Goal: Task Accomplishment & Management: Complete application form

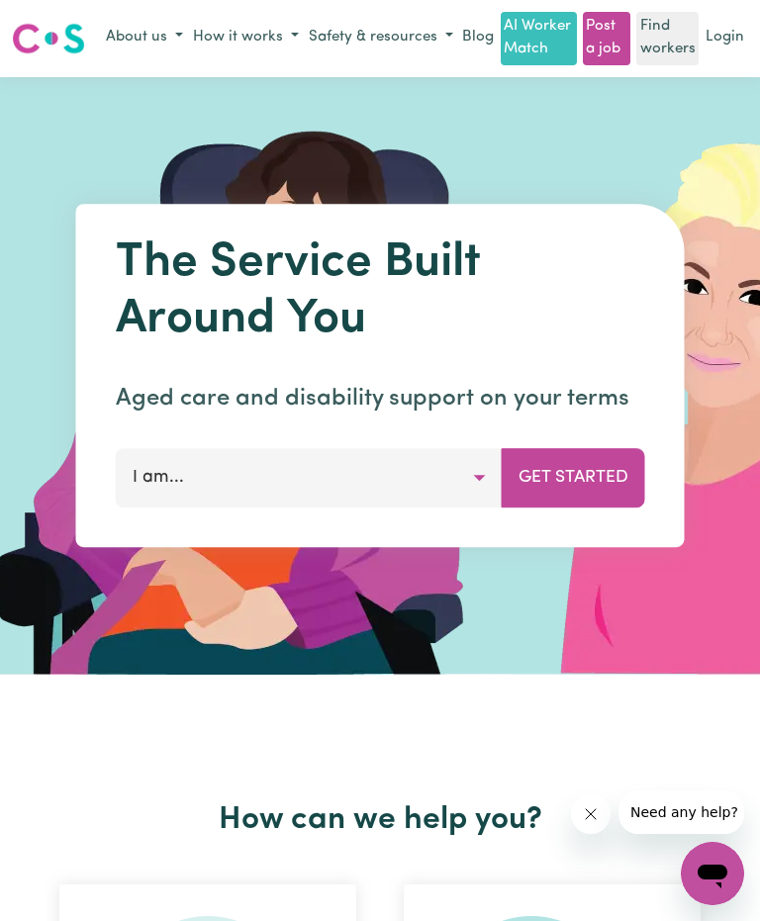
click at [595, 483] on button "Get Started" at bounding box center [573, 477] width 143 height 59
click at [475, 485] on button "I am..." at bounding box center [309, 477] width 387 height 59
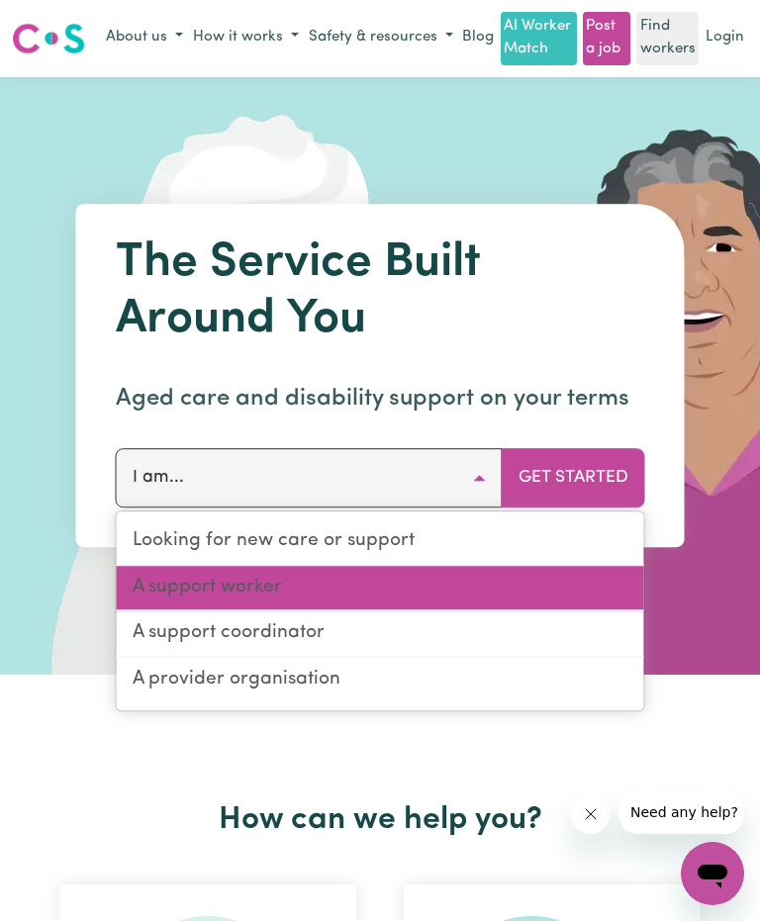
click at [259, 591] on link "A support worker" at bounding box center [380, 589] width 527 height 47
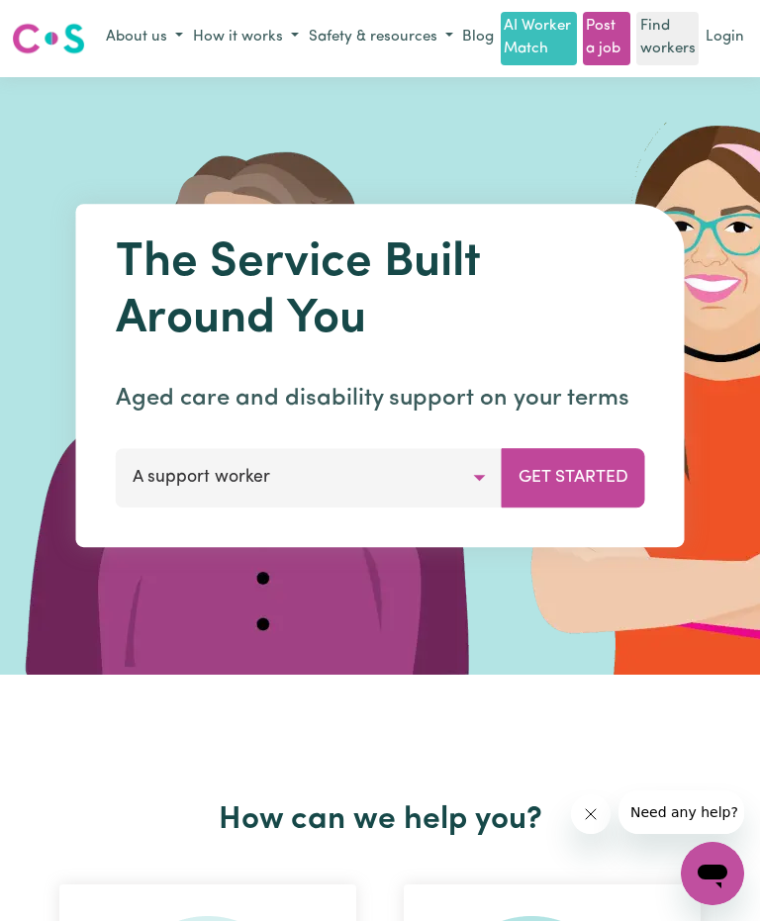
click at [599, 483] on button "Get Started" at bounding box center [573, 477] width 143 height 59
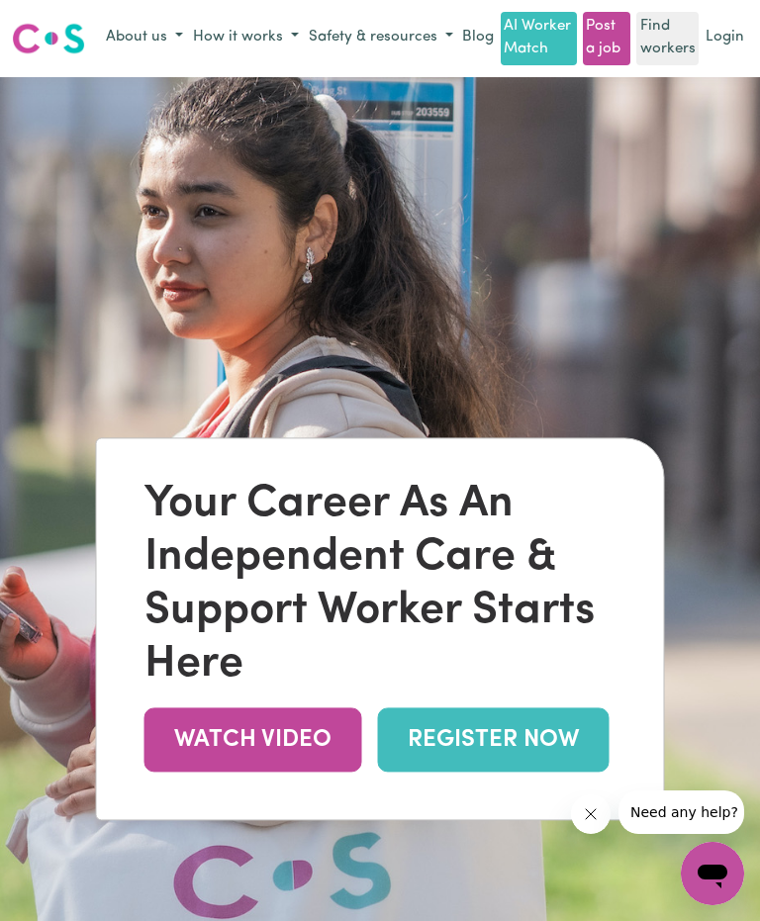
scroll to position [70, 0]
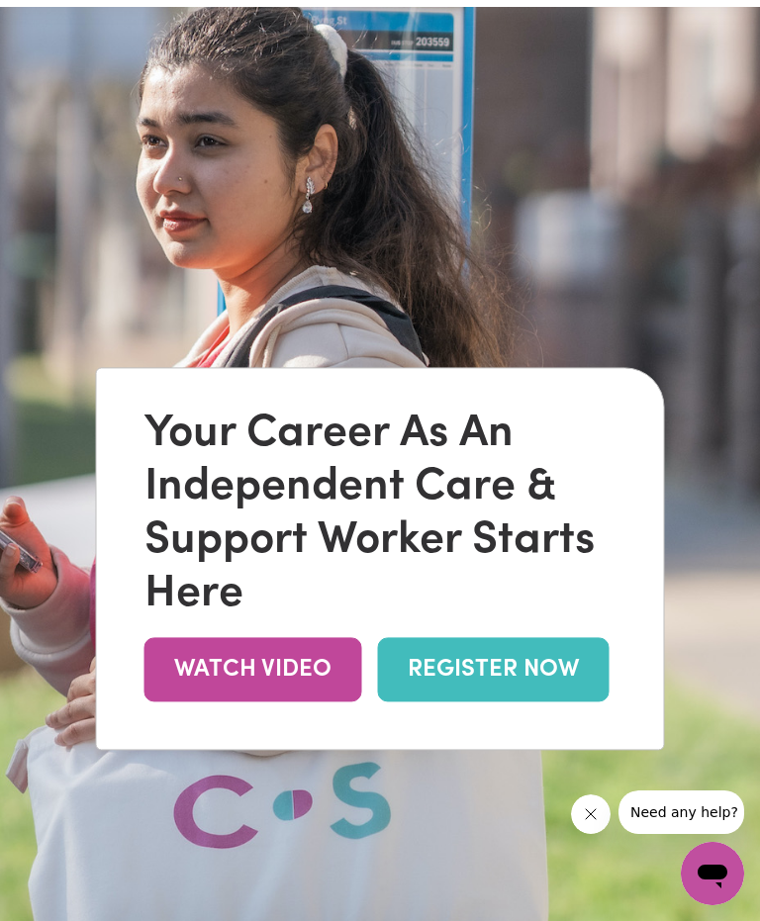
click at [292, 703] on link "WATCH VIDEO" at bounding box center [253, 670] width 218 height 64
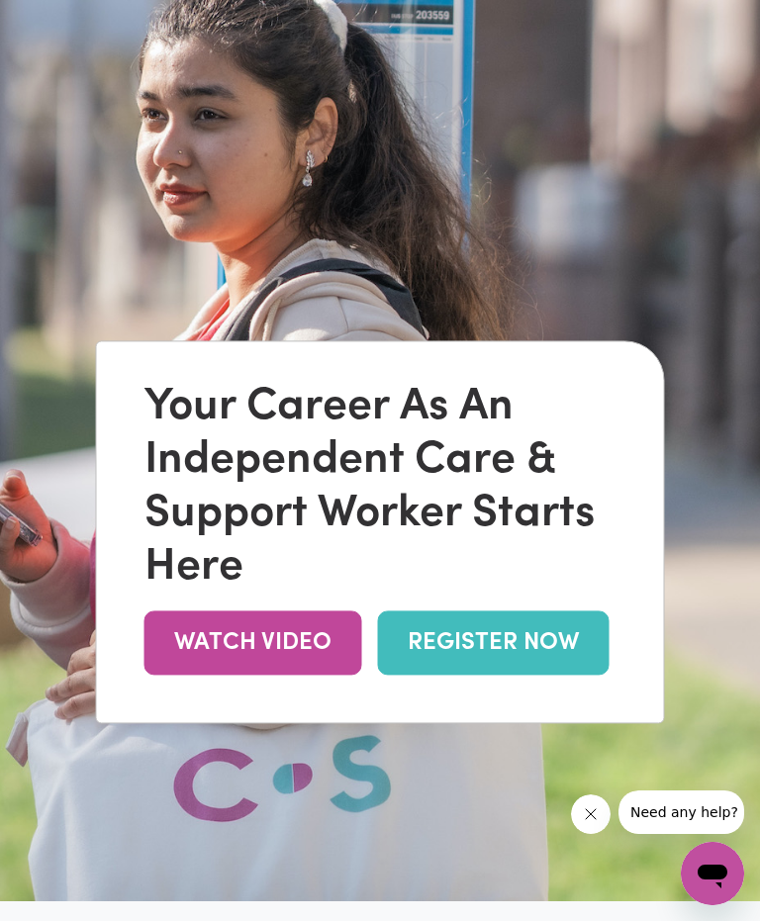
click at [559, 667] on link "REGISTER NOW" at bounding box center [494, 644] width 232 height 64
click at [580, 811] on button "Close message from company" at bounding box center [590, 815] width 40 height 40
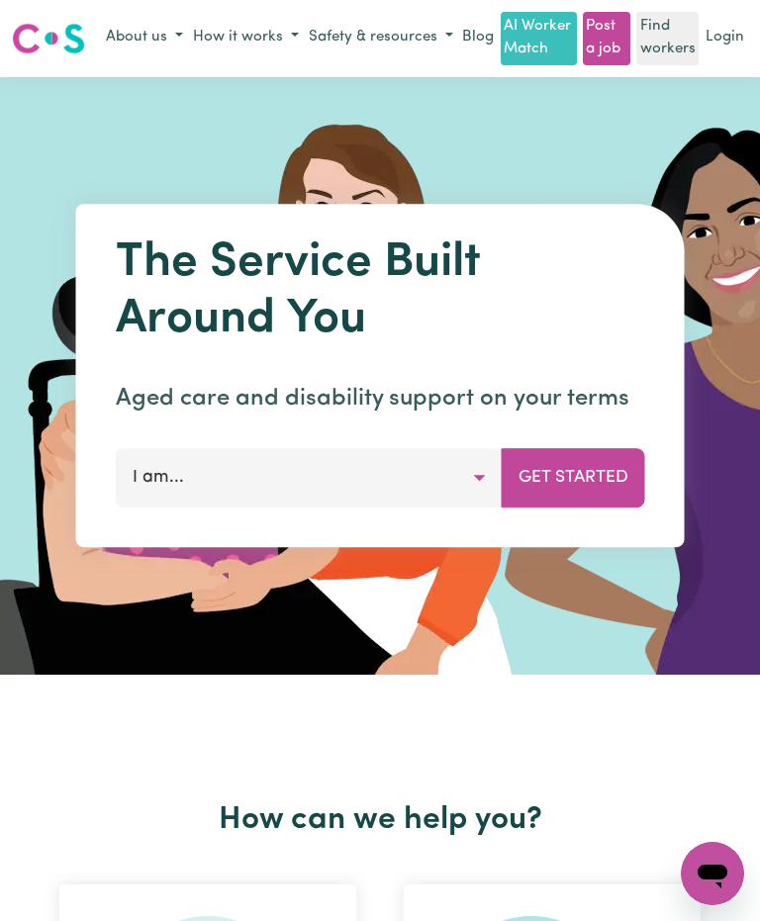
click at [460, 488] on button "I am..." at bounding box center [309, 477] width 387 height 59
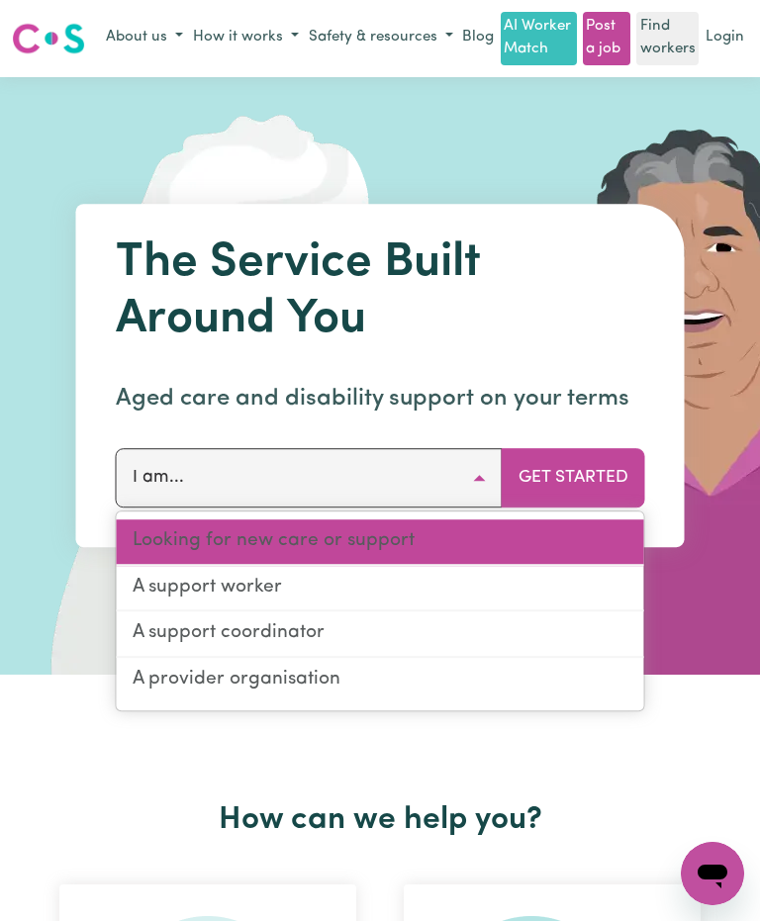
click at [403, 538] on link "Looking for new care or support" at bounding box center [380, 542] width 527 height 47
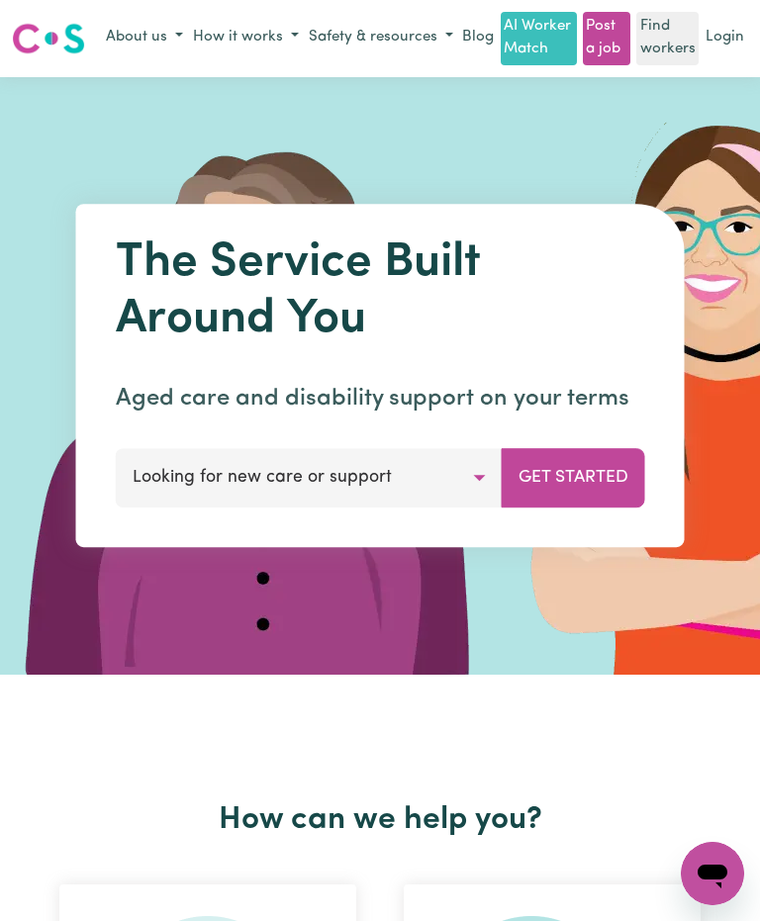
click at [585, 469] on button "Get Started" at bounding box center [573, 477] width 143 height 59
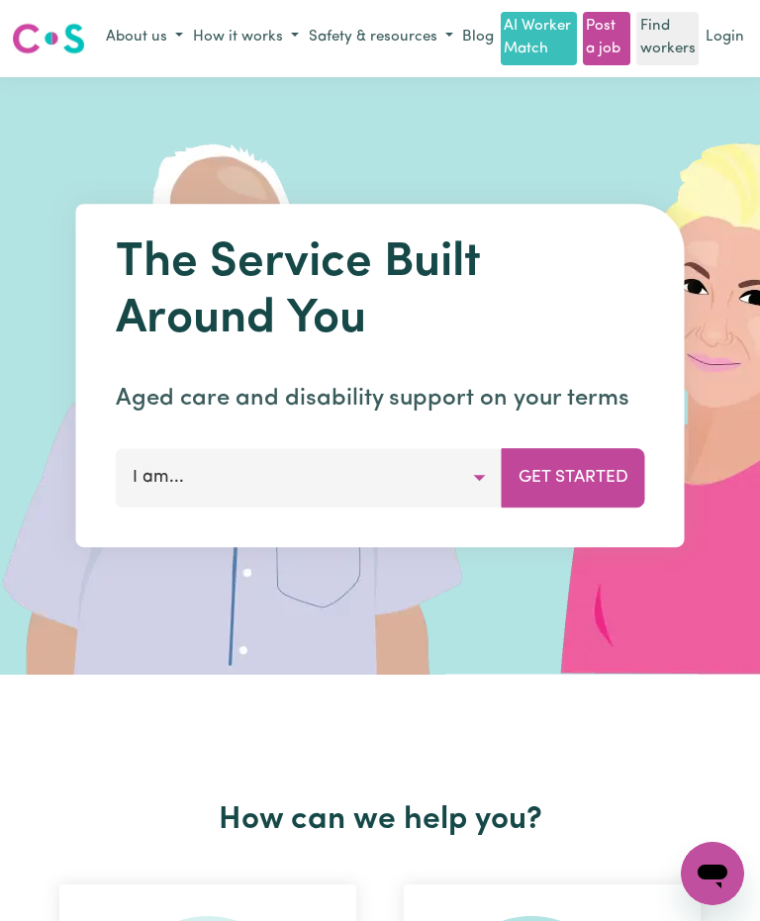
click at [473, 471] on button "I am..." at bounding box center [309, 477] width 387 height 59
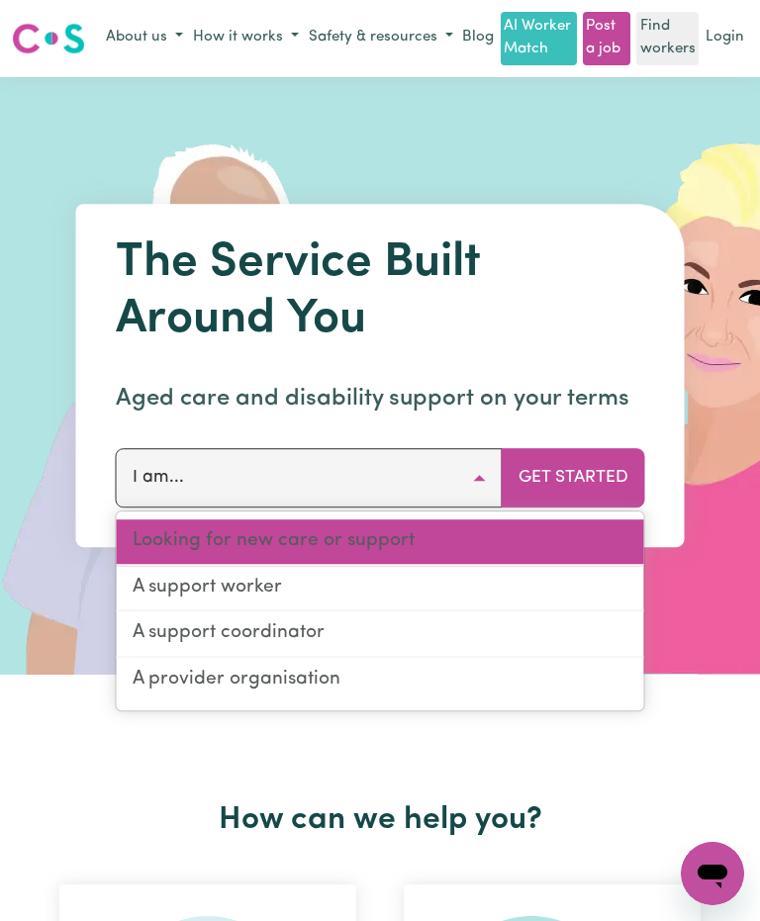
click at [426, 539] on link "Looking for new care or support" at bounding box center [380, 542] width 527 height 47
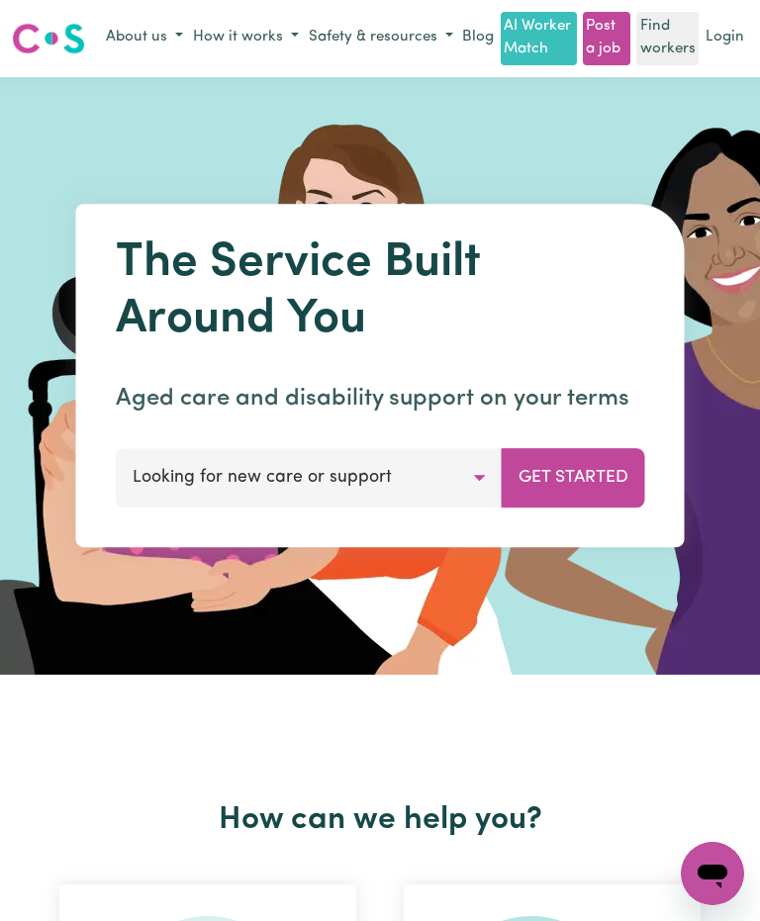
click at [604, 481] on button "Get Started" at bounding box center [573, 477] width 143 height 59
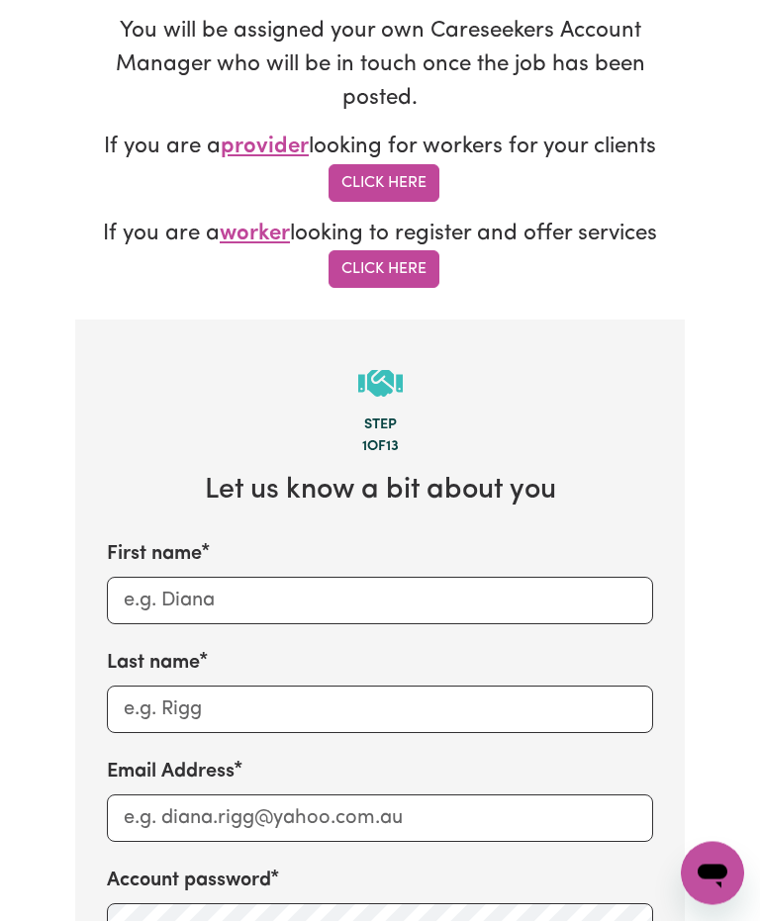
scroll to position [509, 0]
click at [298, 577] on input "First name" at bounding box center [380, 600] width 546 height 47
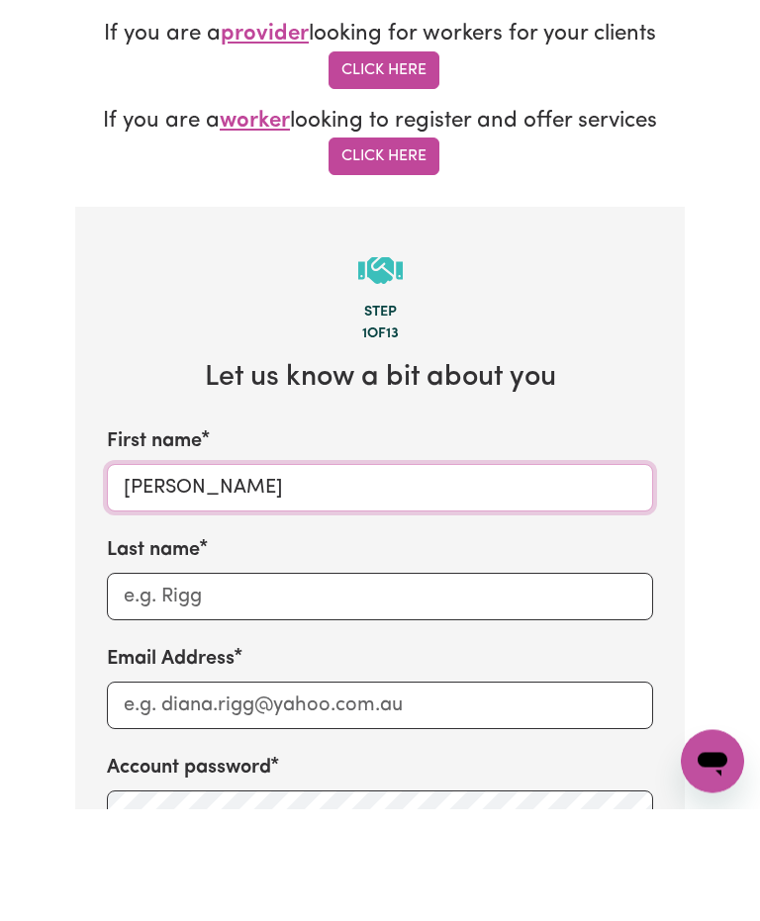
type input "[PERSON_NAME]"
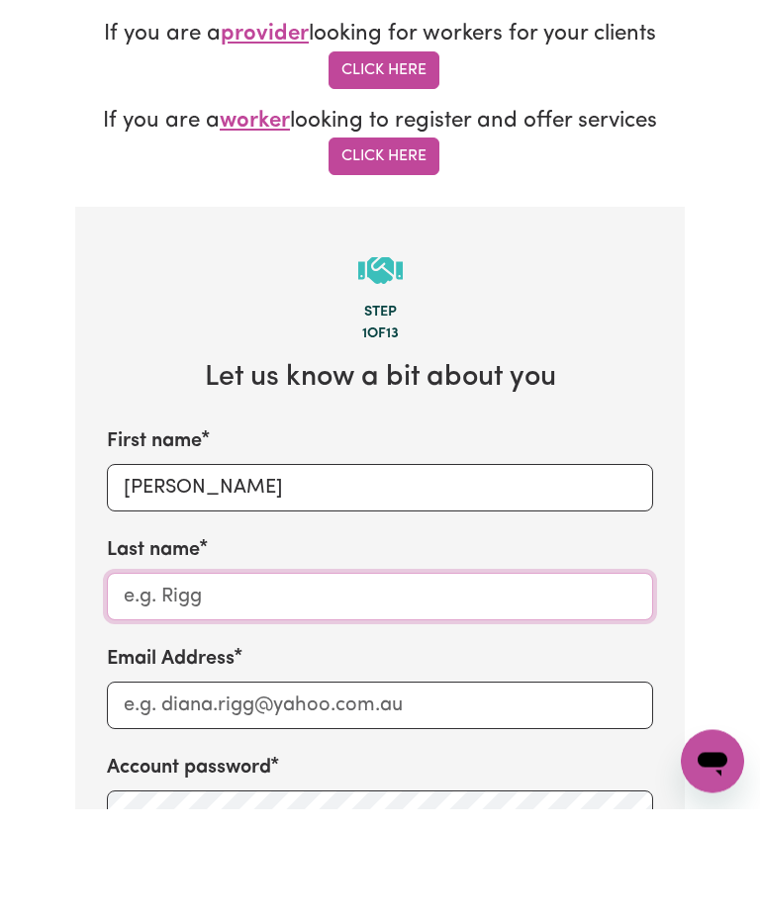
click at [391, 686] on input "Last name" at bounding box center [380, 709] width 546 height 47
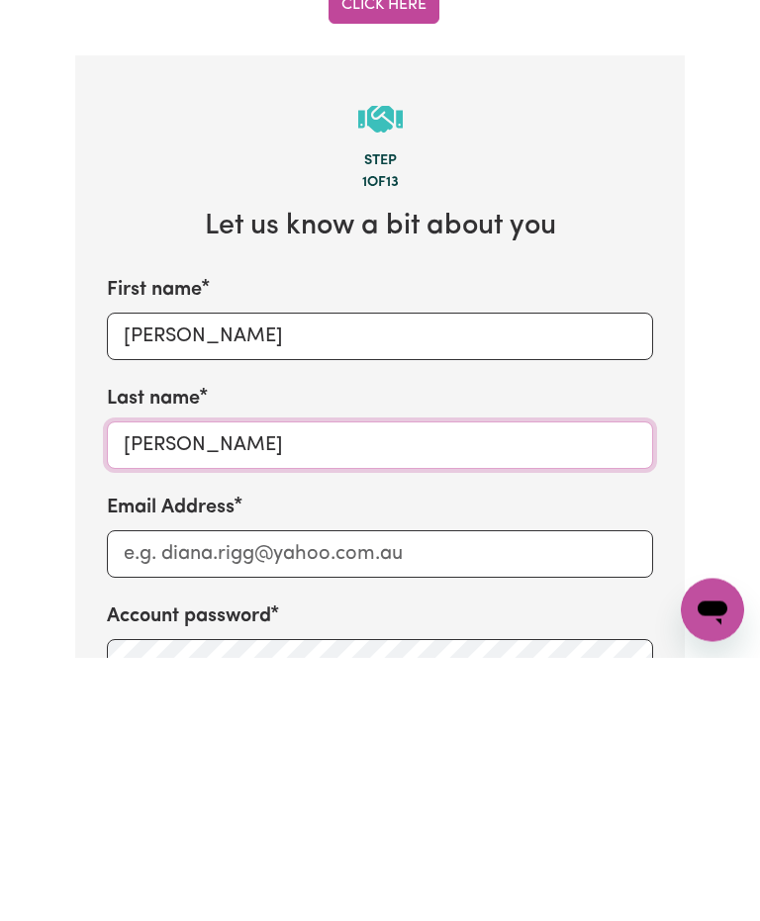
type input "Pollard"
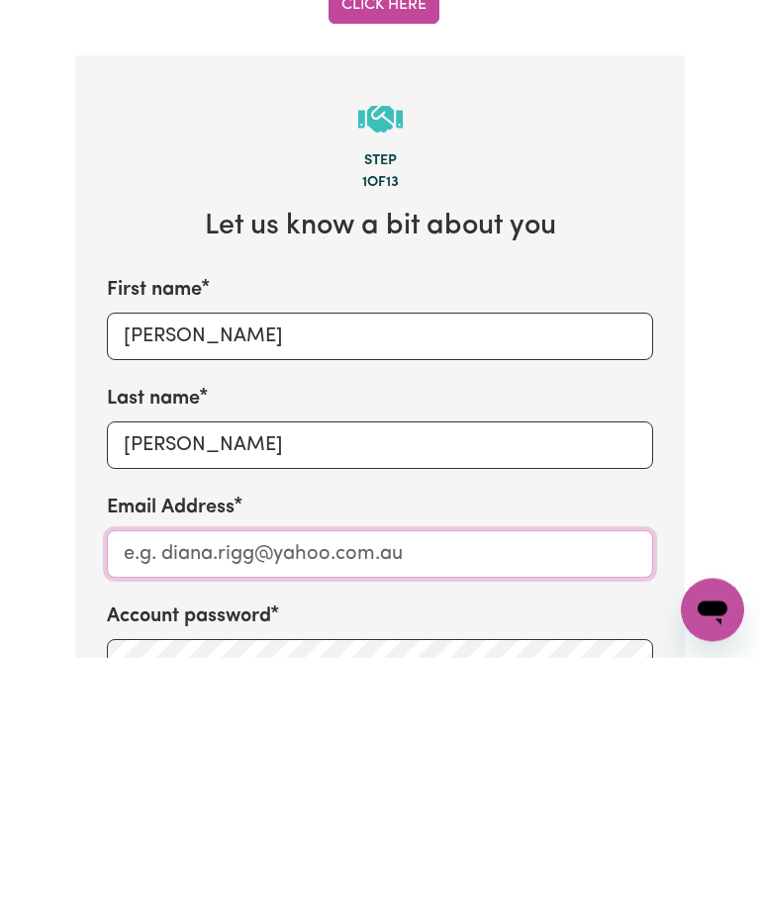
click at [502, 795] on input "Email Address" at bounding box center [380, 818] width 546 height 47
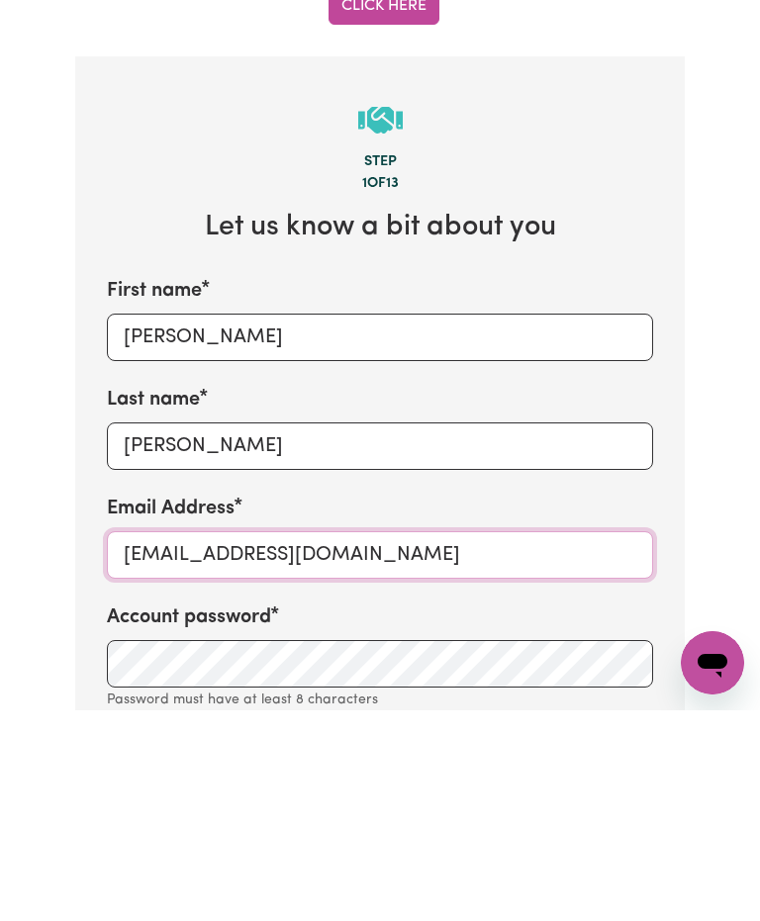
scroll to position [562, 0]
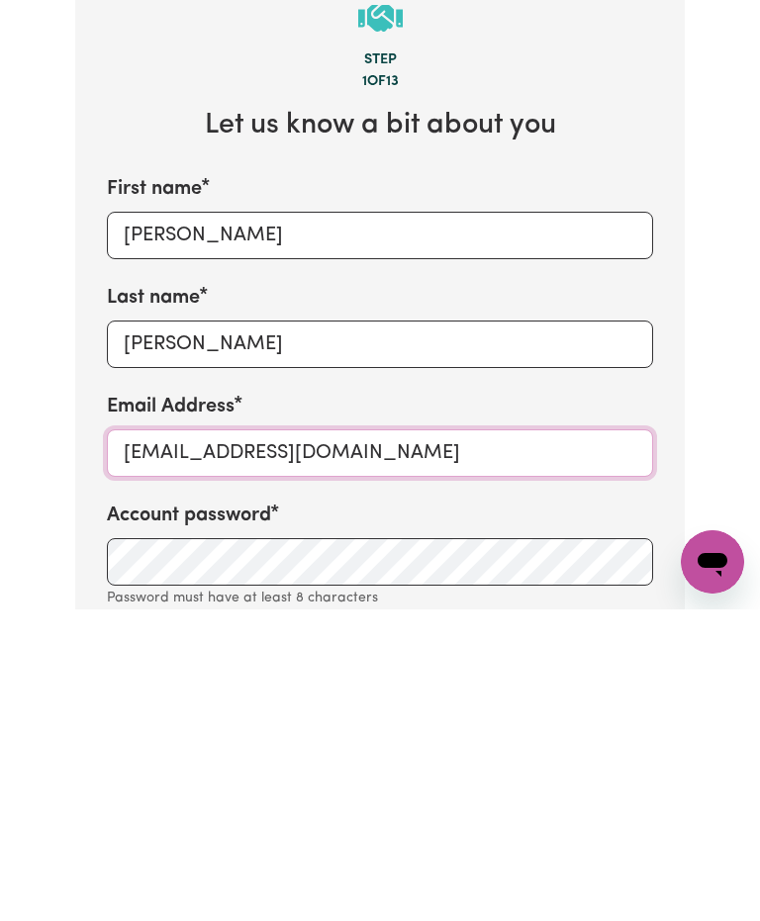
type input "[EMAIL_ADDRESS][DOMAIN_NAME]"
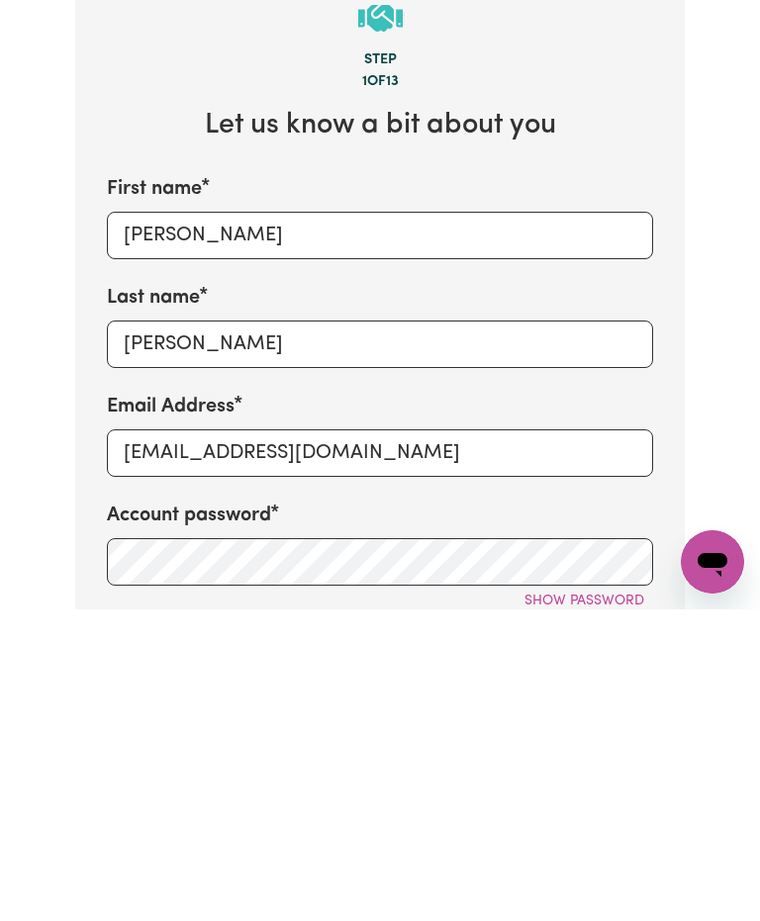
click at [586, 905] on span "Show password" at bounding box center [584, 912] width 120 height 15
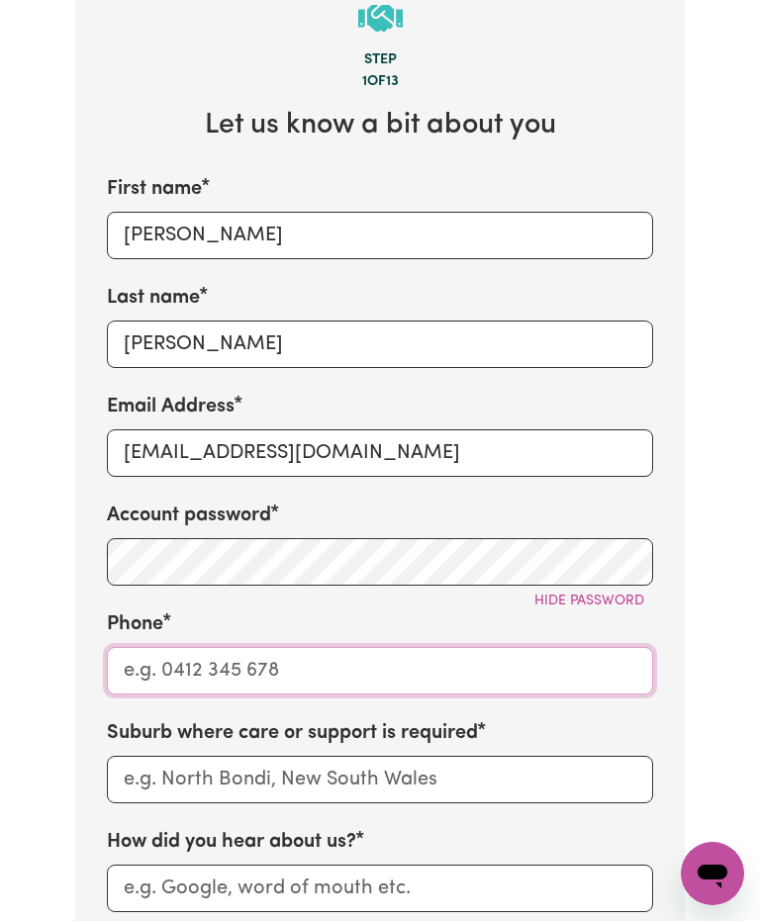
click at [386, 647] on input "Phone" at bounding box center [380, 670] width 546 height 47
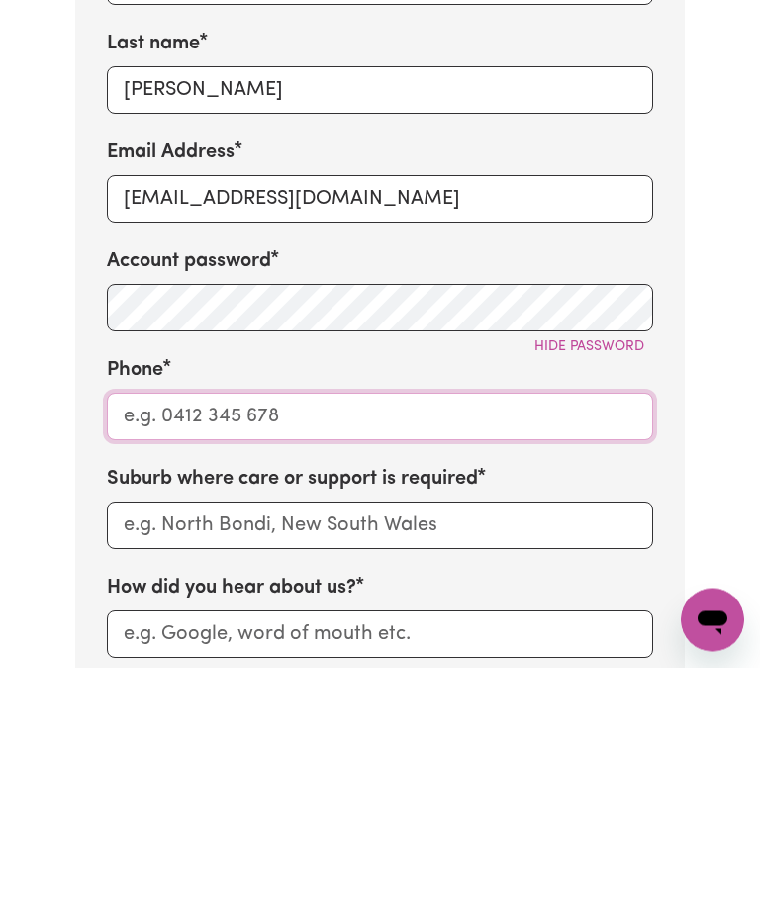
click at [377, 647] on input "Phone" at bounding box center [380, 670] width 546 height 47
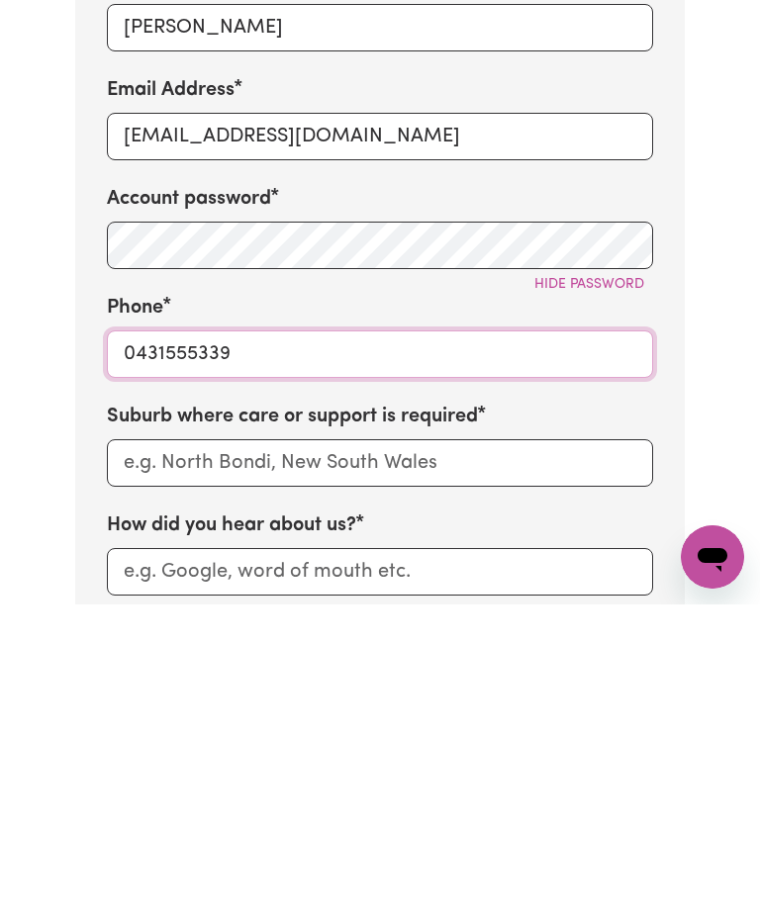
type input "0431555339"
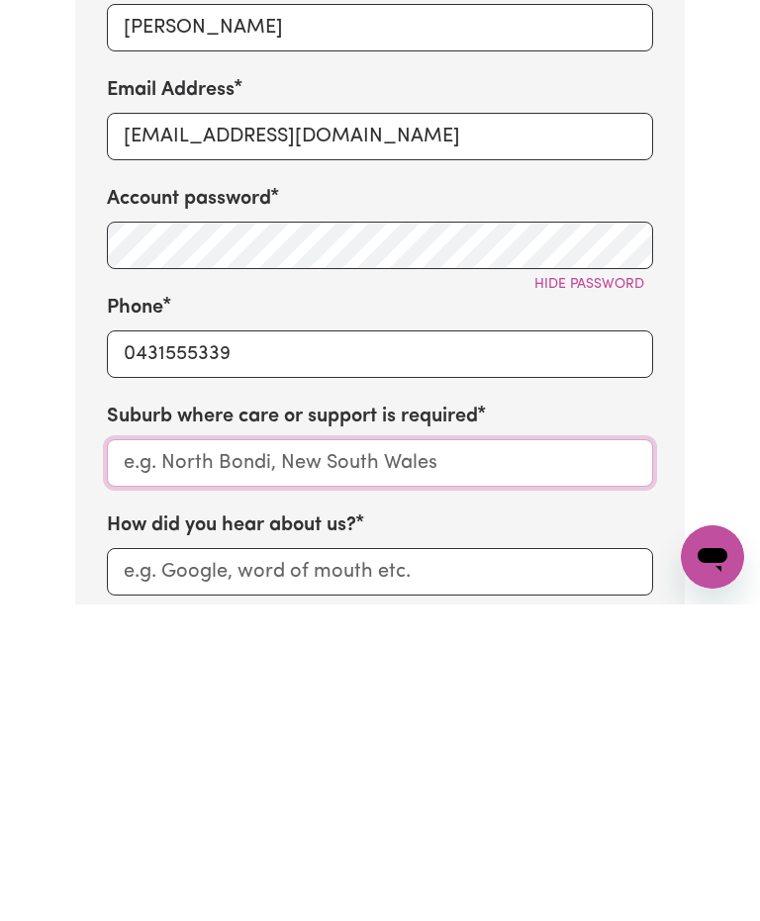
click at [511, 756] on input "text" at bounding box center [380, 779] width 546 height 47
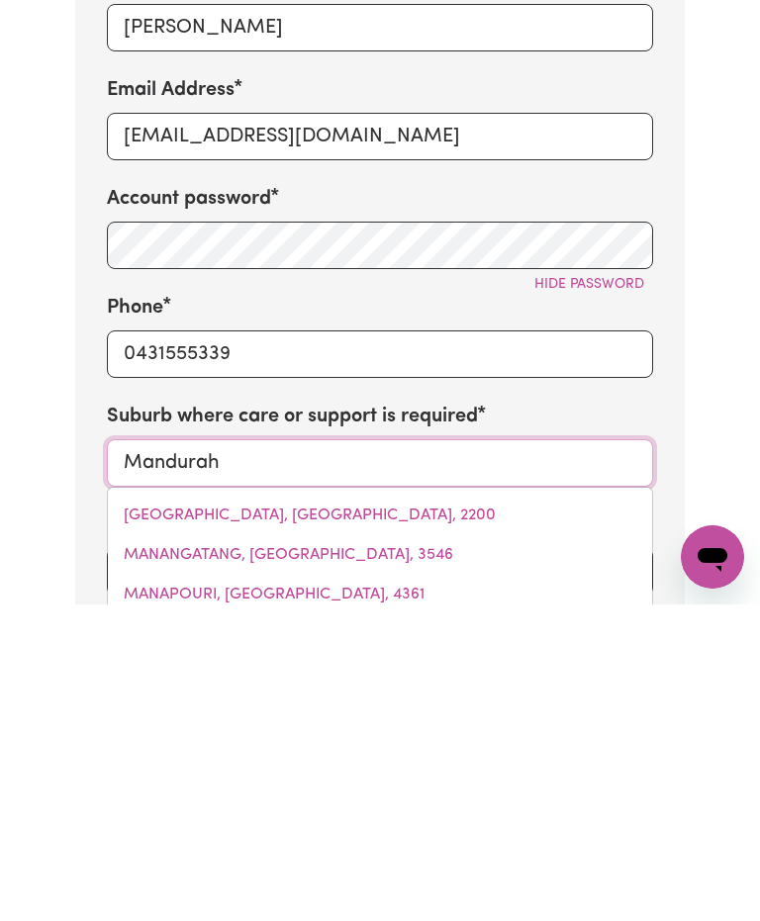
type input "Mandurah"
type input "Mandurah DC, Western Australia, 6210"
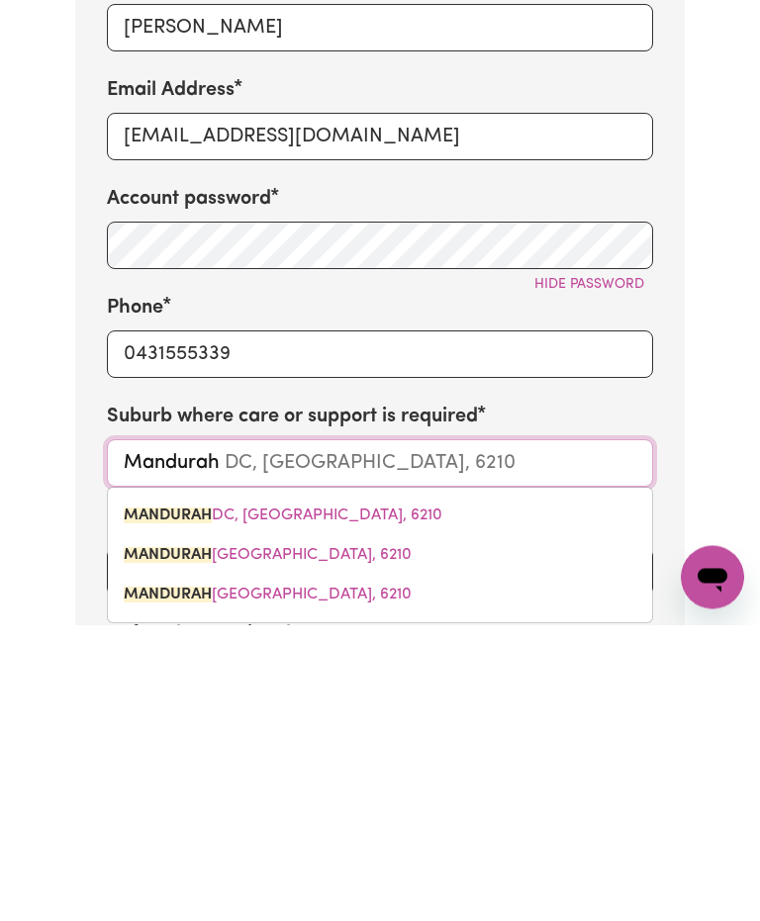
scroll to position [897, 0]
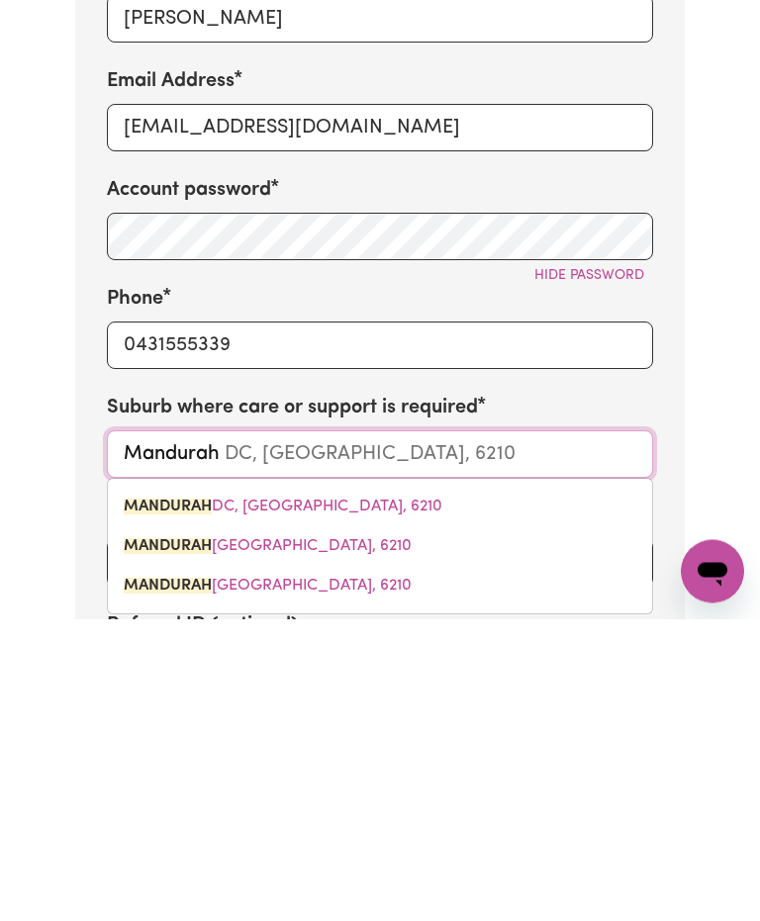
click at [528, 829] on link "MANDURAH EAST, Western Australia, 6210" at bounding box center [380, 849] width 544 height 40
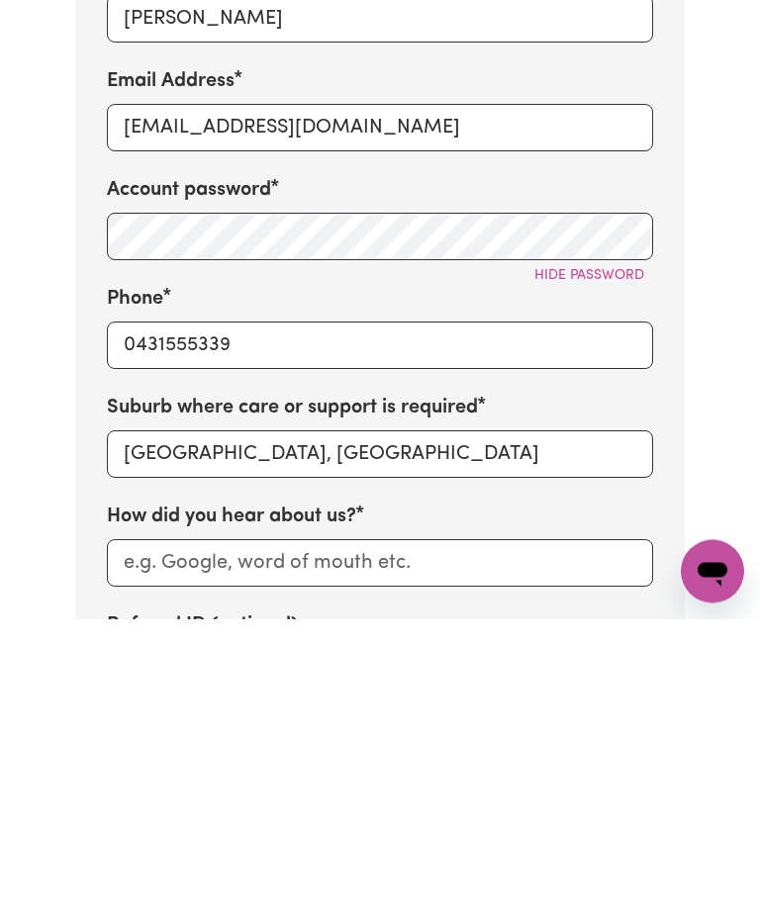
scroll to position [1199, 0]
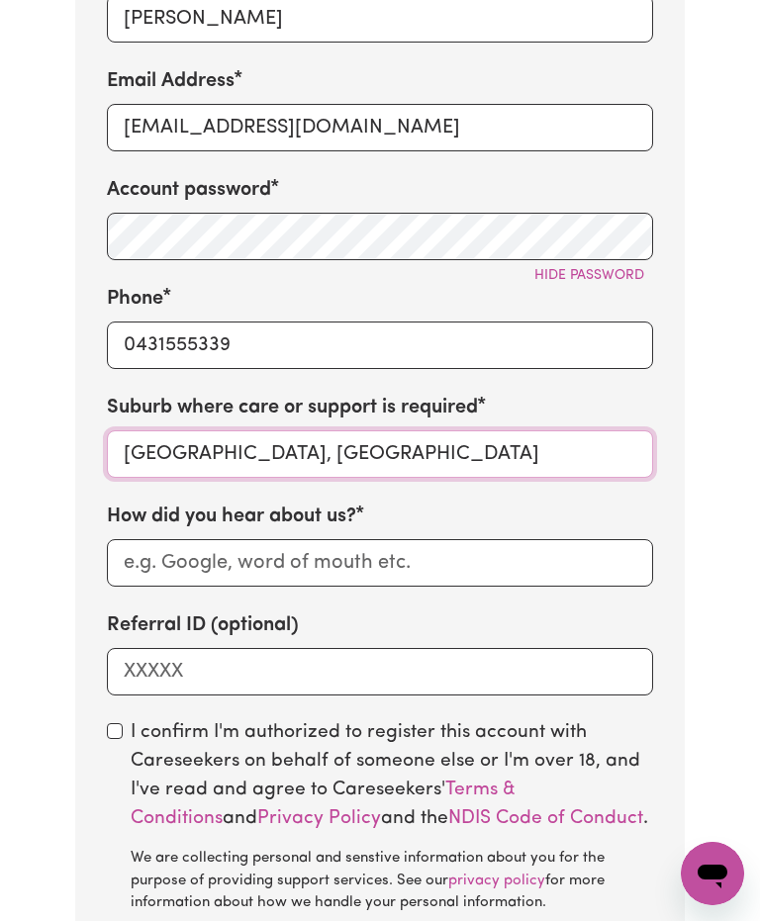
click at [519, 430] on input "MANDURAH EAST, Western Australia" at bounding box center [380, 453] width 546 height 47
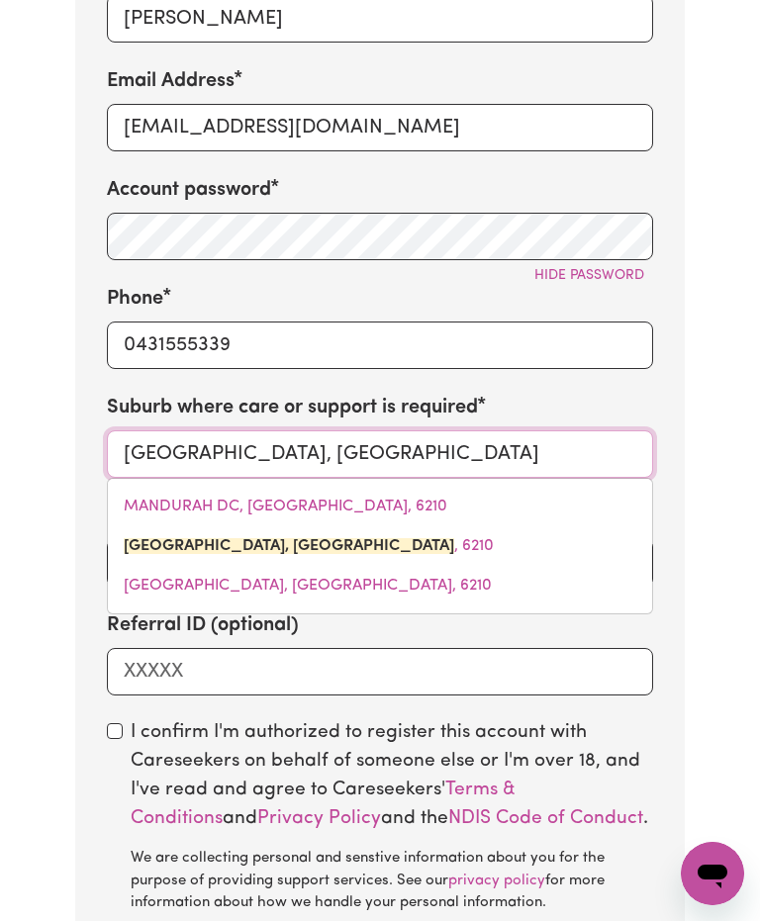
scroll to position [1198, 0]
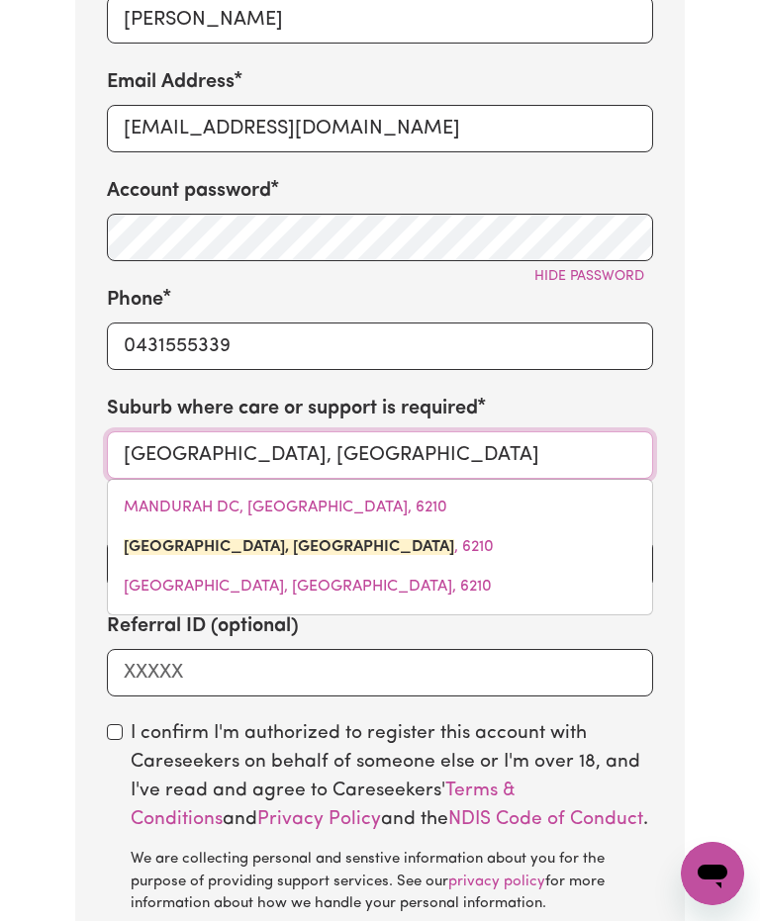
click at [388, 500] on span "MANDURAH DC, Western Australia, 6210" at bounding box center [286, 508] width 324 height 16
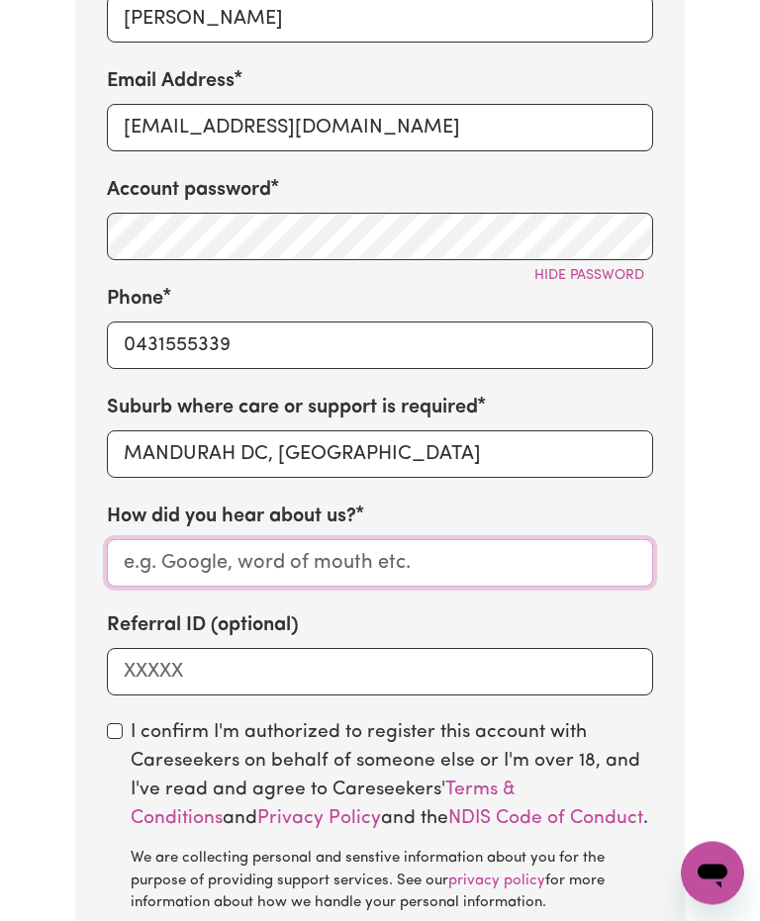
click at [474, 540] on input "How did you hear about us?" at bounding box center [380, 563] width 546 height 47
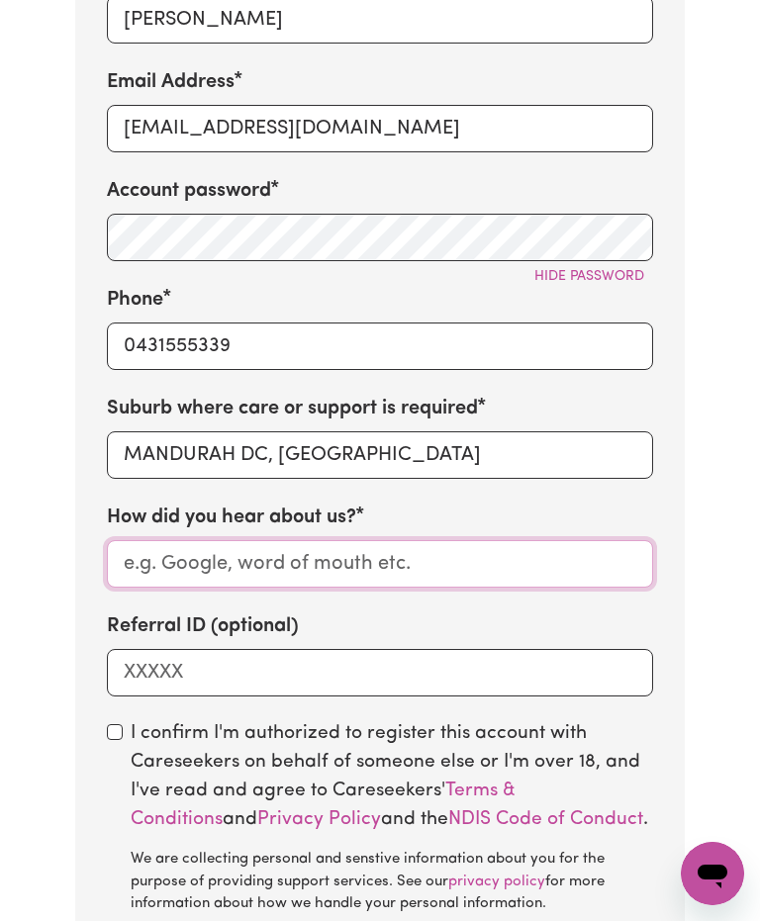
click at [284, 540] on input "How did you hear about us?" at bounding box center [380, 563] width 546 height 47
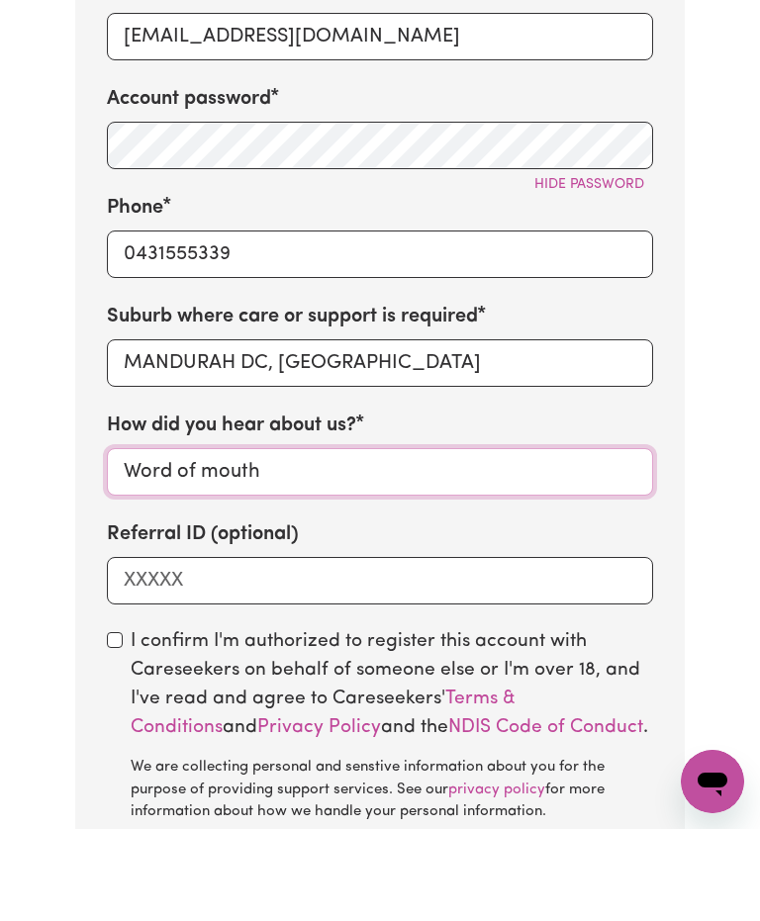
type input "Word of mouth"
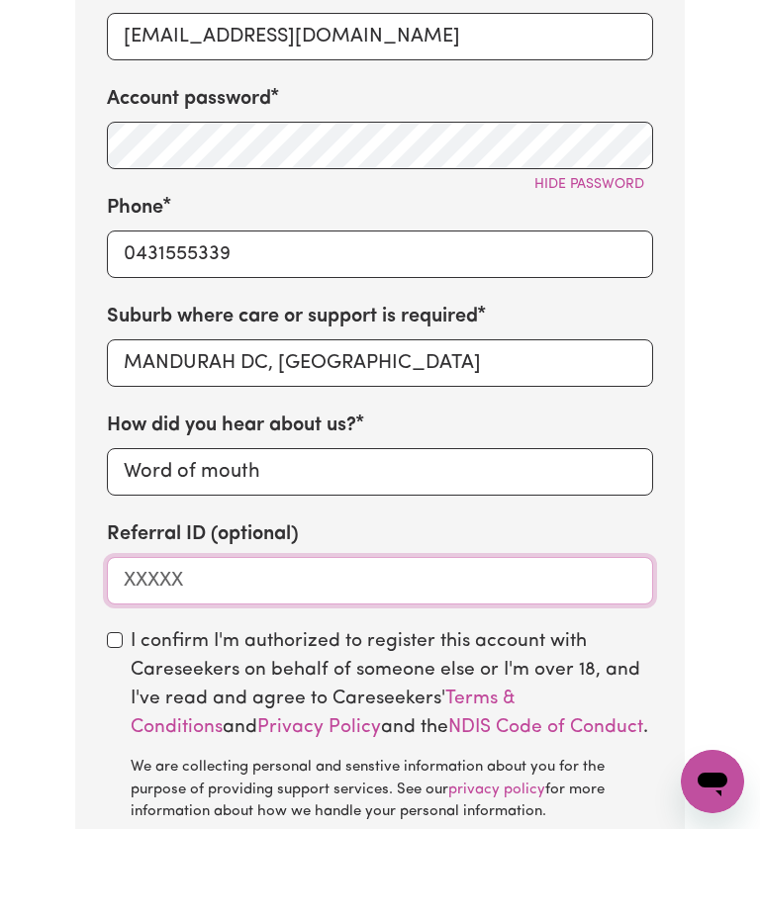
click at [412, 649] on input "Referral ID (optional)" at bounding box center [380, 672] width 546 height 47
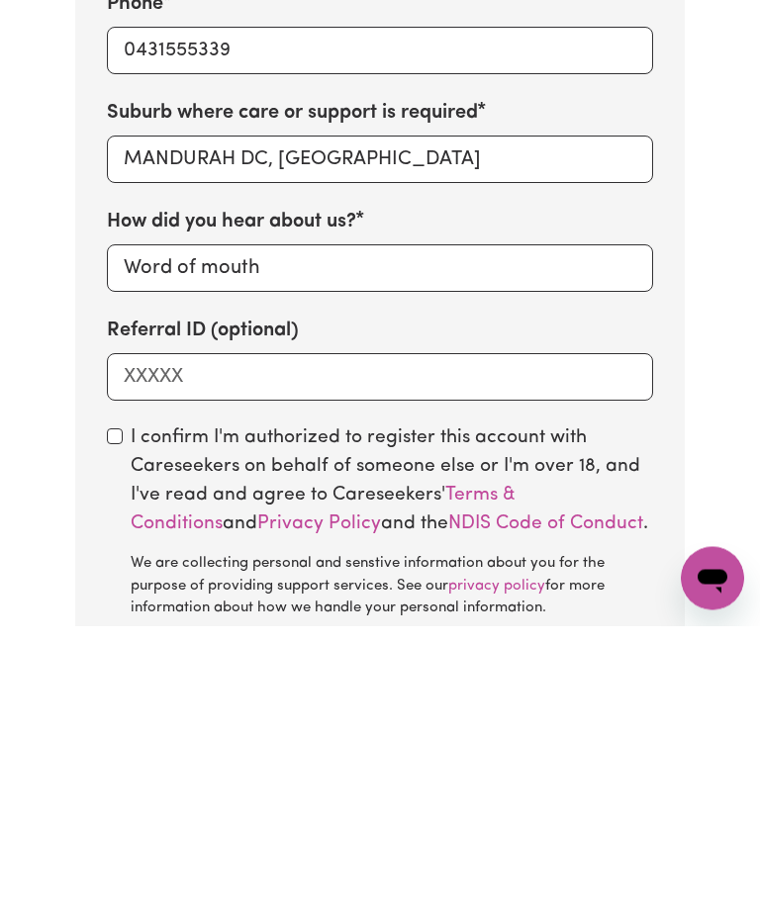
click at [118, 724] on input "checkbox" at bounding box center [115, 732] width 16 height 16
checkbox input "true"
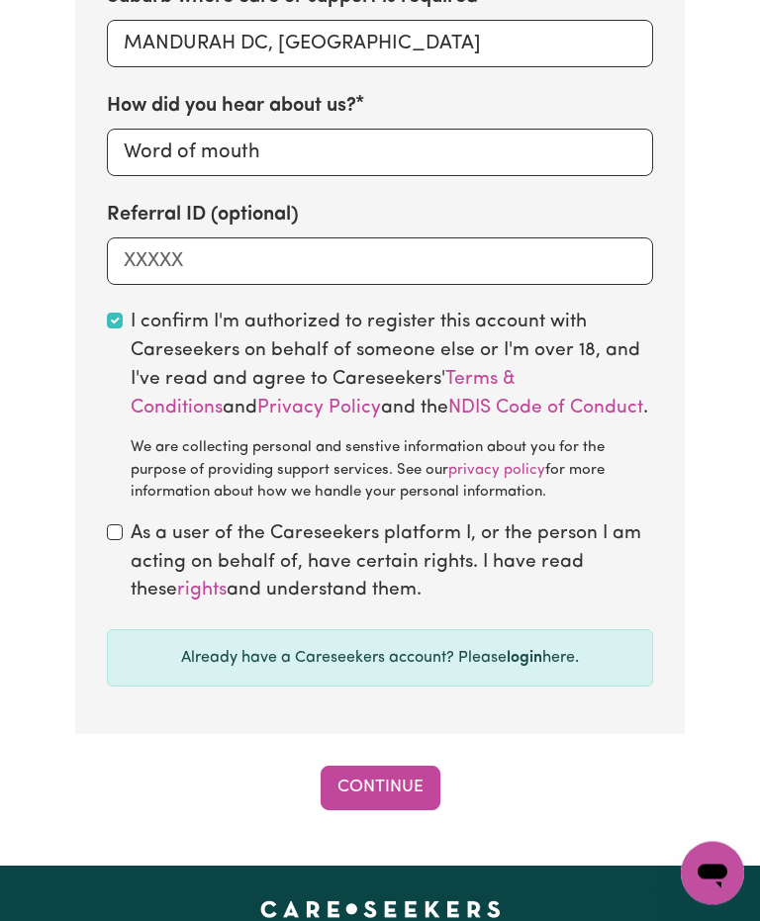
scroll to position [1611, 0]
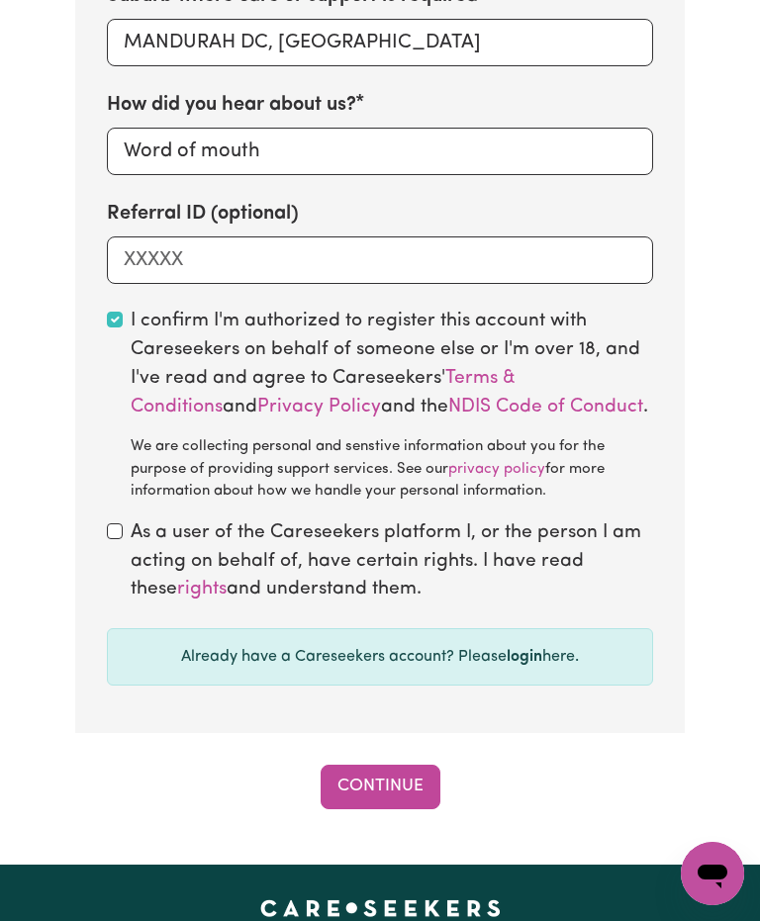
click at [120, 523] on input "checkbox" at bounding box center [115, 531] width 16 height 16
checkbox input "true"
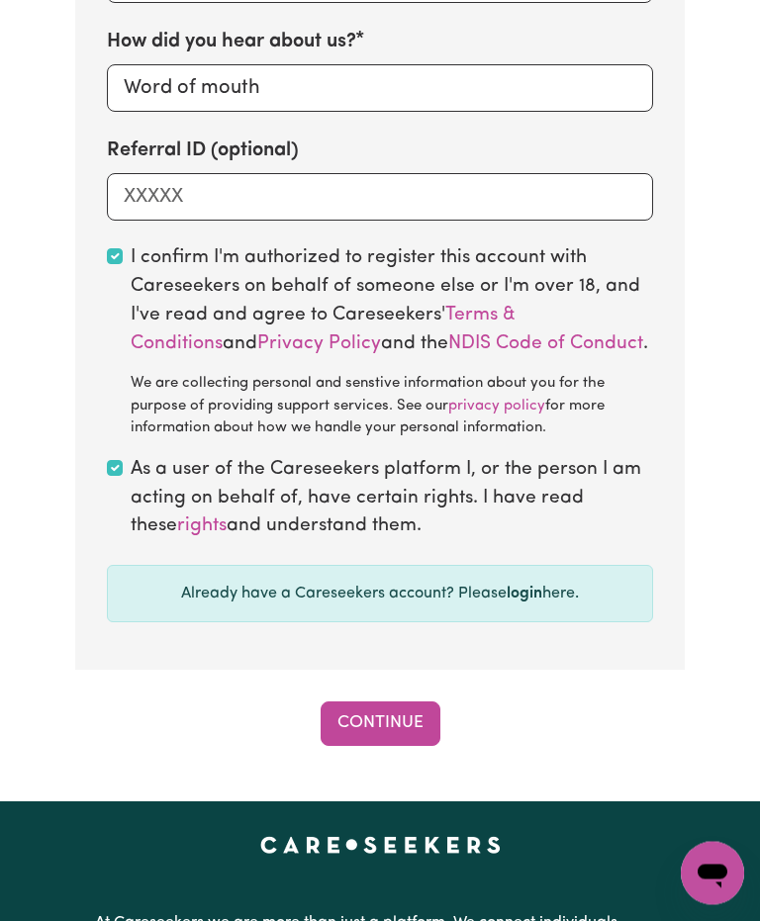
scroll to position [1674, 0]
click at [403, 702] on button "Continue" at bounding box center [381, 724] width 120 height 44
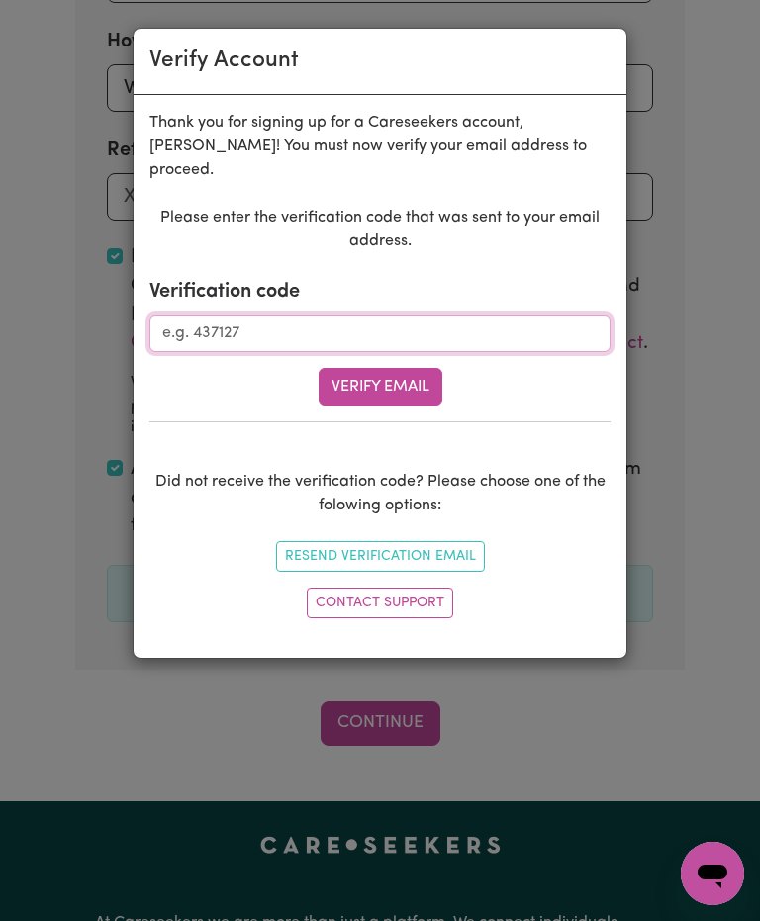
click at [309, 315] on input "Verification code" at bounding box center [379, 334] width 461 height 38
type input "534346"
click at [422, 368] on button "Verify Email" at bounding box center [381, 387] width 124 height 38
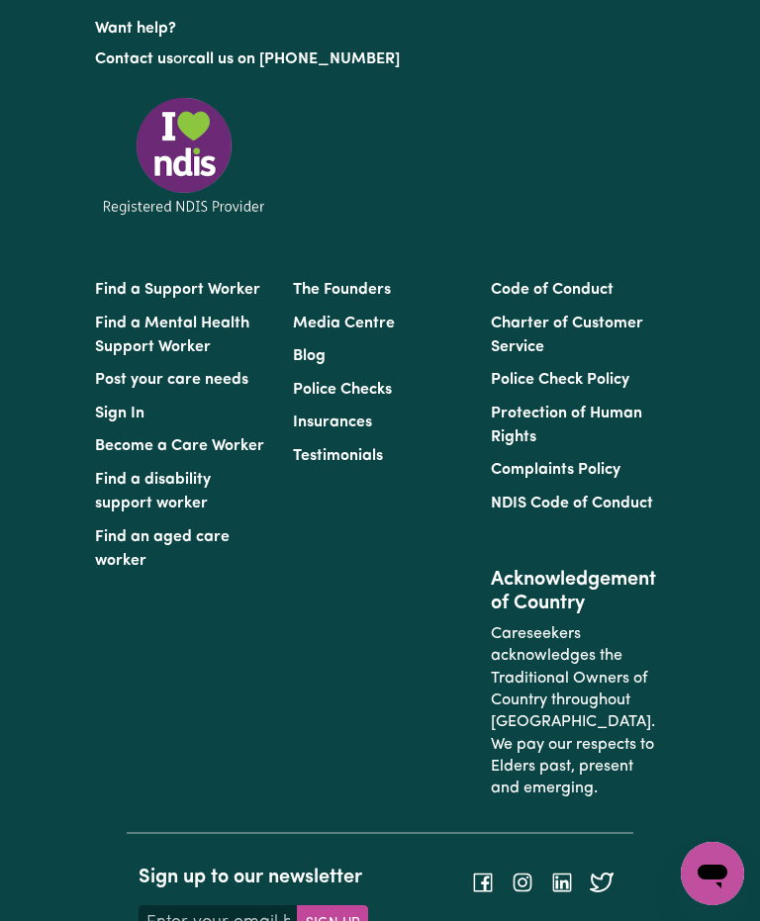
scroll to position [787, 0]
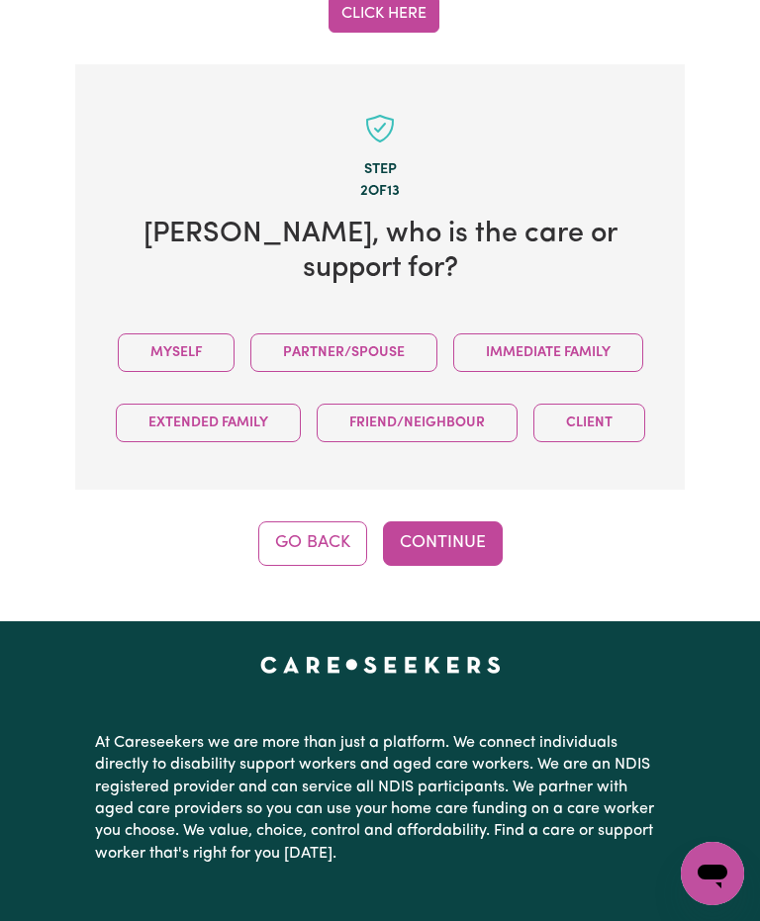
click at [175, 333] on button "Myself" at bounding box center [176, 352] width 117 height 39
click at [453, 521] on button "Continue" at bounding box center [443, 543] width 120 height 44
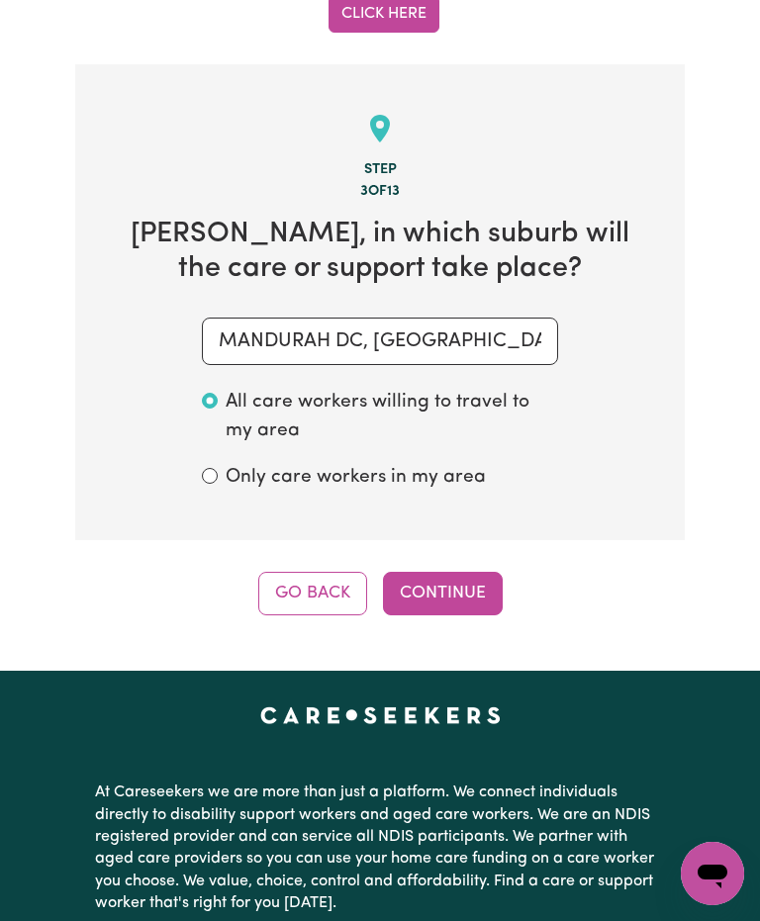
scroll to position [808, 0]
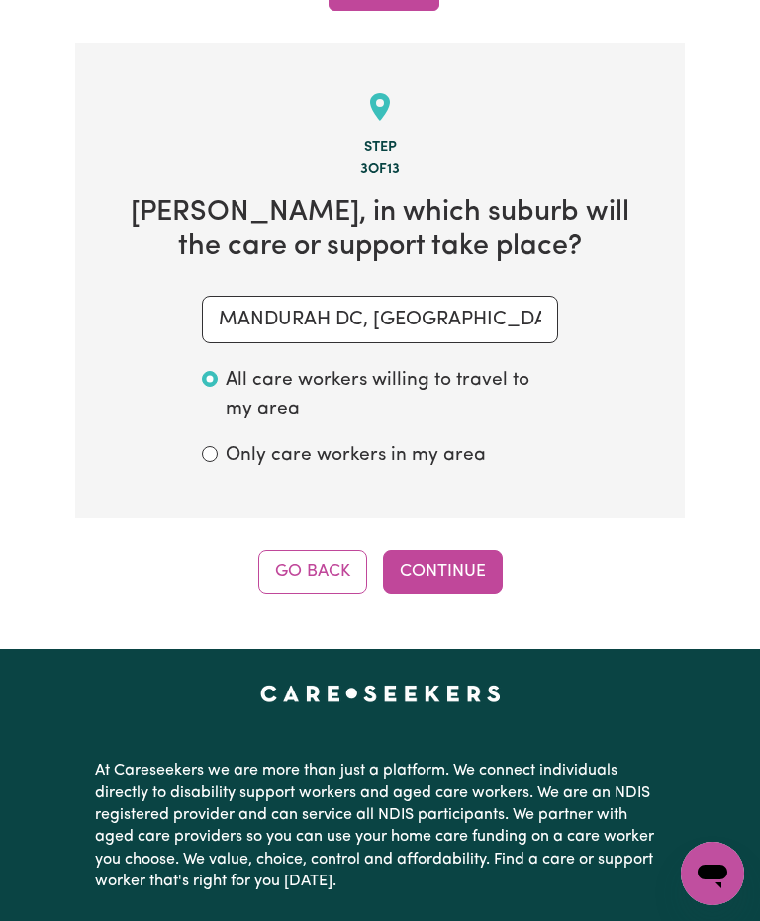
click at [198, 412] on div "All care workers willing to travel to my area Only care workers in my area" at bounding box center [379, 418] width 451 height 119
click at [227, 442] on label "Only care workers in my area" at bounding box center [356, 456] width 260 height 29
click at [218, 446] on input "Only care workers in my area" at bounding box center [210, 454] width 16 height 16
radio input "true"
click at [210, 434] on div "Only care workers in my area" at bounding box center [380, 456] width 356 height 45
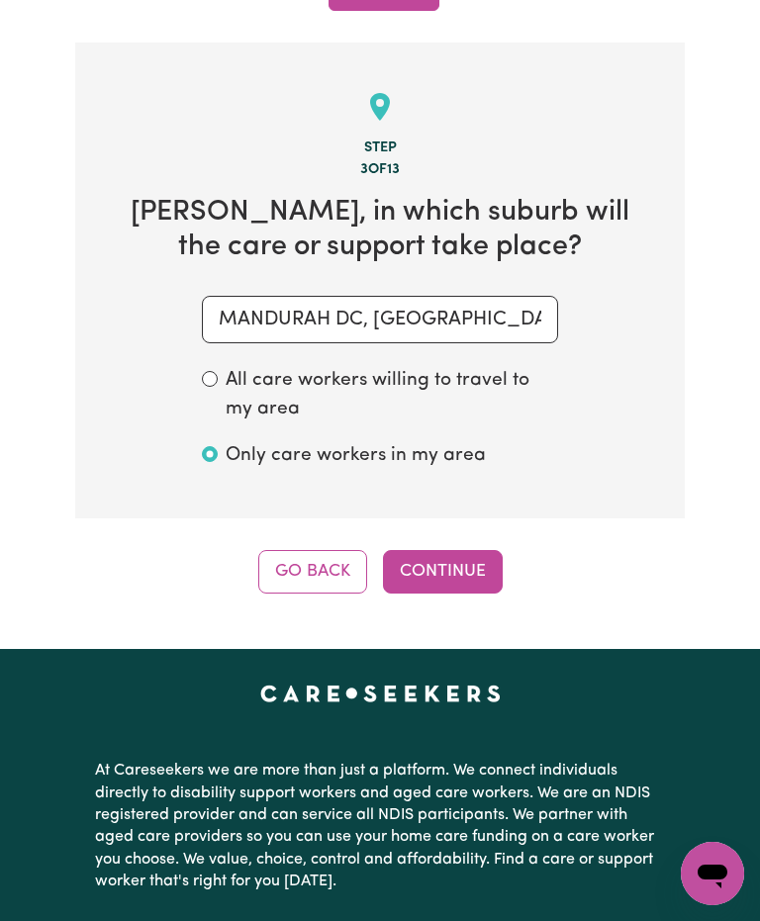
click at [461, 550] on button "Continue" at bounding box center [443, 572] width 120 height 44
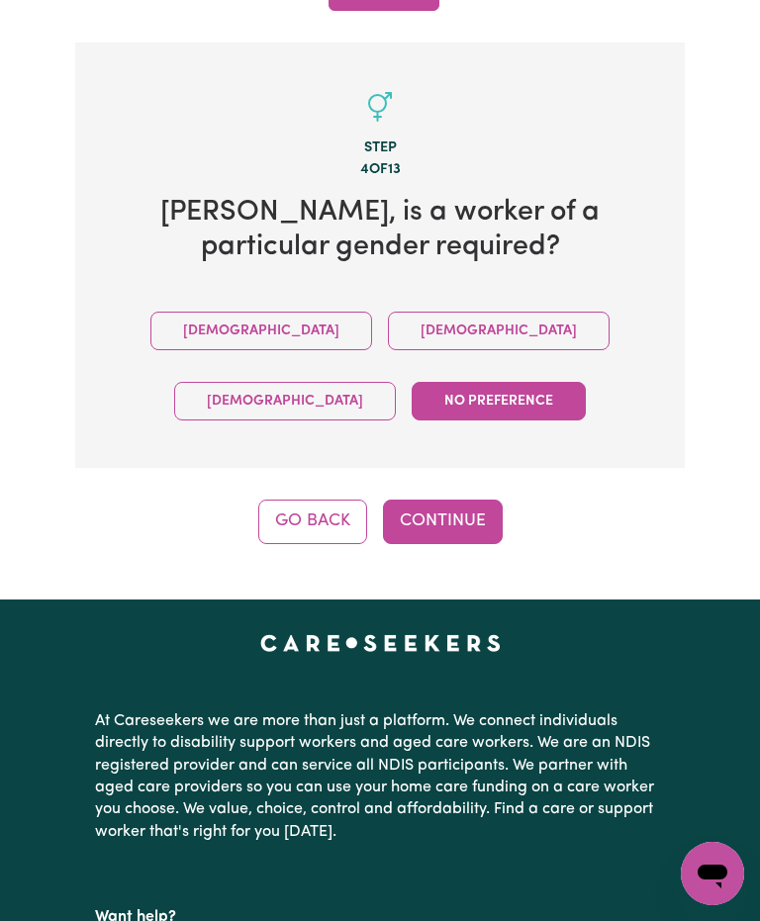
click at [388, 312] on button "Female" at bounding box center [499, 331] width 222 height 39
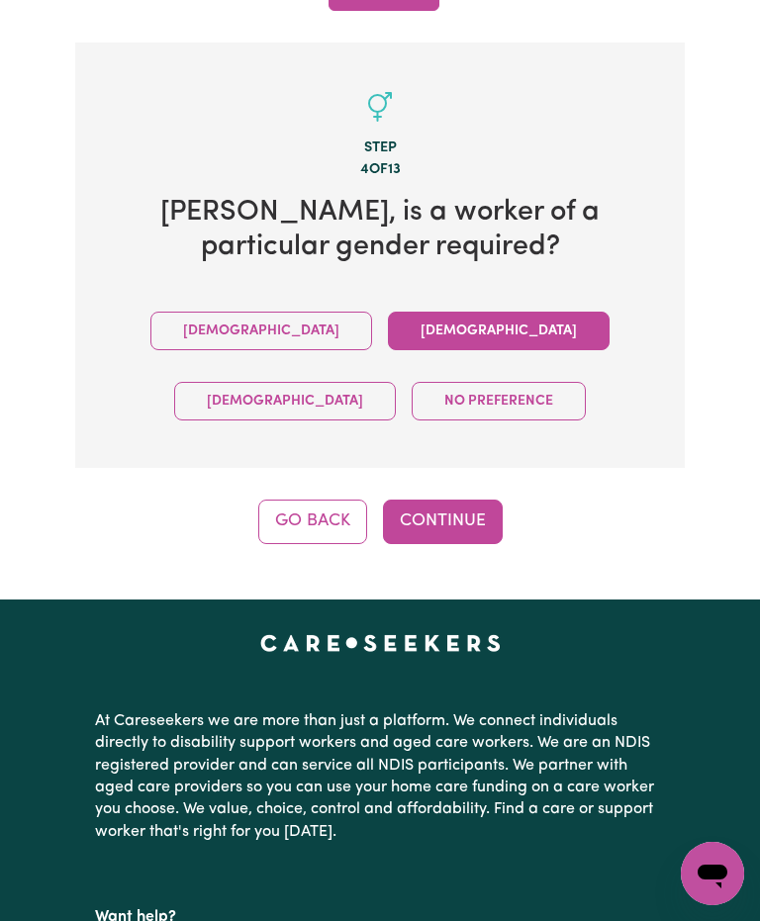
click at [461, 500] on button "Continue" at bounding box center [443, 522] width 120 height 44
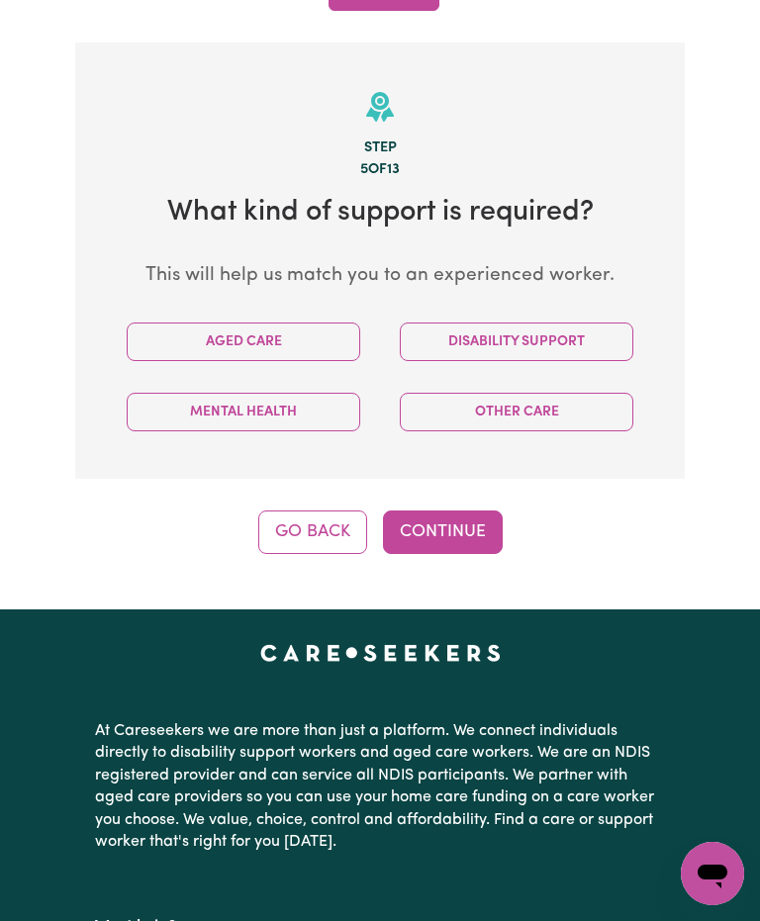
click at [318, 323] on button "Aged Care" at bounding box center [244, 342] width 234 height 39
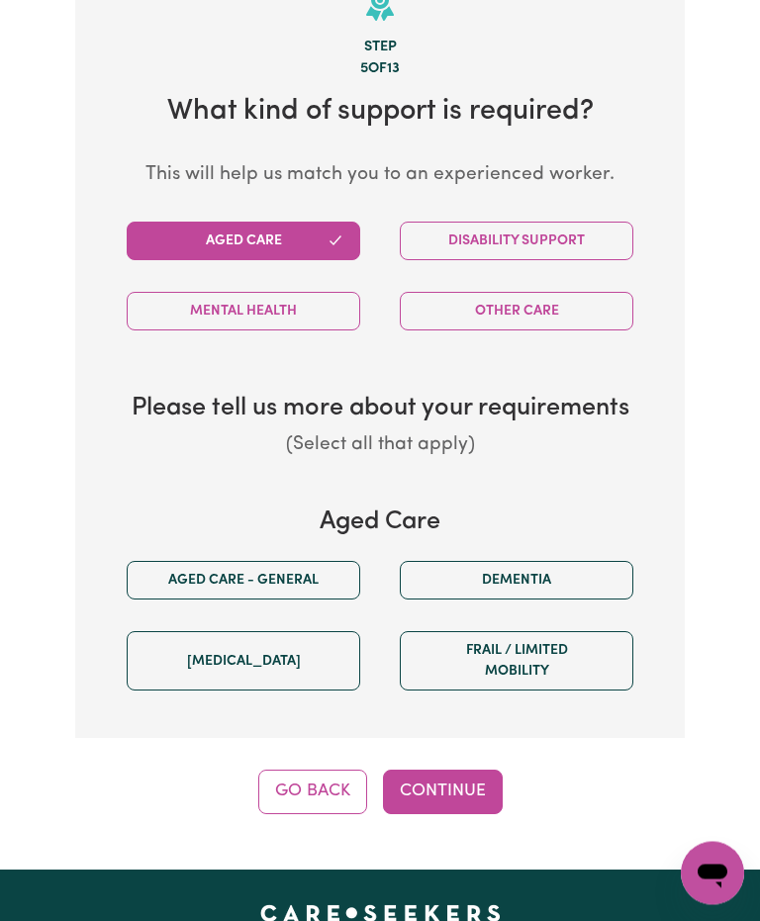
scroll to position [908, 0]
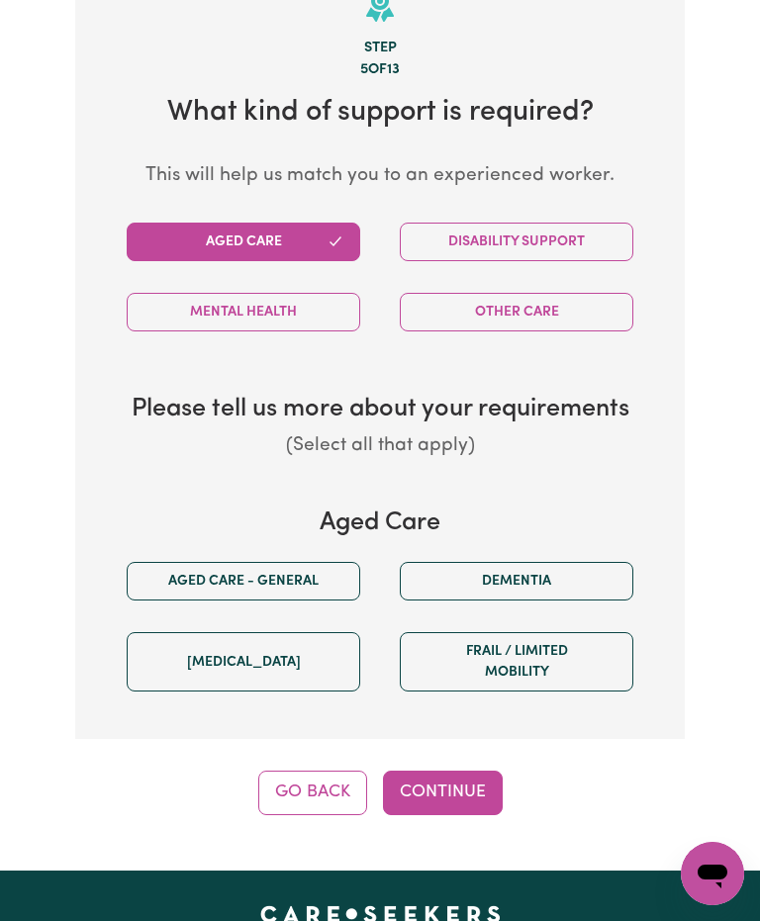
click at [307, 562] on button "Aged care - General" at bounding box center [244, 581] width 234 height 39
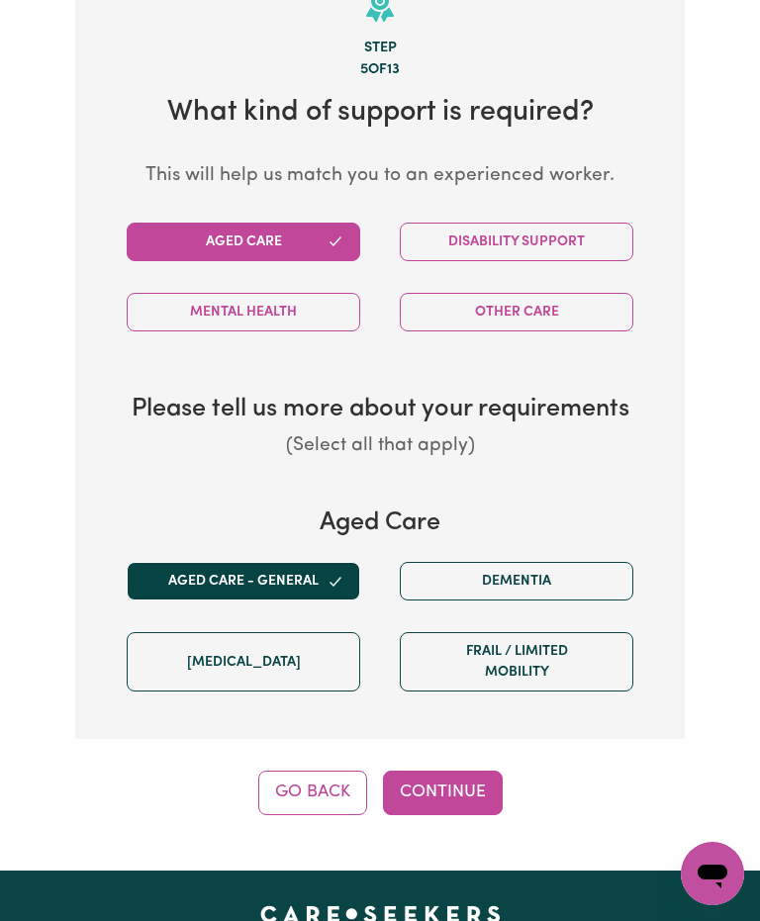
click at [453, 771] on button "Continue" at bounding box center [443, 793] width 120 height 44
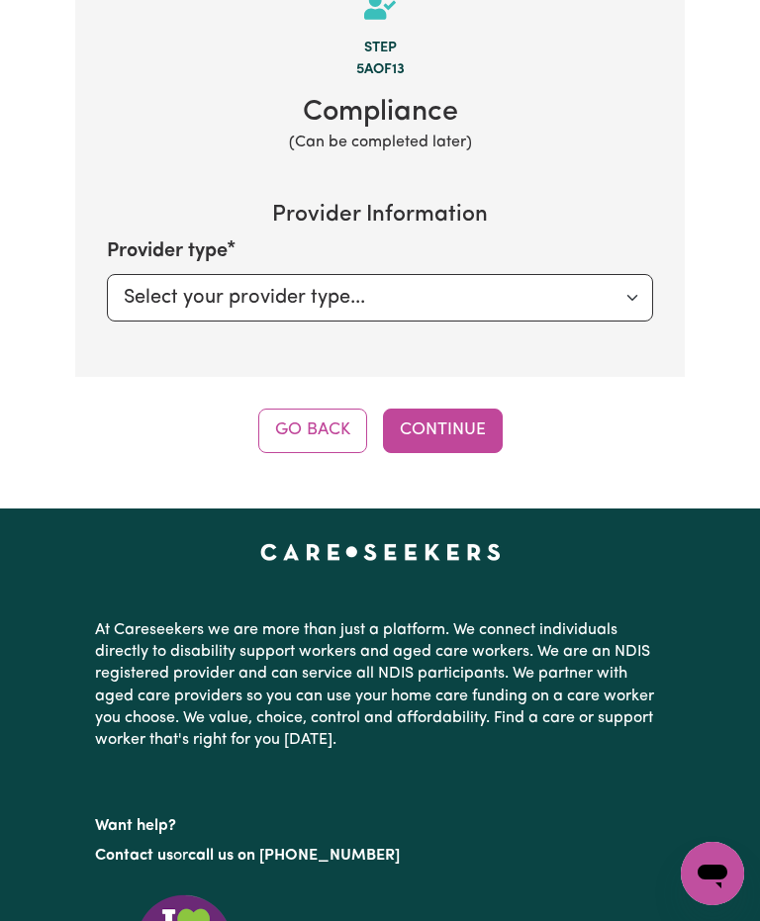
scroll to position [808, 0]
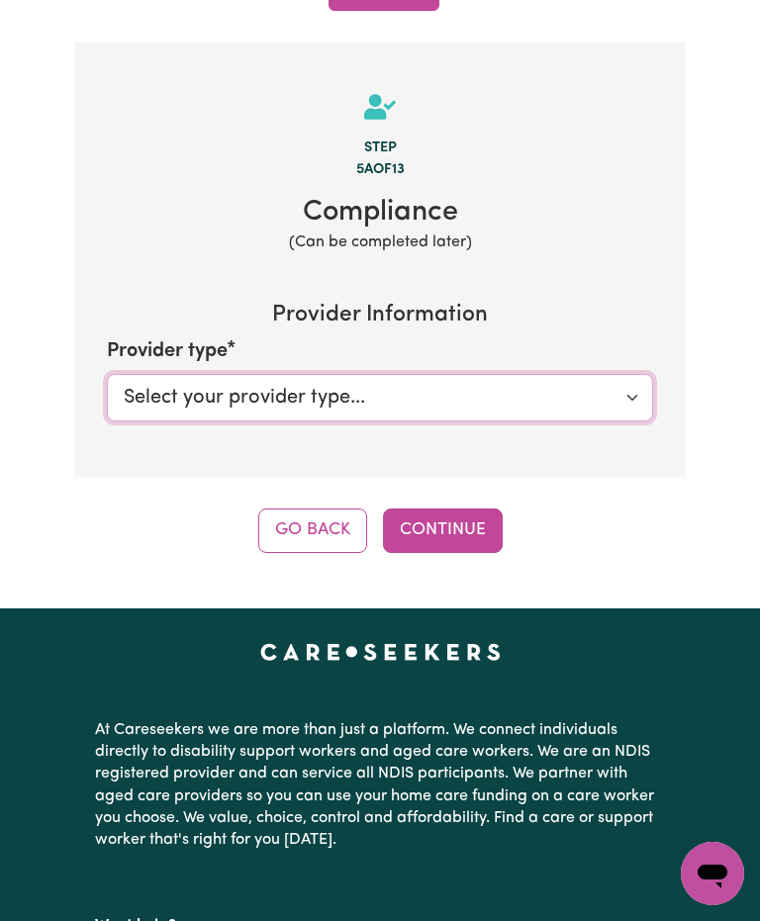
click at [617, 374] on select "Select your provider type... Privately Aged Care / Home Care Package" at bounding box center [380, 397] width 546 height 47
select select "AGED_HOME_CARE"
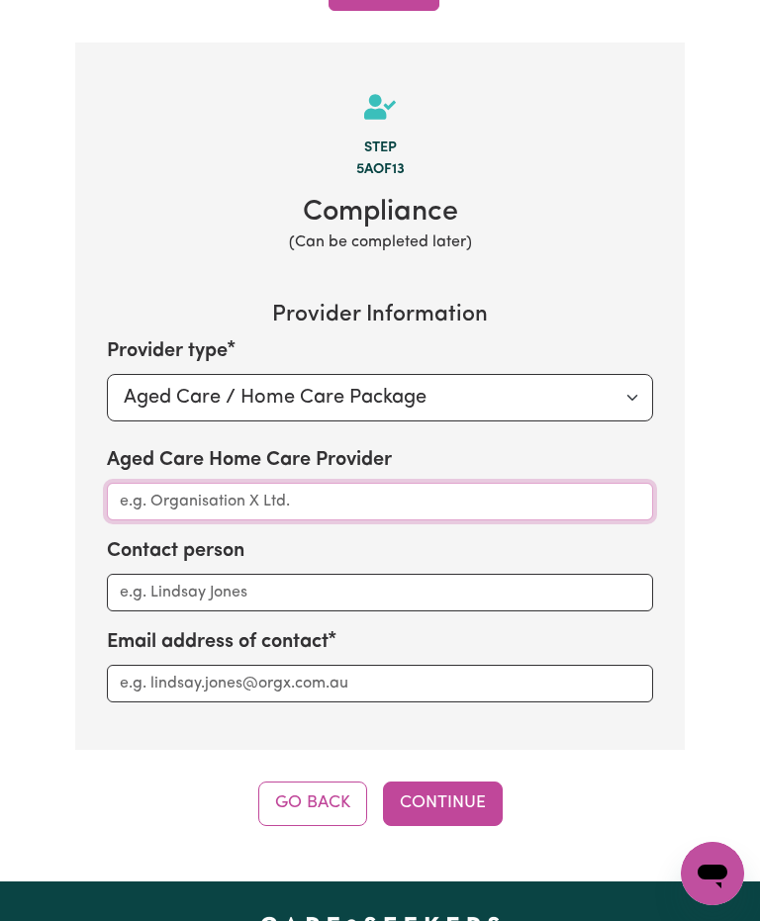
click at [535, 483] on input "Aged Care Home Care Provider" at bounding box center [380, 502] width 546 height 38
type input "Trilogy Care"
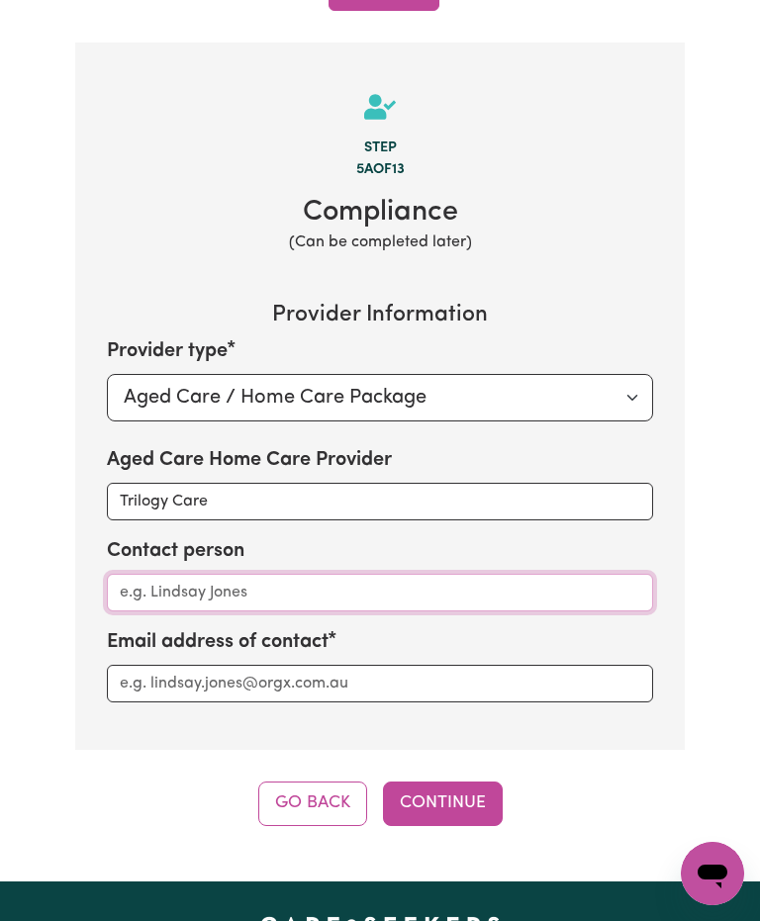
click at [394, 574] on input "Contact person" at bounding box center [380, 593] width 546 height 38
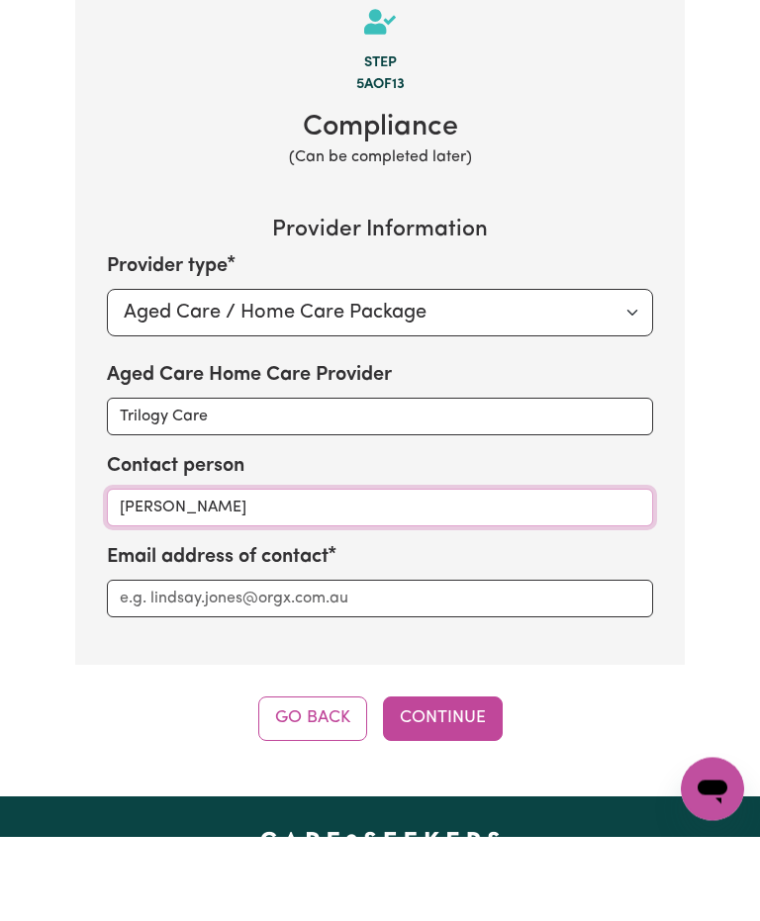
type input "Christy Chai"
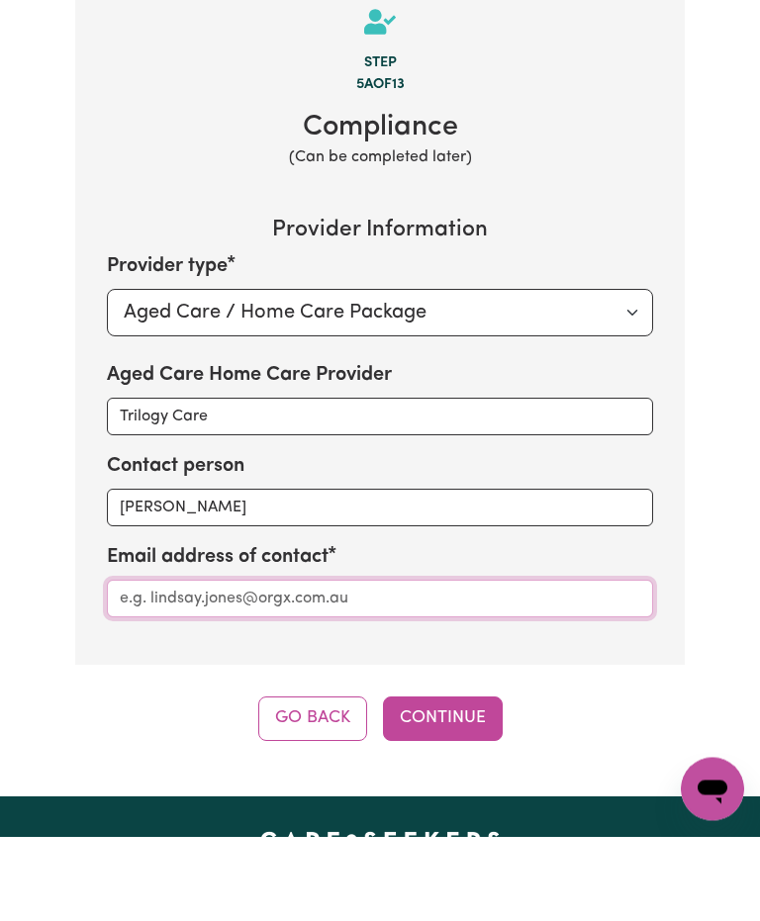
click at [509, 665] on input "Aged Care Home Care Provider" at bounding box center [380, 684] width 546 height 38
type input "christyc@trilogycare.com.au"
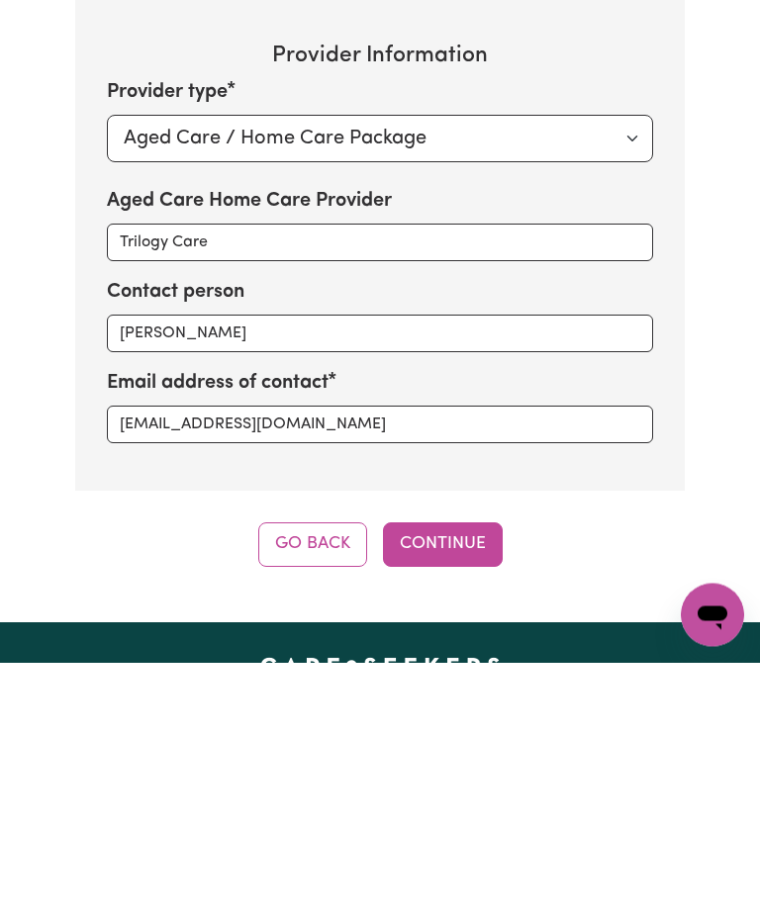
click at [454, 782] on button "Continue" at bounding box center [443, 804] width 120 height 44
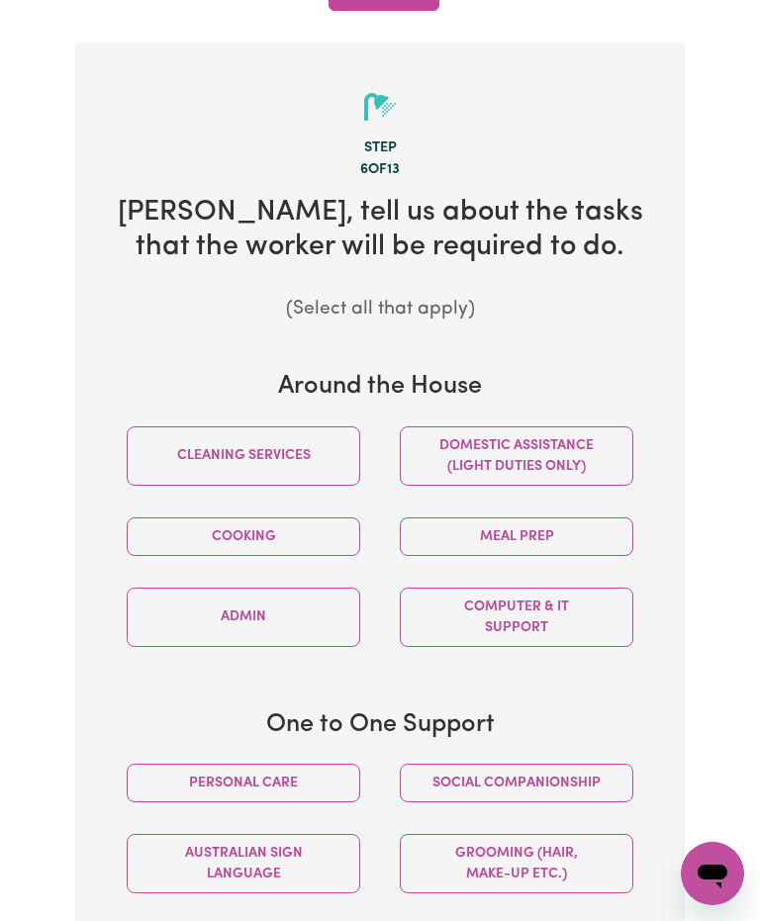
click at [322, 426] on button "Cleaning services" at bounding box center [244, 455] width 234 height 59
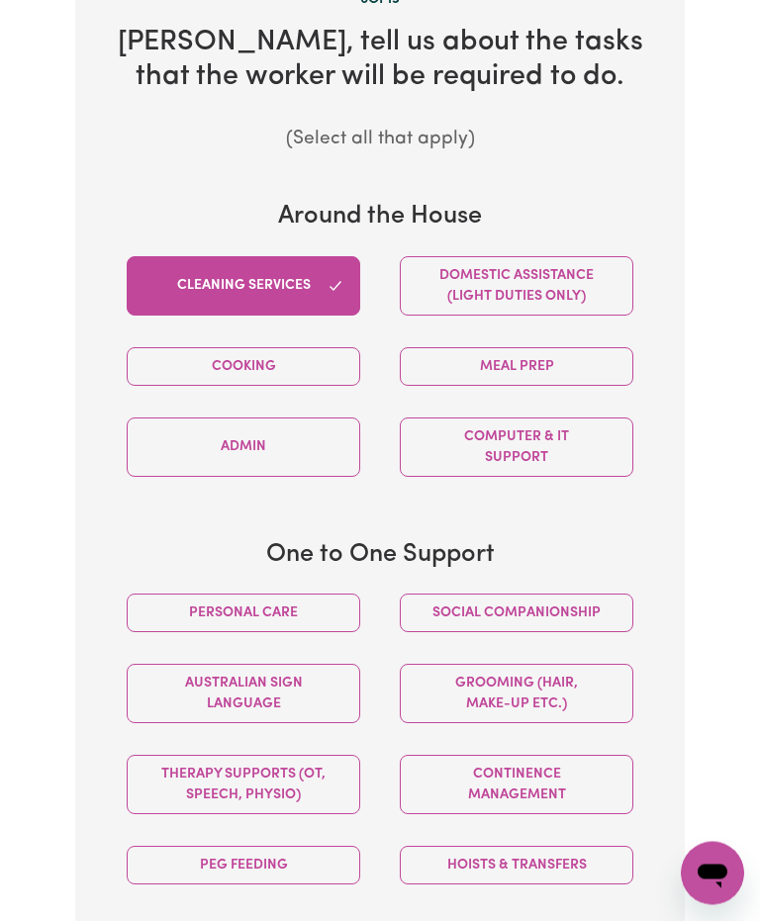
click at [296, 595] on button "Personal care" at bounding box center [244, 614] width 234 height 39
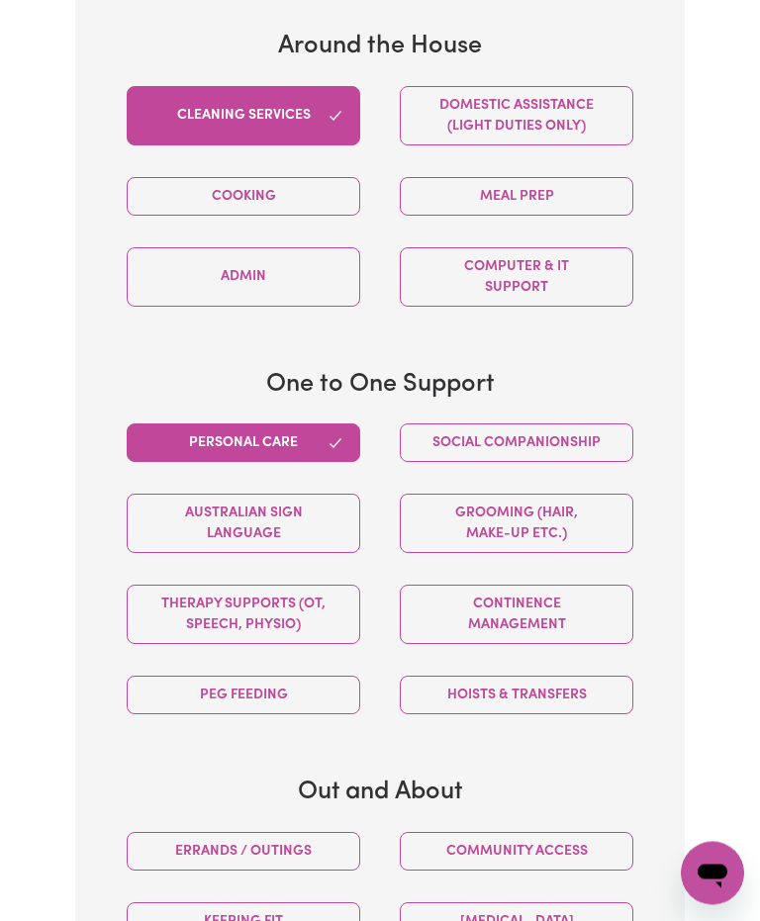
scroll to position [1152, 0]
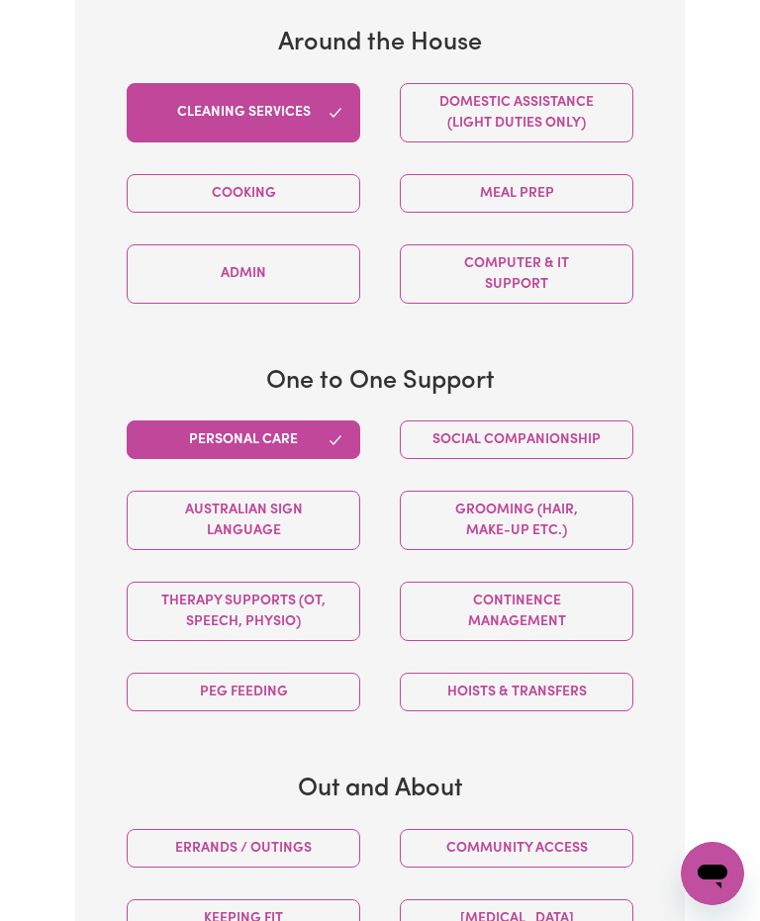
click at [580, 491] on button "Grooming (hair, make-up etc.)" at bounding box center [517, 520] width 234 height 59
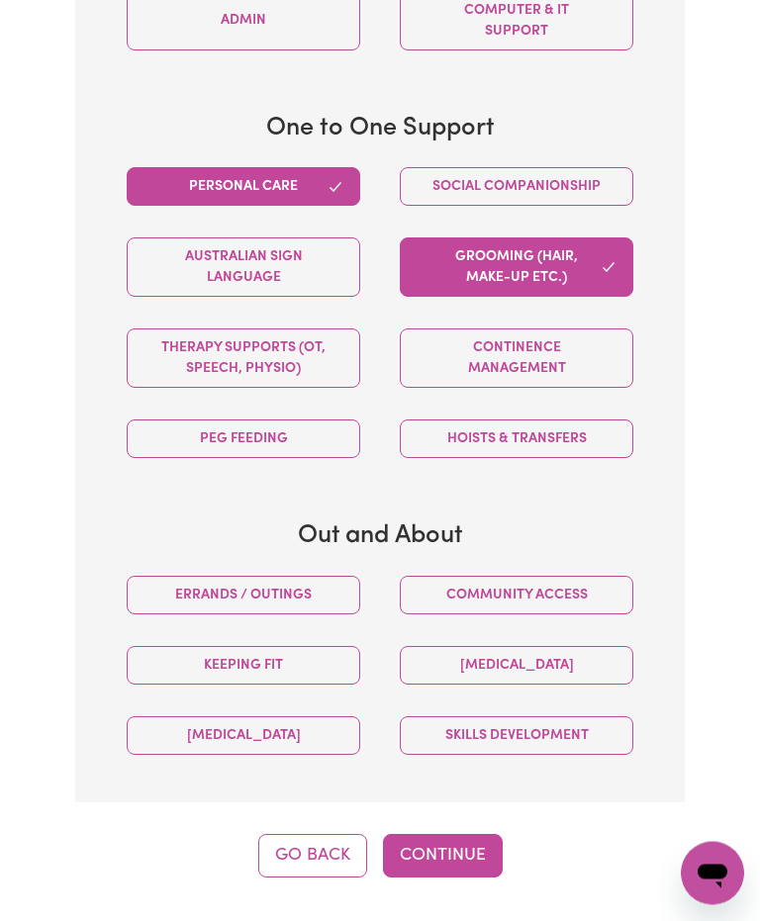
scroll to position [1405, 0]
click at [598, 576] on button "Community access" at bounding box center [517, 595] width 234 height 39
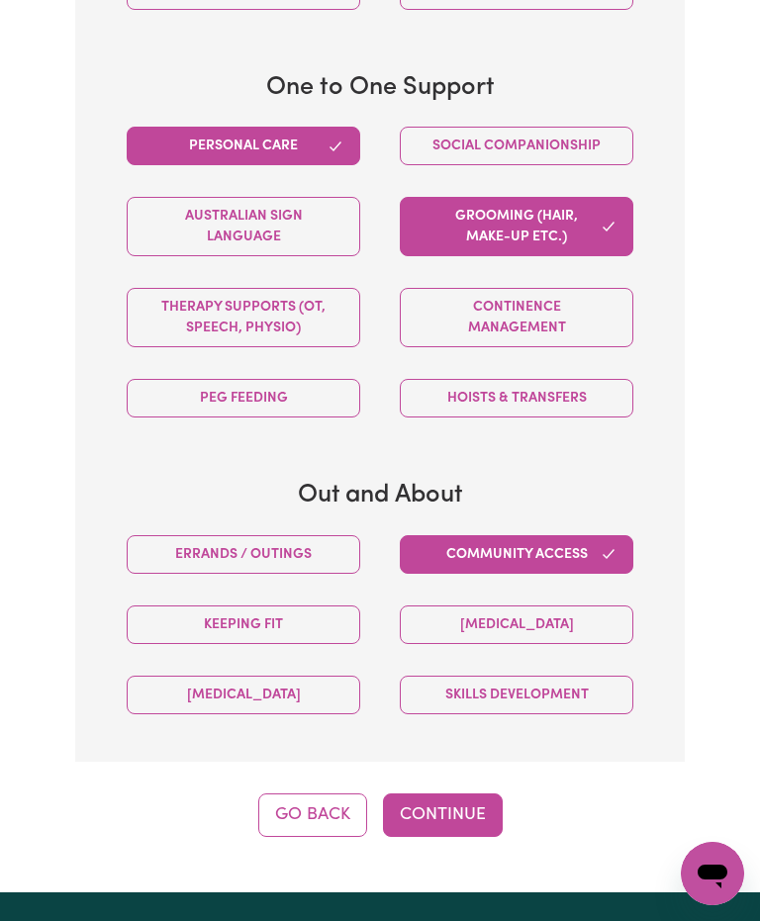
scroll to position [1445, 0]
click at [311, 536] on button "Errands / Outings" at bounding box center [244, 555] width 234 height 39
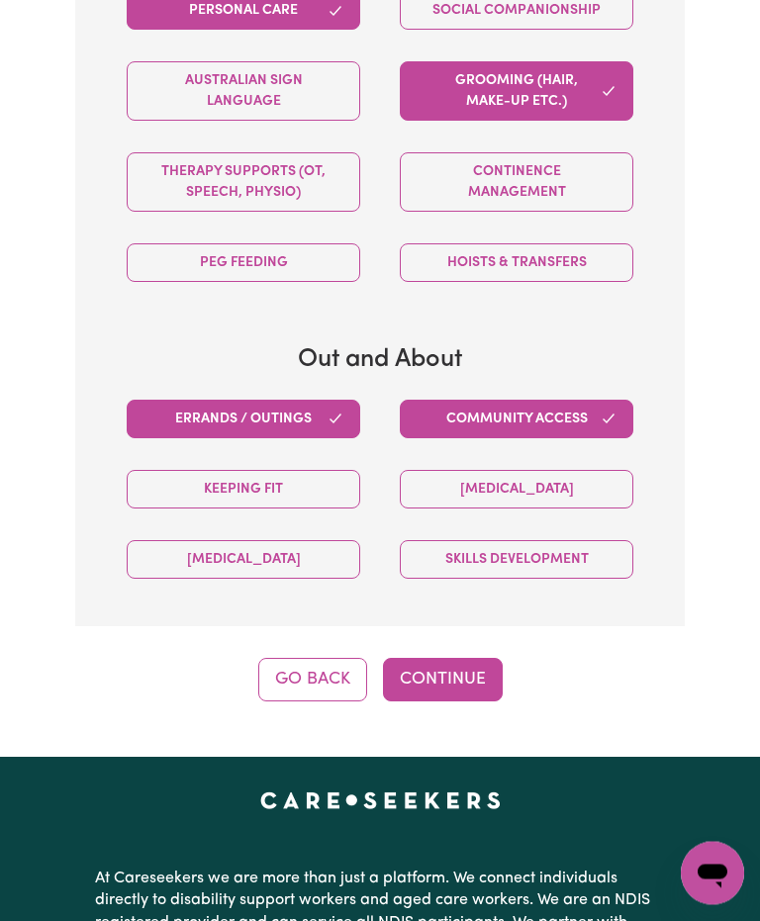
scroll to position [1581, 0]
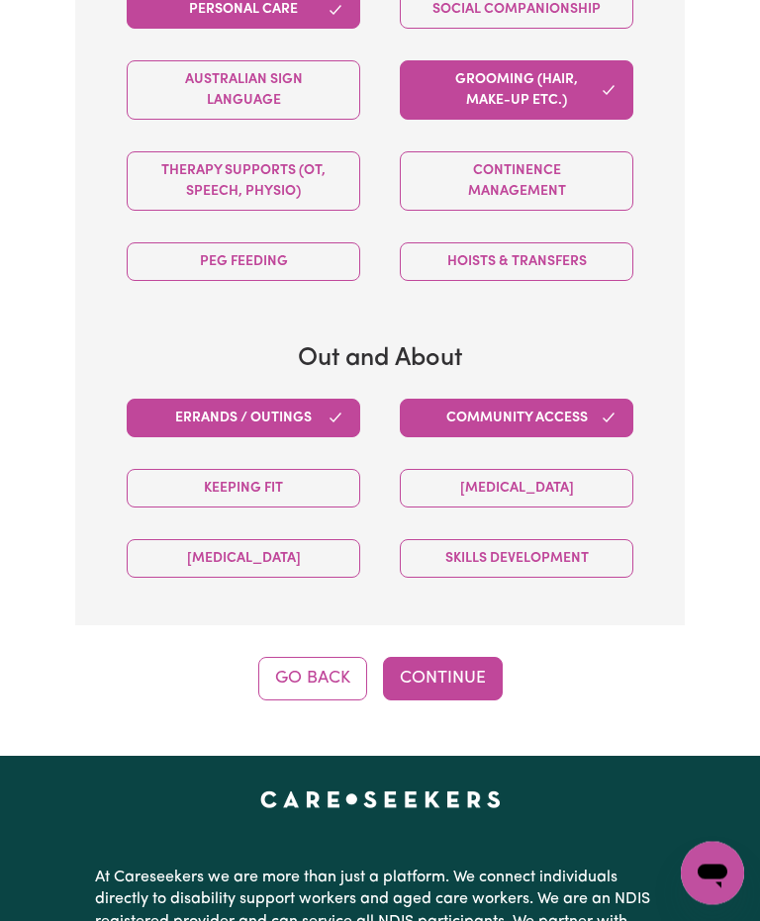
click at [454, 658] on button "Continue" at bounding box center [443, 680] width 120 height 44
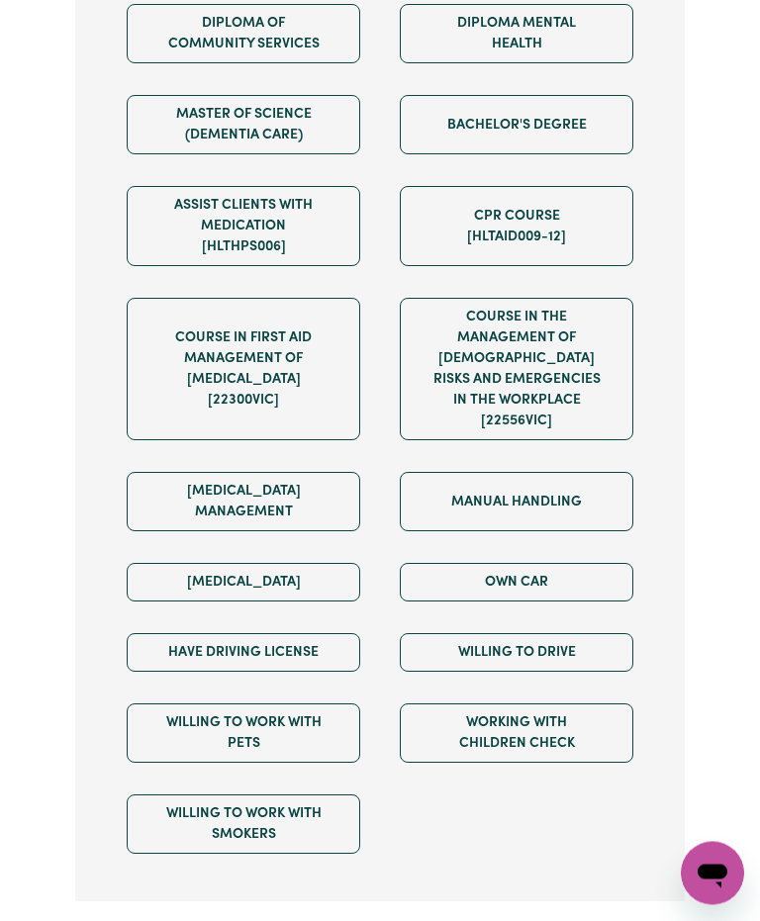
scroll to position [1600, 0]
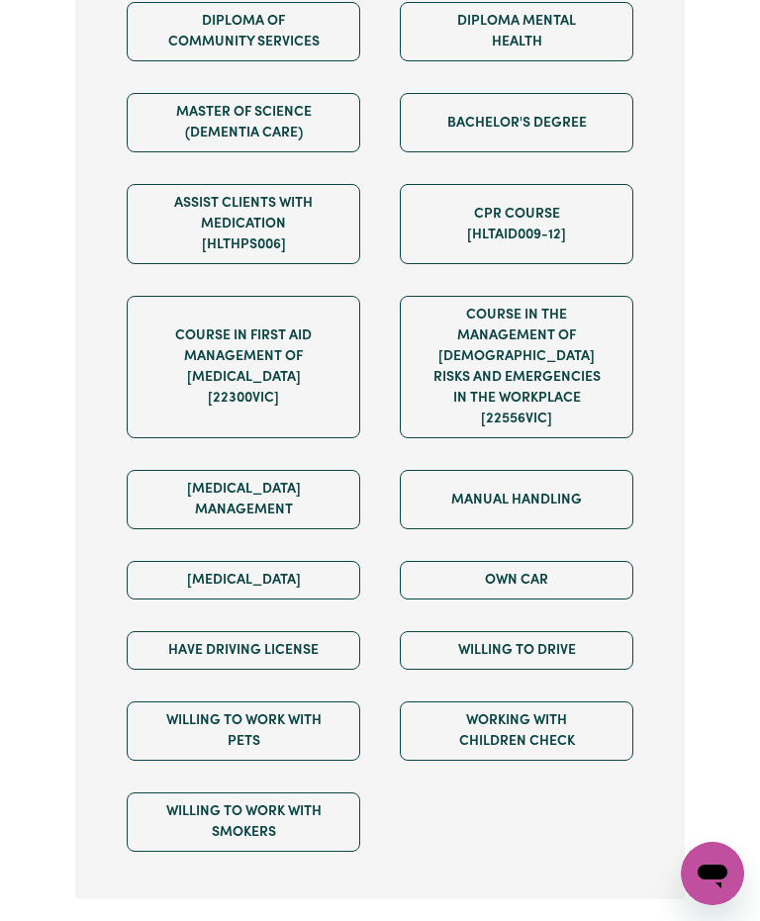
click at [574, 561] on button "Own Car" at bounding box center [517, 580] width 234 height 39
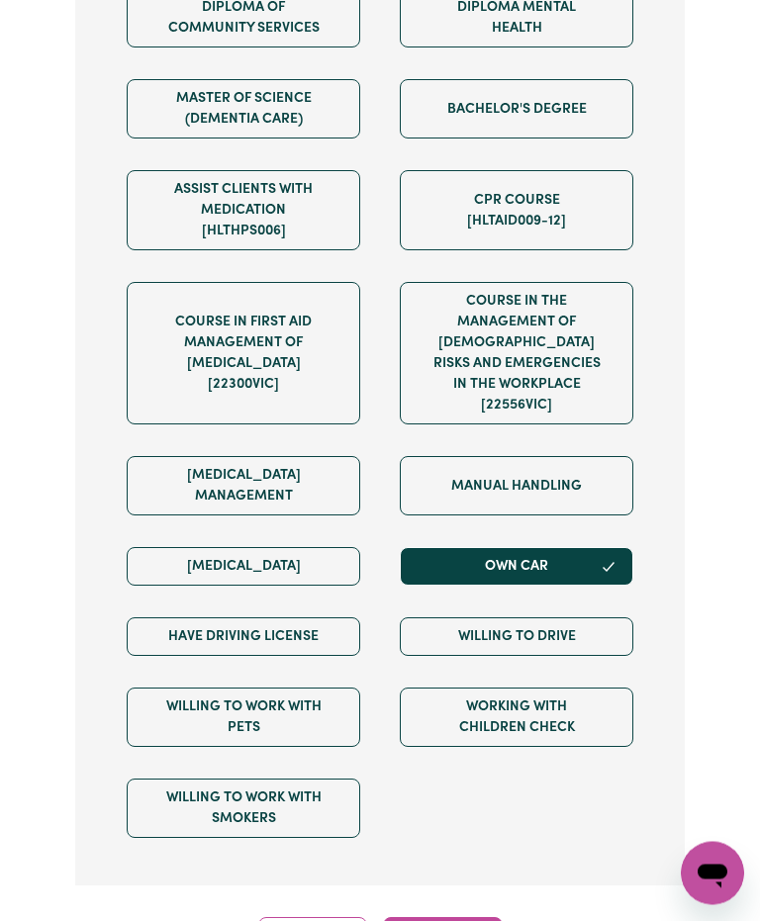
scroll to position [1616, 0]
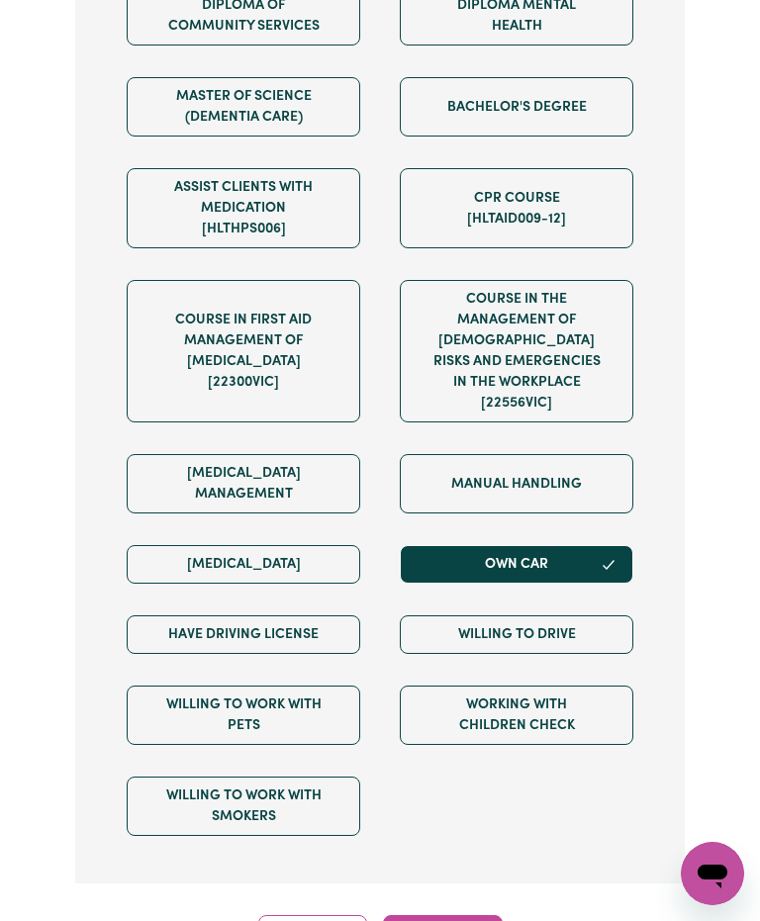
click at [329, 615] on button "Have driving license" at bounding box center [244, 634] width 234 height 39
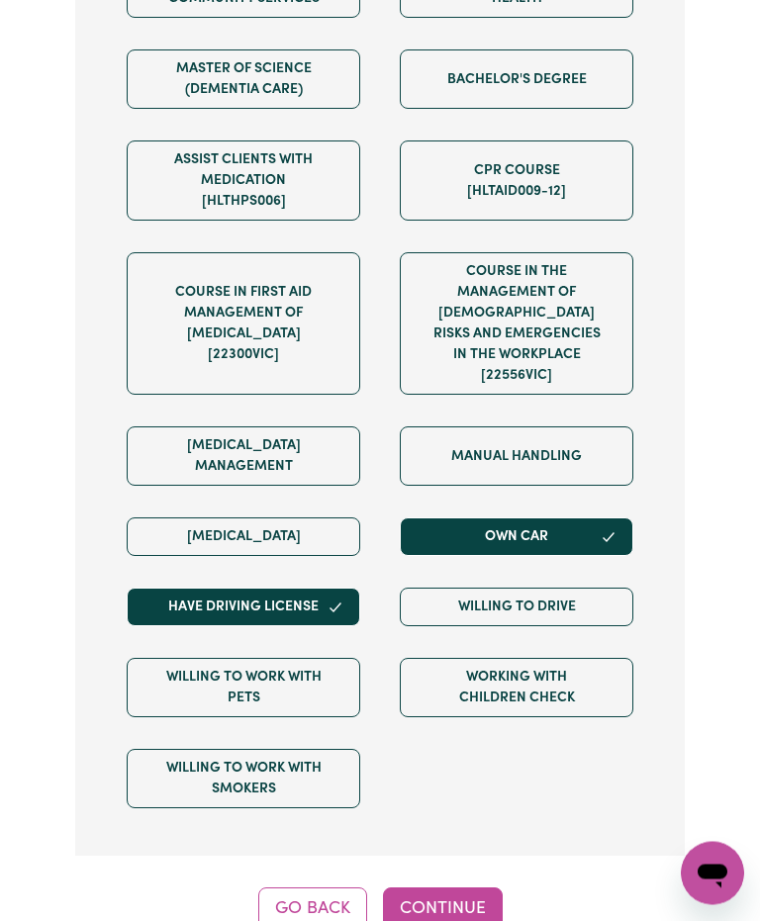
click at [577, 589] on button "Willing to drive" at bounding box center [517, 608] width 234 height 39
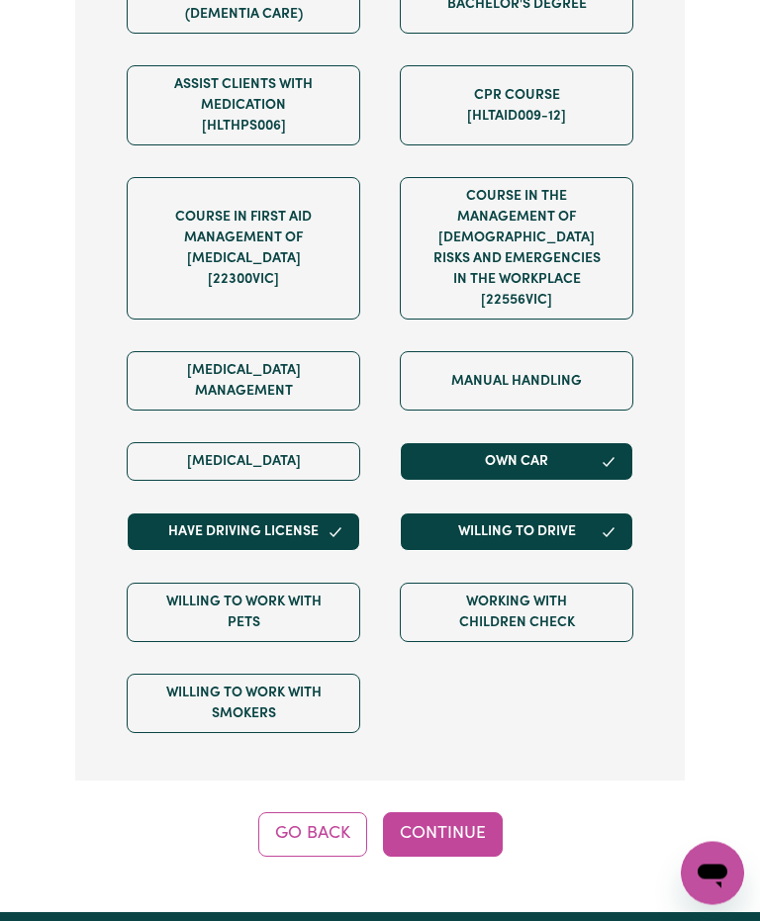
scroll to position [1719, 0]
click at [315, 674] on button "Willing to work with smokers" at bounding box center [244, 703] width 234 height 59
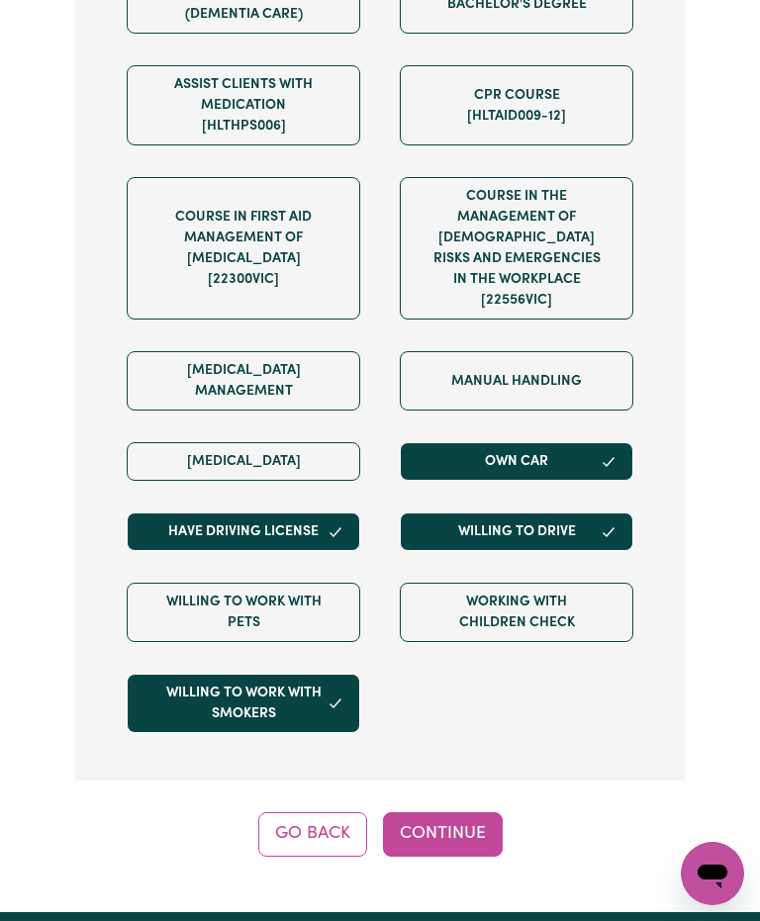
click at [459, 812] on button "Continue" at bounding box center [443, 834] width 120 height 44
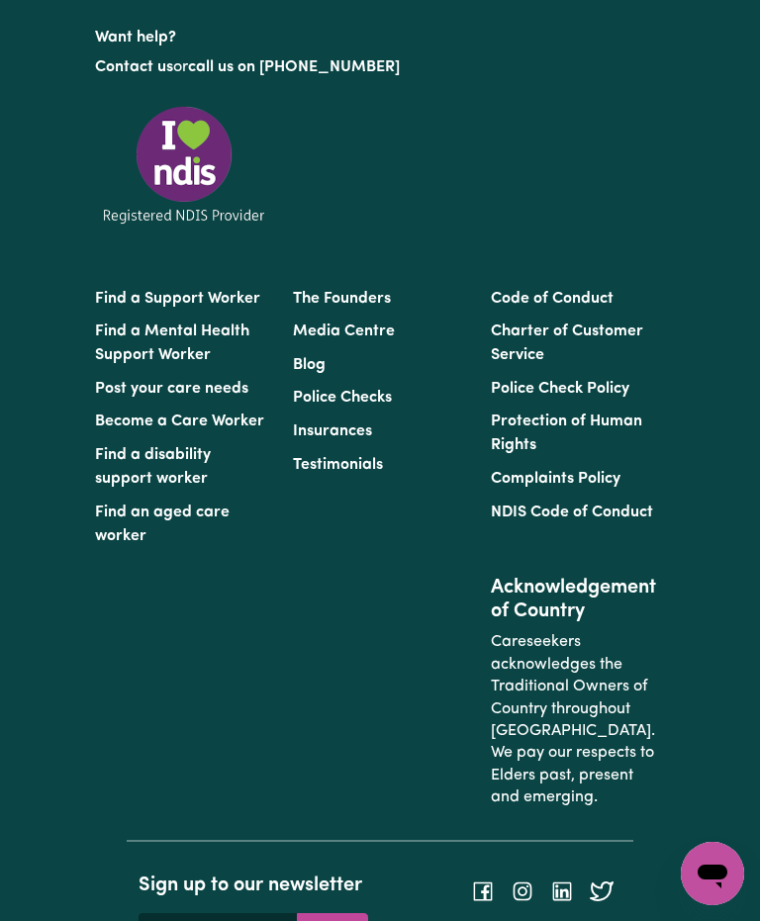
scroll to position [808, 0]
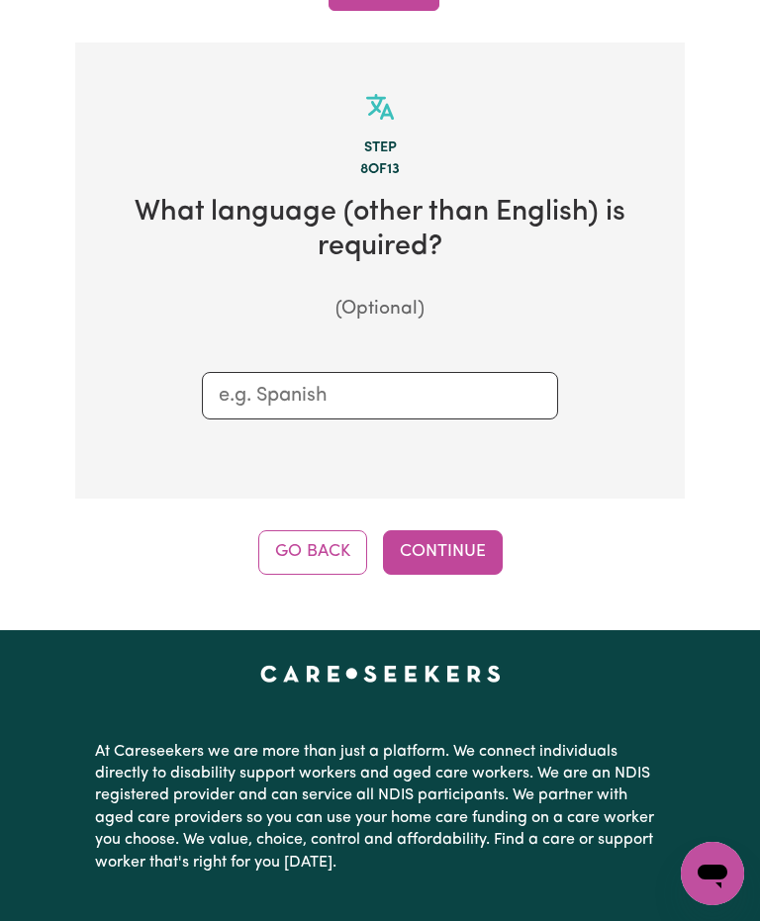
click at [461, 530] on button "Continue" at bounding box center [443, 552] width 120 height 44
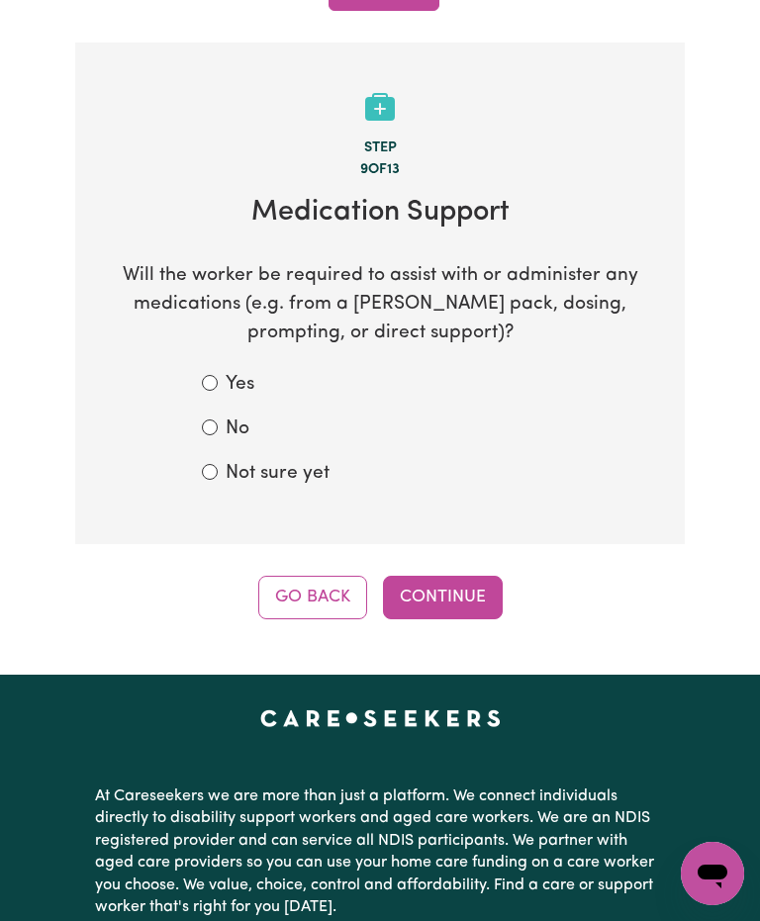
click at [214, 420] on input "No" at bounding box center [210, 428] width 16 height 16
radio input "true"
click at [461, 576] on button "Continue" at bounding box center [443, 598] width 120 height 44
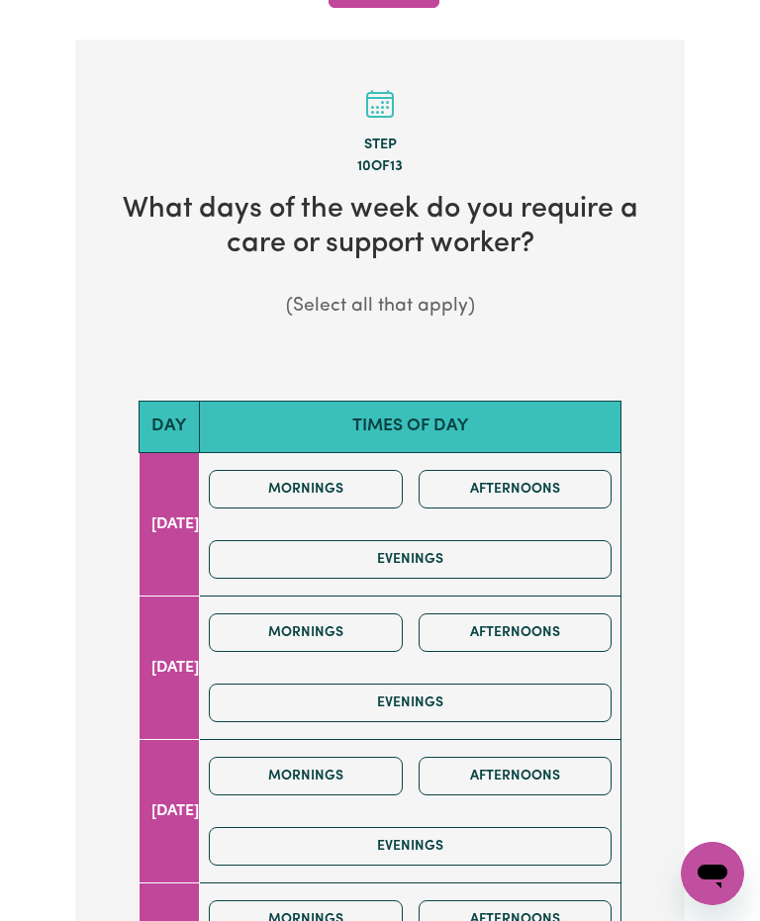
scroll to position [822, 0]
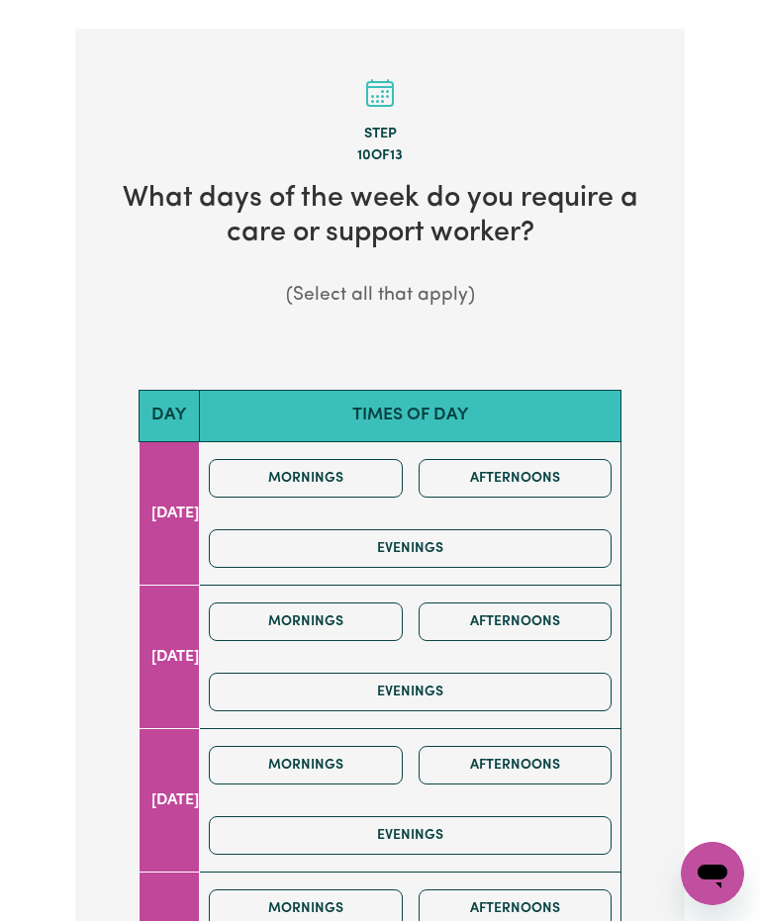
click at [369, 459] on button "Mornings" at bounding box center [306, 478] width 194 height 39
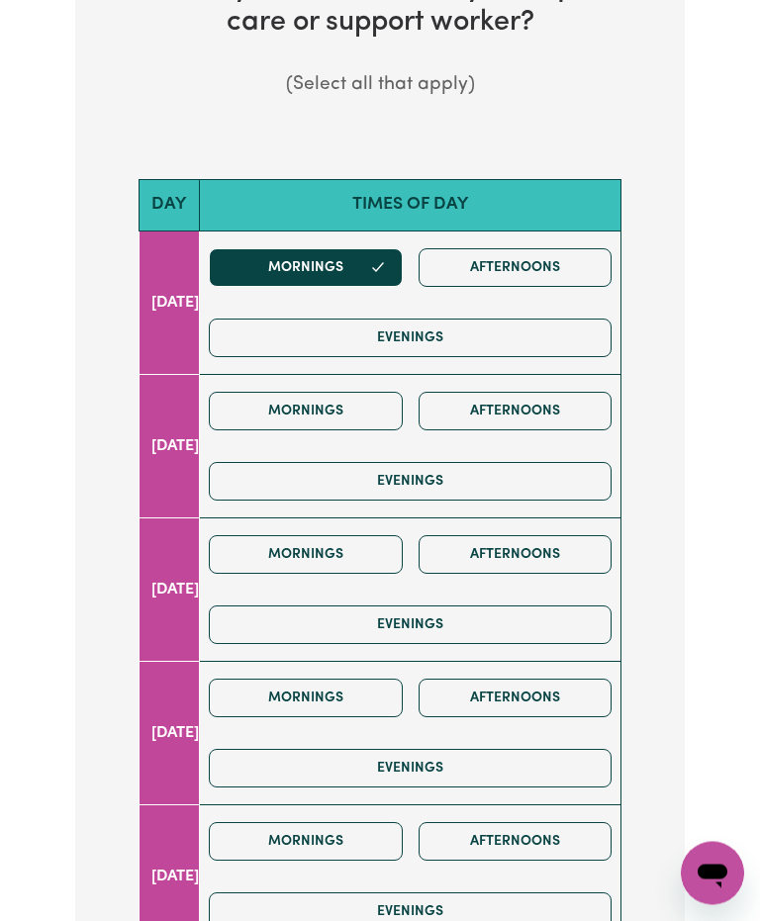
scroll to position [1039, 0]
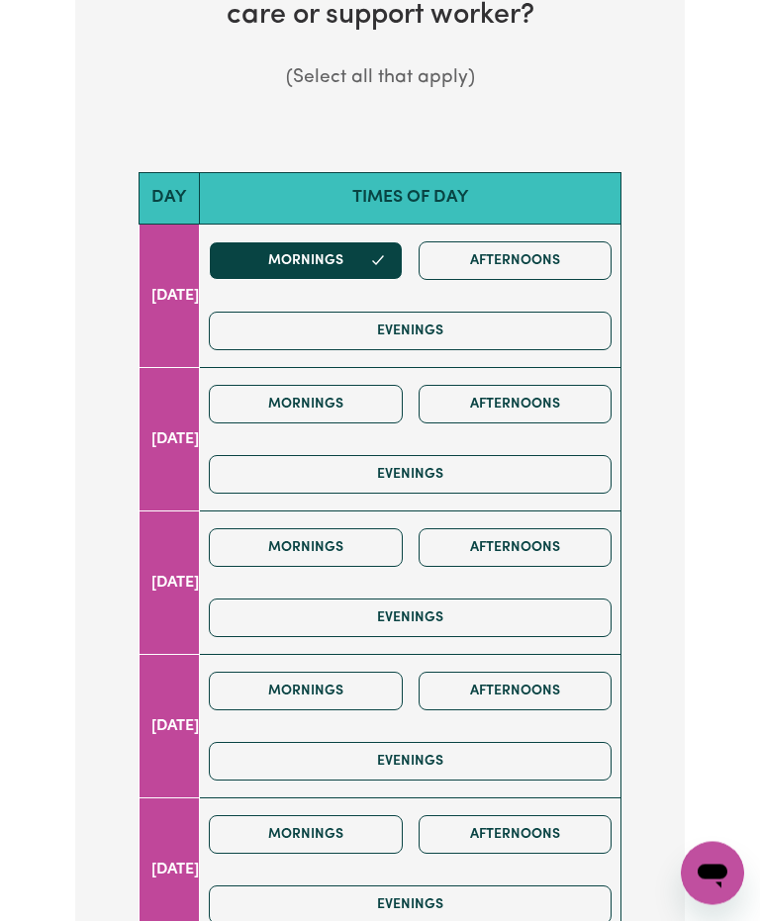
click at [380, 673] on button "Mornings" at bounding box center [306, 692] width 194 height 39
click at [386, 252] on icon "button" at bounding box center [378, 260] width 16 height 16
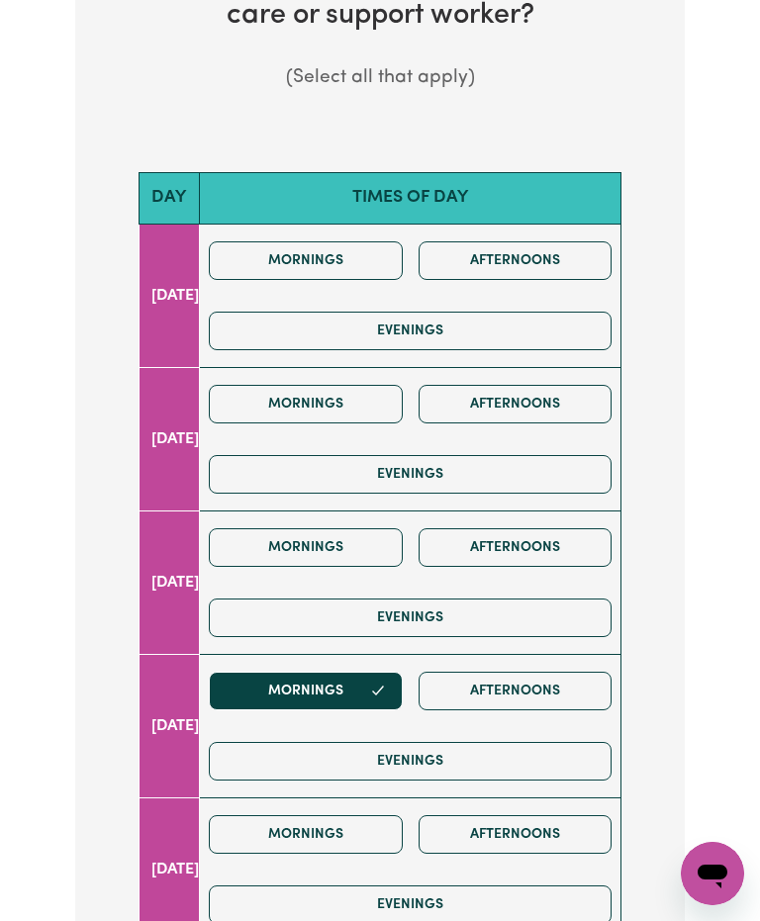
click at [374, 385] on button "Mornings" at bounding box center [306, 404] width 194 height 39
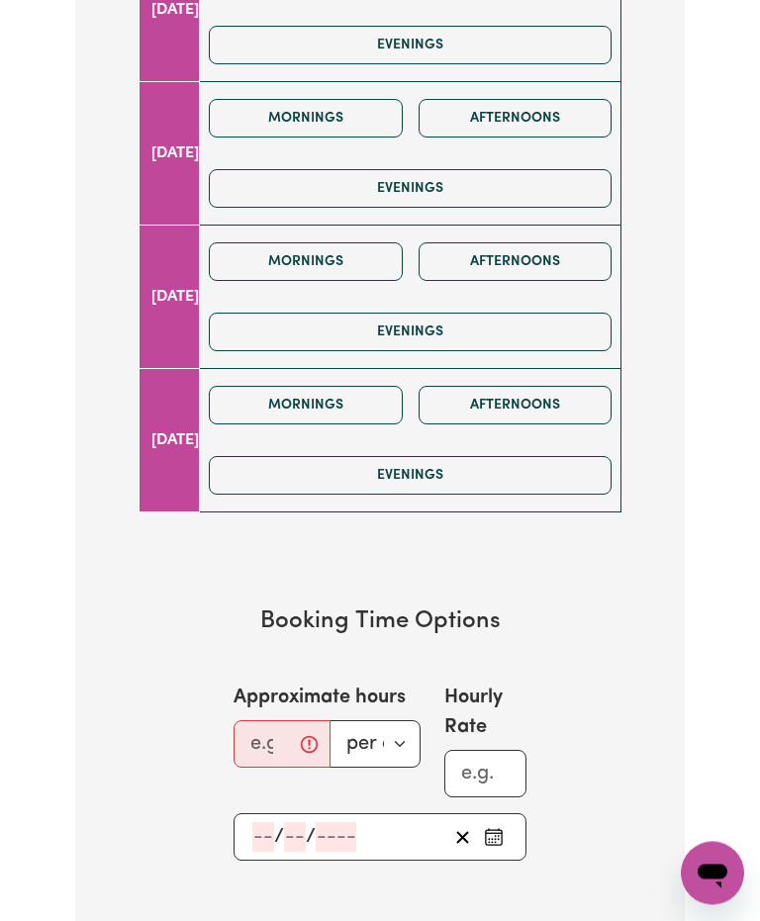
scroll to position [1755, 0]
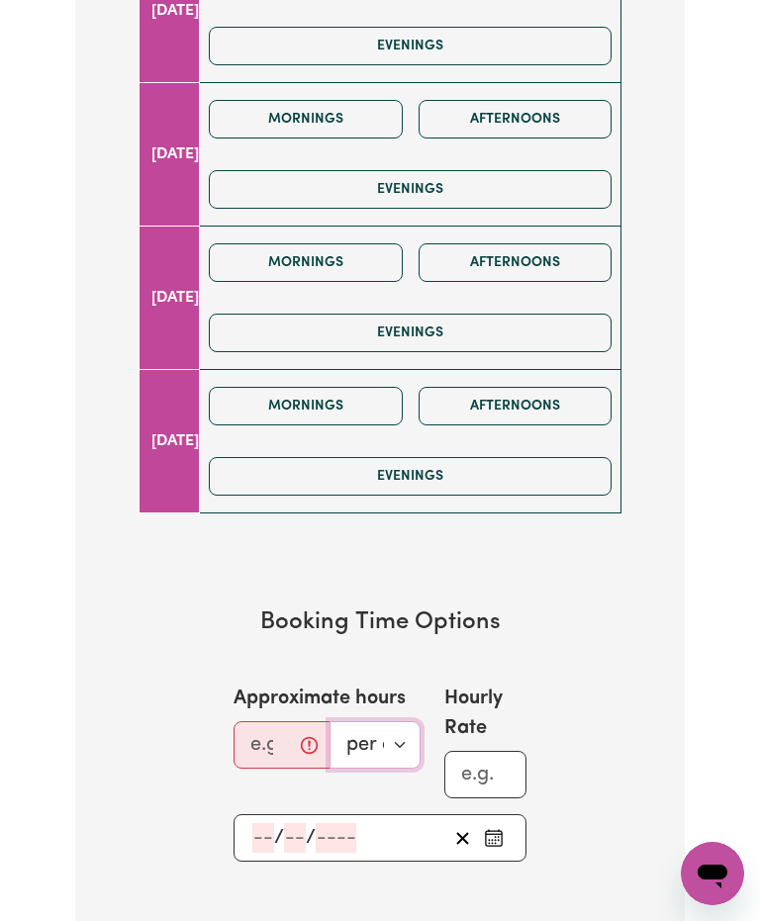
click at [400, 721] on select "per day per week" at bounding box center [375, 744] width 91 height 47
click at [404, 721] on select "per day per week" at bounding box center [375, 744] width 91 height 47
click at [514, 751] on input "Hourly Rate" at bounding box center [485, 774] width 82 height 47
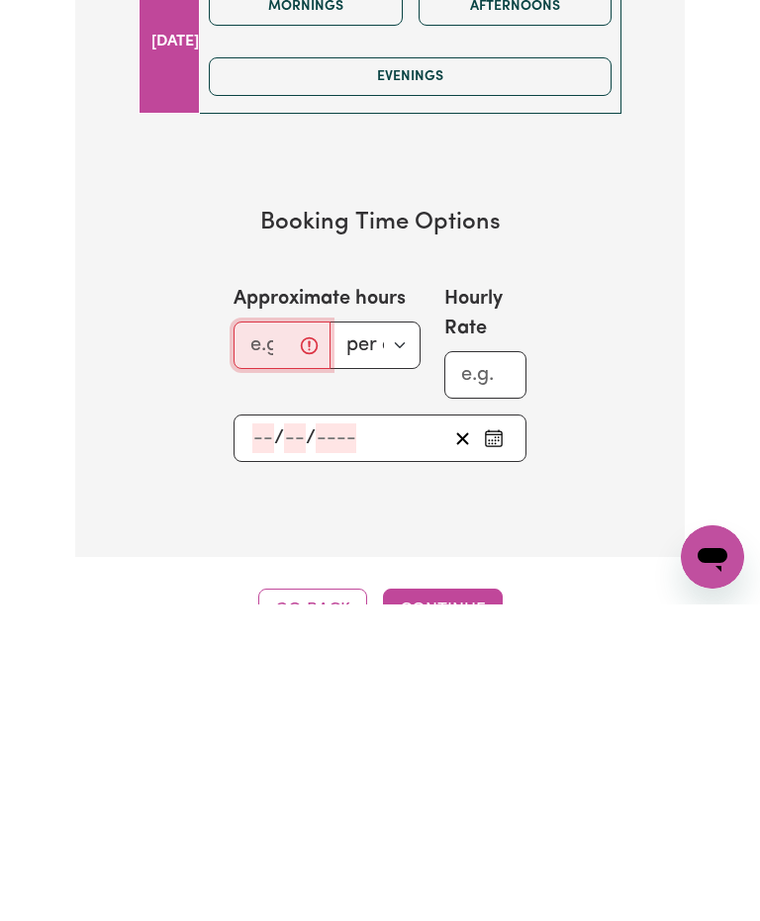
click at [312, 638] on input "Approximate hours" at bounding box center [282, 661] width 97 height 47
click at [404, 638] on select "per day per week" at bounding box center [375, 661] width 91 height 47
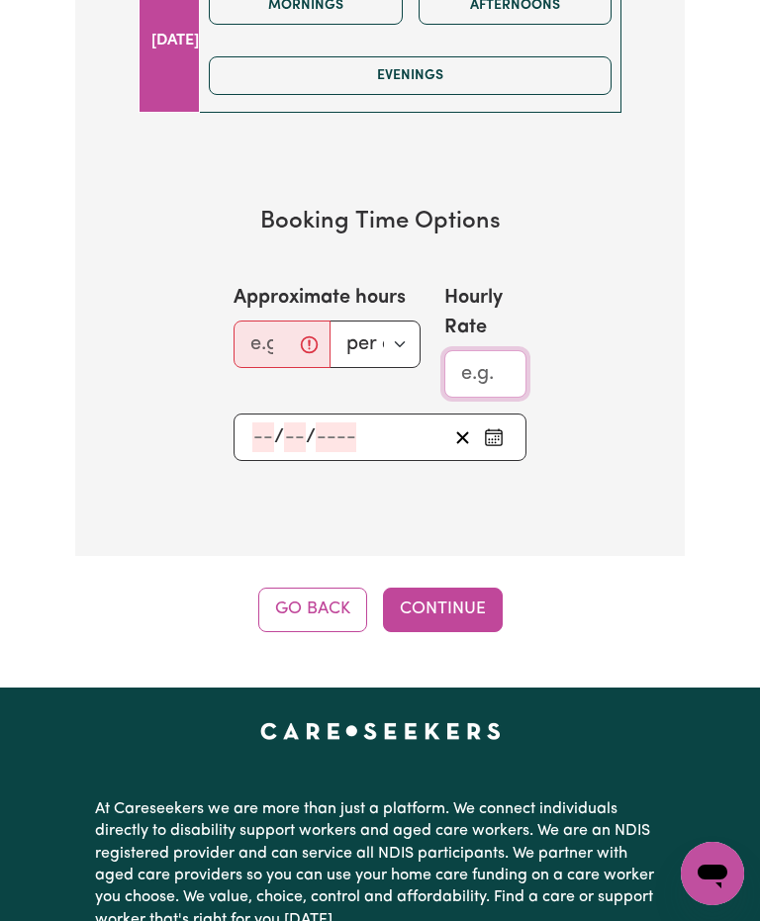
click at [504, 350] on input "Hourly Rate" at bounding box center [485, 373] width 82 height 47
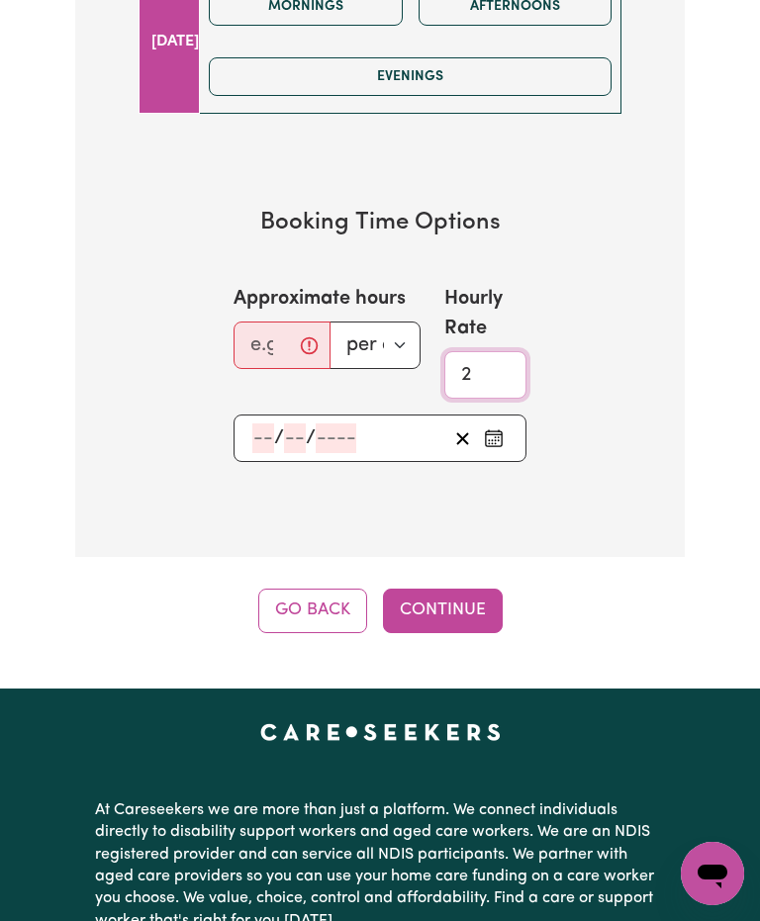
type input "2"
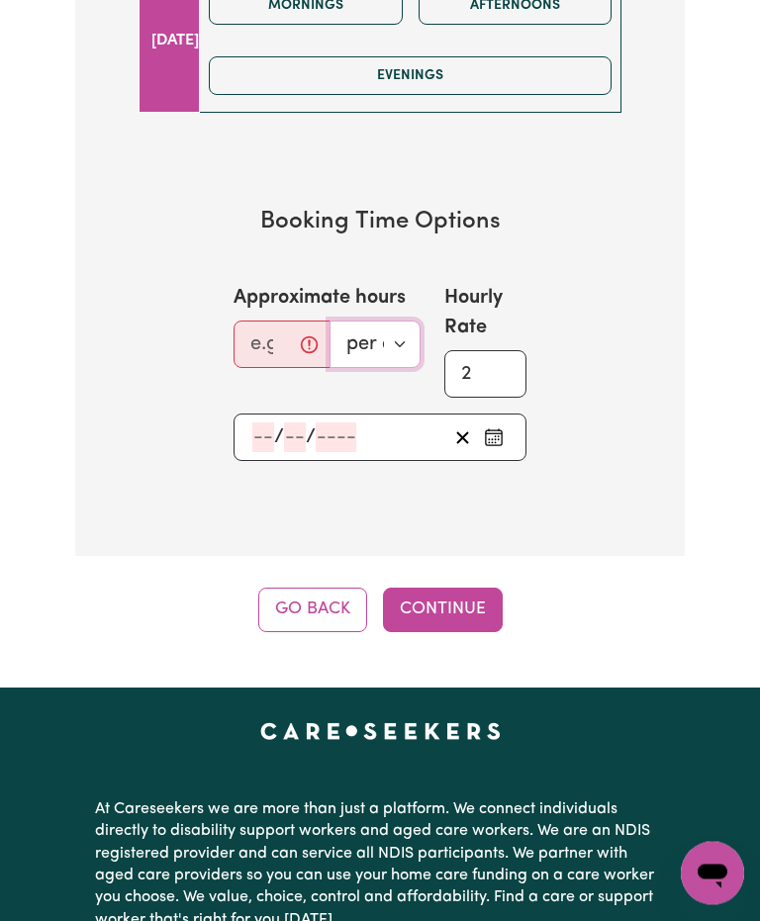
click at [403, 322] on select "per day per week" at bounding box center [375, 345] width 91 height 47
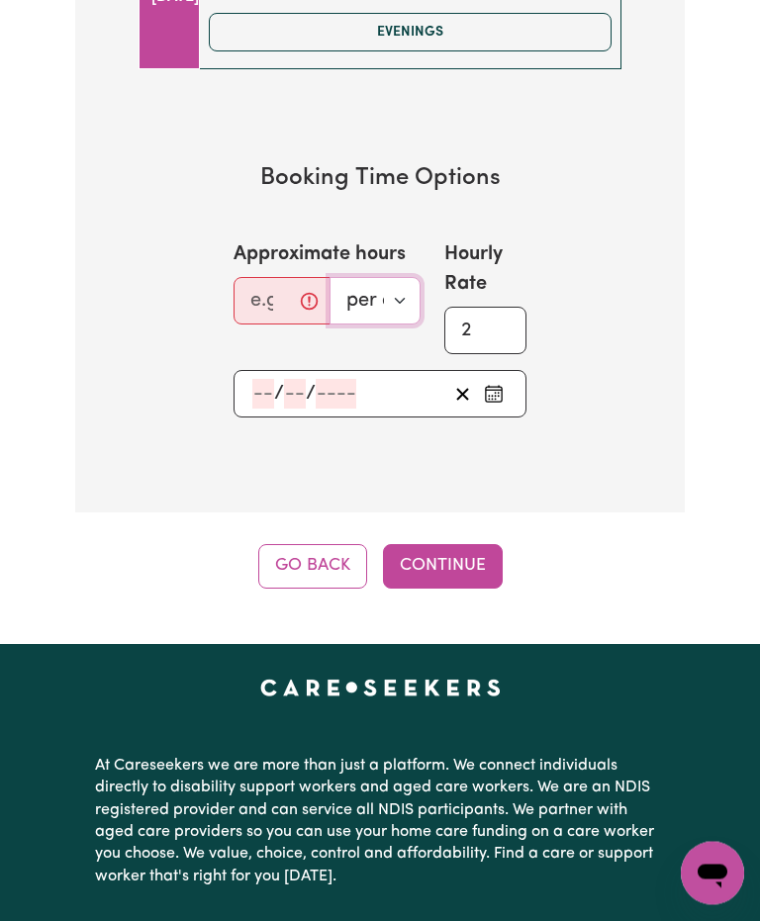
scroll to position [2200, 0]
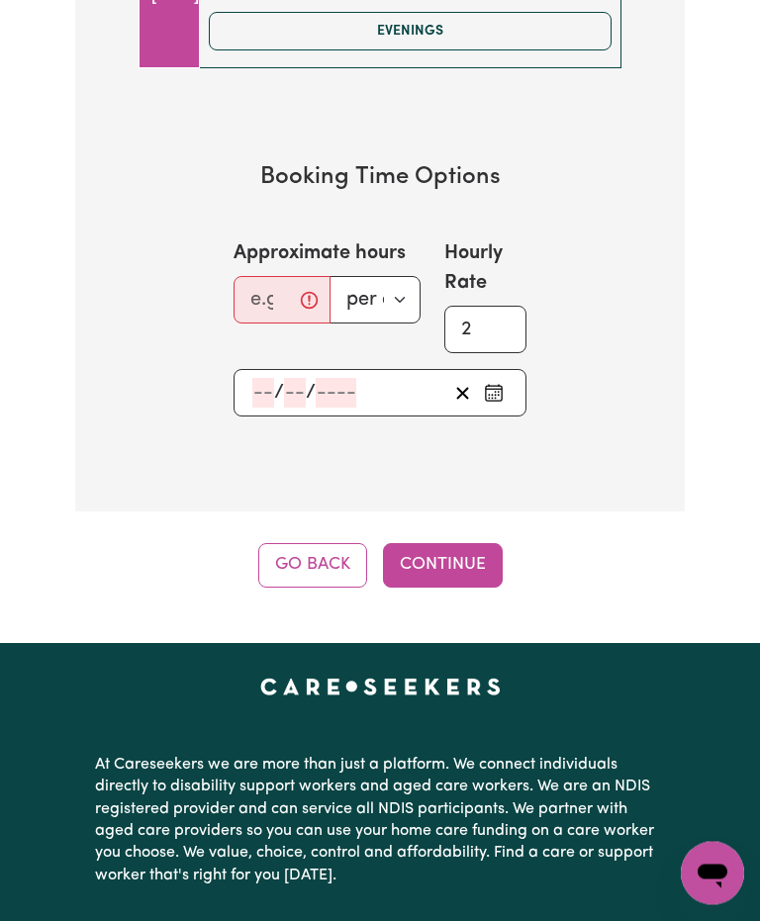
click at [496, 384] on icon "Pick an approximate start date" at bounding box center [494, 394] width 20 height 20
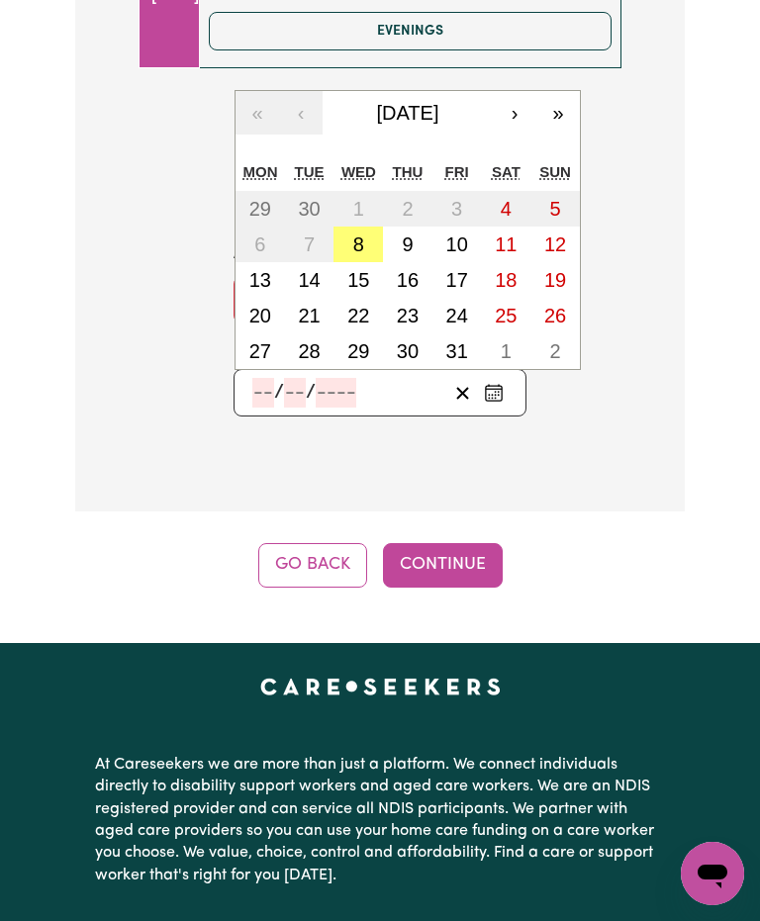
click at [311, 340] on abbr "28" at bounding box center [309, 351] width 22 height 22
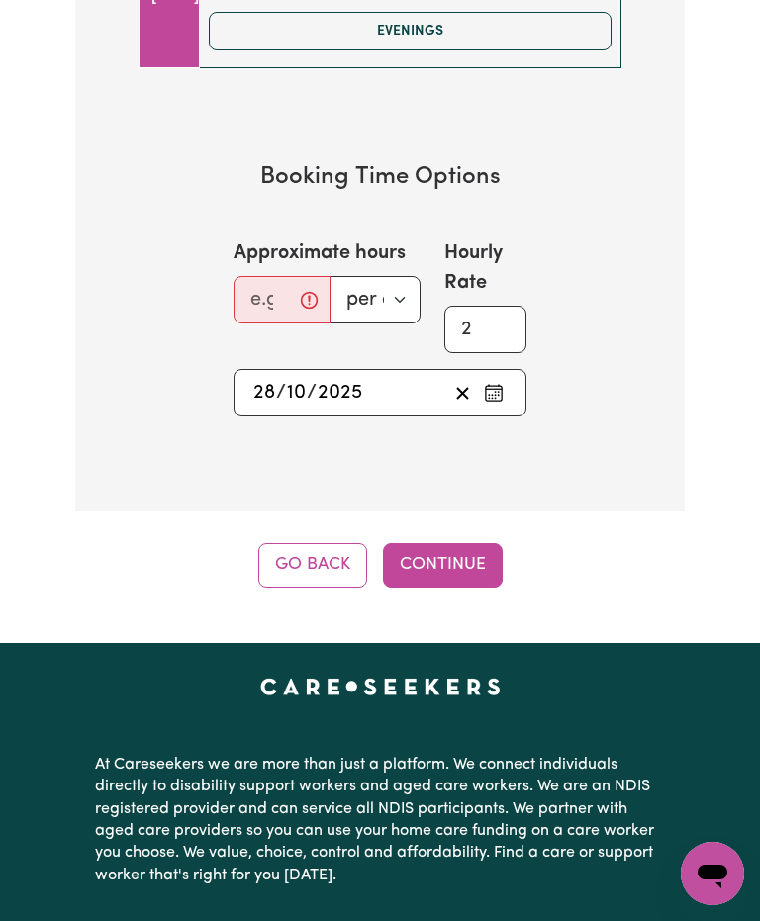
type input "2025-10-28"
type input "28"
type input "10"
type input "2025"
click at [451, 543] on button "Continue" at bounding box center [443, 565] width 120 height 44
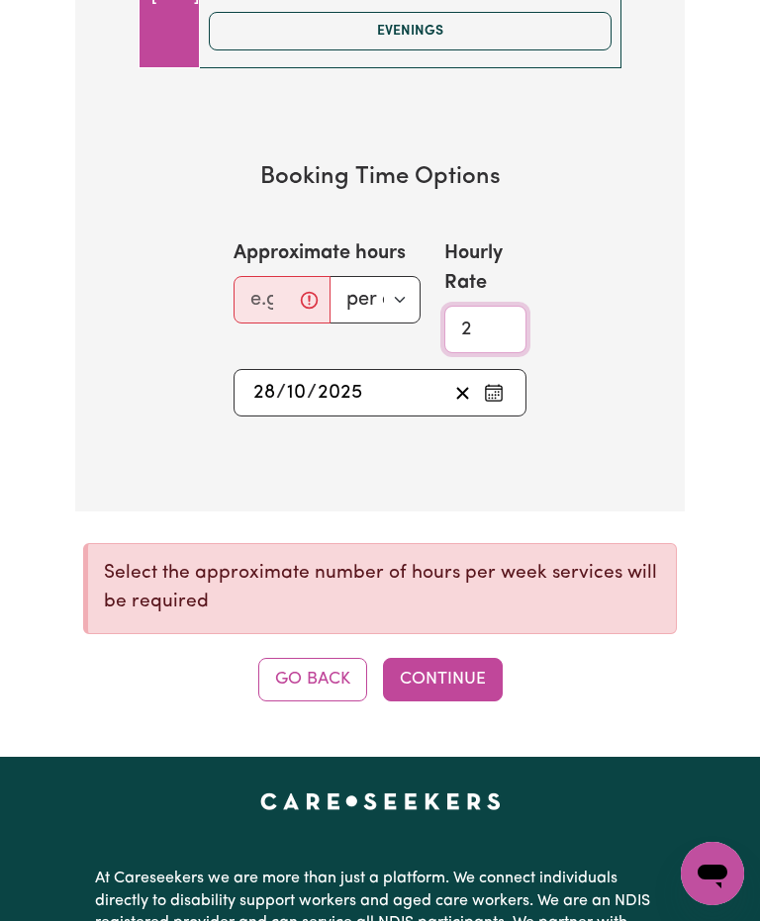
click at [491, 306] on input "2" at bounding box center [485, 329] width 82 height 47
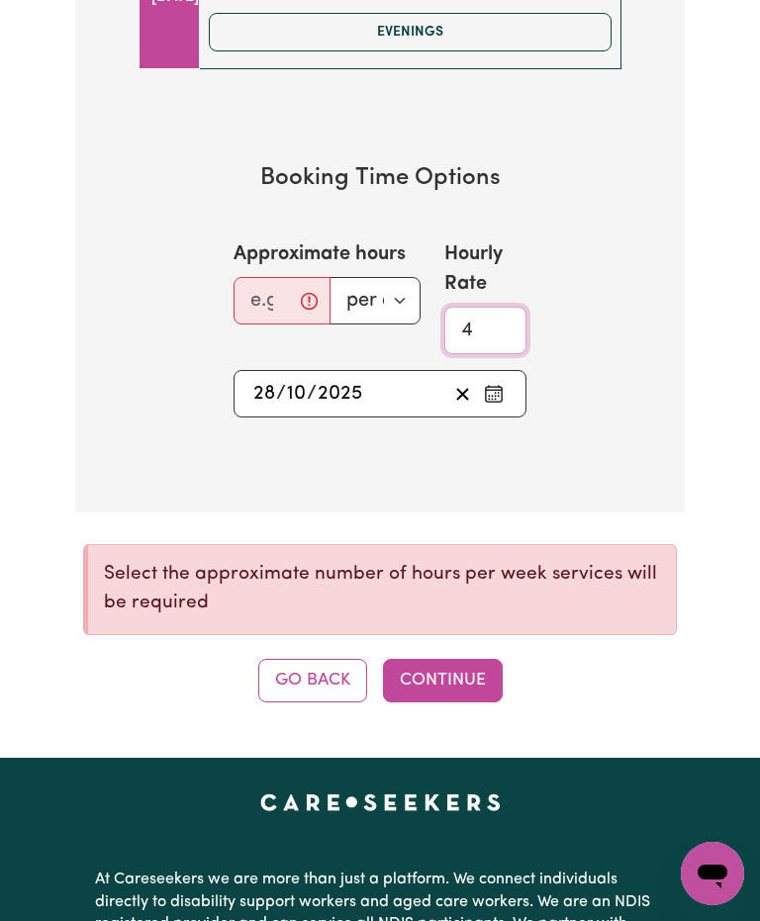
type input "4"
click at [463, 659] on button "Continue" at bounding box center [443, 681] width 120 height 44
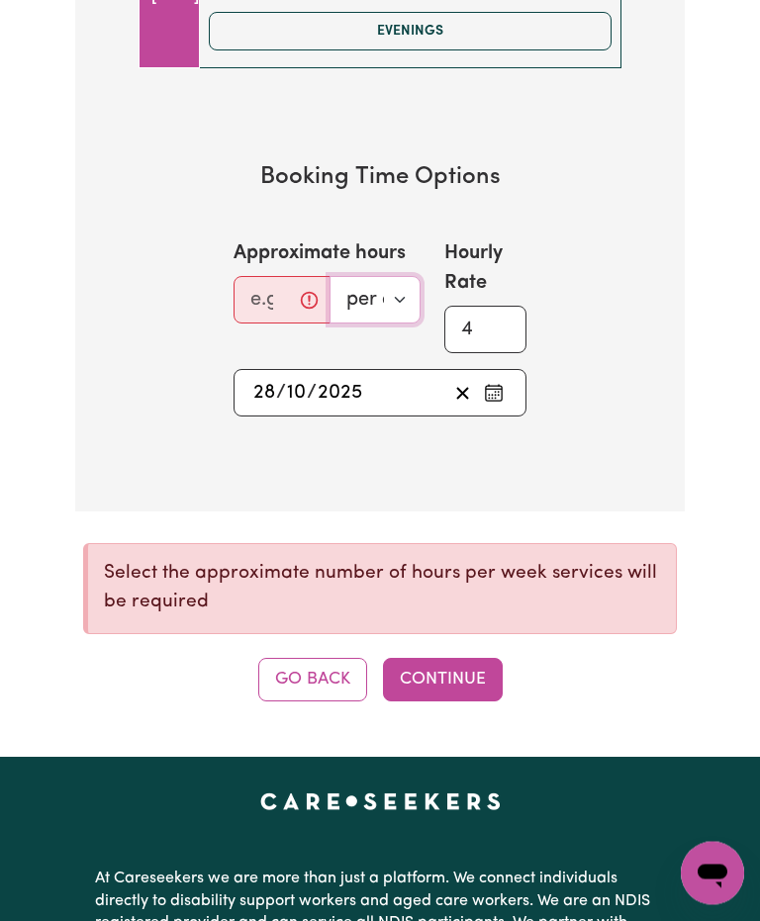
click at [408, 277] on select "per day per week" at bounding box center [375, 300] width 91 height 47
click at [396, 276] on select "per day per week" at bounding box center [375, 299] width 91 height 47
select select "per week"
click at [446, 658] on button "Continue" at bounding box center [443, 680] width 120 height 44
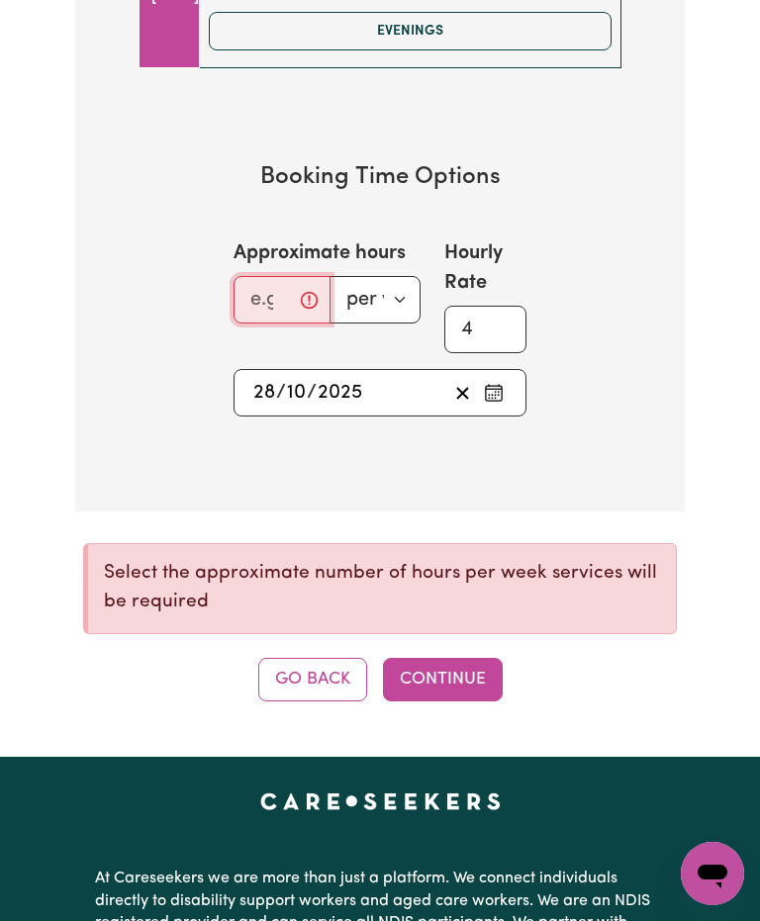
click at [296, 276] on input "Approximate hours" at bounding box center [282, 299] width 97 height 47
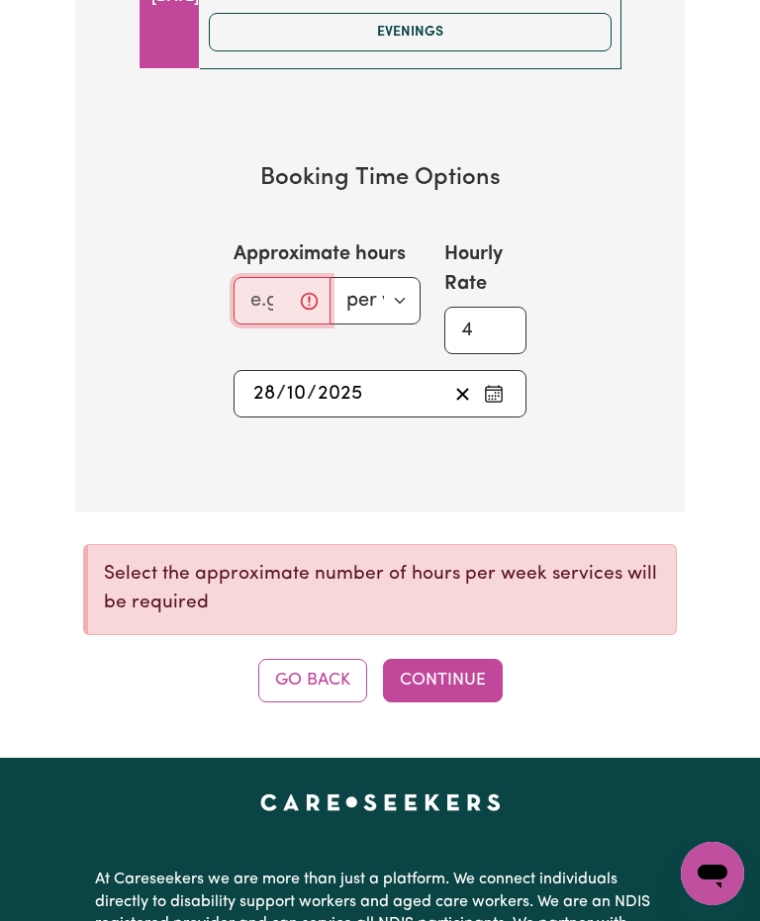
type input "2"
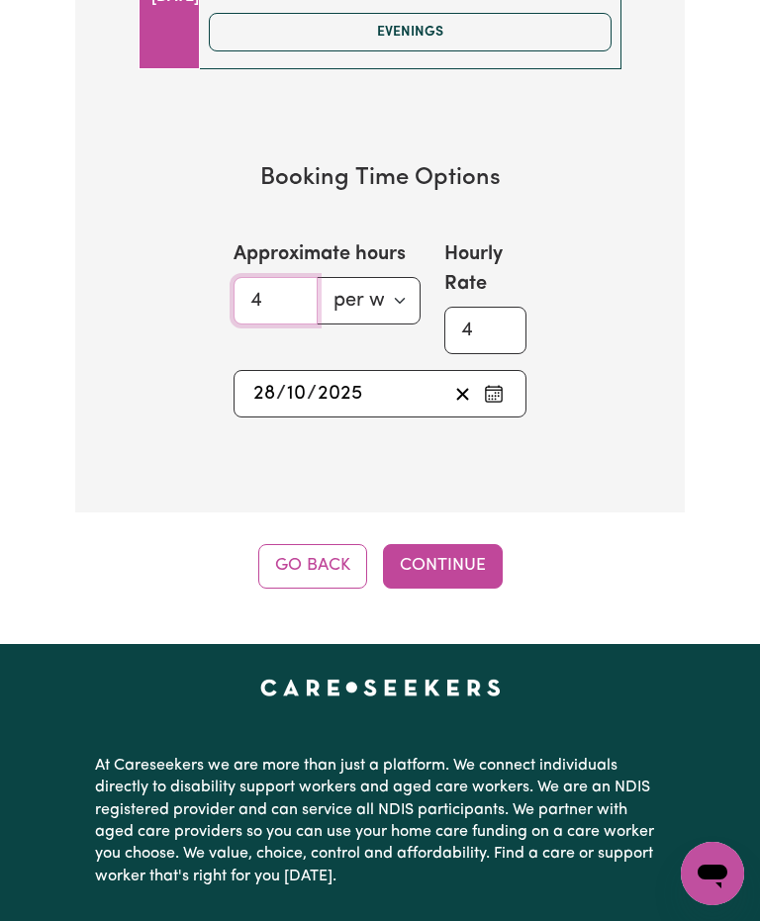
type input "4"
click at [490, 307] on input "4" at bounding box center [485, 330] width 82 height 47
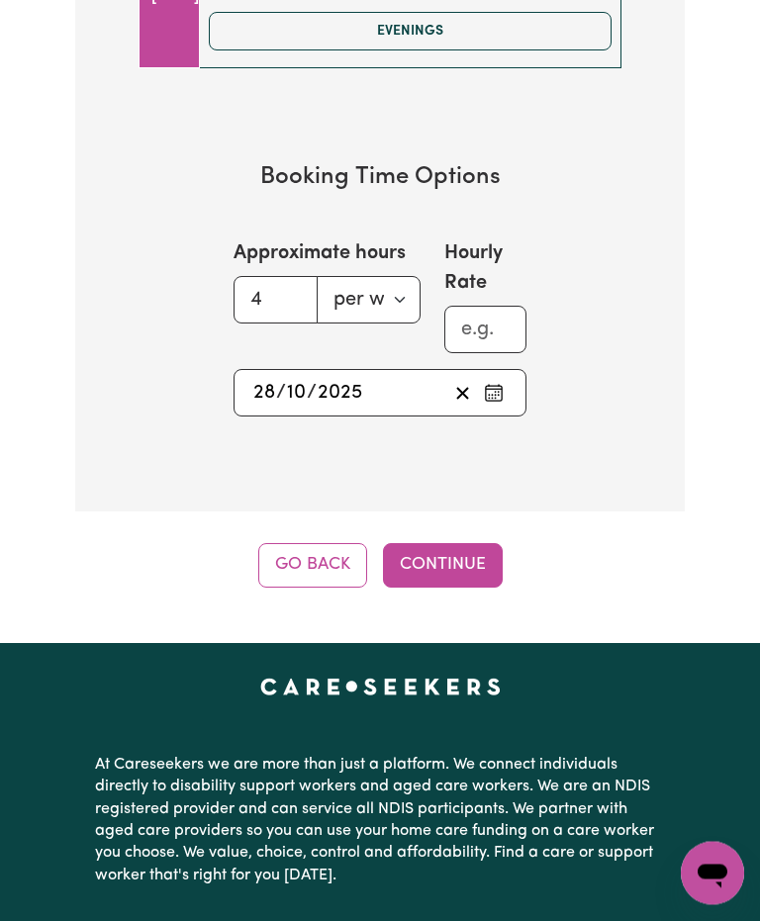
click at [456, 544] on button "Continue" at bounding box center [443, 566] width 120 height 44
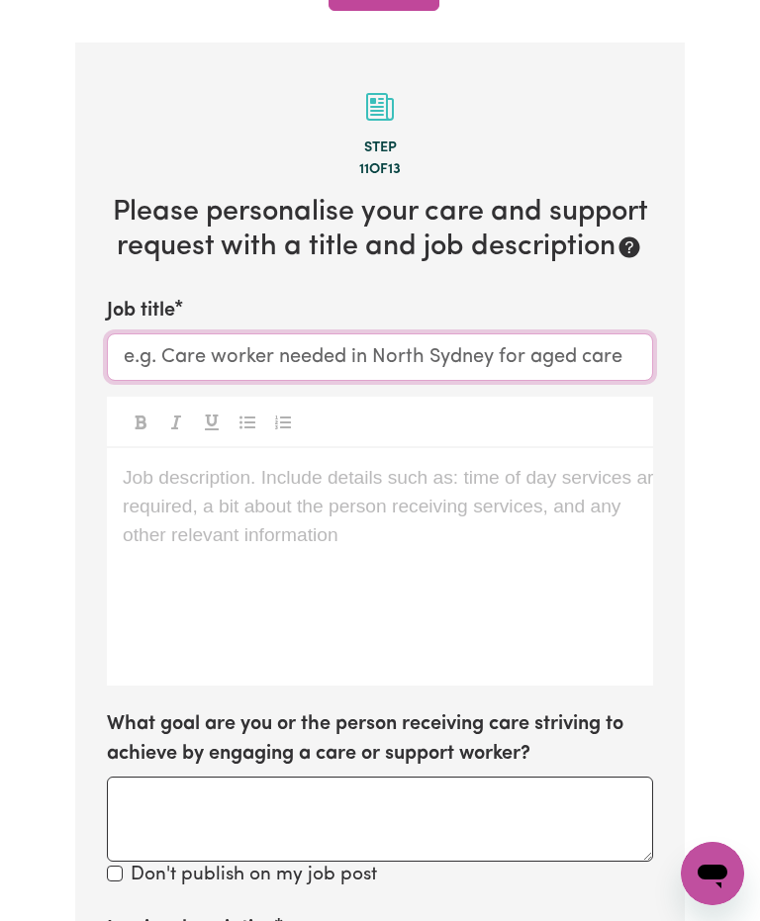
click at [631, 333] on input "Job title" at bounding box center [380, 356] width 546 height 47
type input "Care worker all rounder Mandurah area"
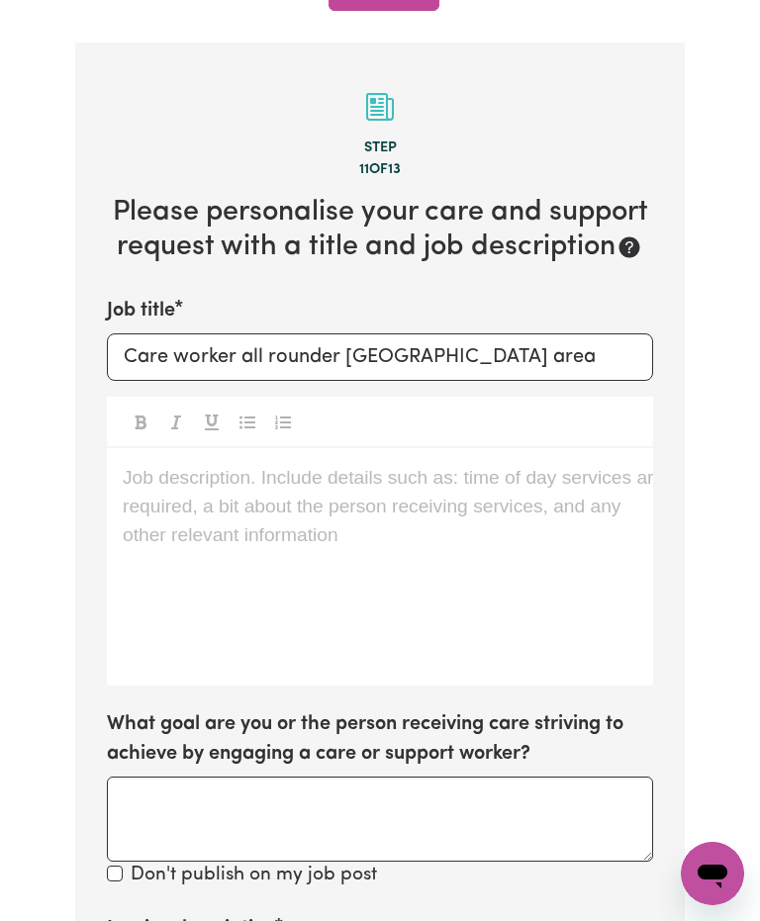
click at [563, 519] on div "Job description. Include details such as: time of day services are required, a …" at bounding box center [380, 566] width 546 height 237
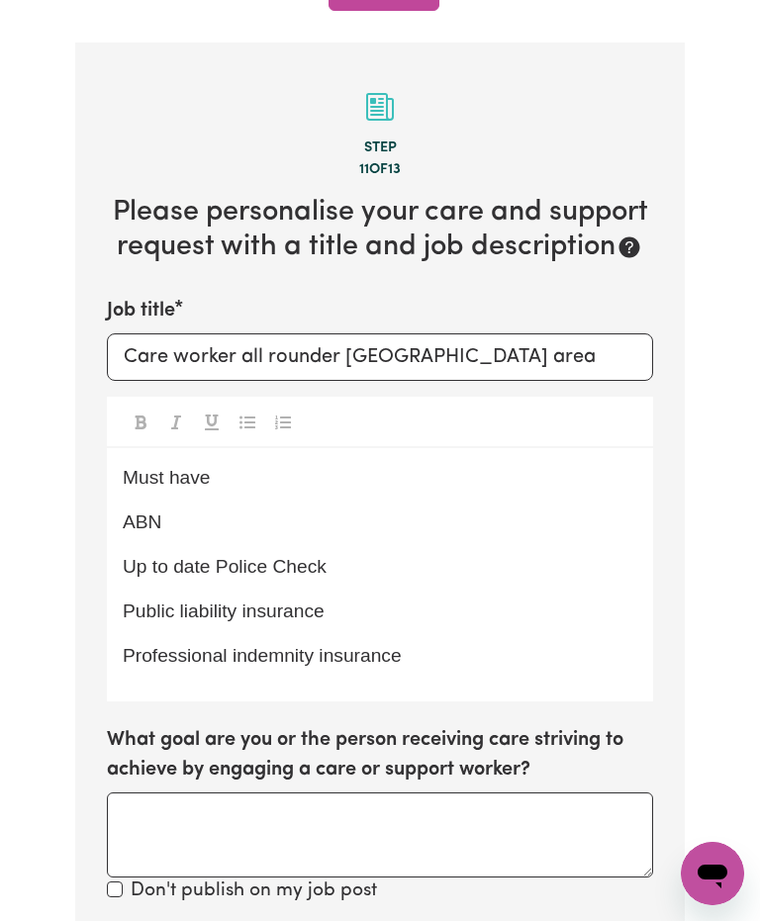
click at [229, 464] on p "Must have" at bounding box center [380, 478] width 515 height 29
click at [146, 416] on icon "Toggle undefined" at bounding box center [141, 423] width 11 height 14
click at [154, 409] on button "Toggle undefined" at bounding box center [141, 422] width 28 height 26
click at [480, 642] on p "Professional indemnity insurance" at bounding box center [380, 656] width 515 height 29
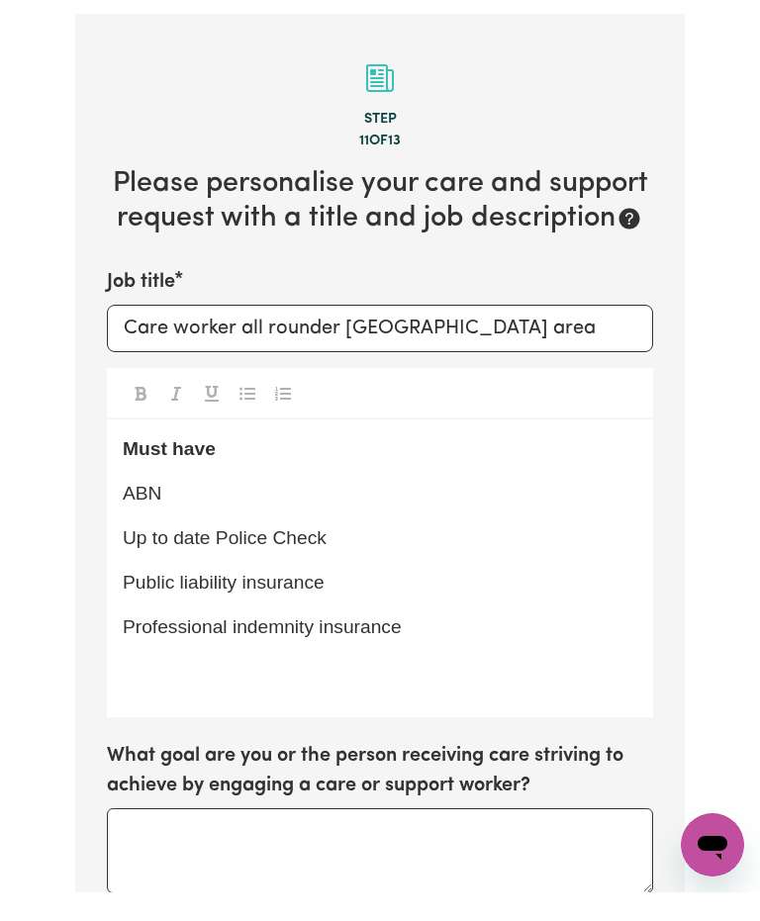
click at [154, 409] on button "Toggle undefined" at bounding box center [141, 422] width 28 height 26
click at [149, 409] on button "Toggle undefined" at bounding box center [141, 422] width 28 height 26
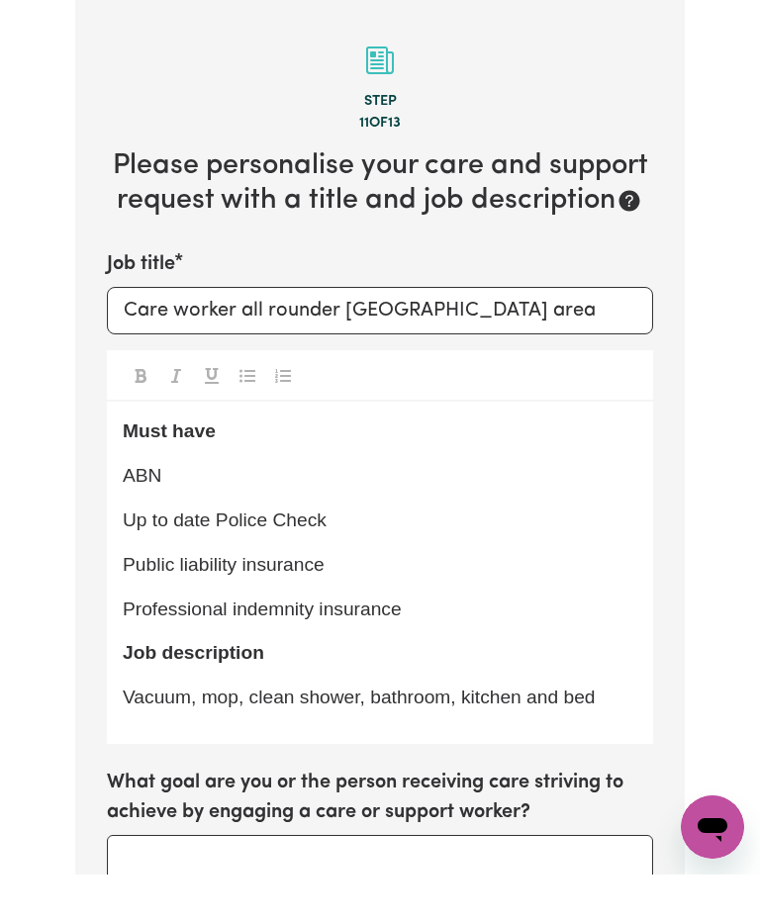
scroll to position [882, 0]
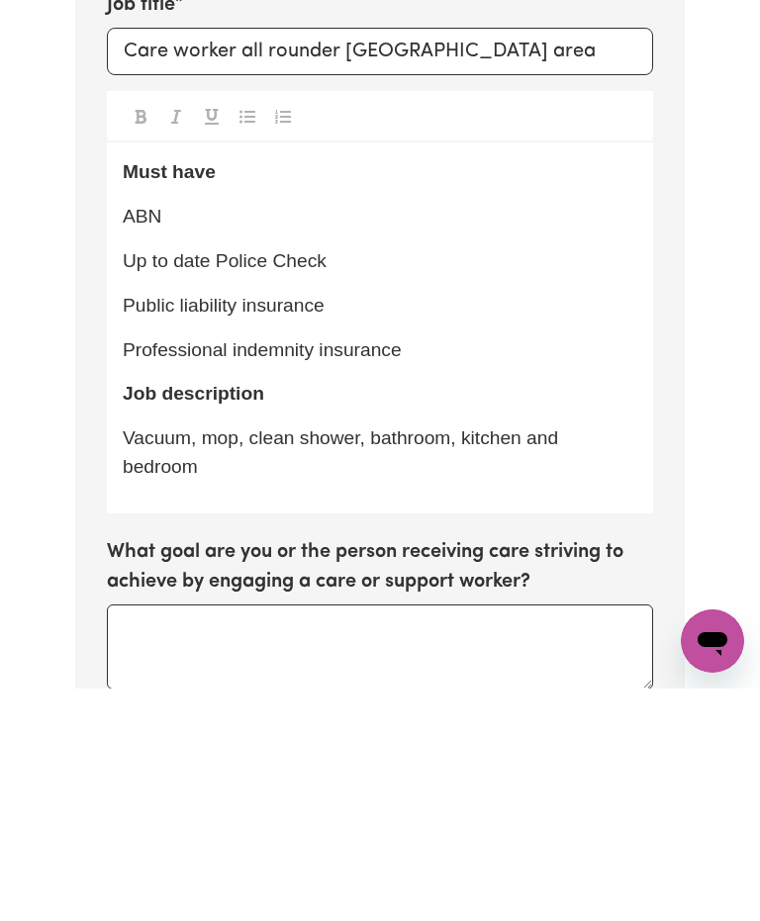
click at [128, 660] on span "Vacuum, mop, clean shower, bathroom, kitchen and bedroom" at bounding box center [343, 684] width 440 height 49
click at [257, 657] on p "Smal unit. Vacuum, mop, clean shower, bathroom, kitchen and bedroom" at bounding box center [380, 685] width 515 height 57
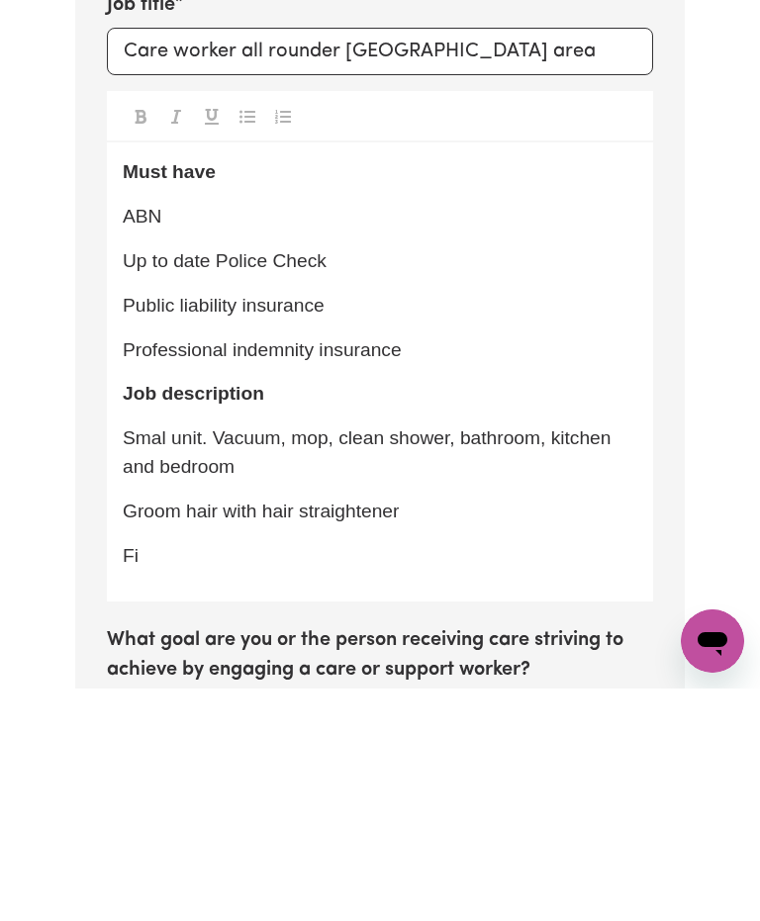
click at [444, 730] on p "Groom hair with hair straightener" at bounding box center [380, 744] width 515 height 29
click at [171, 775] on p "Fi" at bounding box center [380, 789] width 515 height 29
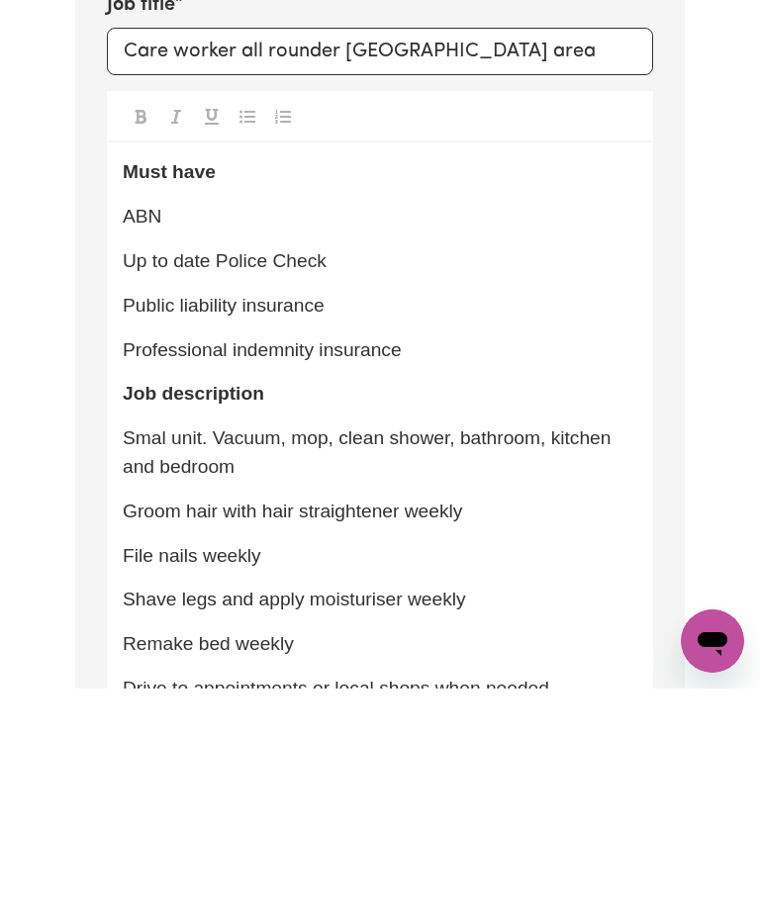
scroll to position [1145, 0]
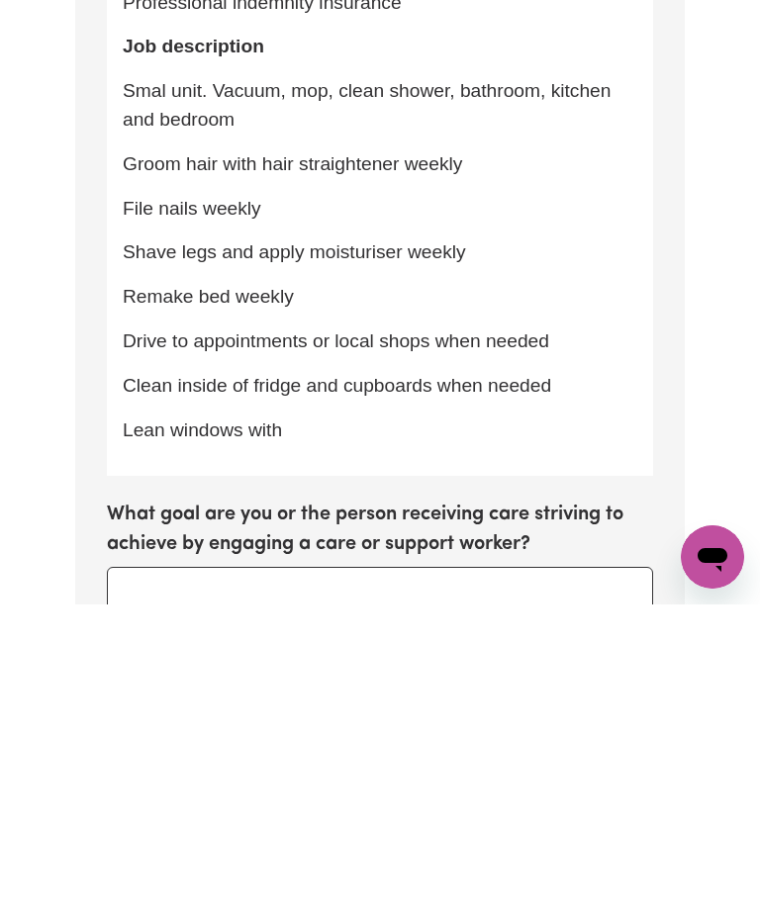
click at [148, 736] on span "Lean windows with" at bounding box center [202, 746] width 159 height 21
click at [336, 733] on p "Clean windows with" at bounding box center [380, 747] width 515 height 29
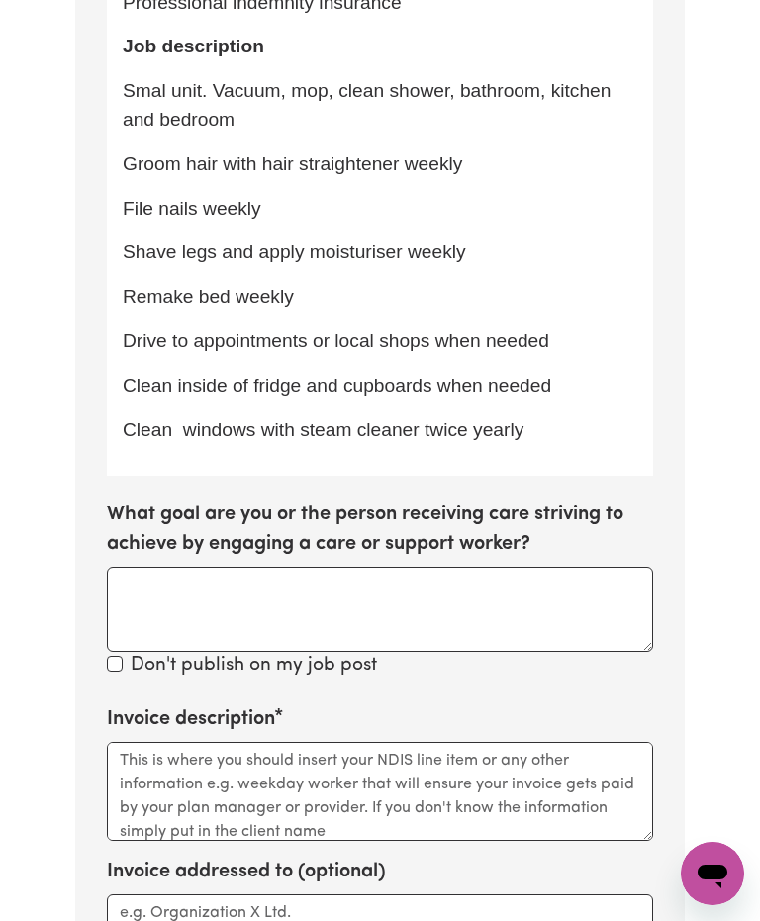
click at [488, 238] on p "Shave legs and apply moisturiser weekly" at bounding box center [380, 252] width 515 height 29
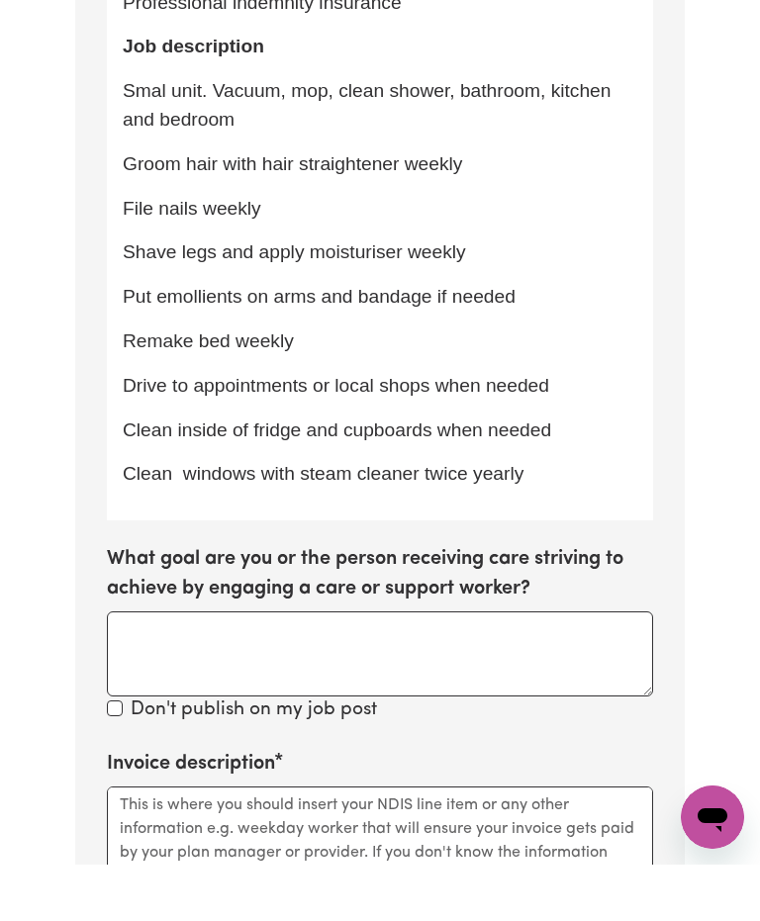
scroll to position [1404, 0]
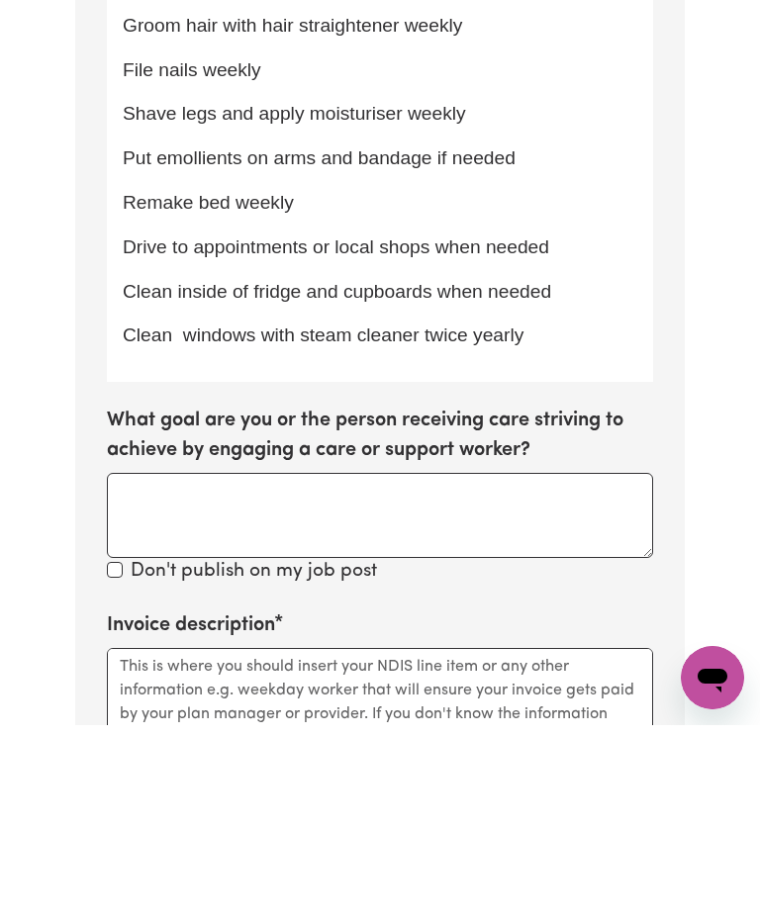
click at [583, 474] on p "Clean inside of fridge and cupboards when needed" at bounding box center [380, 488] width 515 height 29
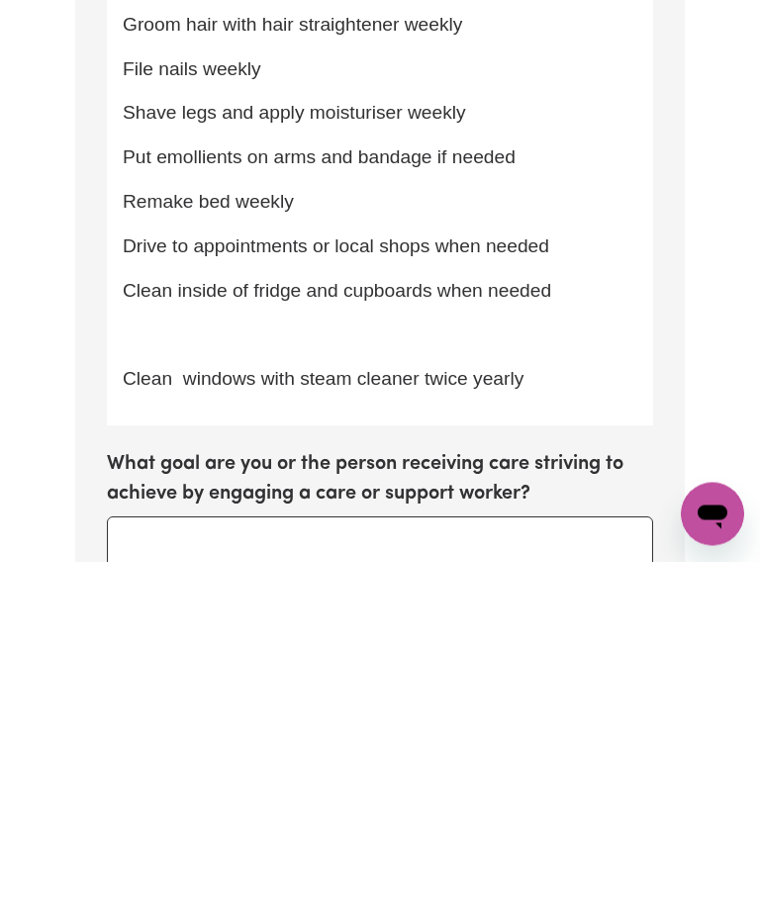
scroll to position [1240, 0]
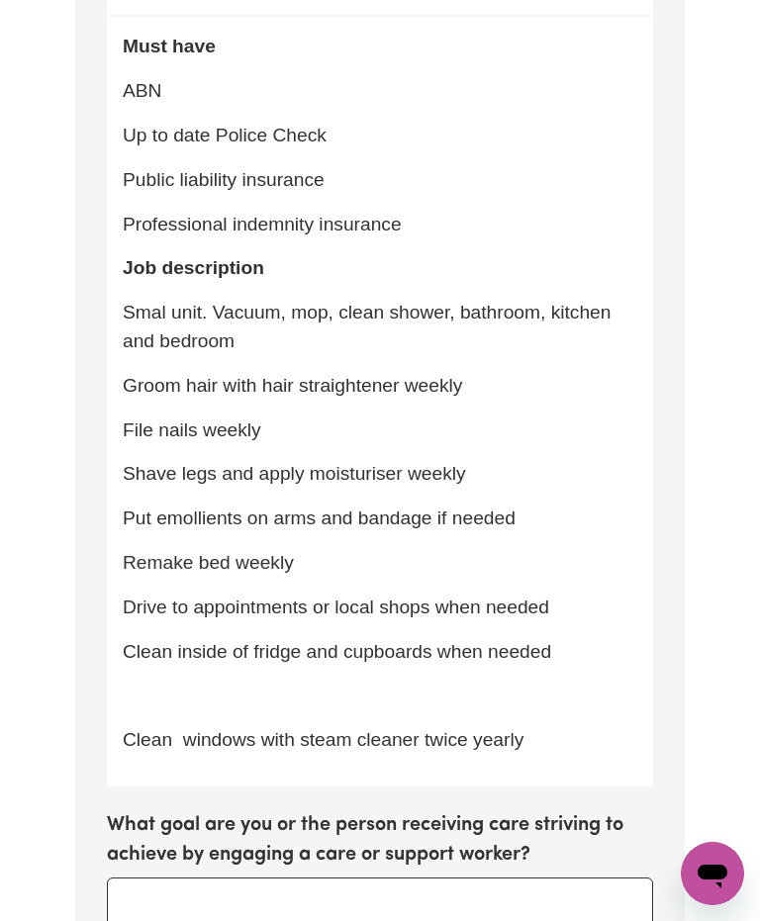
click at [260, 299] on p "Smal unit. Vacuum, mop, clean shower, bathroom, kitchen and bedroom" at bounding box center [380, 327] width 515 height 57
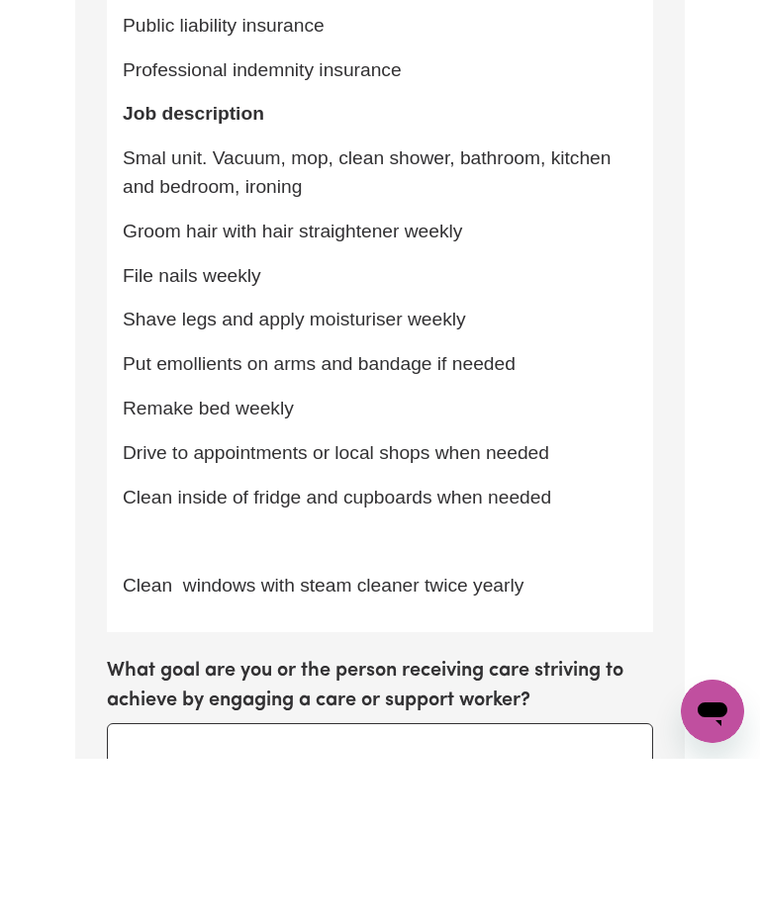
click at [588, 646] on p "Clean inside of fridge and cupboards when needed" at bounding box center [380, 660] width 515 height 29
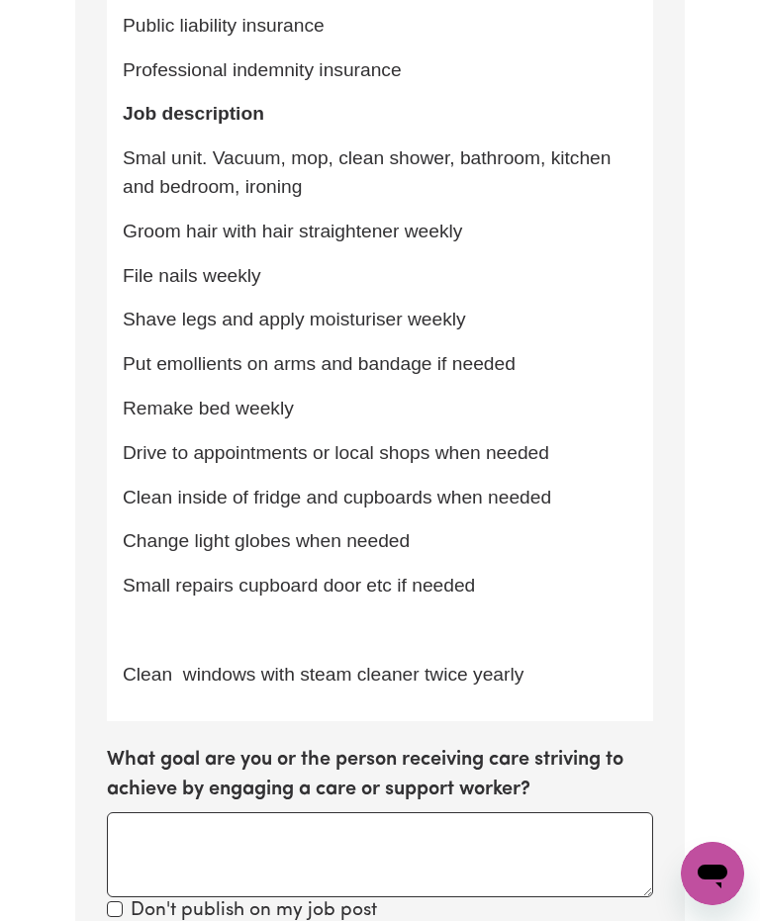
click at [243, 575] on span "Small repairs cupboard door etc if needed" at bounding box center [299, 585] width 352 height 21
click at [546, 543] on div "Must have ABN Up to date Police Check Public liability insurance Professional i…" at bounding box center [380, 291] width 546 height 858
click at [547, 572] on p "Small repairs like cupboard door etc if needed" at bounding box center [380, 586] width 515 height 29
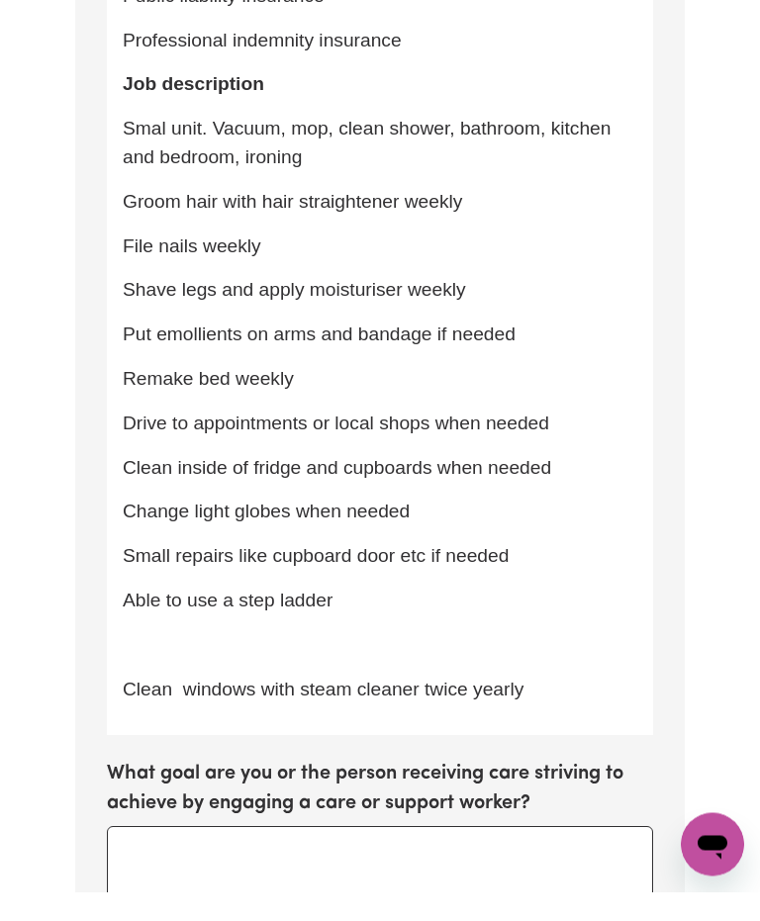
click at [120, 630] on div "Must have ABN Up to date Police Check Public liability insurance Professional i…" at bounding box center [380, 313] width 546 height 902
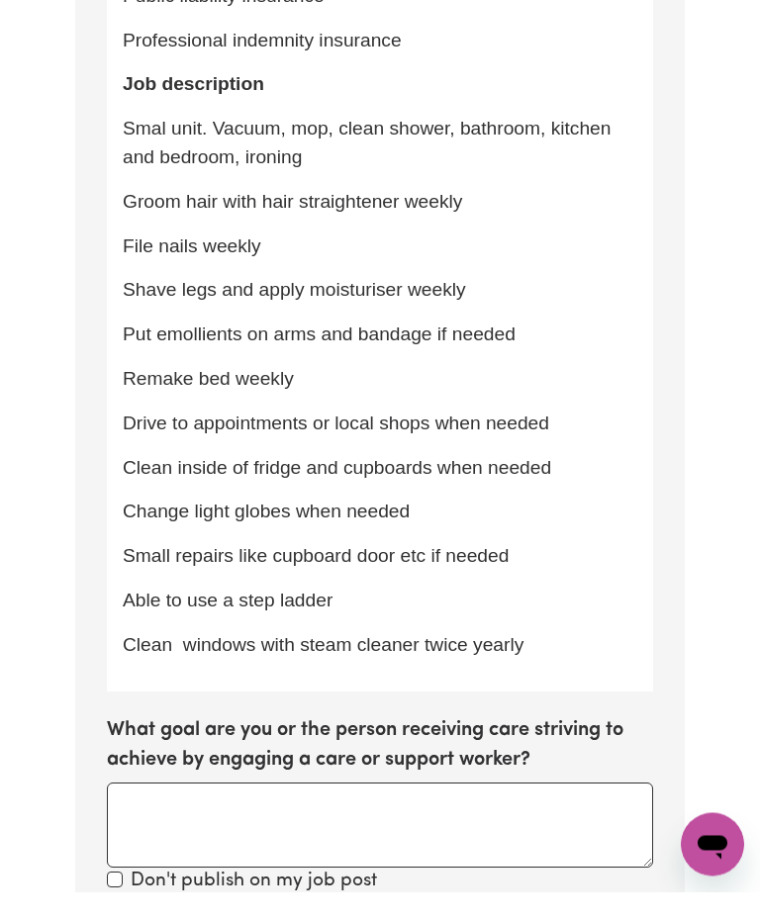
click at [557, 661] on p "Clean windows with steam cleaner twice yearly" at bounding box center [380, 675] width 515 height 29
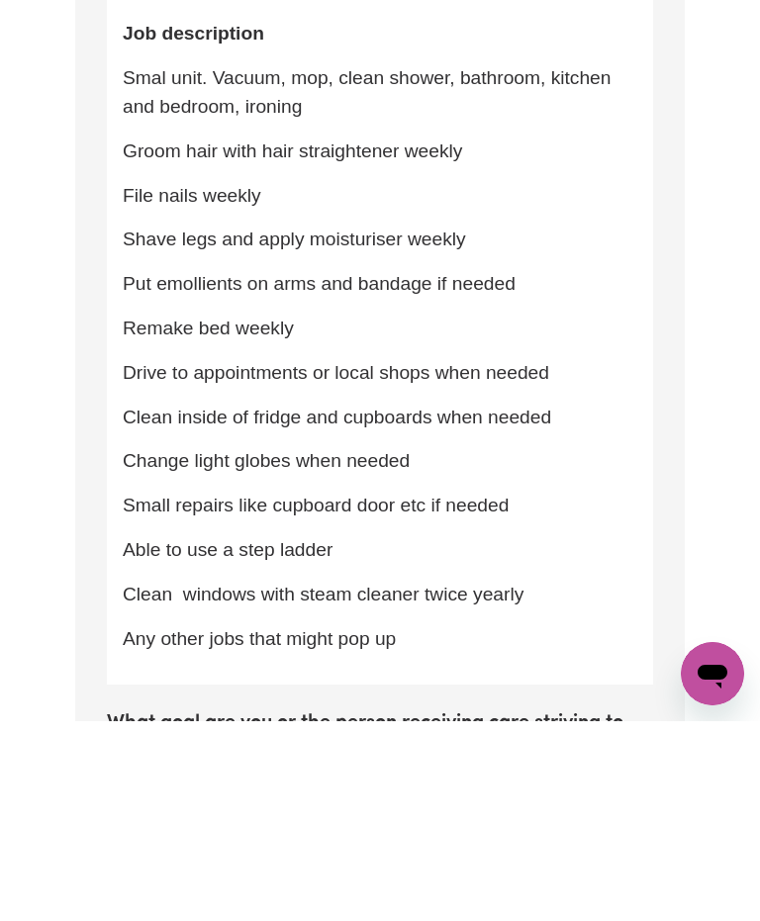
scroll to position [1279, 0]
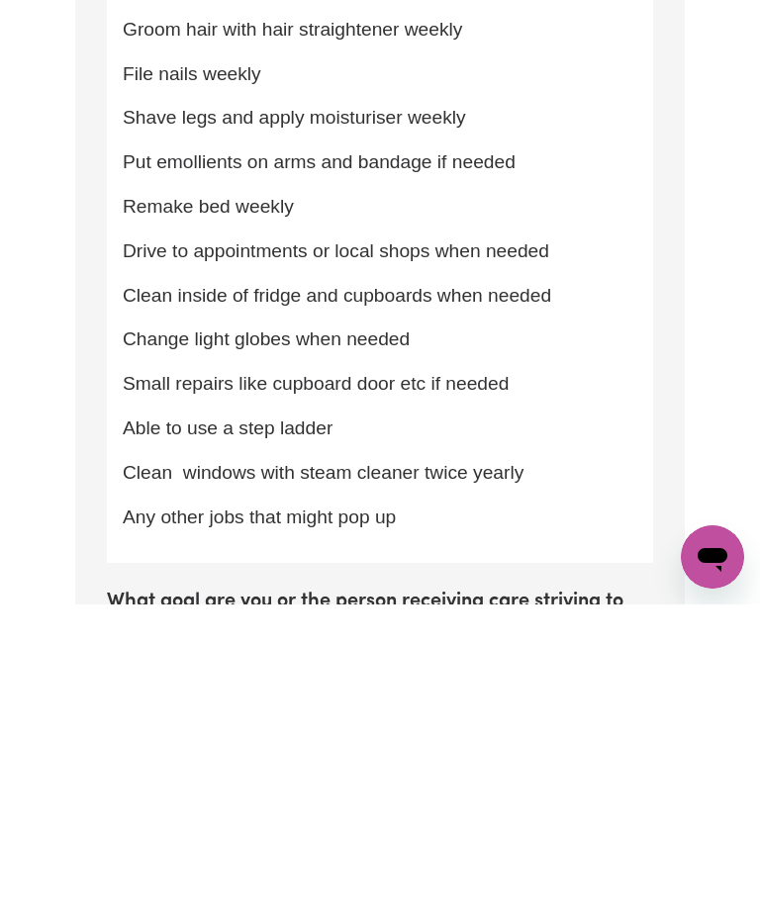
click at [594, 554] on p "Drive to appointments or local shops when needed" at bounding box center [380, 568] width 515 height 29
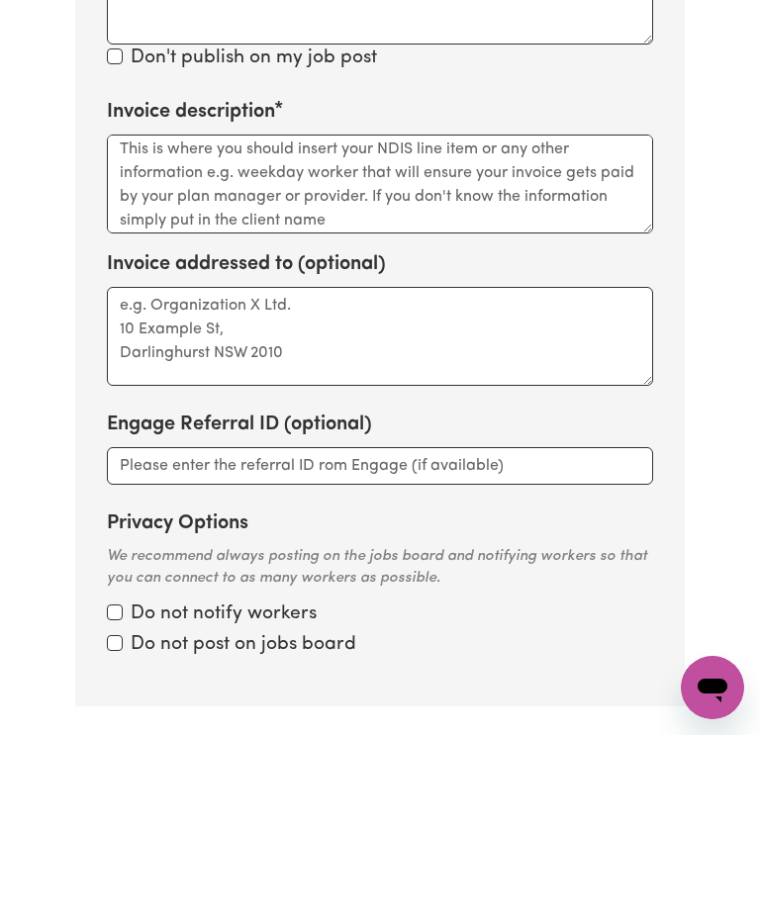
scroll to position [2189, 0]
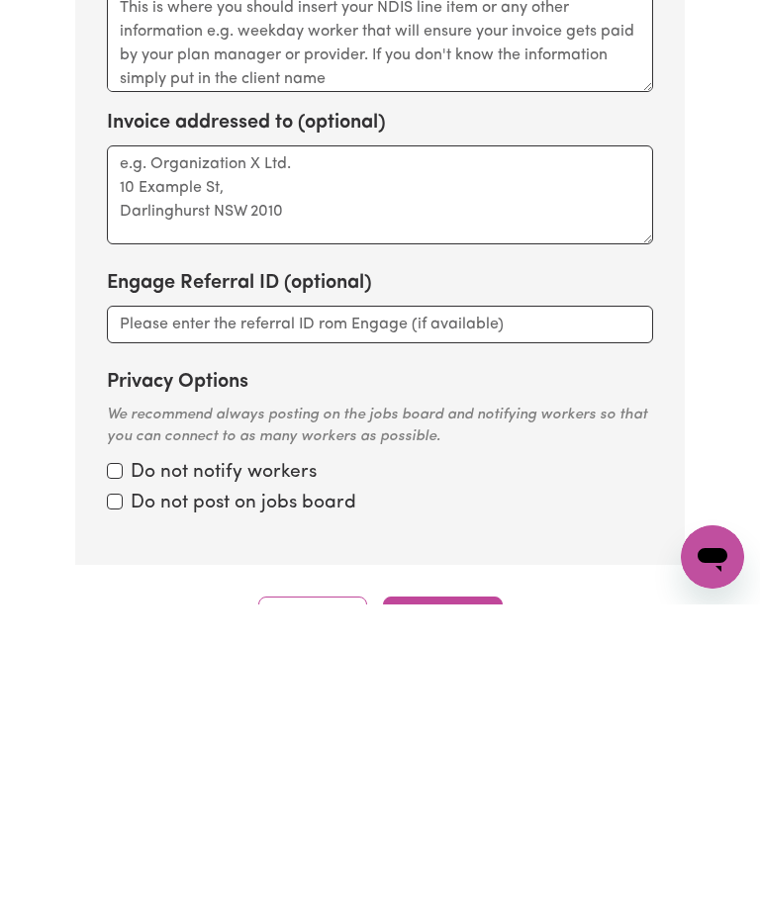
click at [470, 913] on button "Continue" at bounding box center [443, 935] width 120 height 44
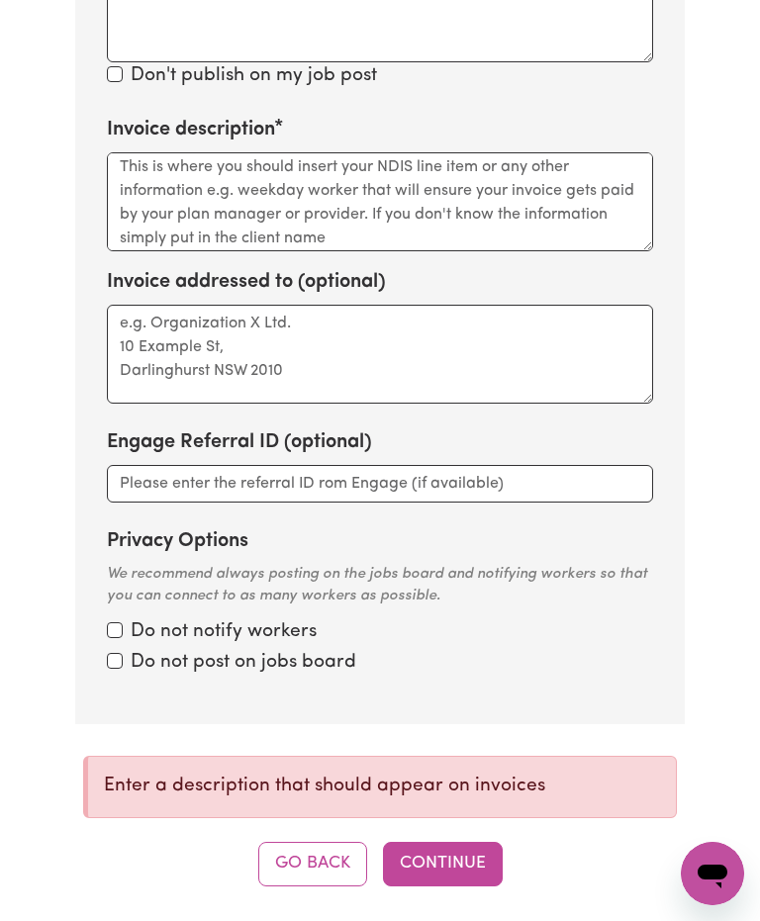
scroll to position [2352, 0]
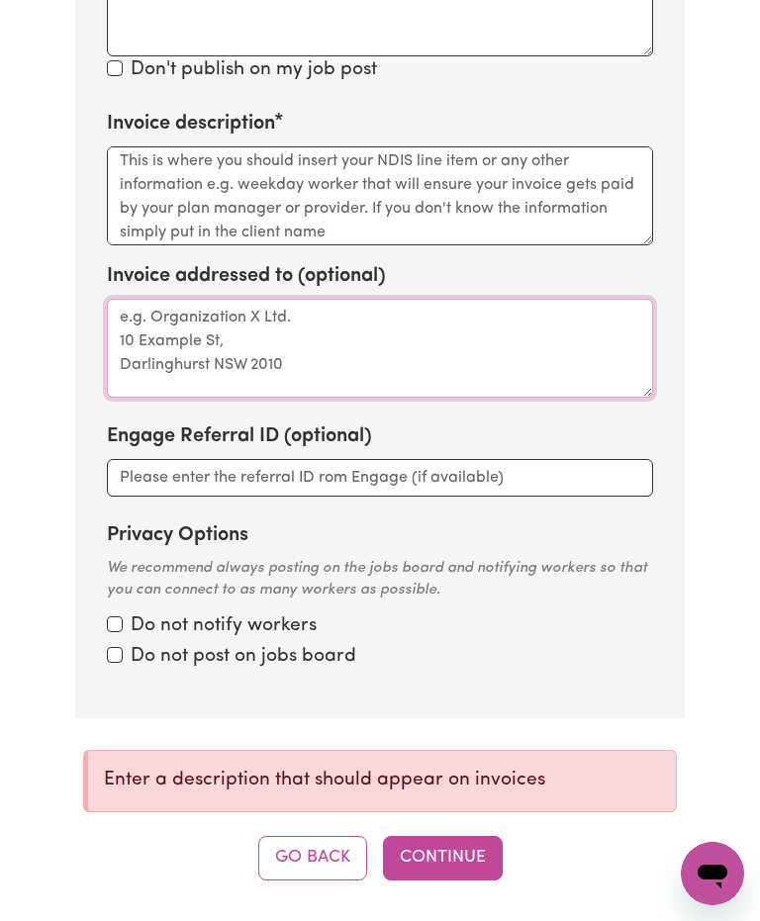
click at [401, 299] on textarea "Invoice addressed to (optional)" at bounding box center [380, 348] width 546 height 99
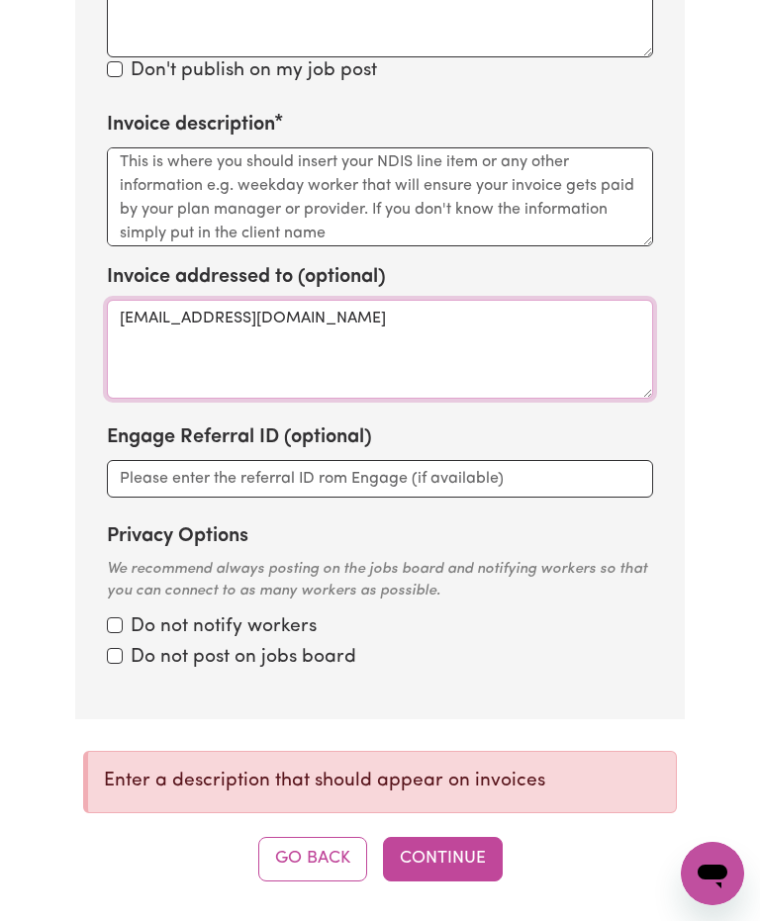
type textarea "Accounts@trilogycare.com.au"
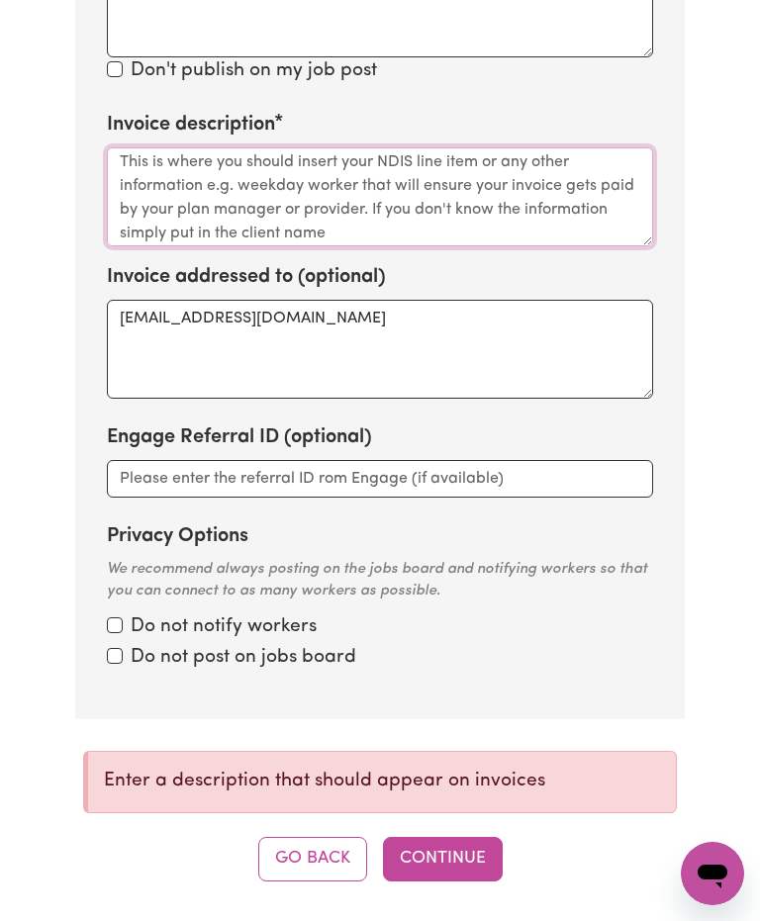
click at [301, 147] on textarea "Invoice description" at bounding box center [380, 196] width 546 height 99
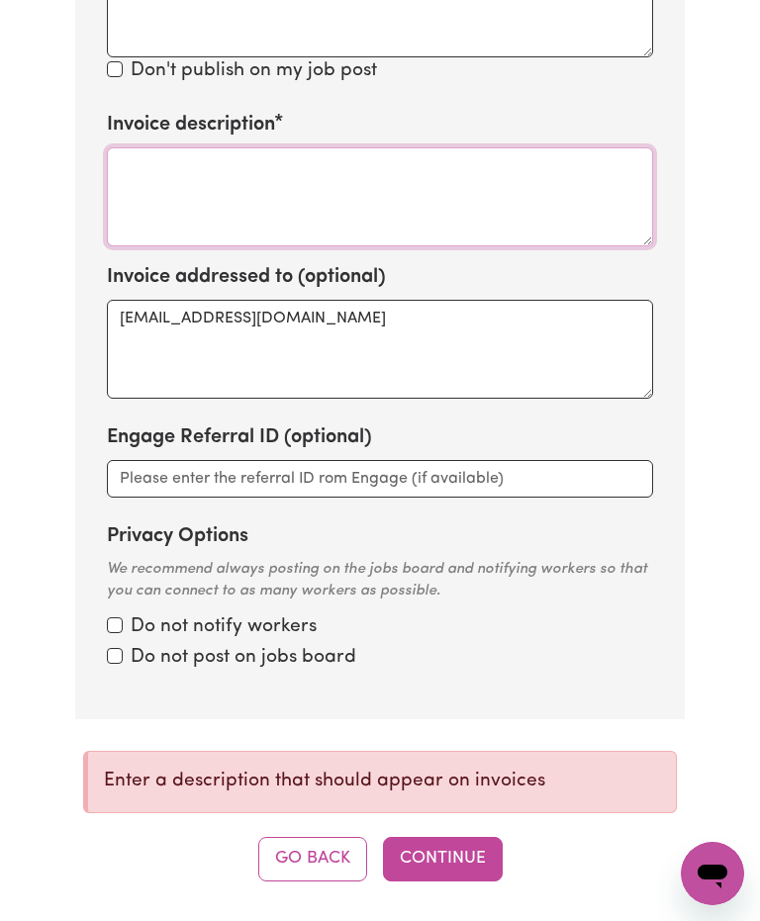
scroll to position [0, 0]
click at [136, 147] on textarea "Erna Pollard" at bounding box center [380, 196] width 546 height 99
click at [155, 147] on textarea "Erna Pollard" at bounding box center [380, 196] width 546 height 99
click at [215, 147] on textarea "EPollard" at bounding box center [380, 196] width 546 height 99
type textarea "E"
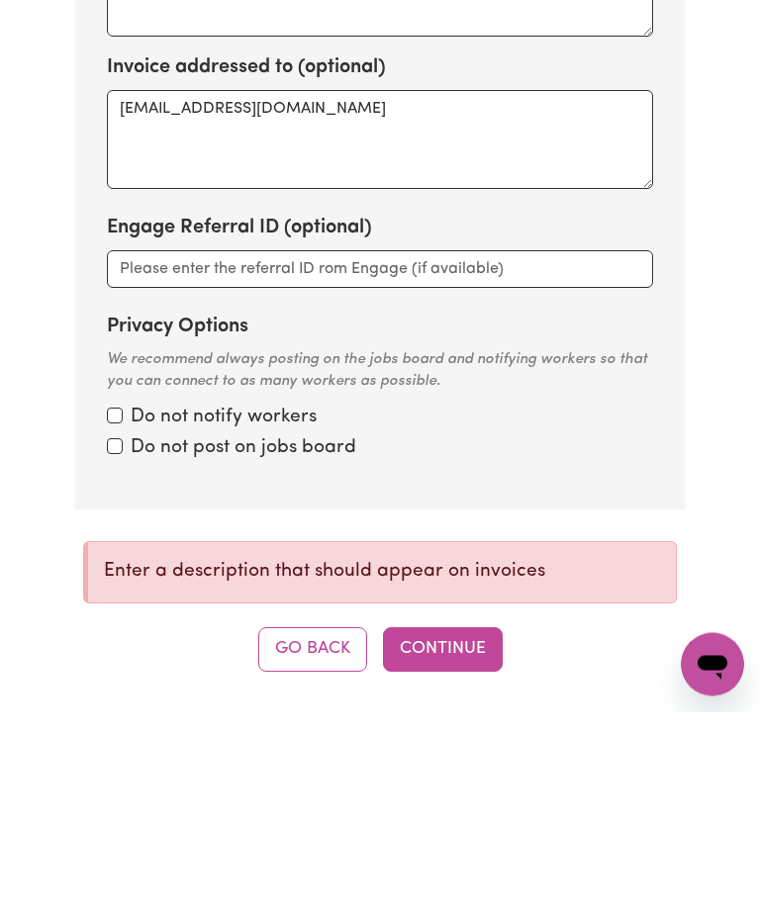
click at [473, 837] on button "Continue" at bounding box center [443, 859] width 120 height 44
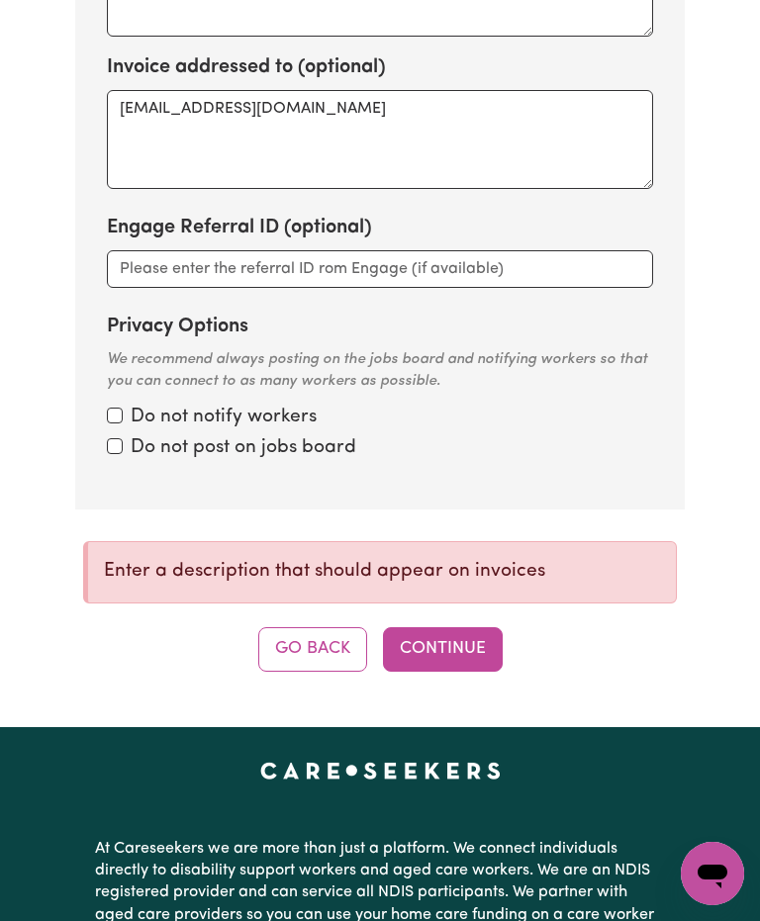
click at [463, 627] on button "Continue" at bounding box center [443, 649] width 120 height 44
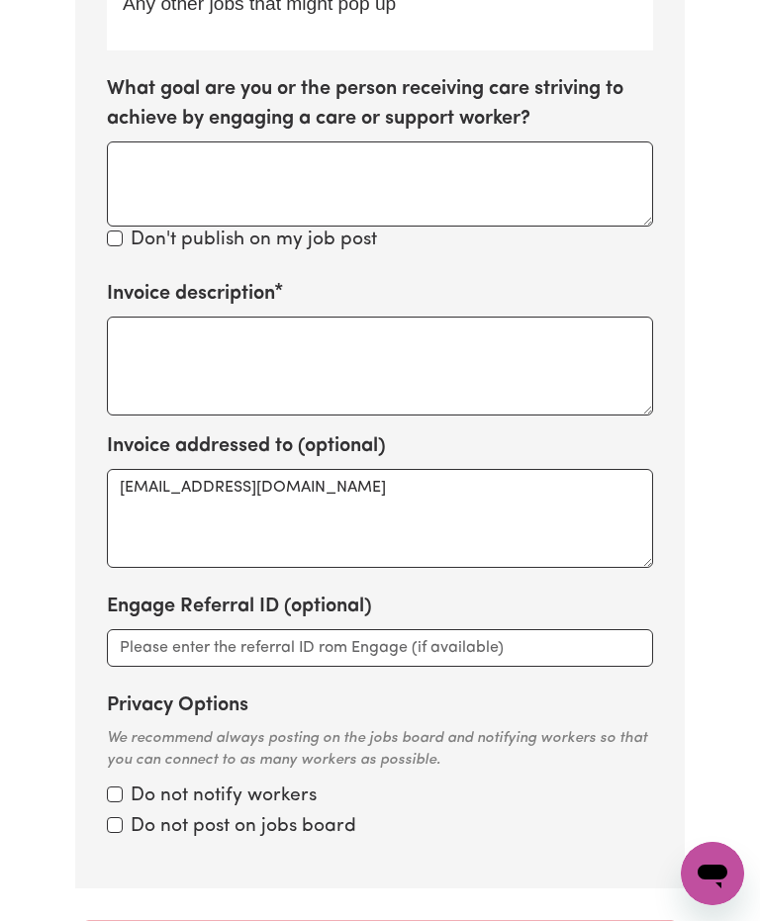
scroll to position [2180, 0]
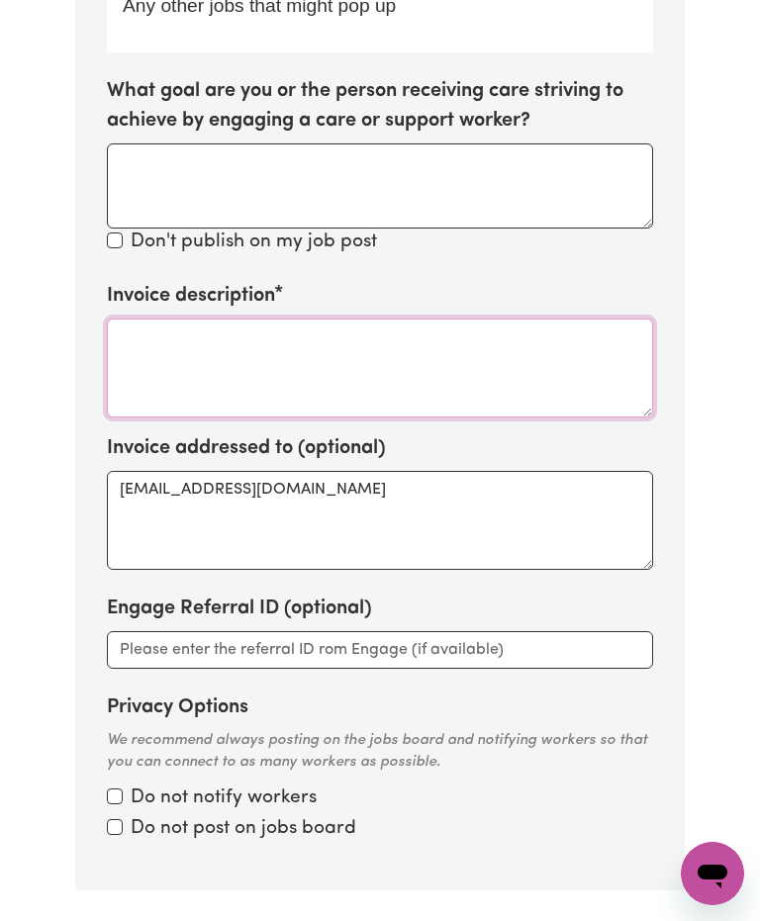
click at [202, 319] on textarea "Invoice description" at bounding box center [380, 368] width 546 height 99
type textarea "Service worker"
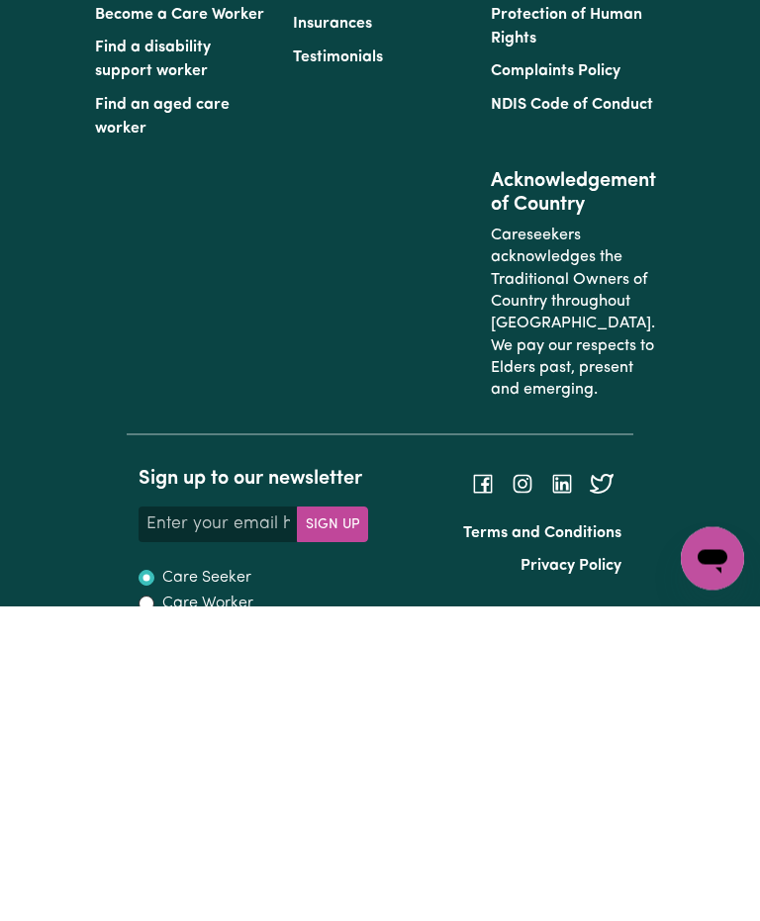
scroll to position [808, 0]
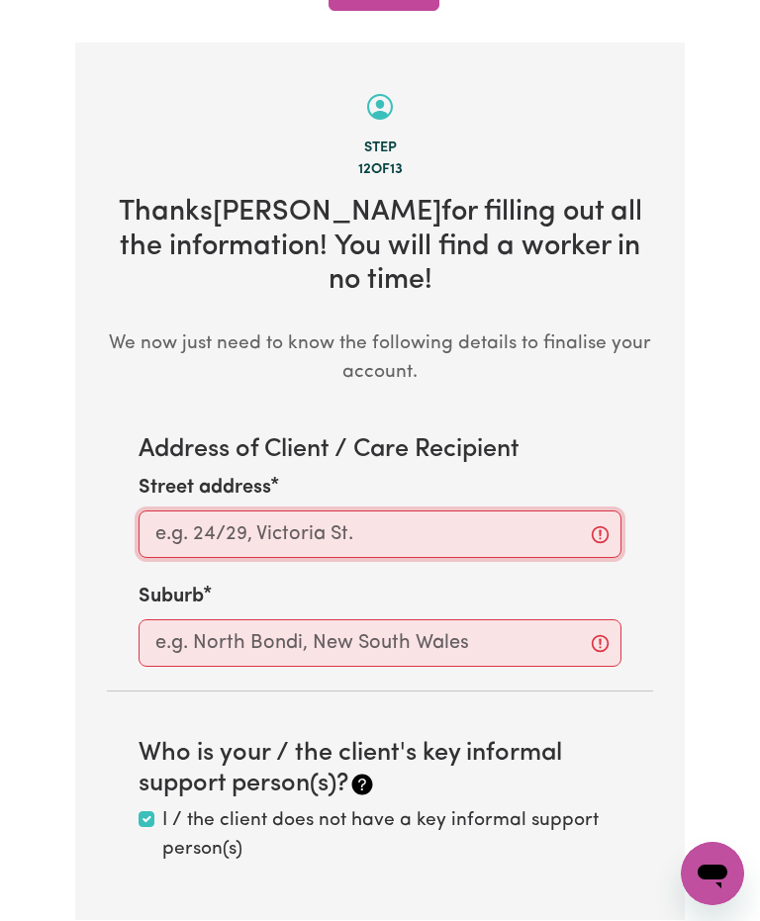
click at [417, 511] on input "Street address" at bounding box center [380, 534] width 483 height 47
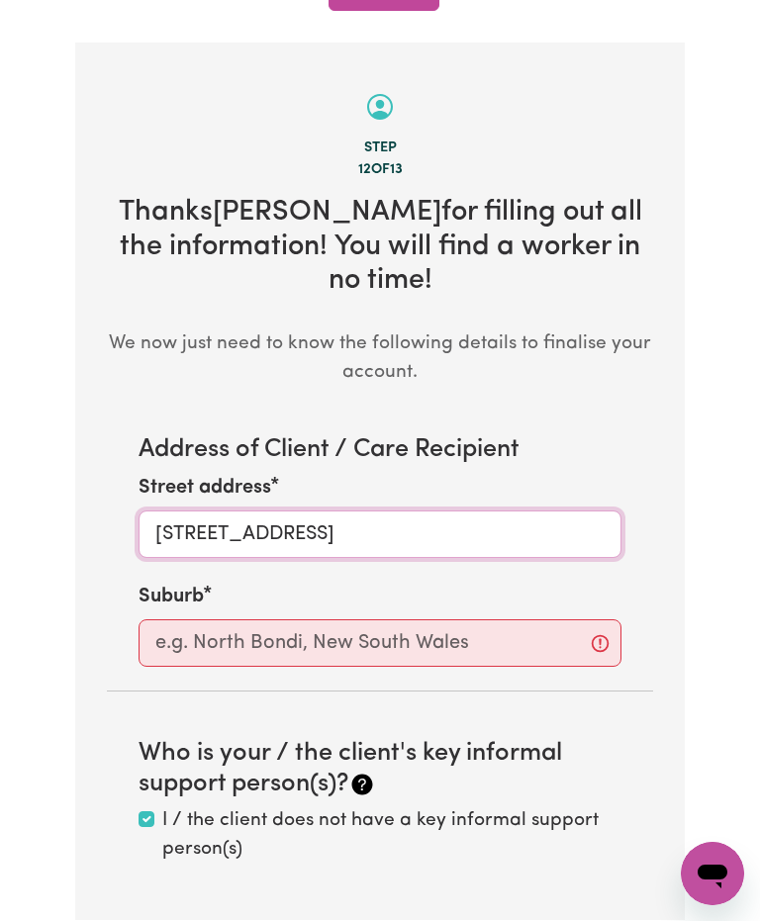
type input "Unit 1, 110-114 Mandurah Terrace"
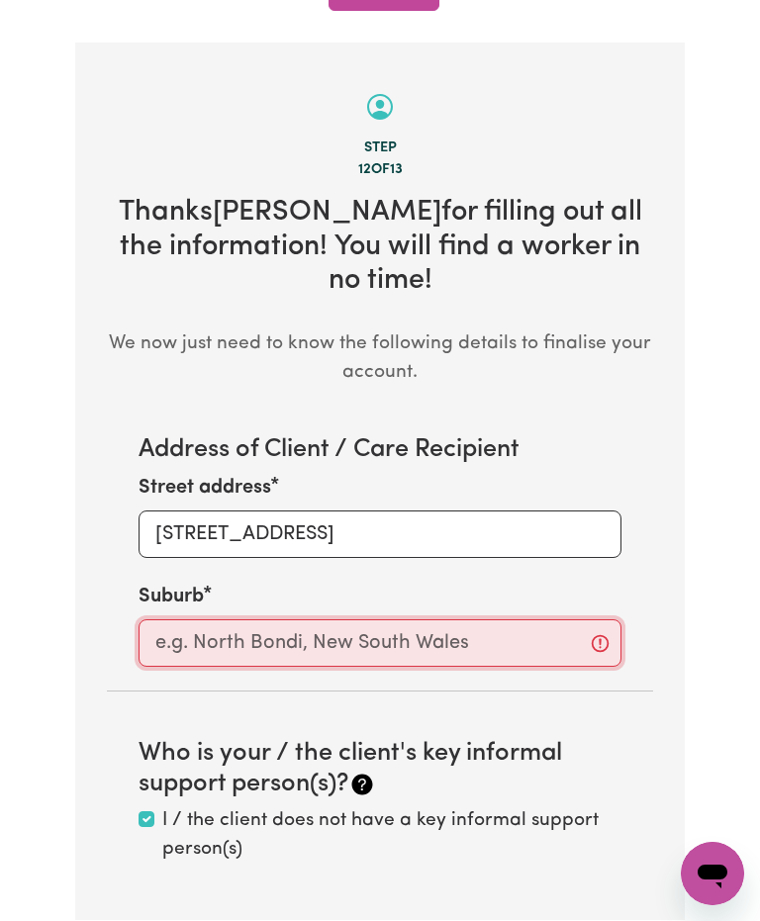
click at [500, 619] on input "text" at bounding box center [380, 642] width 483 height 47
type input "Mandurah"
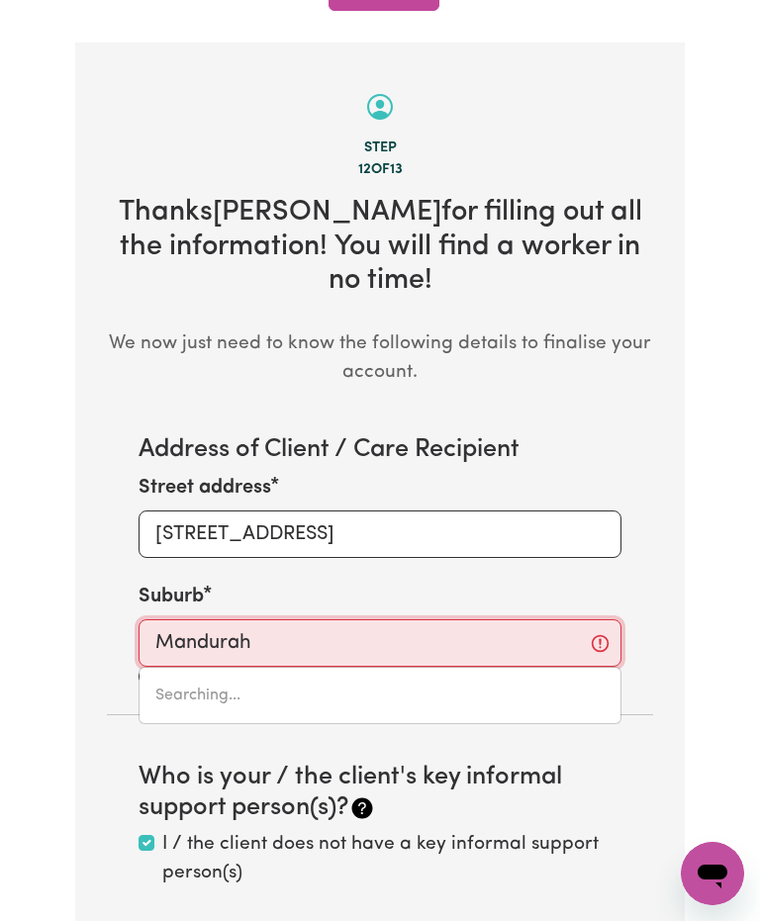
type input "Mandurah DC, Western Australia, 6210"
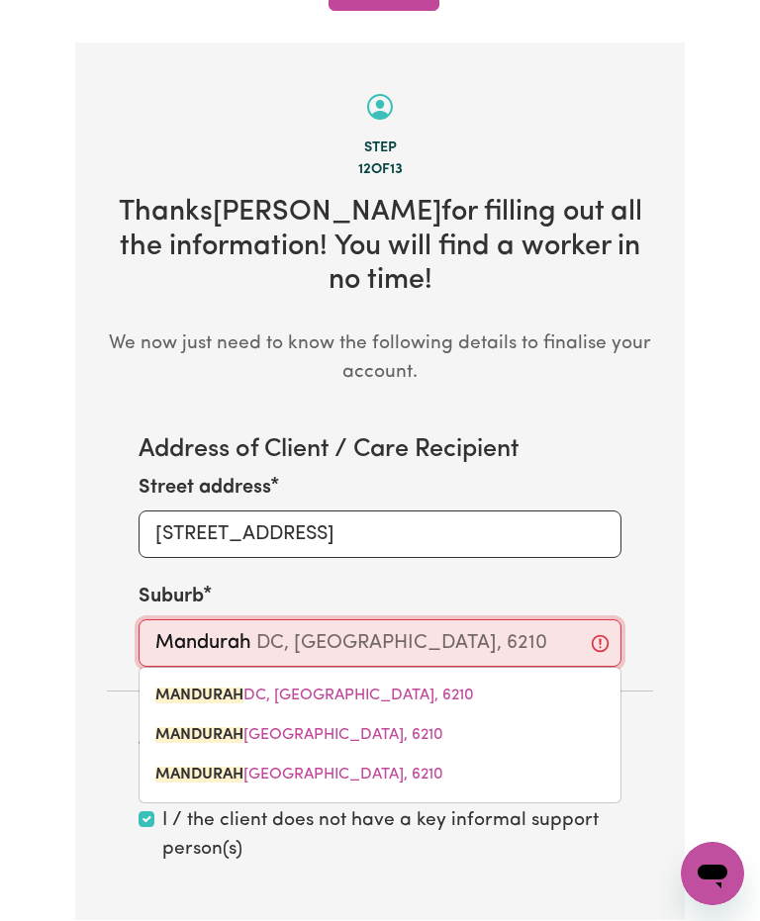
click at [379, 688] on span "MANDURAH DC, Western Australia, 6210" at bounding box center [314, 696] width 319 height 16
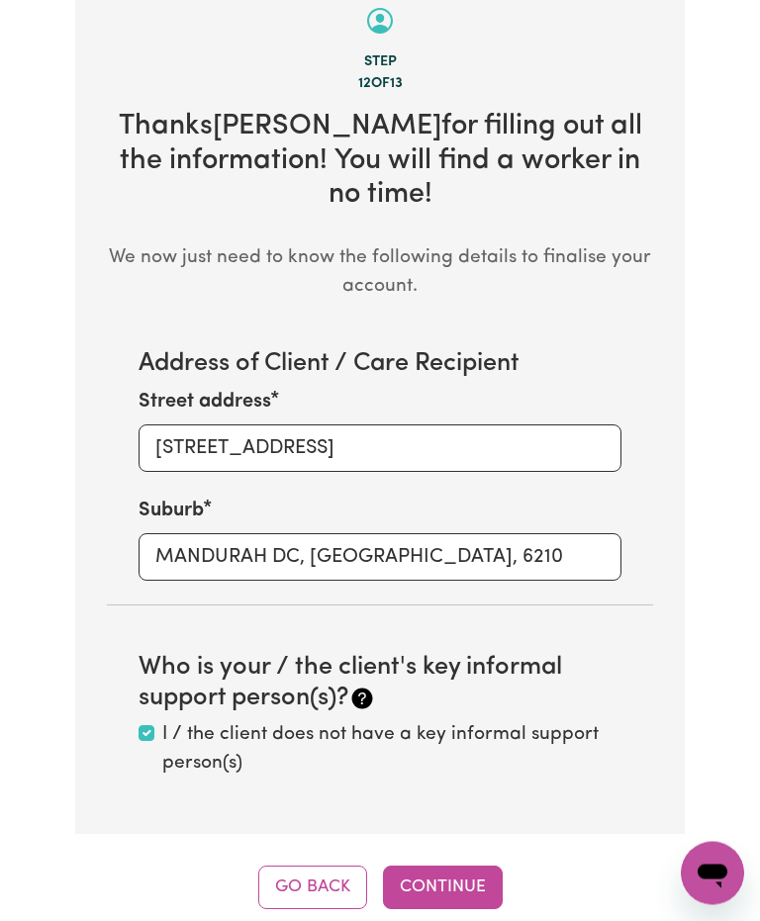
scroll to position [894, 0]
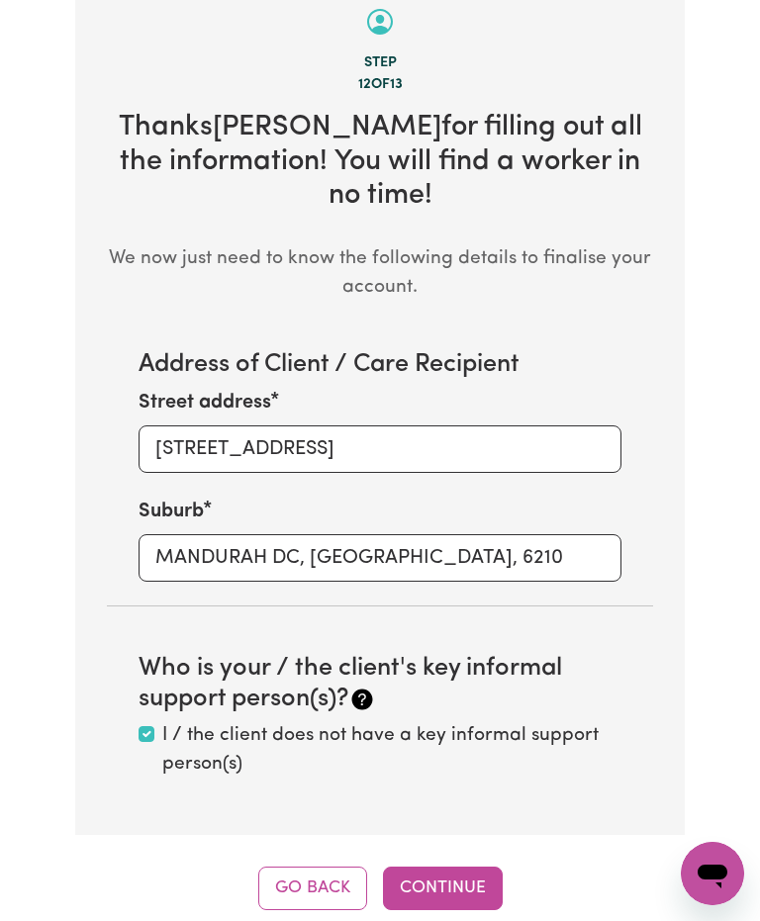
click at [139, 722] on div "I / the client does not have a key informal support person(s)" at bounding box center [380, 750] width 483 height 57
click at [153, 726] on input "I / the client does not have a key informal support person(s)" at bounding box center [147, 734] width 16 height 16
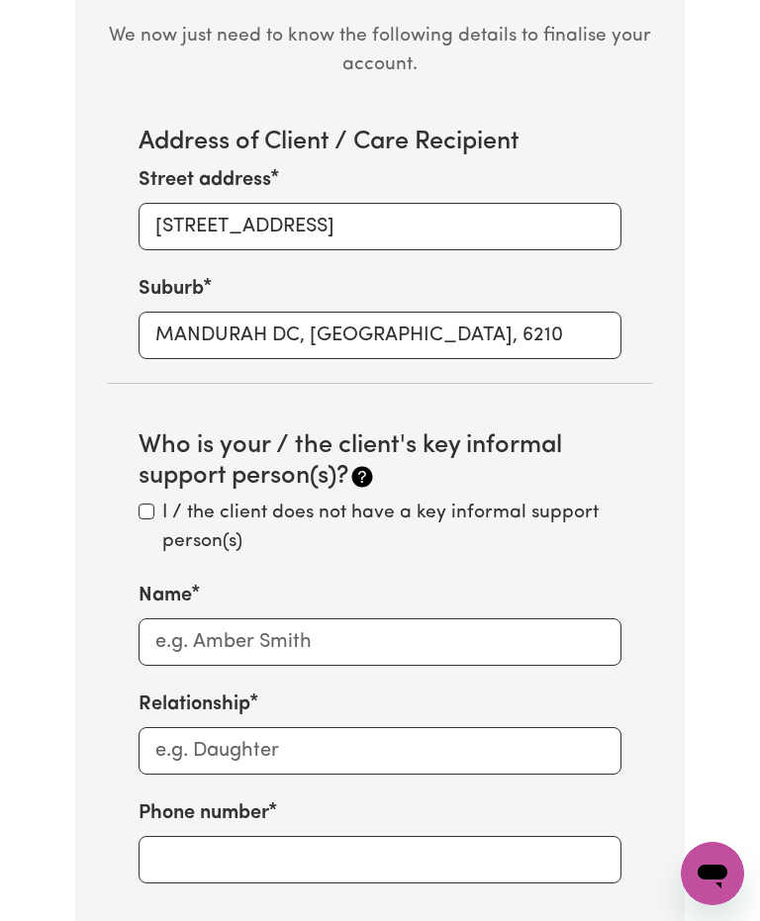
scroll to position [1113, 0]
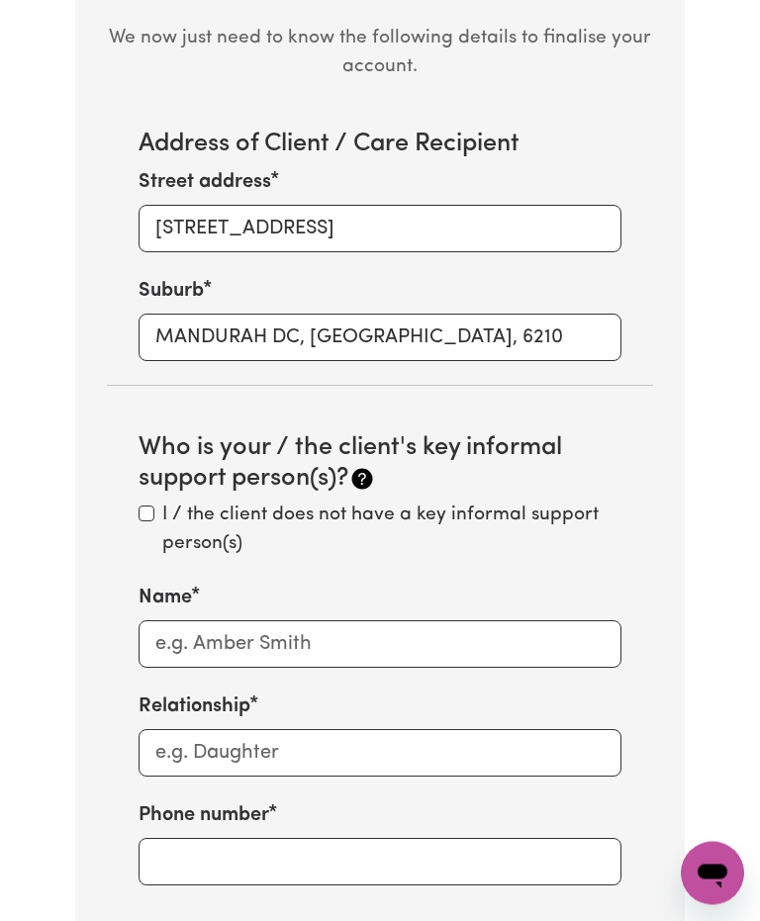
click at [149, 507] on input "I / the client does not have a key informal support person(s)" at bounding box center [147, 515] width 16 height 16
checkbox input "true"
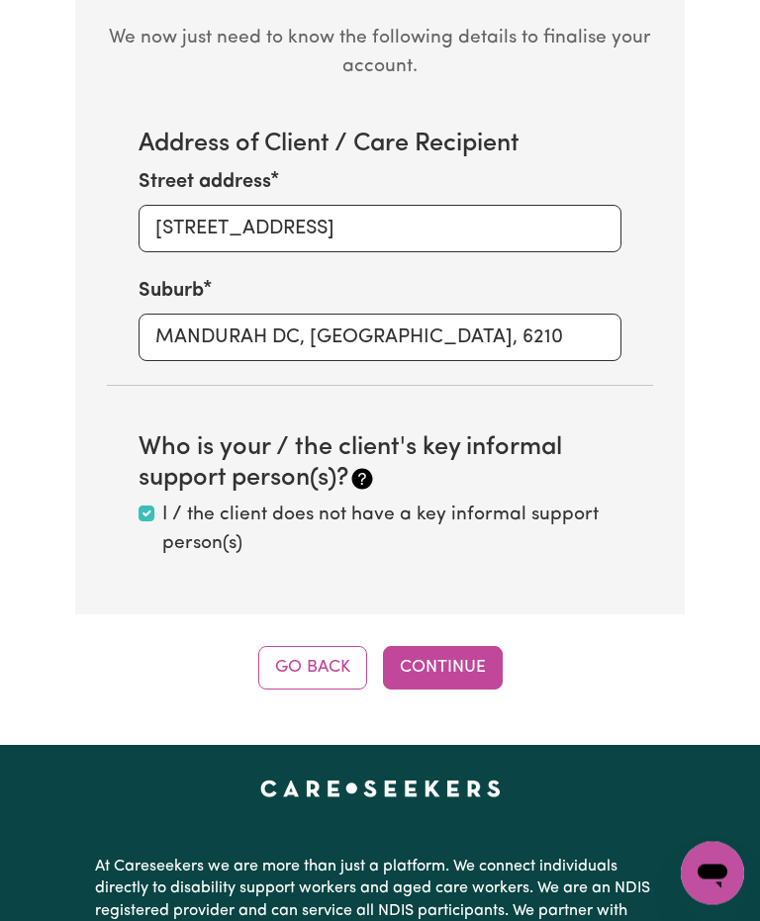
scroll to position [1114, 0]
click at [461, 646] on button "Continue" at bounding box center [443, 668] width 120 height 44
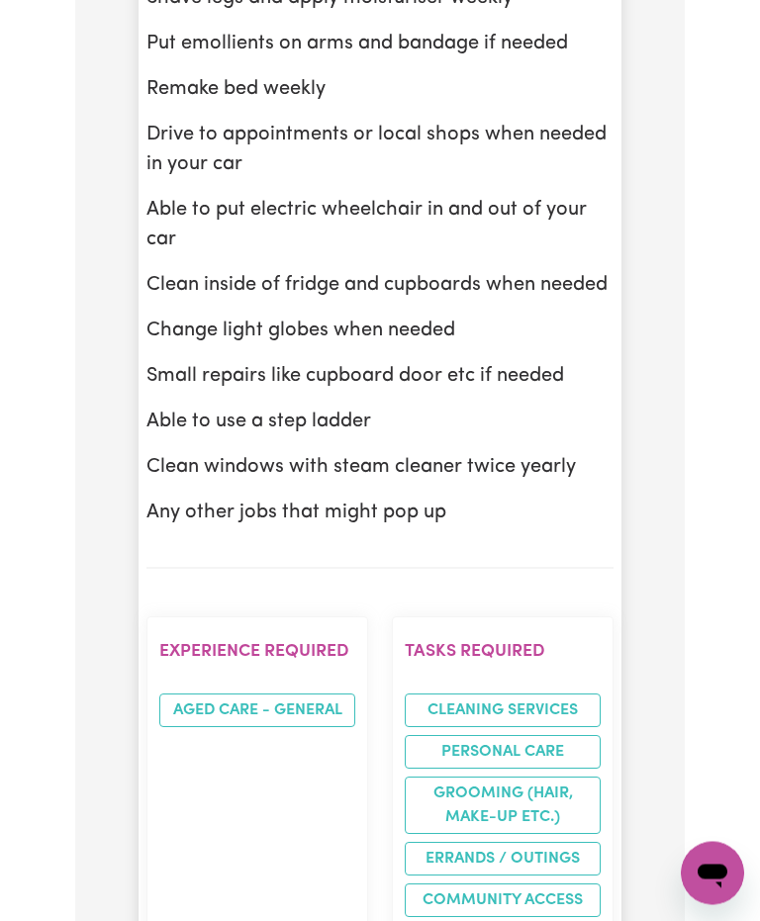
scroll to position [1982, 0]
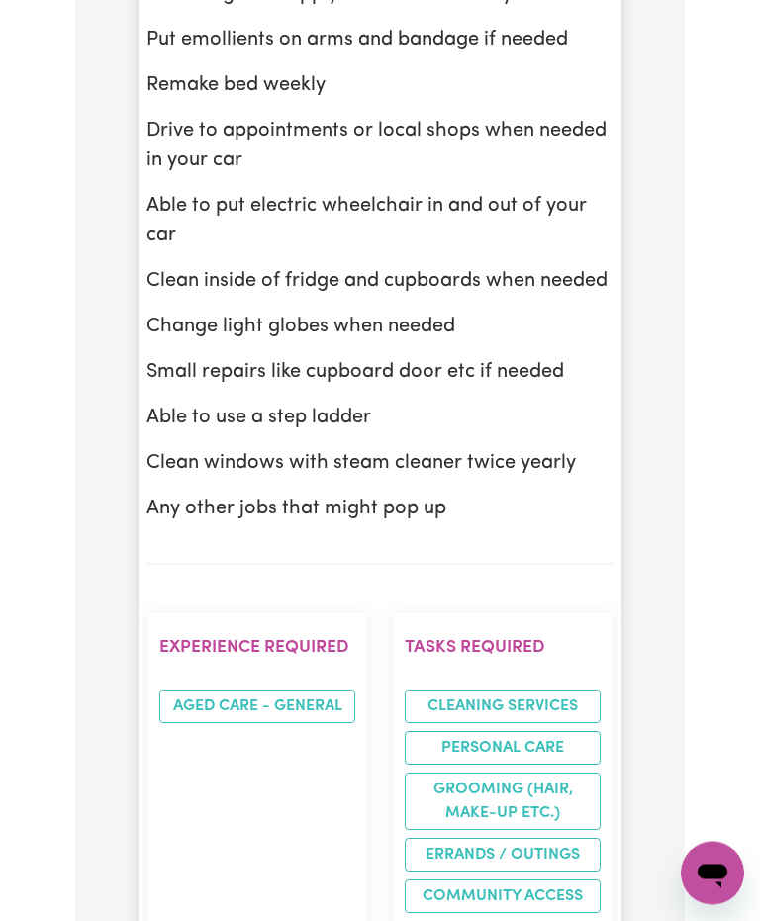
click at [559, 774] on li "Grooming (hair, make-up etc.)" at bounding box center [503, 802] width 196 height 57
click at [561, 691] on li "Cleaning services" at bounding box center [503, 708] width 196 height 34
click at [329, 691] on li "Aged care - General" at bounding box center [257, 708] width 196 height 34
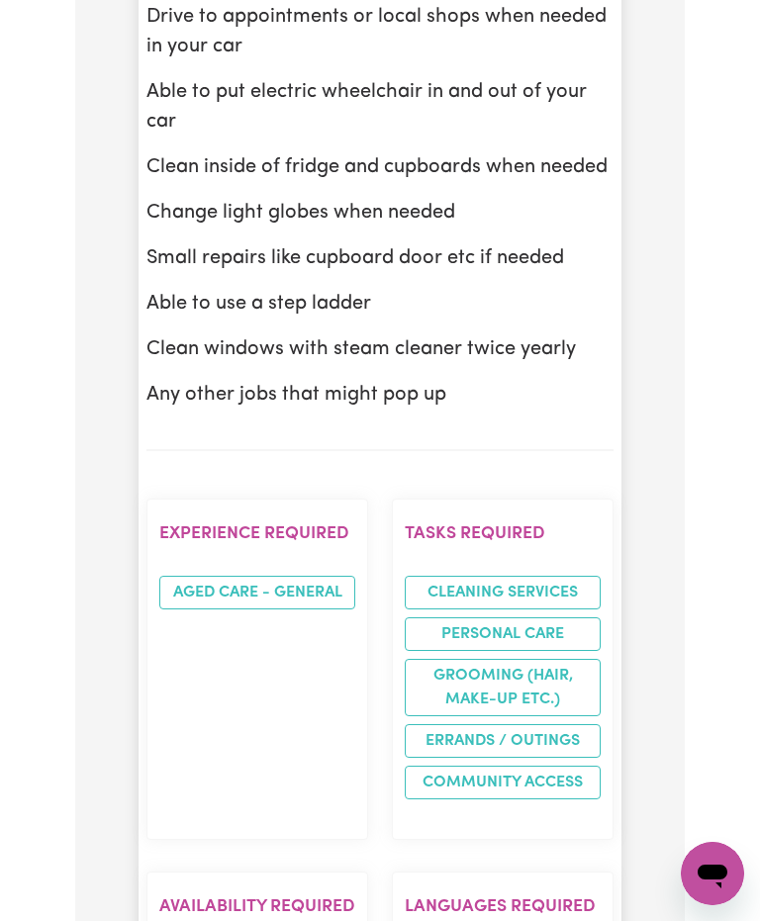
scroll to position [2098, 0]
click at [332, 575] on li "Aged care - General" at bounding box center [257, 592] width 196 height 34
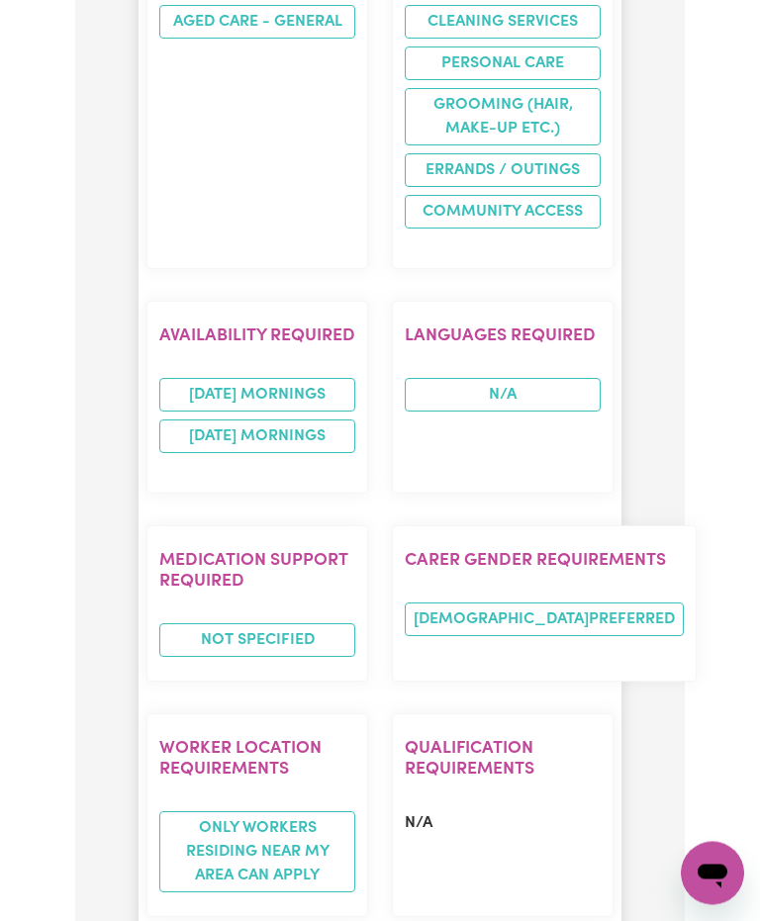
scroll to position [2670, 0]
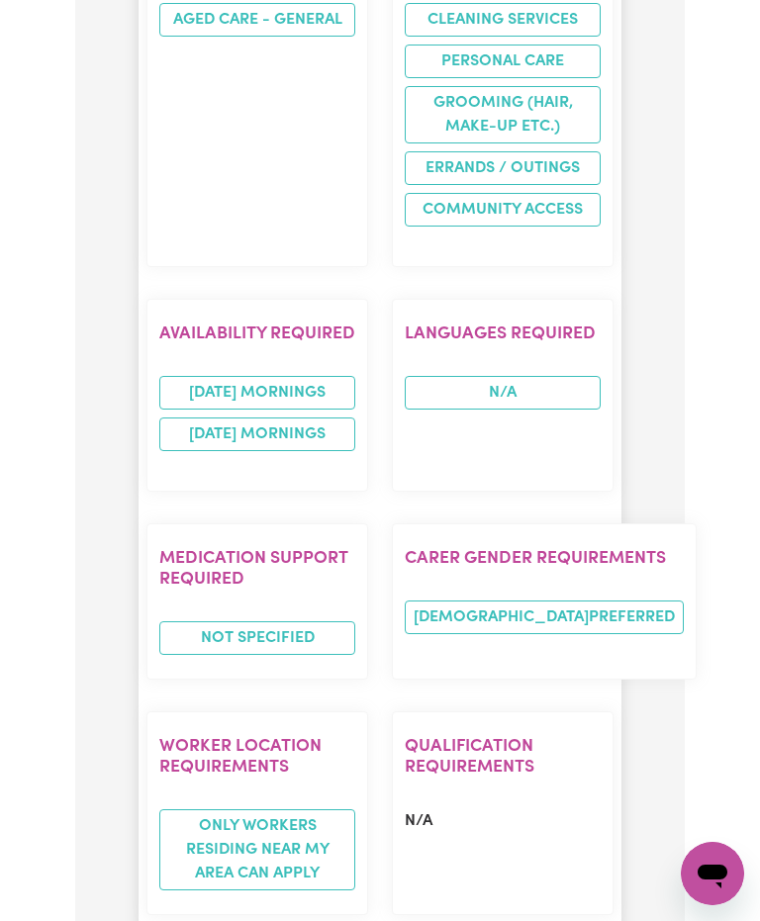
click at [551, 376] on span "N/A" at bounding box center [503, 393] width 196 height 34
click at [568, 376] on span "N/A" at bounding box center [503, 393] width 196 height 34
click at [509, 376] on span "N/A" at bounding box center [503, 393] width 196 height 34
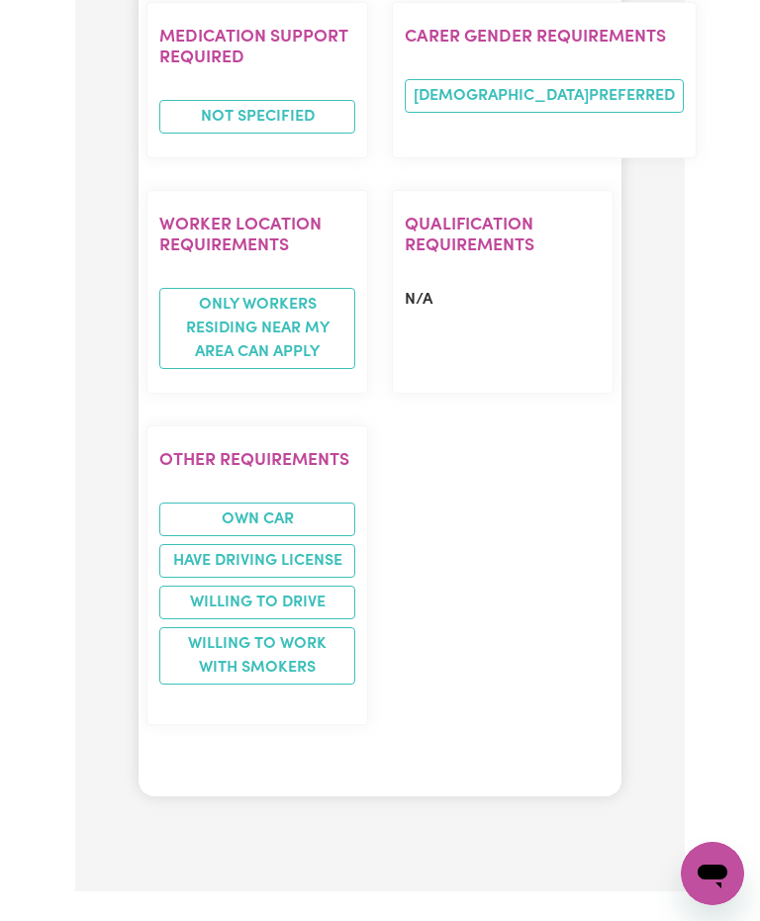
scroll to position [3209, 0]
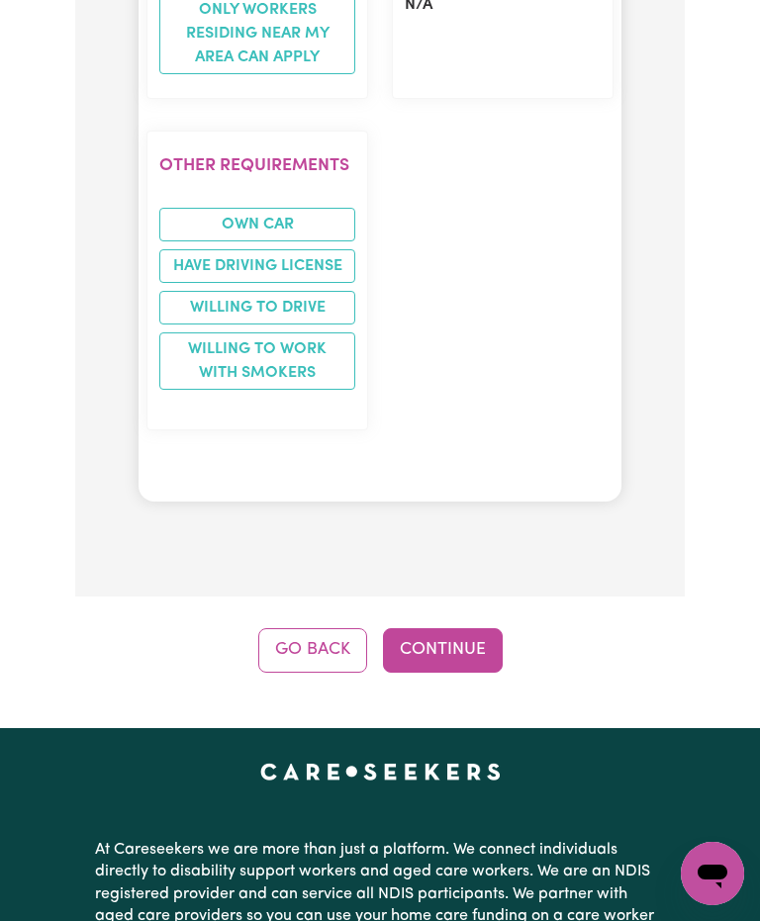
click at [466, 628] on button "Continue" at bounding box center [443, 650] width 120 height 44
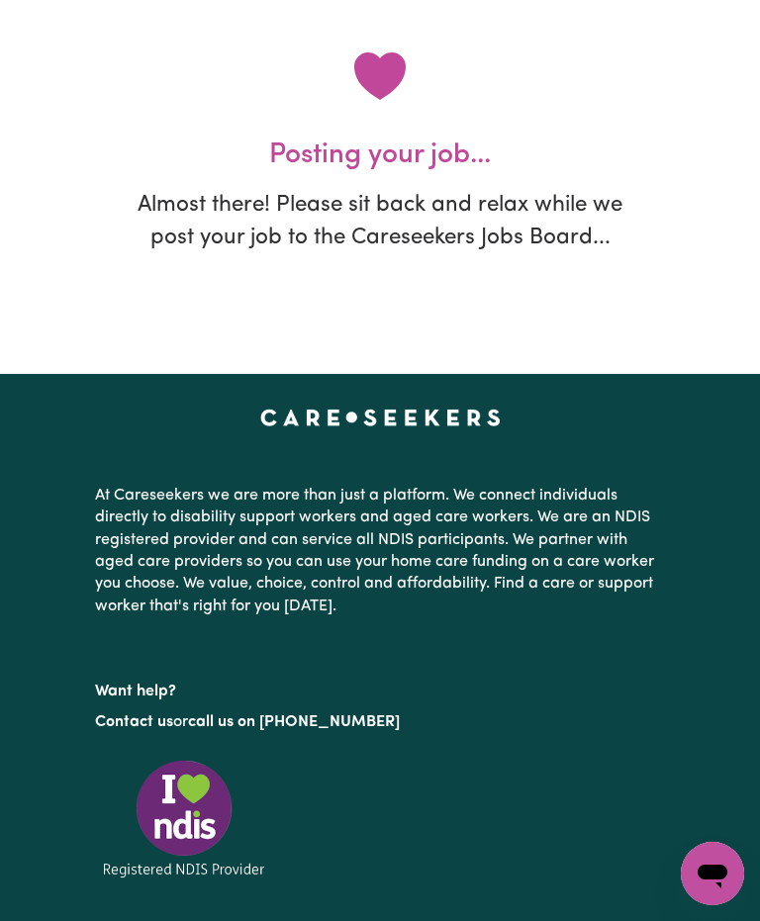
scroll to position [0, 0]
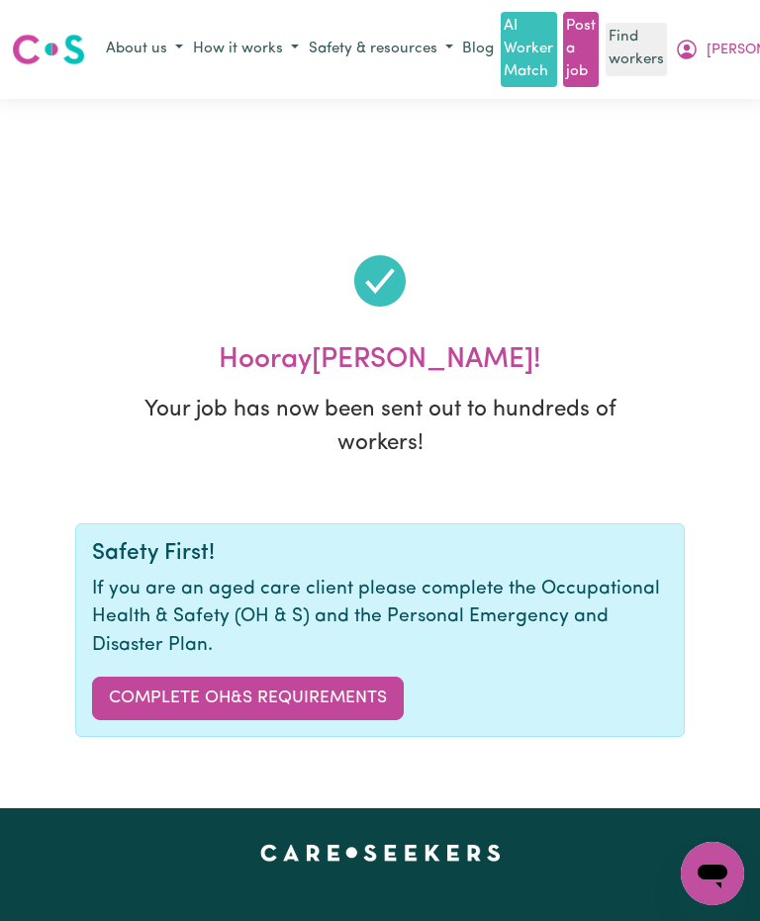
click at [323, 701] on link "Complete OH&S Requirements" at bounding box center [248, 699] width 312 height 44
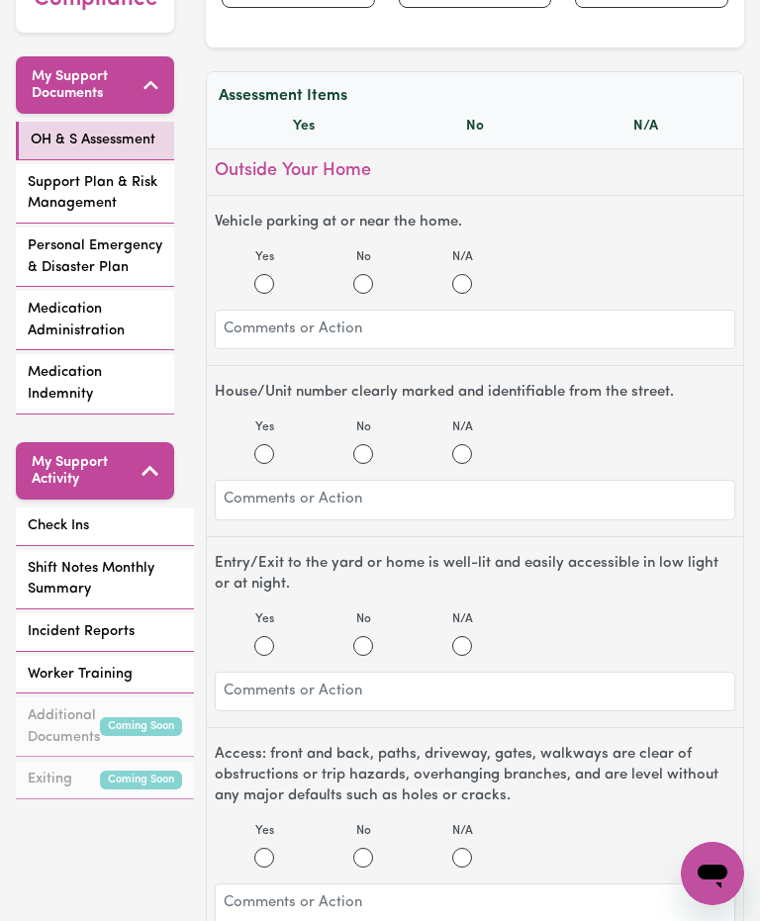
scroll to position [460, 0]
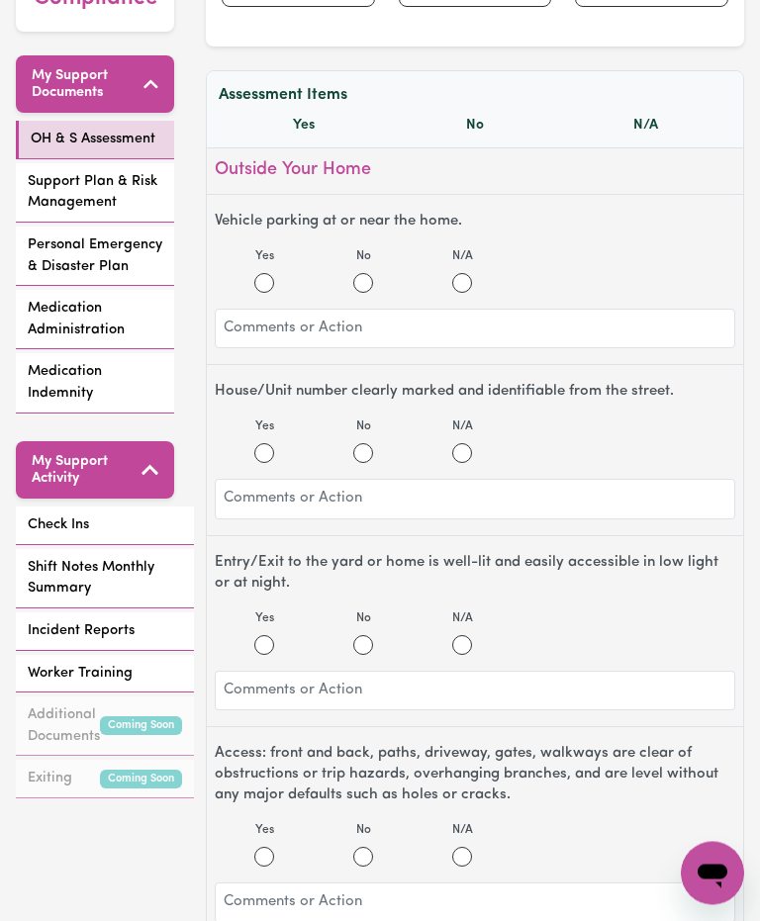
click at [263, 279] on input "Yes" at bounding box center [264, 284] width 20 height 20
radio input "true"
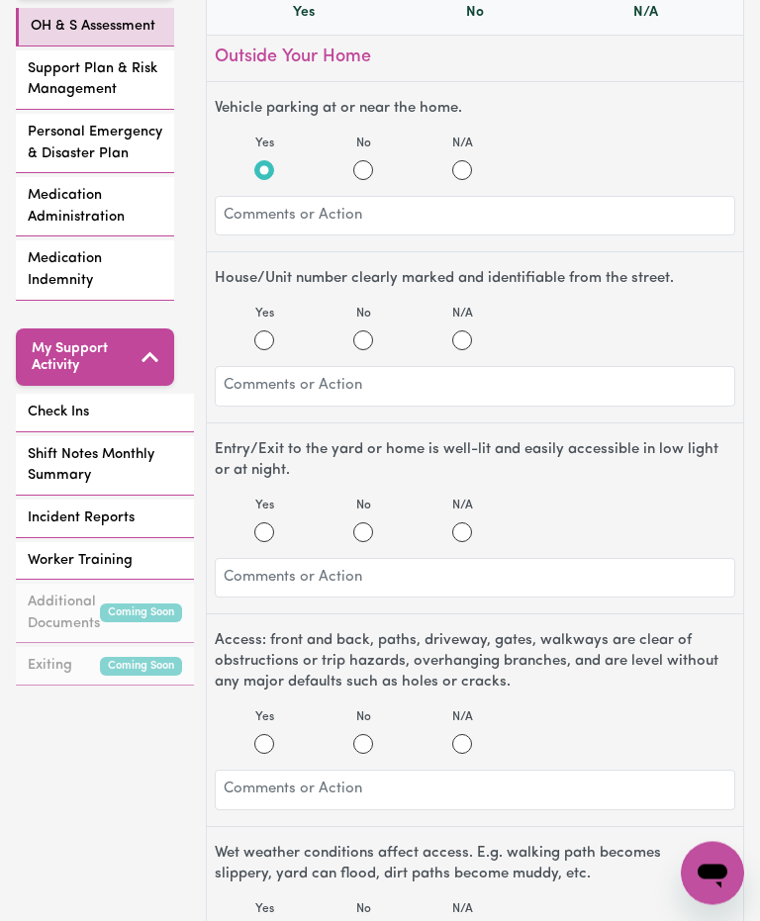
scroll to position [584, 0]
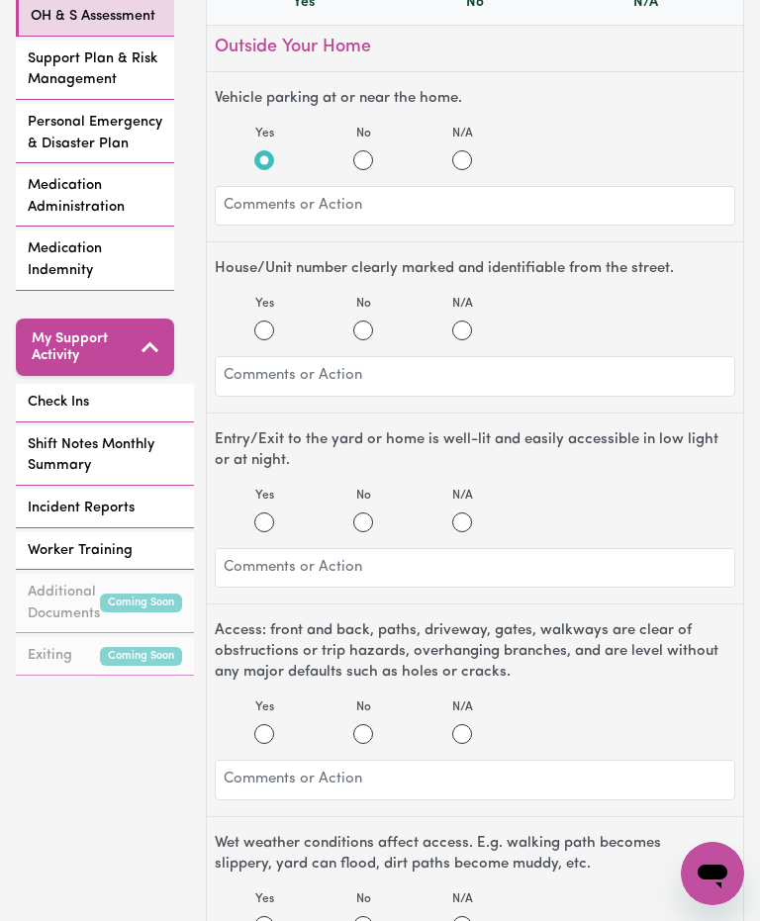
click at [269, 320] on h2 "Outside Your Home" at bounding box center [380, 305] width 671 height 29
click at [270, 320] on h2 "Outside Your Home" at bounding box center [380, 305] width 671 height 29
click at [274, 320] on h2 "Outside Your Home" at bounding box center [380, 305] width 671 height 29
click at [269, 320] on h2 "Outside Your Home" at bounding box center [380, 305] width 671 height 29
click at [268, 320] on h2 "Outside Your Home" at bounding box center [380, 305] width 671 height 29
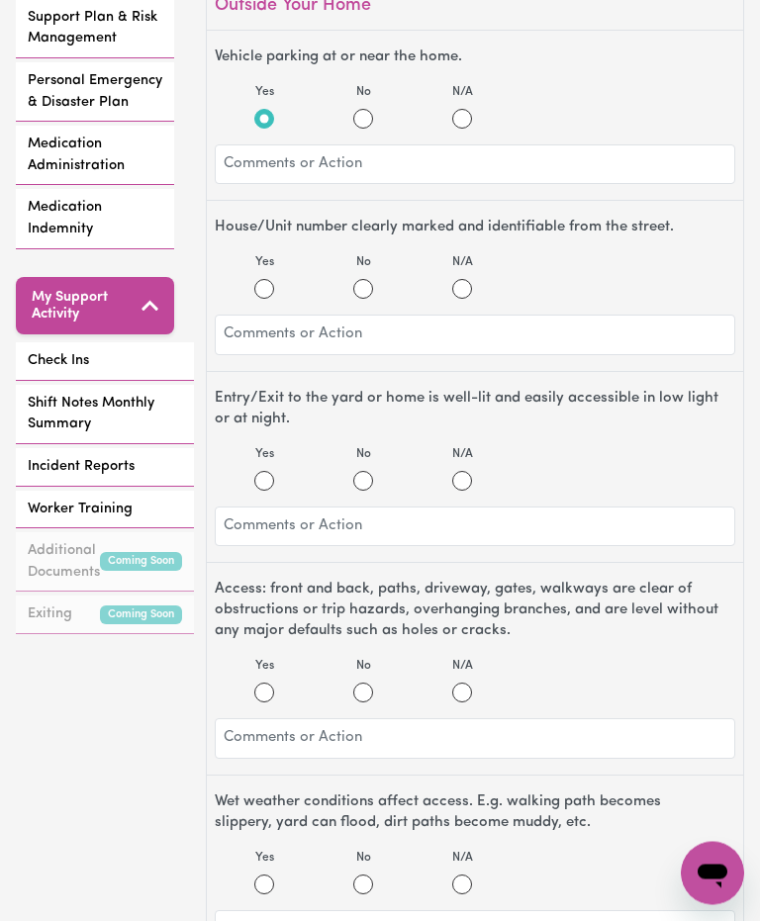
scroll to position [625, 0]
click at [269, 261] on div "[STREET_ADDRESS]" at bounding box center [209, 249] width 329 height 24
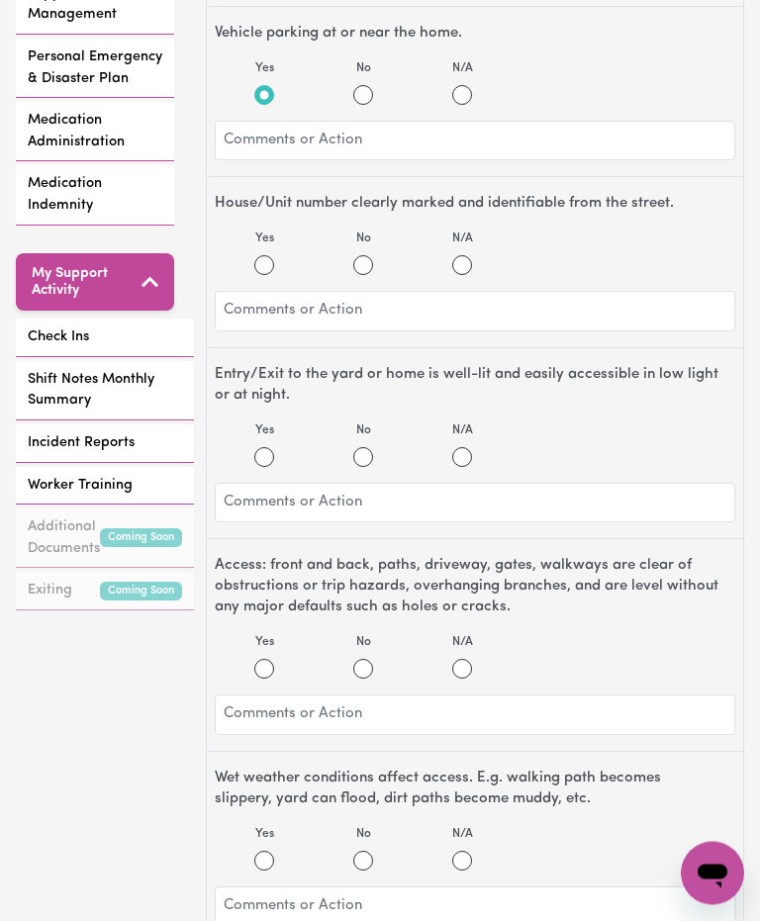
scroll to position [642, 0]
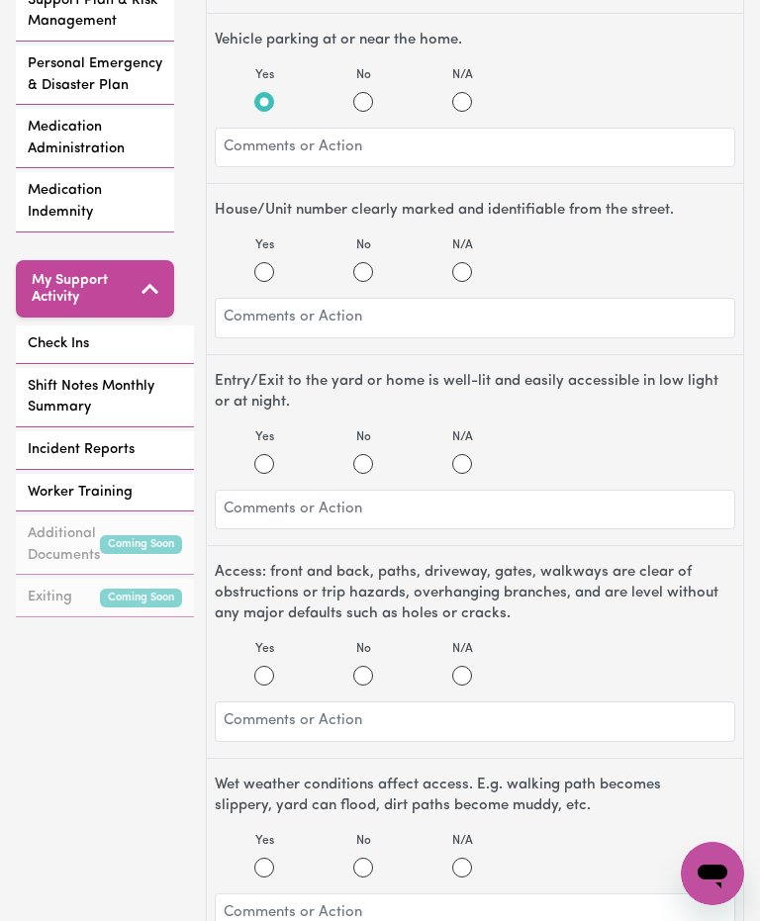
click at [274, 261] on div "[STREET_ADDRESS]" at bounding box center [209, 249] width 329 height 24
click at [272, 261] on div "[STREET_ADDRESS]" at bounding box center [209, 249] width 329 height 24
click at [429, 320] on h2 "Outside Your Home" at bounding box center [380, 305] width 671 height 29
click at [414, 320] on h2 "Outside Your Home" at bounding box center [380, 305] width 671 height 29
click at [284, 261] on div "[STREET_ADDRESS]" at bounding box center [209, 249] width 329 height 24
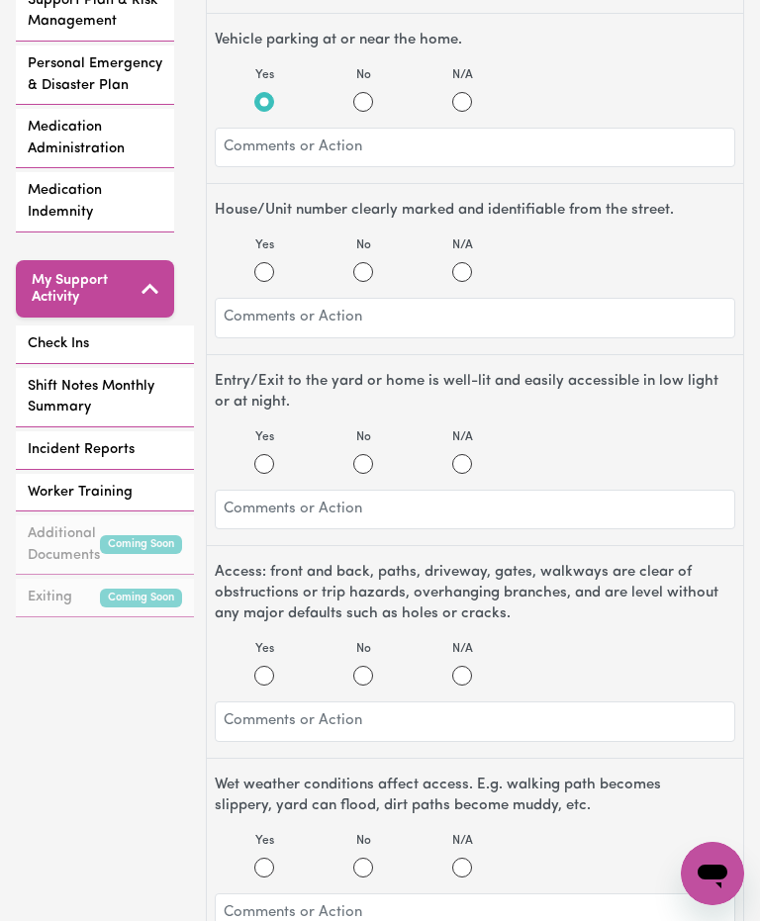
click at [274, 261] on div "[STREET_ADDRESS]" at bounding box center [209, 249] width 329 height 24
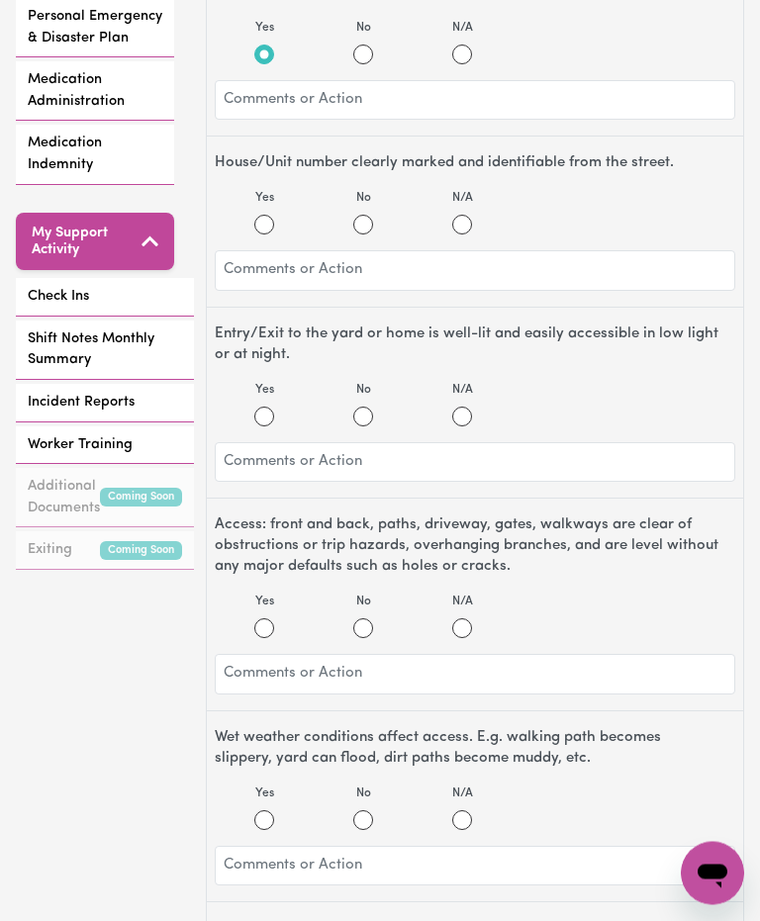
scroll to position [695, 0]
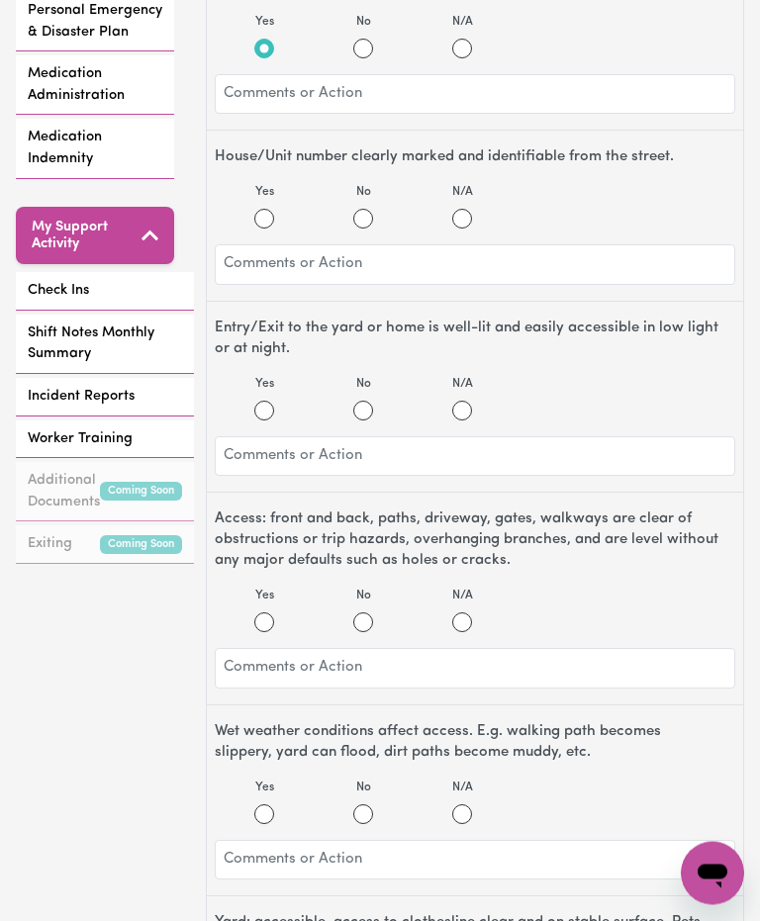
click at [275, 221] on div "Address:" at bounding box center [209, 226] width 329 height 24
click at [256, 223] on div "Address:" at bounding box center [209, 226] width 329 height 24
click at [425, 261] on div "Participant Name: Verna Pollard NDIS Number: Phone: 0431555339 Email: verna_001…" at bounding box center [380, 175] width 671 height 172
click at [260, 394] on td "Vehicle parking at or near the home." at bounding box center [296, 378] width 503 height 32
click at [271, 394] on td "Vehicle parking at or near the home." at bounding box center [296, 378] width 503 height 32
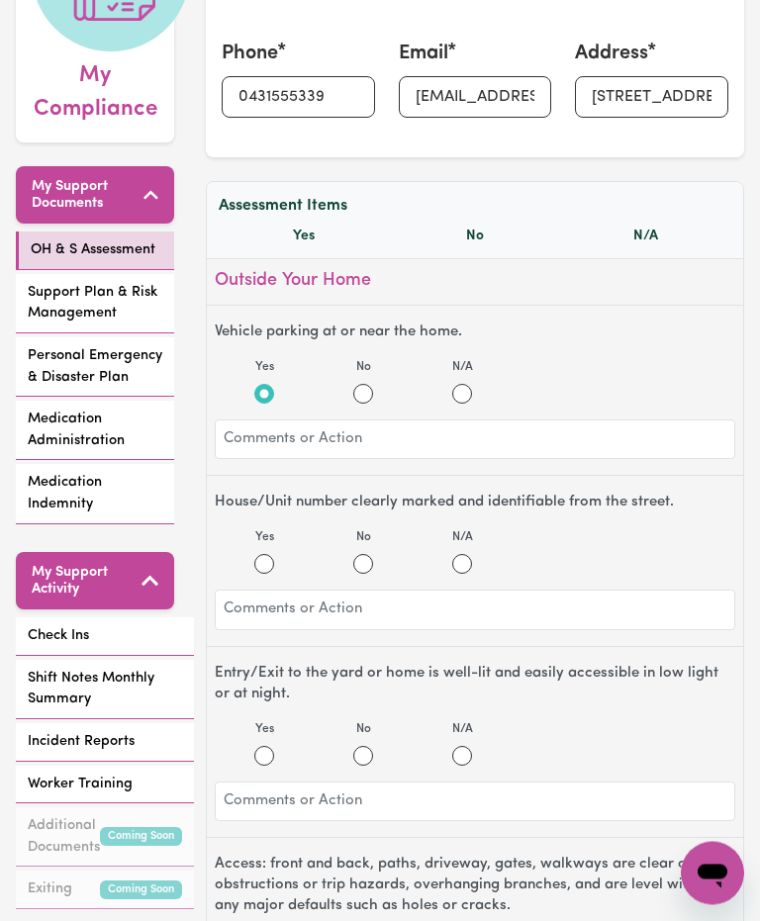
scroll to position [351, 0]
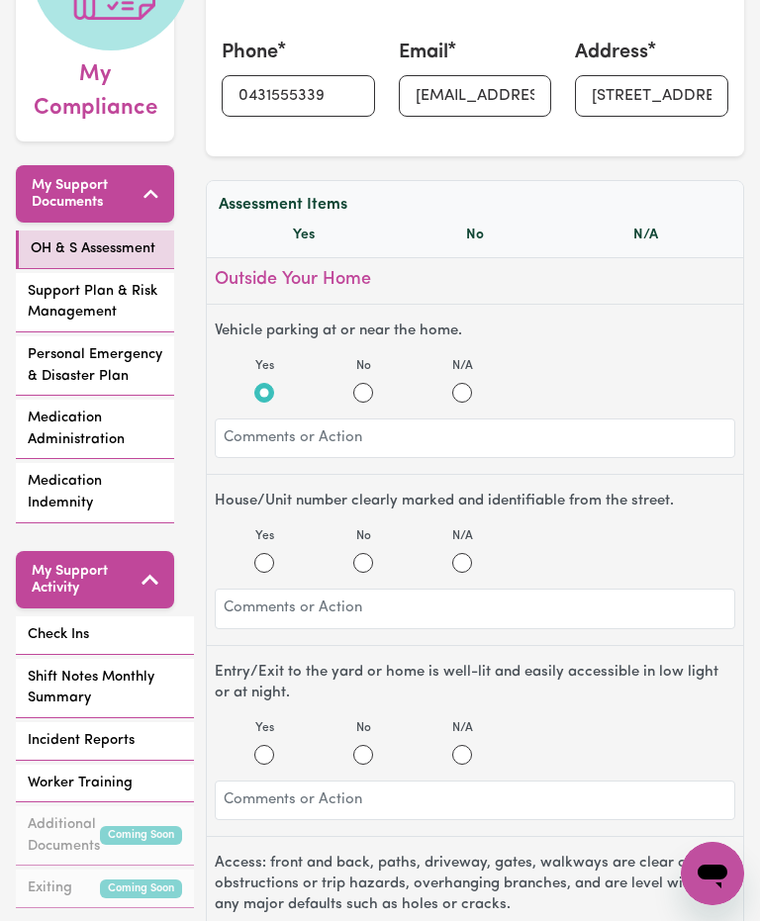
click at [309, 229] on div "Address:" at bounding box center [209, 226] width 329 height 24
click at [310, 224] on div "Address:" at bounding box center [209, 226] width 329 height 24
click at [138, 216] on div "Address:" at bounding box center [209, 226] width 329 height 24
click at [134, 261] on div "[STREET_ADDRESS]" at bounding box center [209, 249] width 329 height 24
click at [142, 261] on div "[STREET_ADDRESS]" at bounding box center [209, 249] width 329 height 24
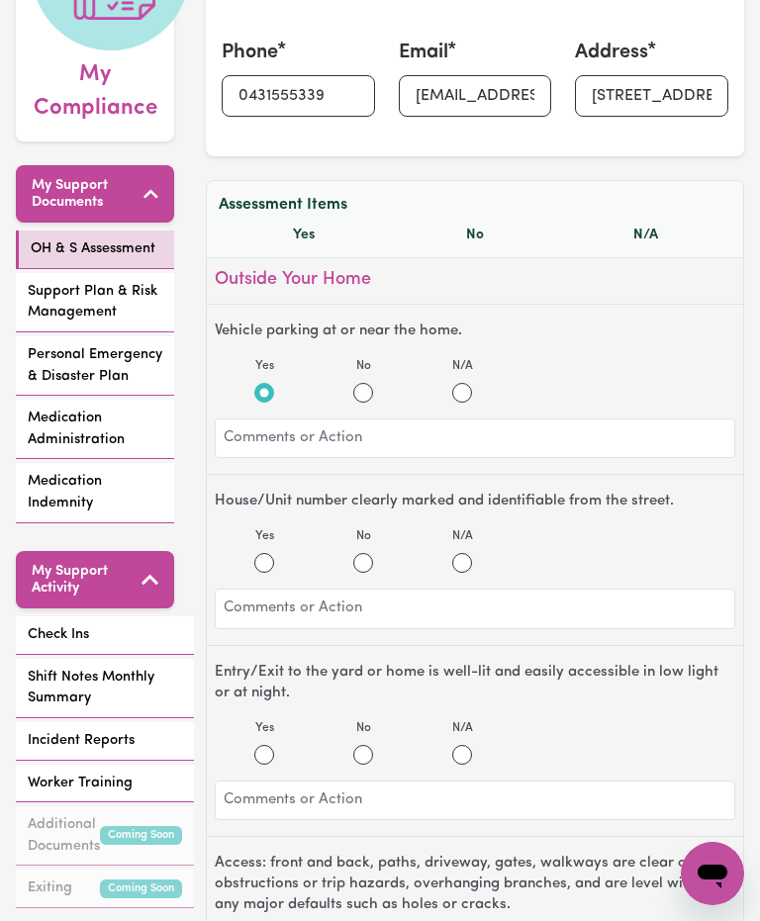
click at [131, 320] on h2 "Outside Your Home" at bounding box center [380, 305] width 671 height 29
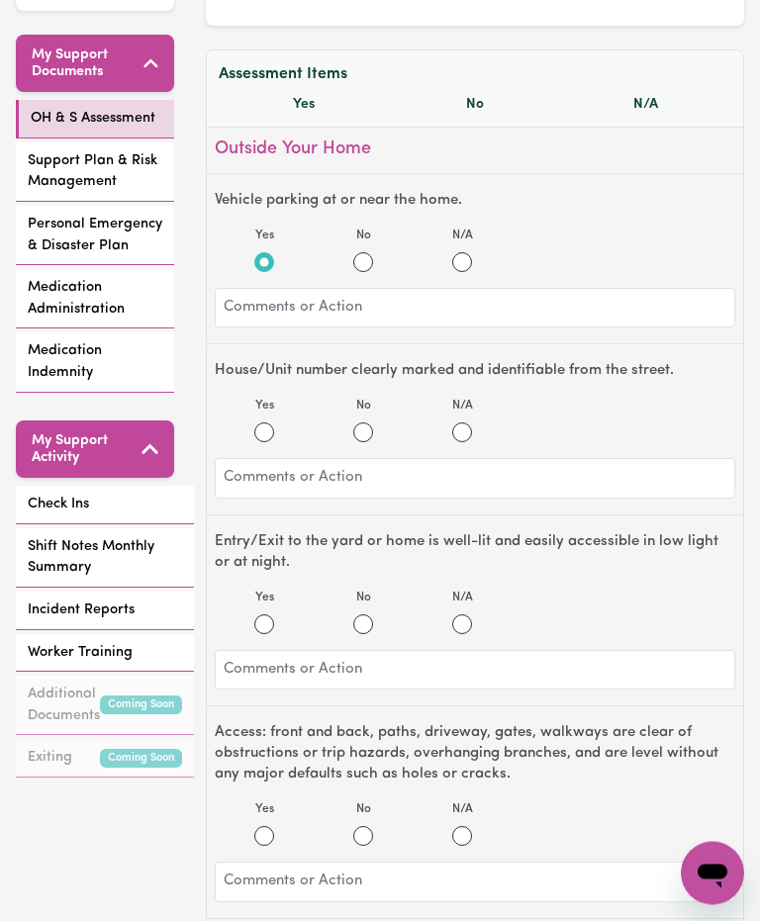
scroll to position [482, 0]
click at [143, 425] on td "House/Unit number clearly marked and identifiable from the street." at bounding box center [296, 410] width 503 height 32
click at [146, 394] on td "Vehicle parking at or near the home." at bounding box center [296, 378] width 503 height 32
click at [144, 394] on td "Vehicle parking at or near the home." at bounding box center [296, 378] width 503 height 32
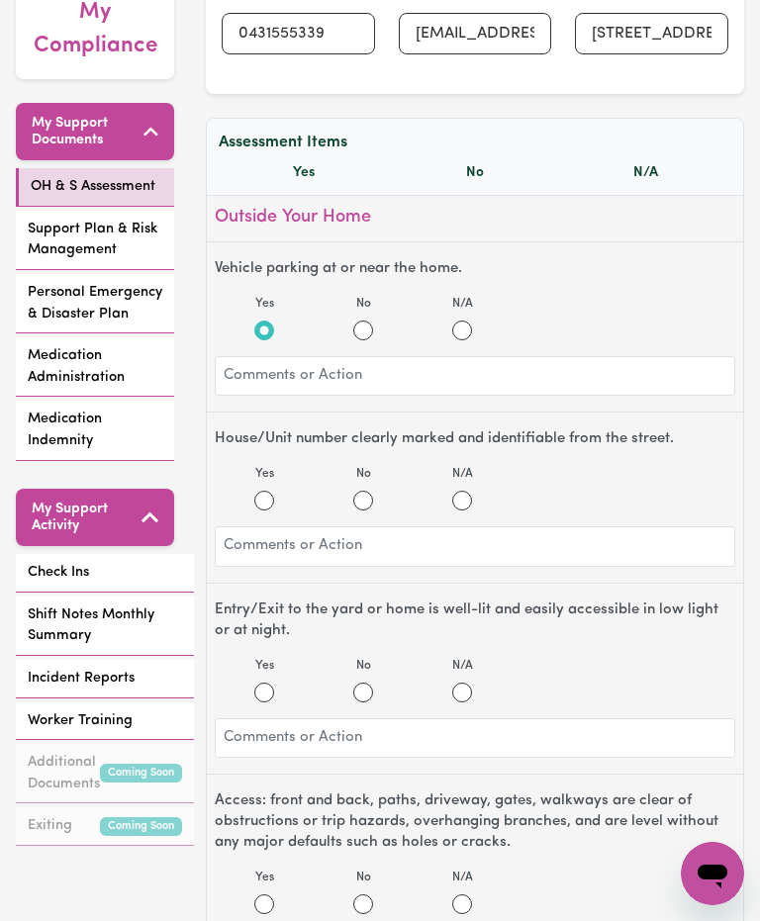
scroll to position [413, 0]
click at [270, 498] on td "Access: front and back, paths, driveway, gates, walkways are clear of obstructi…" at bounding box center [296, 481] width 503 height 47
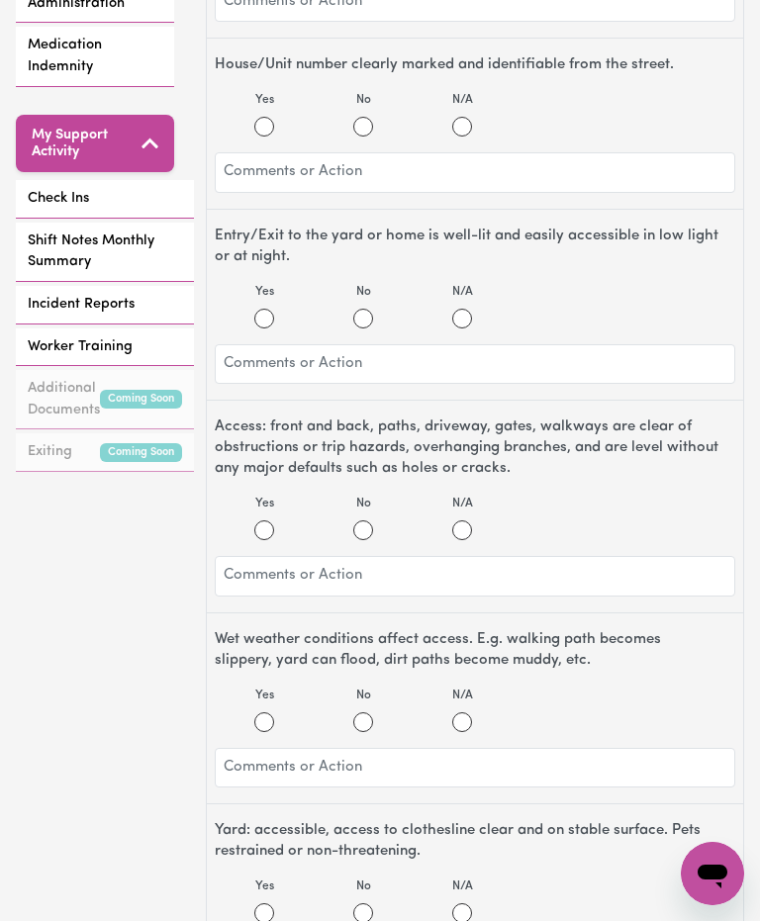
scroll to position [800, 0]
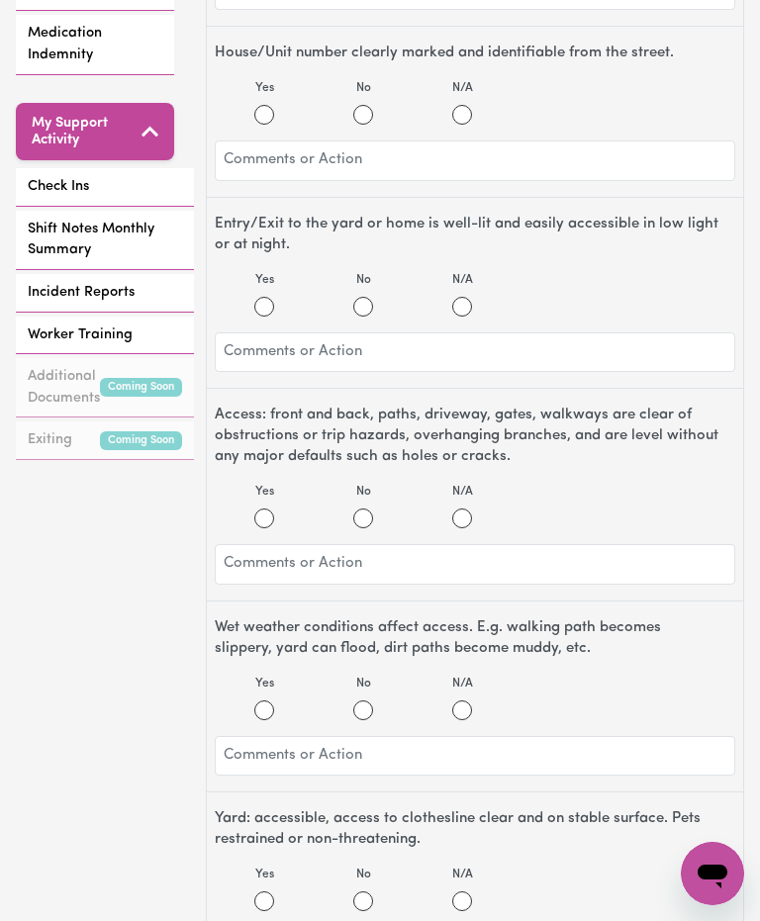
click at [350, 711] on td "The electricity meter box can be easily accessed in the case of an emergency an…" at bounding box center [296, 687] width 503 height 47
click at [384, 695] on td "The electricity meter box can be easily accessed in the case of an emergency an…" at bounding box center [296, 687] width 503 height 47
click at [361, 711] on td "The electricity meter box can be easily accessed in the case of an emergency an…" at bounding box center [296, 687] width 503 height 47
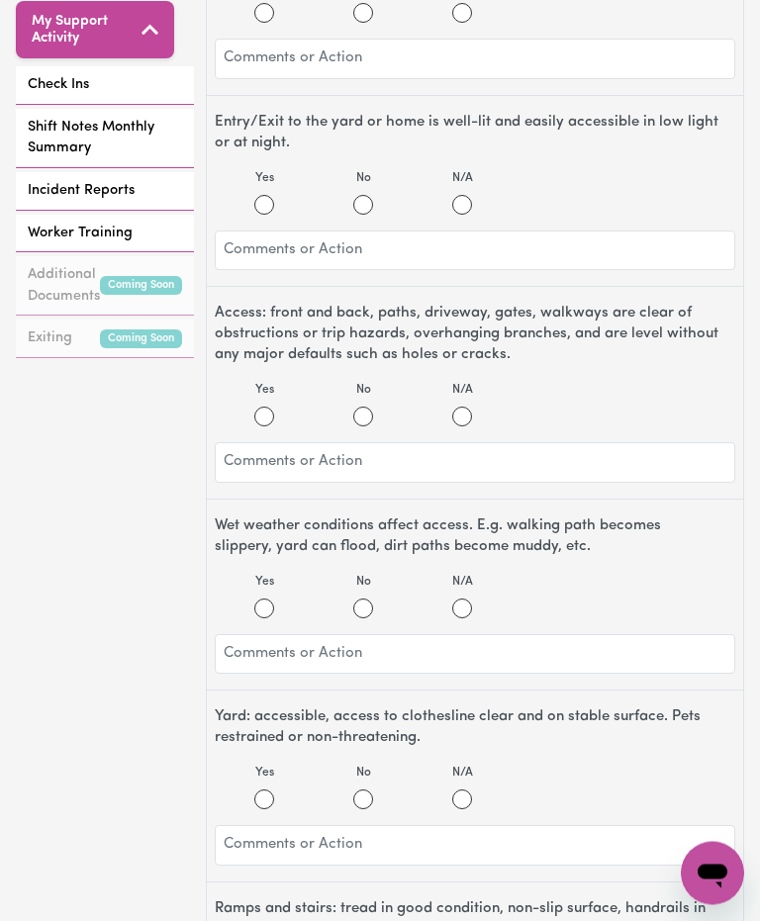
scroll to position [906, 0]
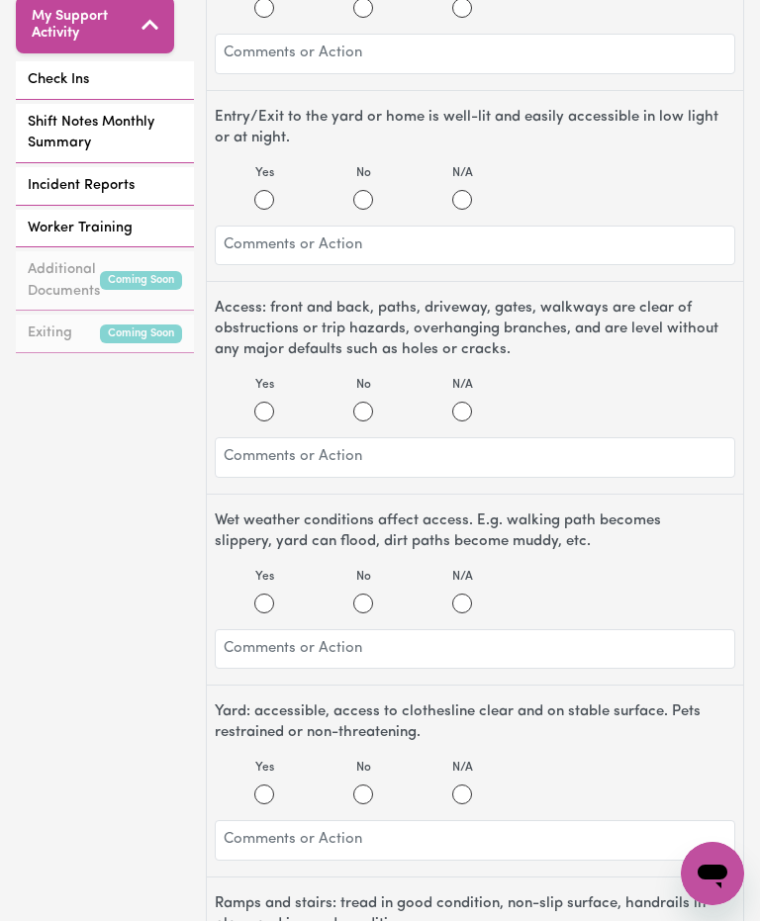
click at [360, 588] on td "Yard: accessible, access to clothesline clear and on stable surface. Pets restr…" at bounding box center [296, 575] width 503 height 47
click at [363, 593] on td "Yard: accessible, access to clothesline clear and on stable surface. Pets restr…" at bounding box center [296, 575] width 503 height 47
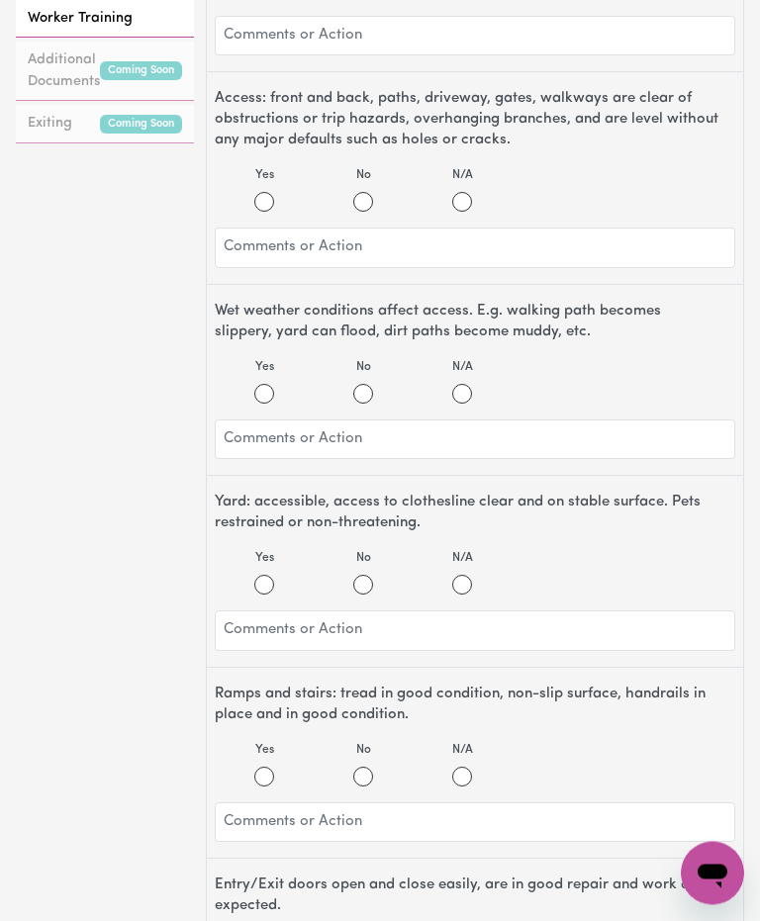
scroll to position [1137, 0]
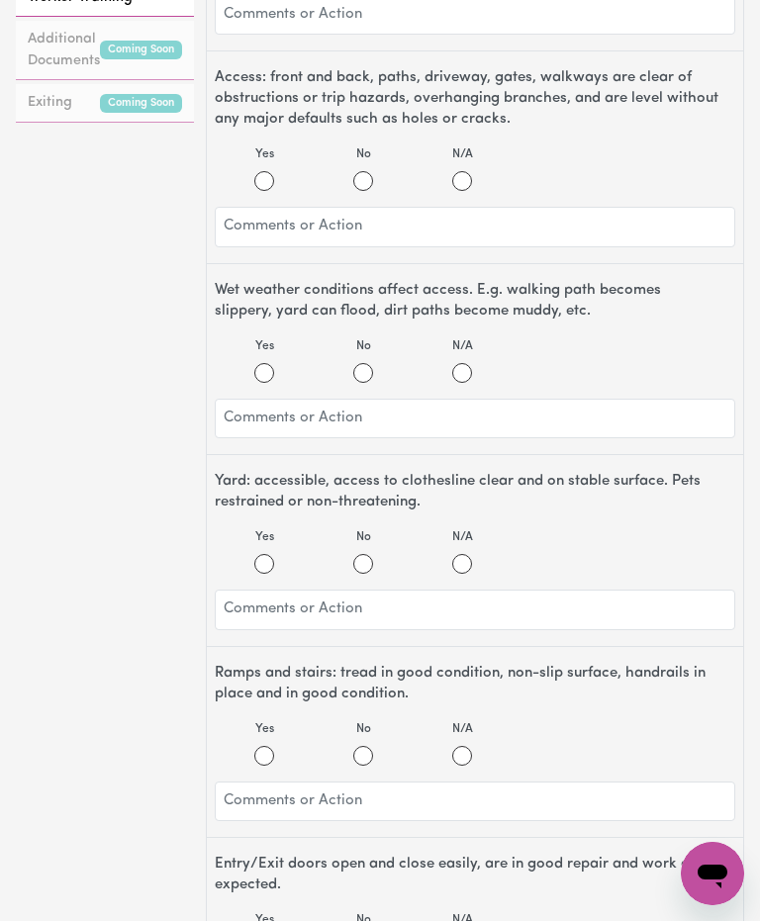
click at [378, 359] on th "Assessment Item" at bounding box center [296, 346] width 503 height 32
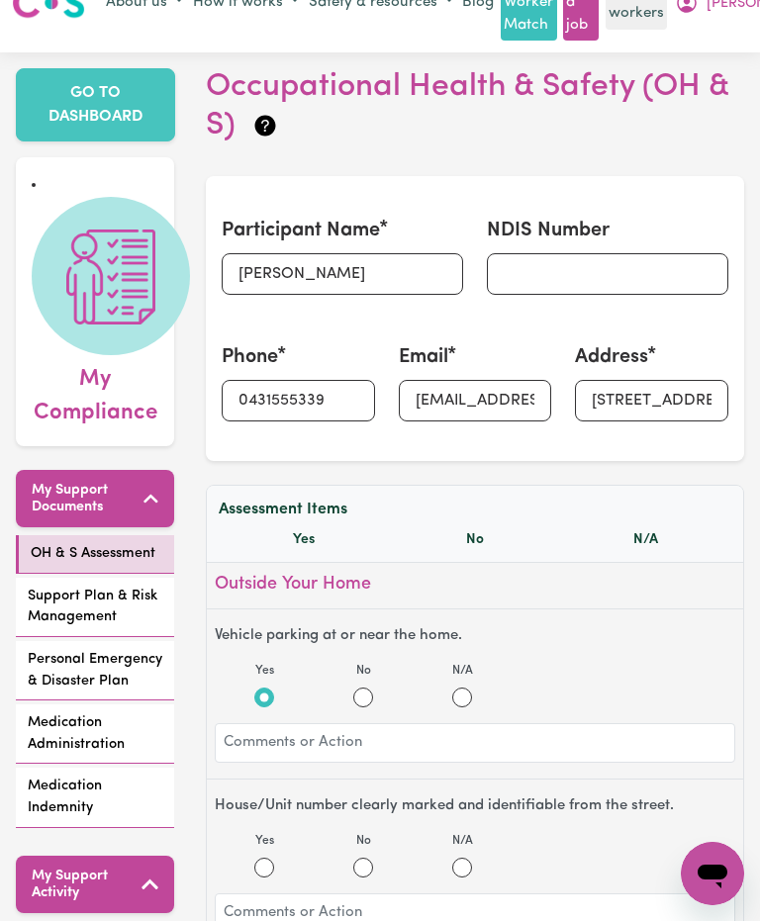
scroll to position [0, 0]
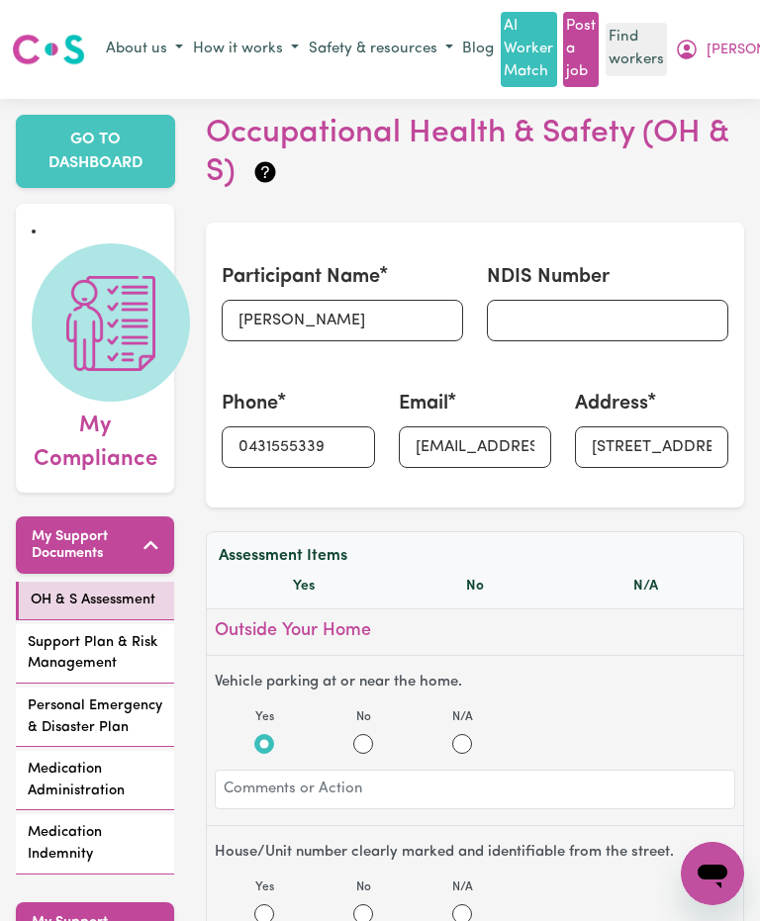
click at [313, 583] on td "Yard: accessible, access to clothesline clear and on stable surface. Pets restr…" at bounding box center [296, 575] width 503 height 47
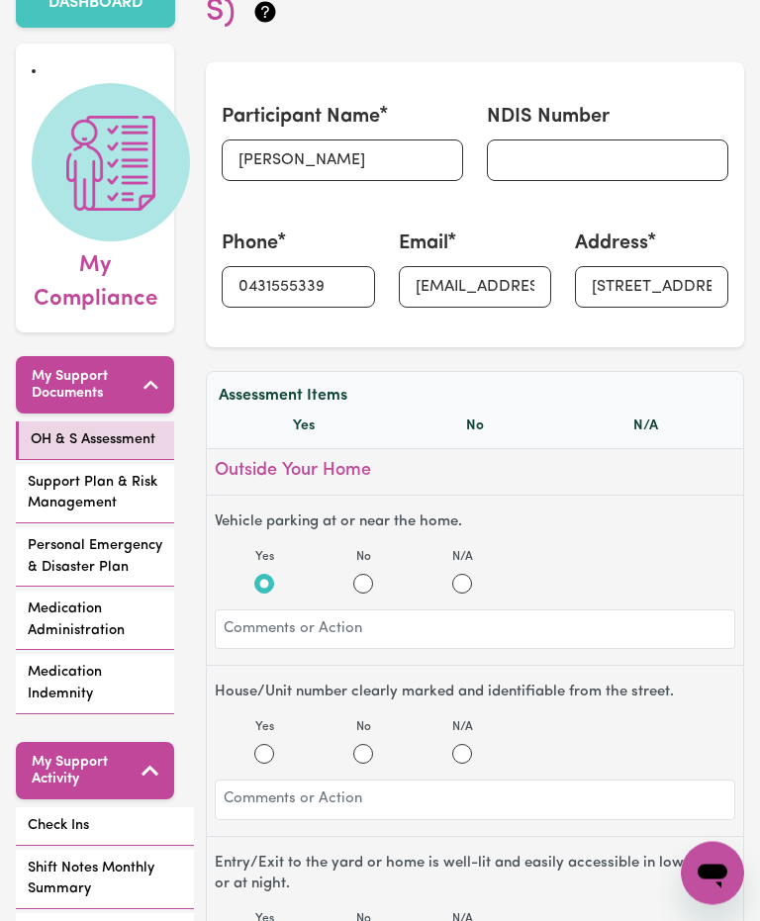
scroll to position [158, 0]
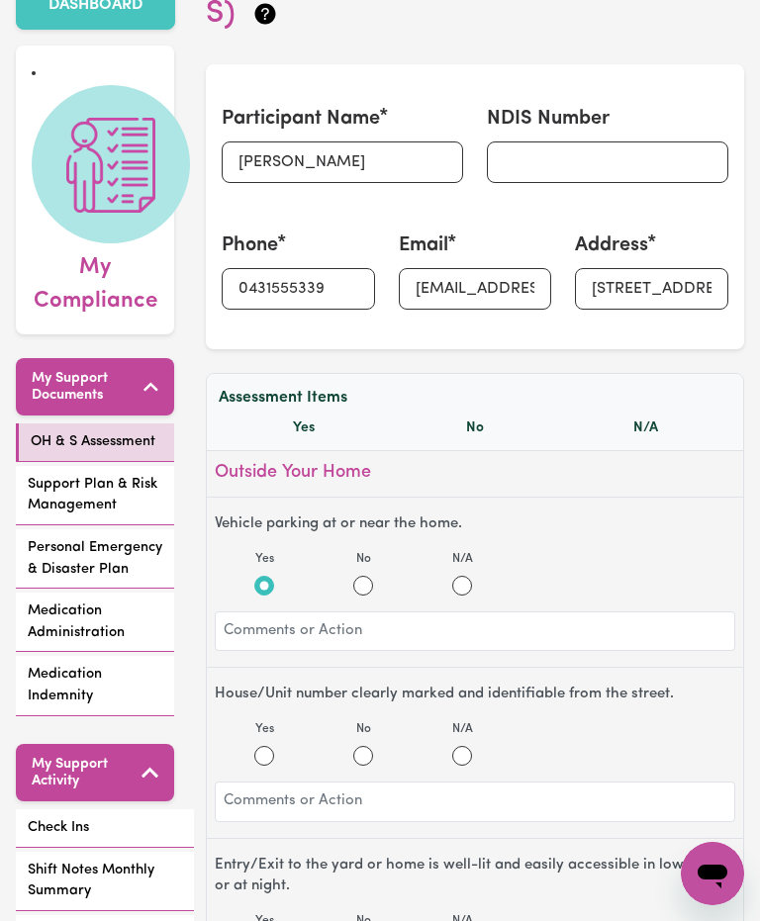
click at [379, 589] on td "Yard: accessible, access to clothesline clear and on stable surface. Pets restr…" at bounding box center [296, 575] width 503 height 47
click at [376, 591] on td "Yard: accessible, access to clothesline clear and on stable surface. Pets restr…" at bounding box center [296, 575] width 503 height 47
click at [478, 553] on td "Wet weather conditions affect access. E.g. walking path becomes slippery, yard …" at bounding box center [296, 529] width 503 height 47
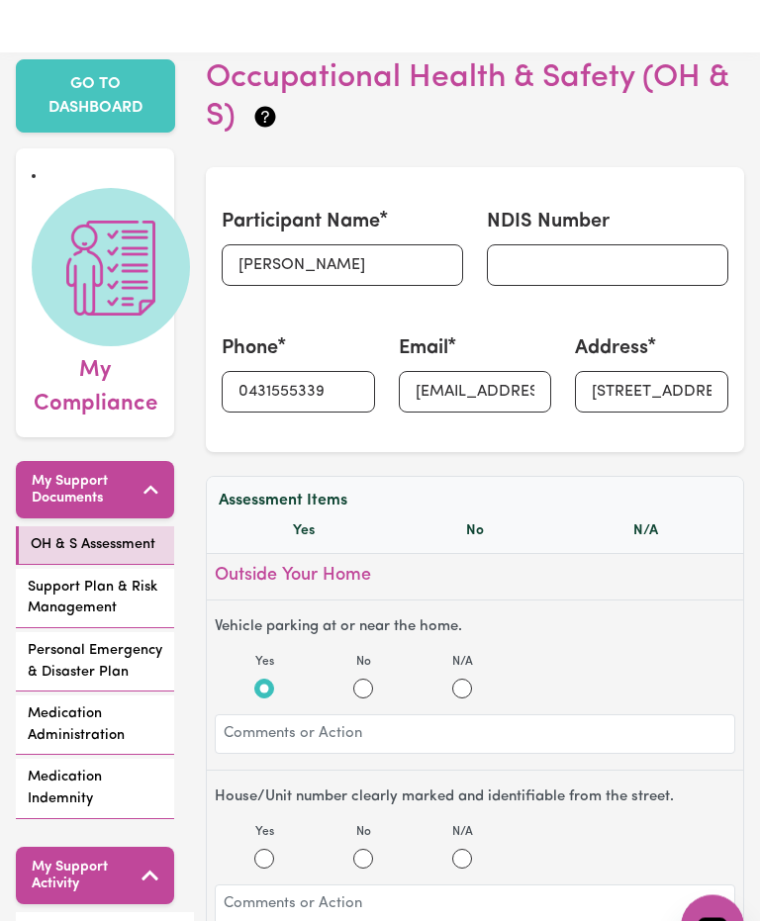
scroll to position [0, 0]
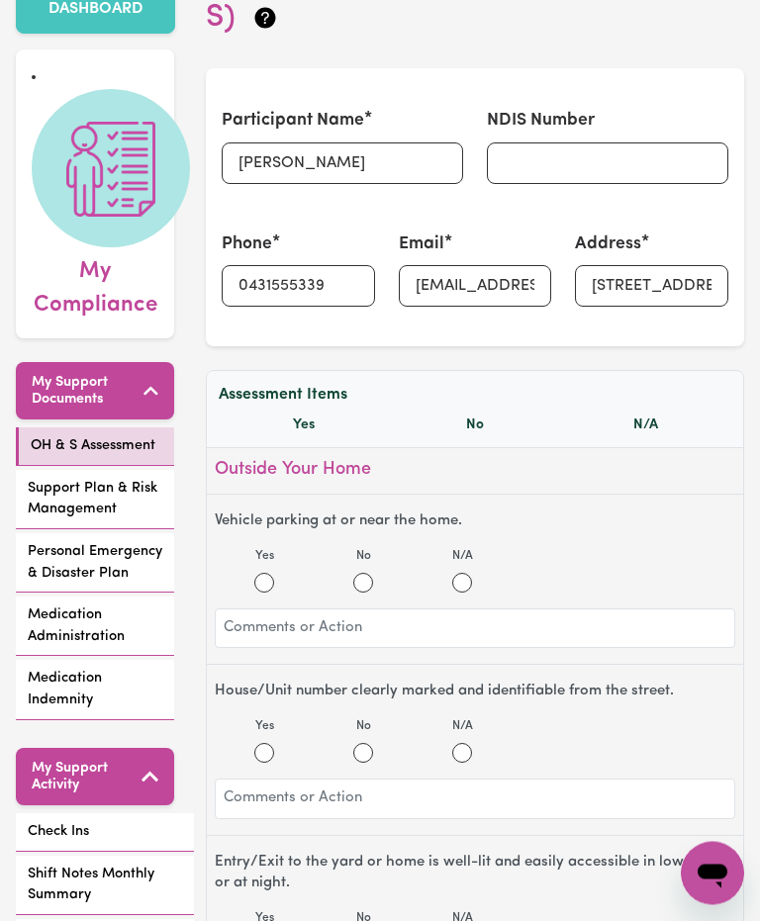
scroll to position [154, 0]
click at [263, 580] on input "Yes" at bounding box center [264, 583] width 20 height 20
radio input "true"
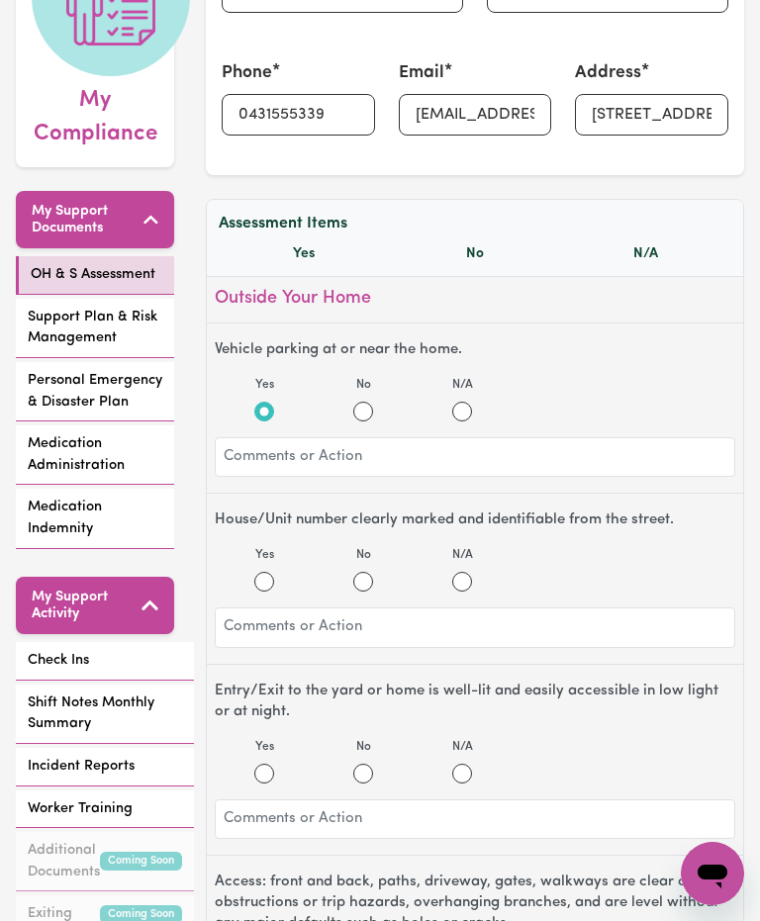
scroll to position [327, 0]
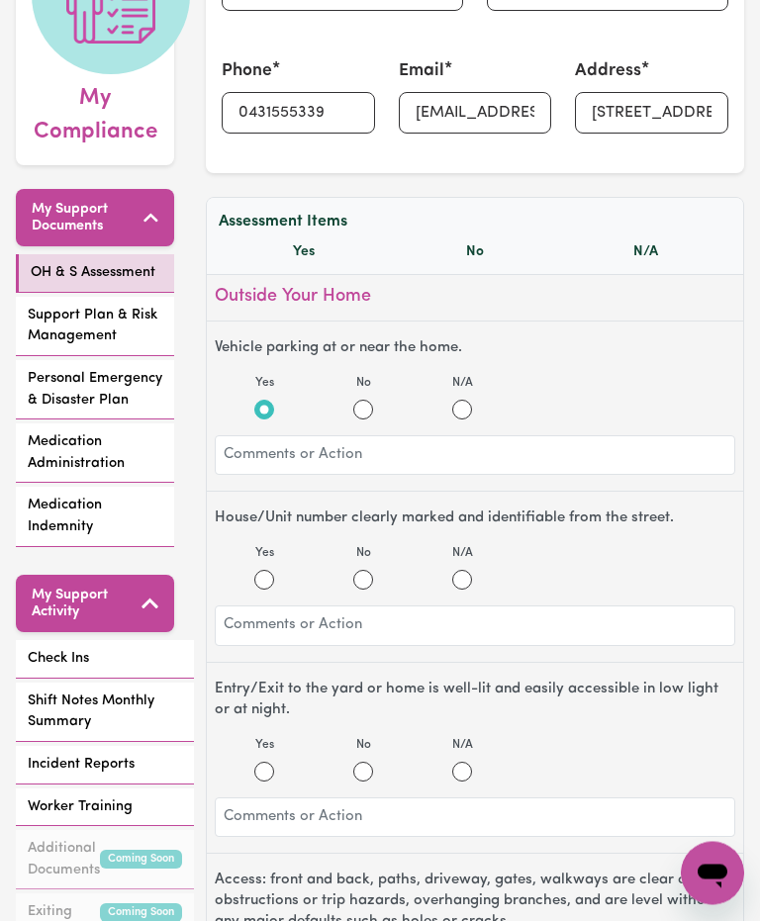
click at [282, 575] on div "Yes" at bounding box center [264, 568] width 99 height 46
click at [271, 577] on input "Yes" at bounding box center [264, 581] width 20 height 20
radio input "true"
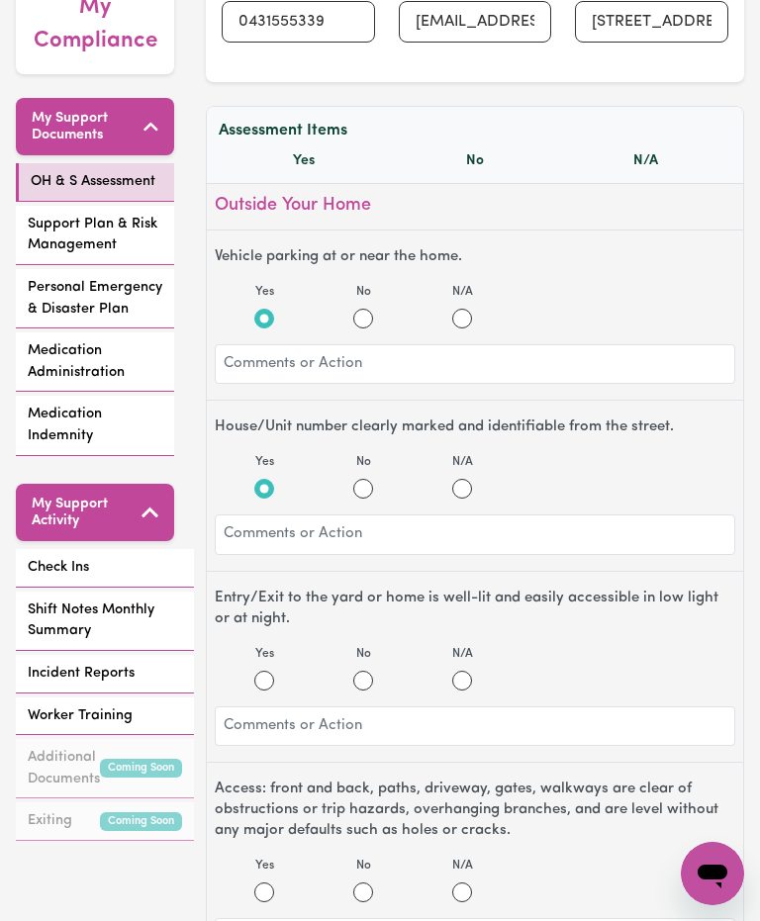
scroll to position [422, 0]
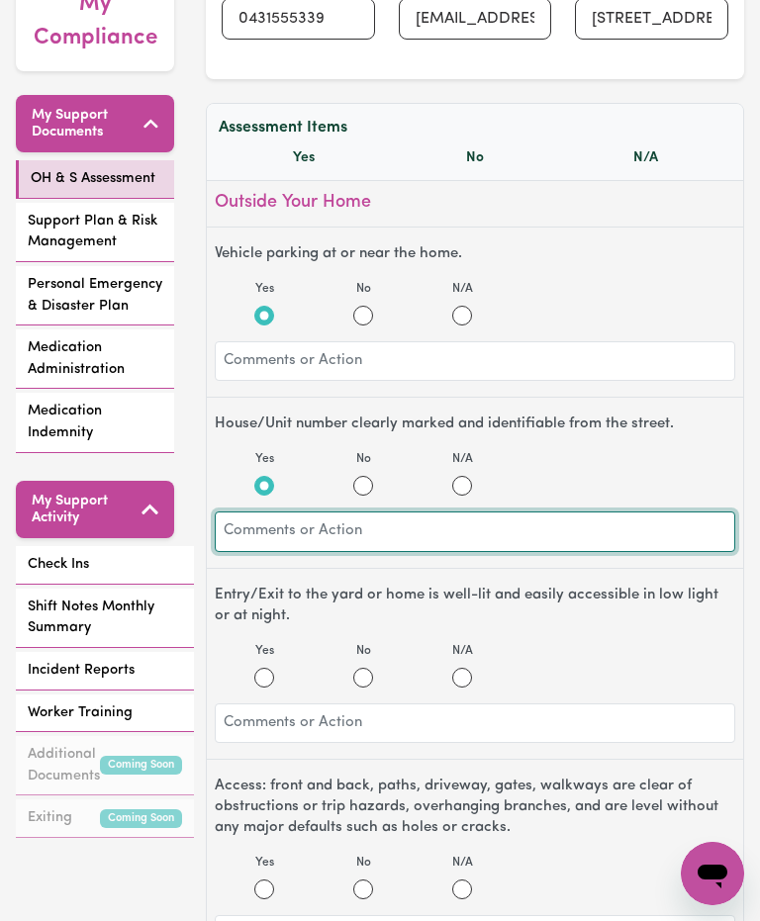
click at [458, 524] on input "text" at bounding box center [475, 532] width 520 height 41
click at [230, 538] on input "Locked gate code needed" at bounding box center [475, 532] width 520 height 41
click at [223, 522] on input "Locked gate code needed" at bounding box center [475, 532] width 520 height 41
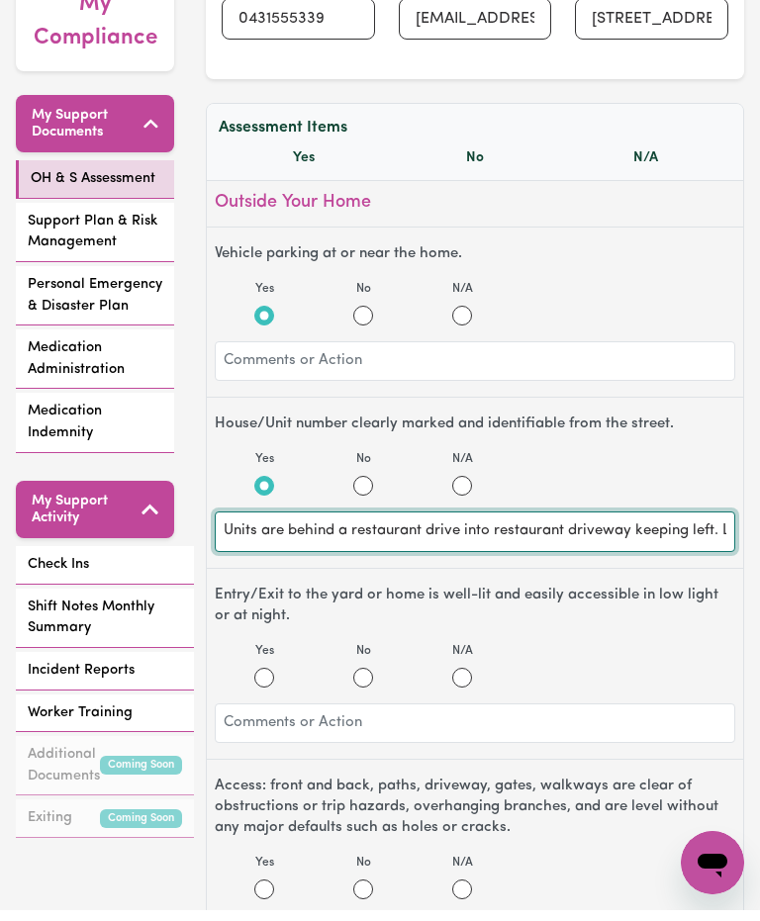
scroll to position [406, 0]
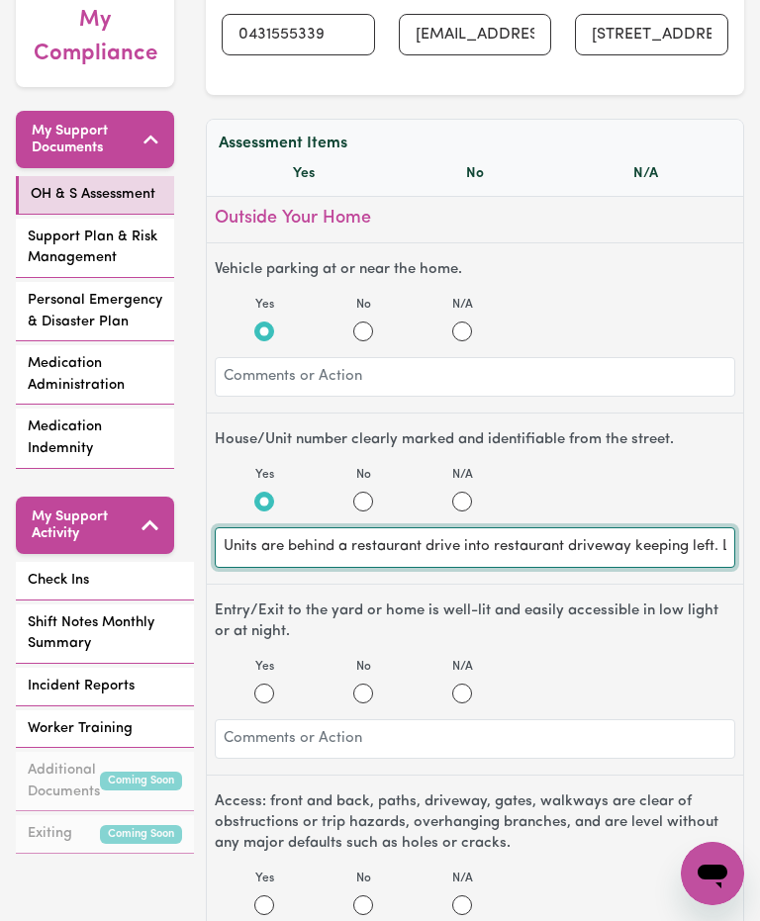
type input "Units are behind a restaurant drive into restaurant driveway keeping left. Lock…"
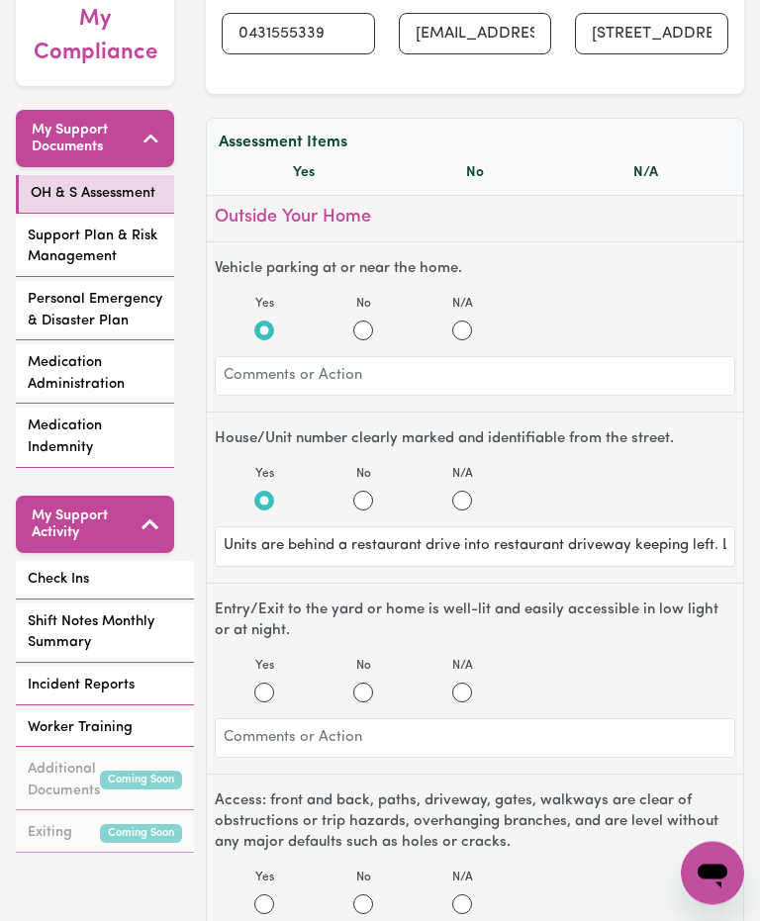
click at [708, 552] on td "Units are behind a restaurant drive into restaurant driveway keeping left. Lock…" at bounding box center [681, 486] width 67 height 184
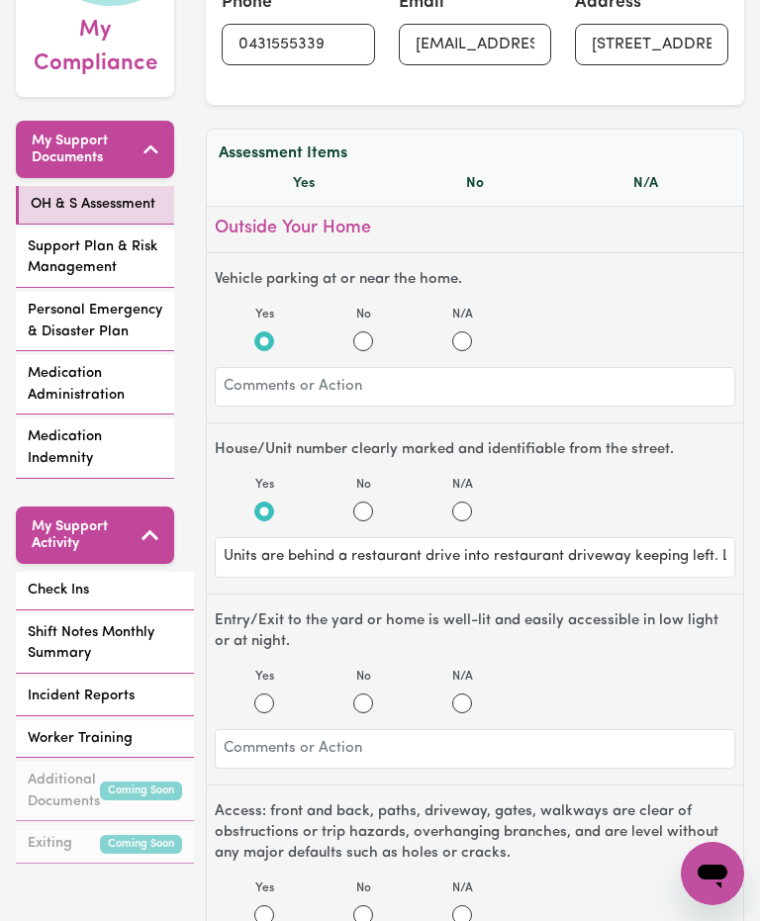
scroll to position [405, 0]
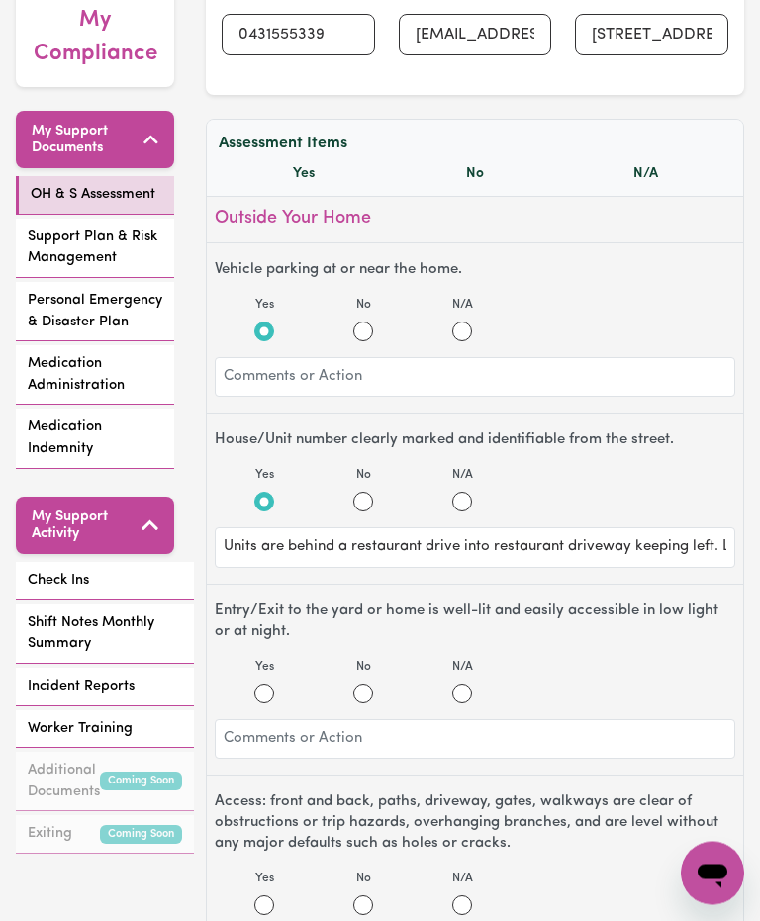
click at [622, 549] on td "Yes" at bounding box center [597, 486] width 101 height 184
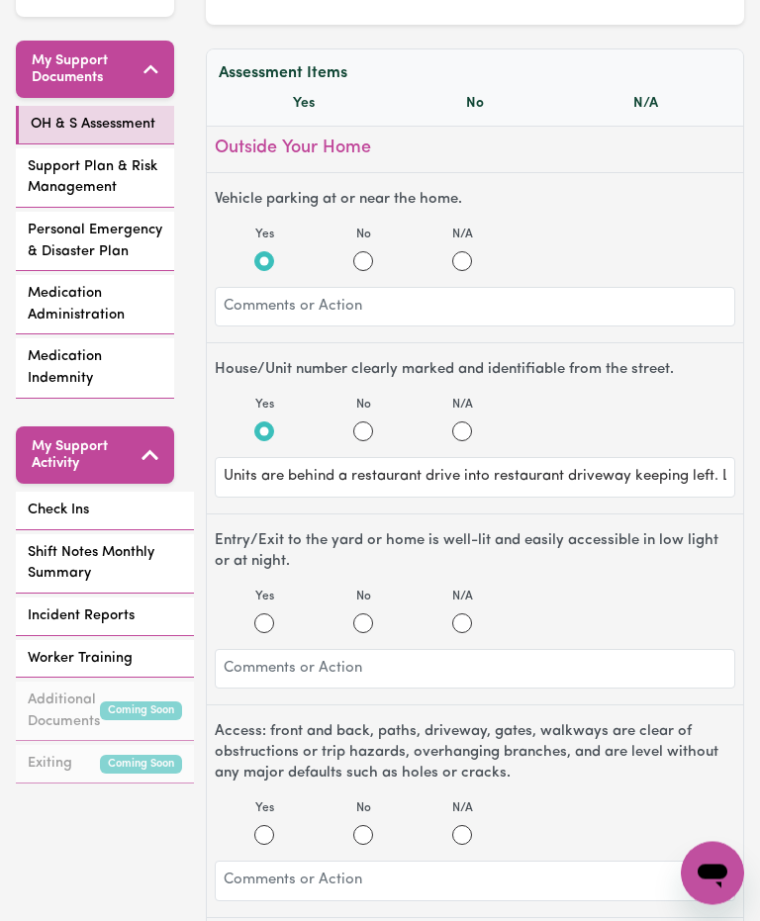
scroll to position [476, 0]
click at [266, 628] on td "Access: front and back, paths, driveway, gates, walkways are clear of obstructi…" at bounding box center [296, 634] width 503 height 47
click at [276, 610] on td "Entry/Exit to the yard or home is well-lit and easily accessible in low light o…" at bounding box center [296, 594] width 503 height 32
click at [266, 610] on td "Entry/Exit to the yard or home is well-lit and easily accessible in low light o…" at bounding box center [296, 594] width 503 height 32
click at [265, 610] on td "Entry/Exit to the yard or home is well-lit and easily accessible in low light o…" at bounding box center [296, 594] width 503 height 32
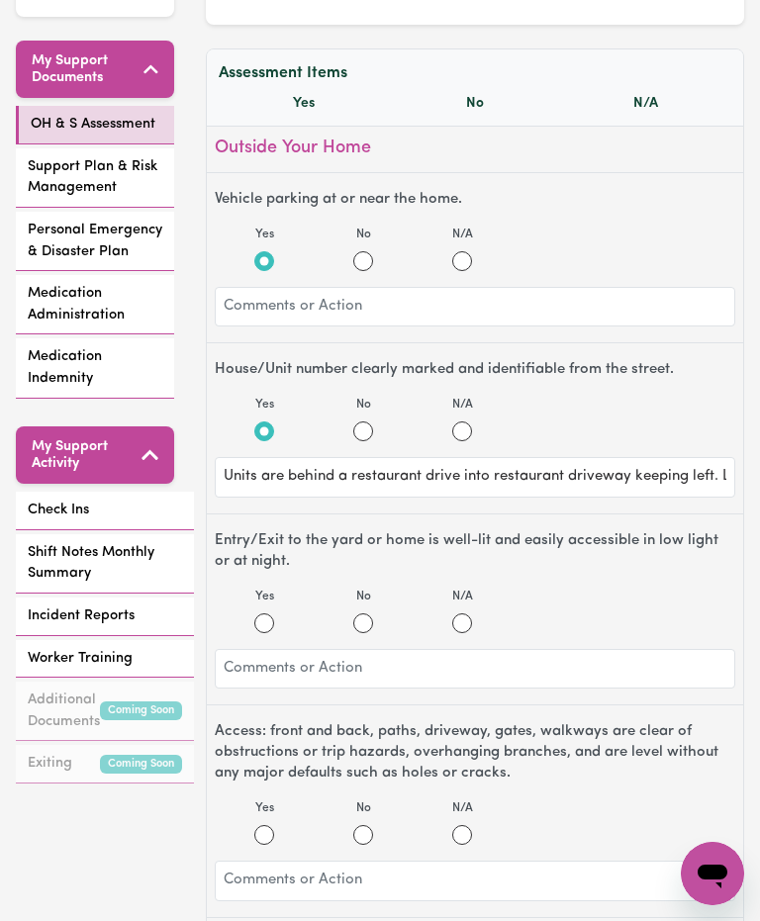
scroll to position [479, 0]
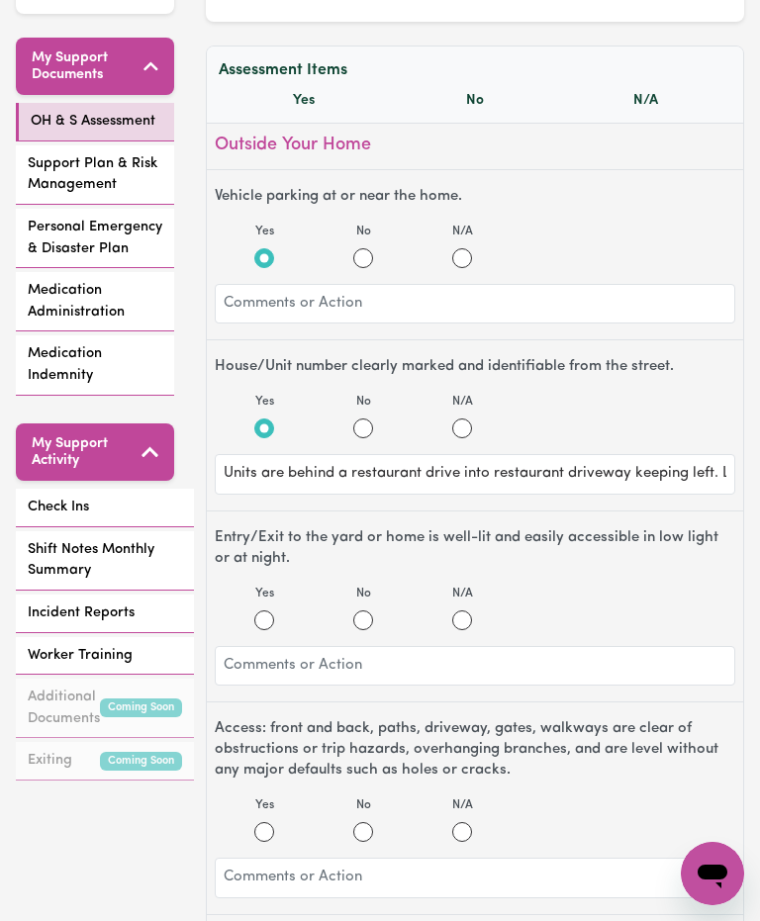
click at [269, 838] on td "The electricity meter box can be easily accessed in the case of an emergency an…" at bounding box center [296, 839] width 503 height 47
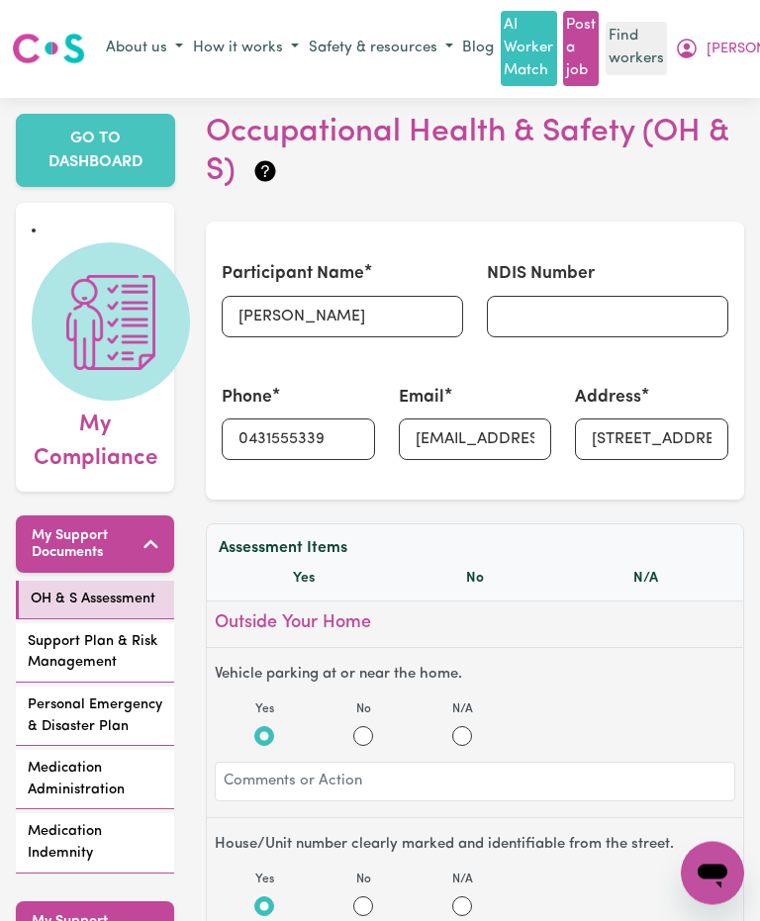
scroll to position [0, 0]
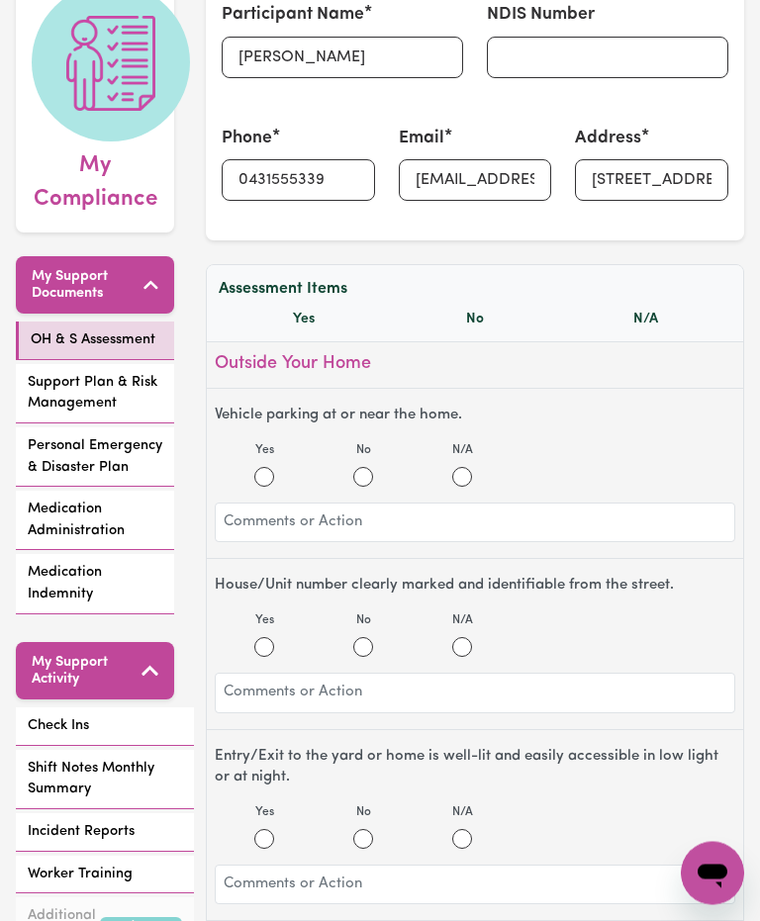
scroll to position [260, 0]
click at [273, 472] on input "Yes" at bounding box center [264, 477] width 20 height 20
radio input "true"
click at [273, 644] on input "Yes" at bounding box center [264, 647] width 20 height 20
radio input "true"
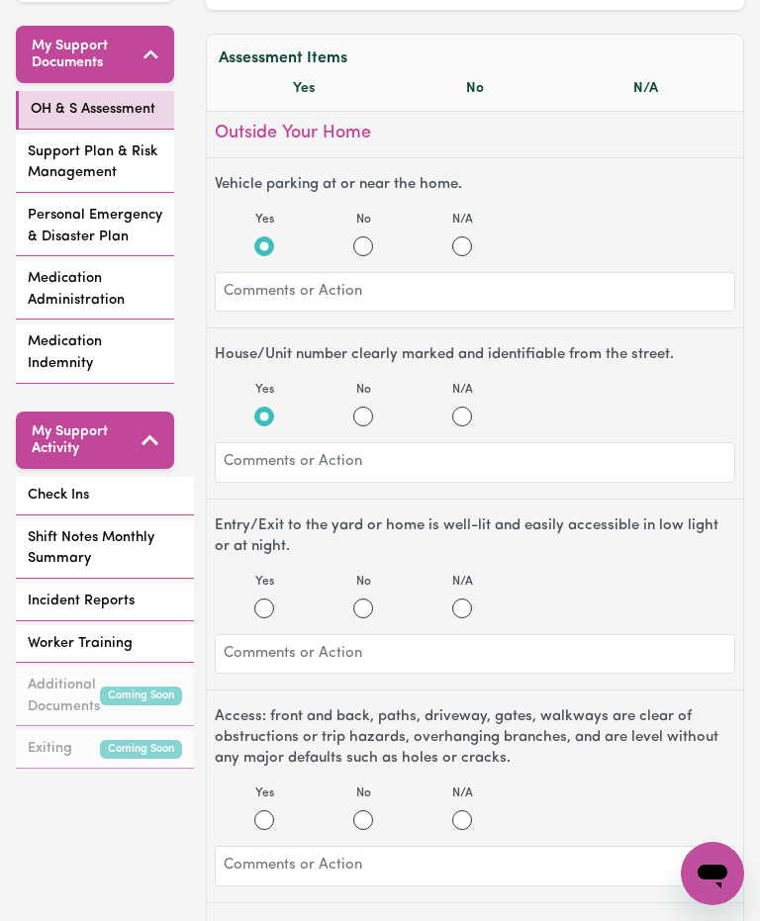
scroll to position [505, 0]
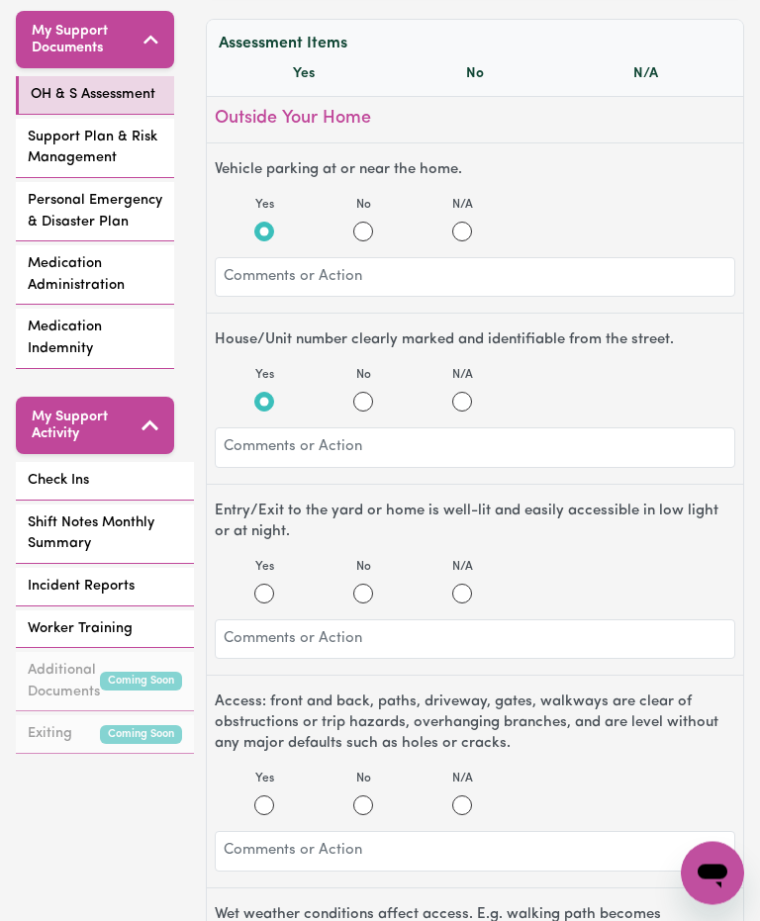
click at [270, 593] on input "Yes" at bounding box center [264, 595] width 20 height 20
radio input "true"
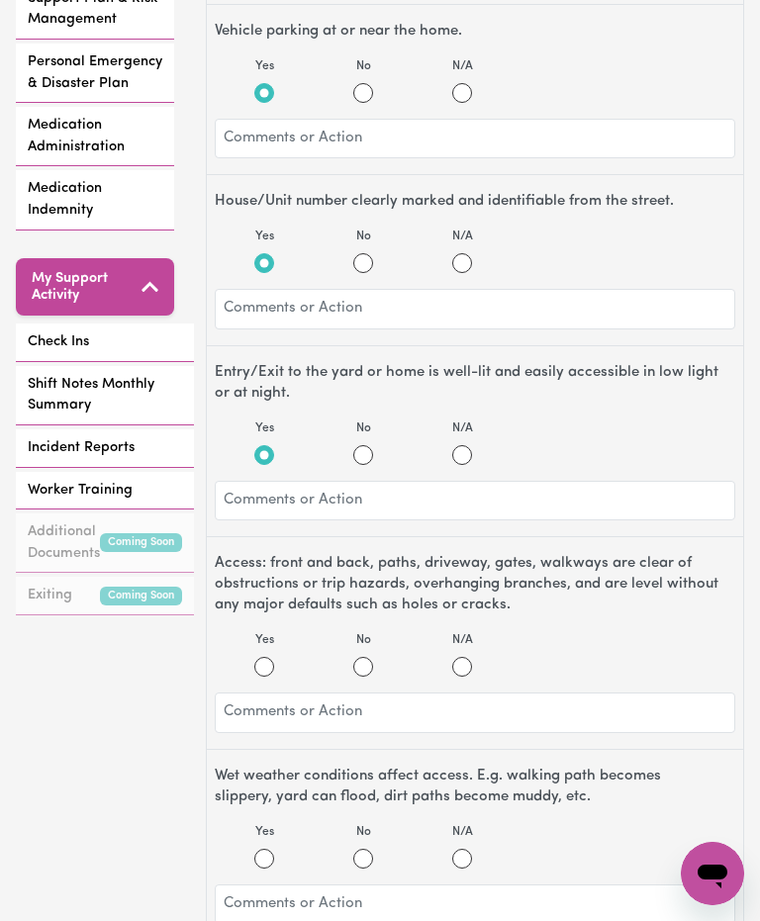
scroll to position [0, 0]
click at [265, 664] on td "Entry/Exit doors open and close easily, are in good repair and work as expected." at bounding box center [296, 648] width 503 height 32
click at [277, 662] on td "Entry/Exit doors open and close easily, are in good repair and work as expected." at bounding box center [296, 648] width 503 height 32
click at [261, 664] on td "Entry/Exit doors open and close easily, are in good repair and work as expected." at bounding box center [296, 648] width 503 height 32
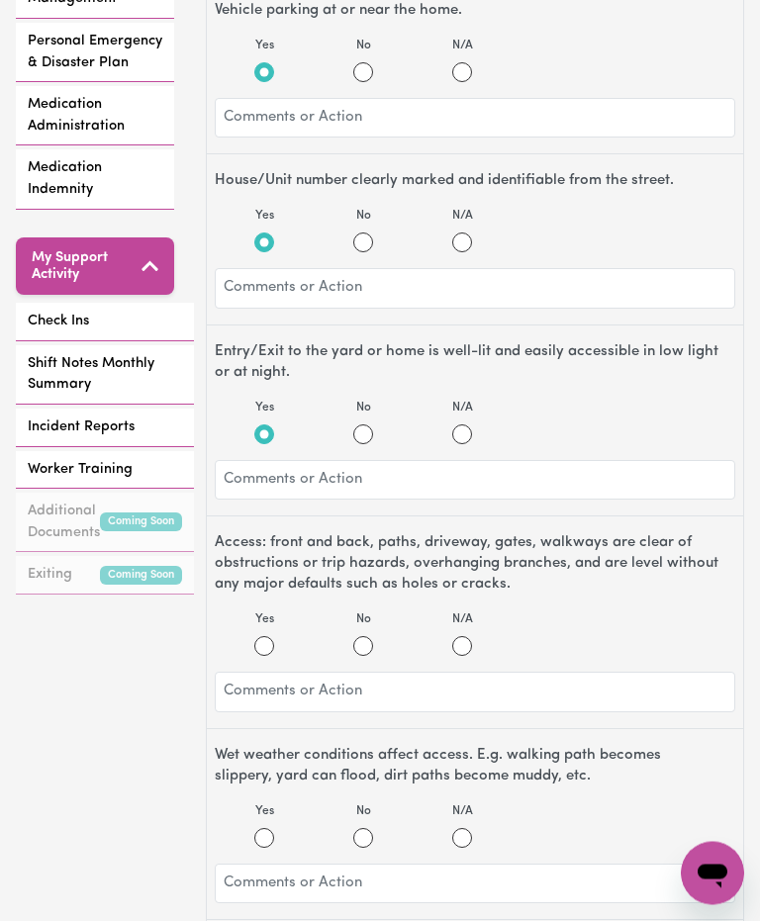
scroll to position [737, 0]
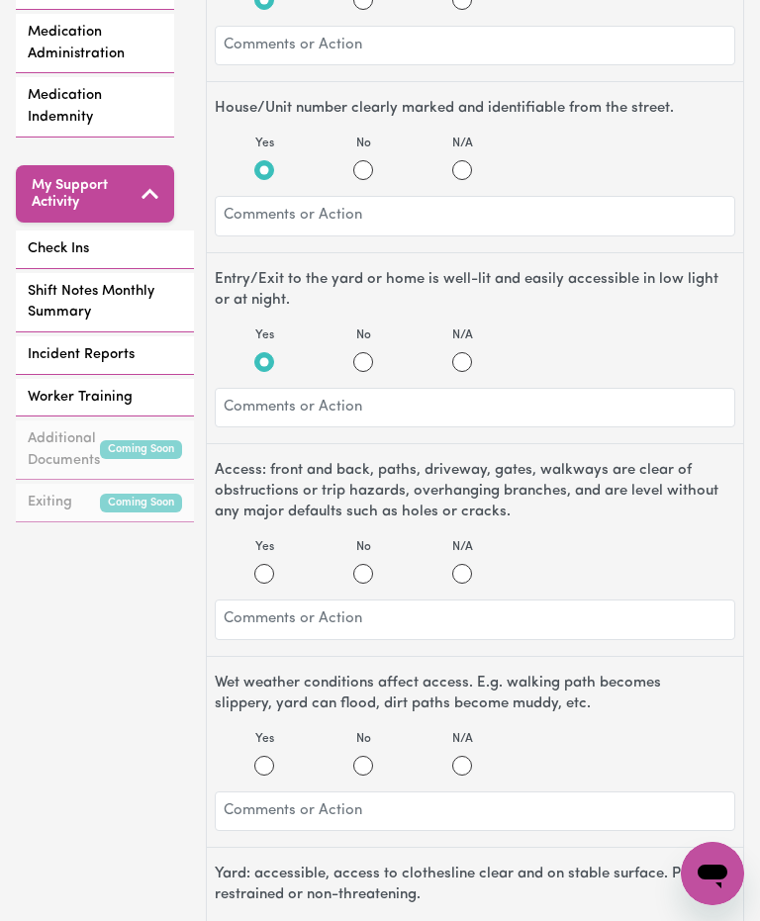
click at [277, 578] on td "Yard: accessible, access to clothesline clear and on stable surface. Pets restr…" at bounding box center [296, 575] width 503 height 47
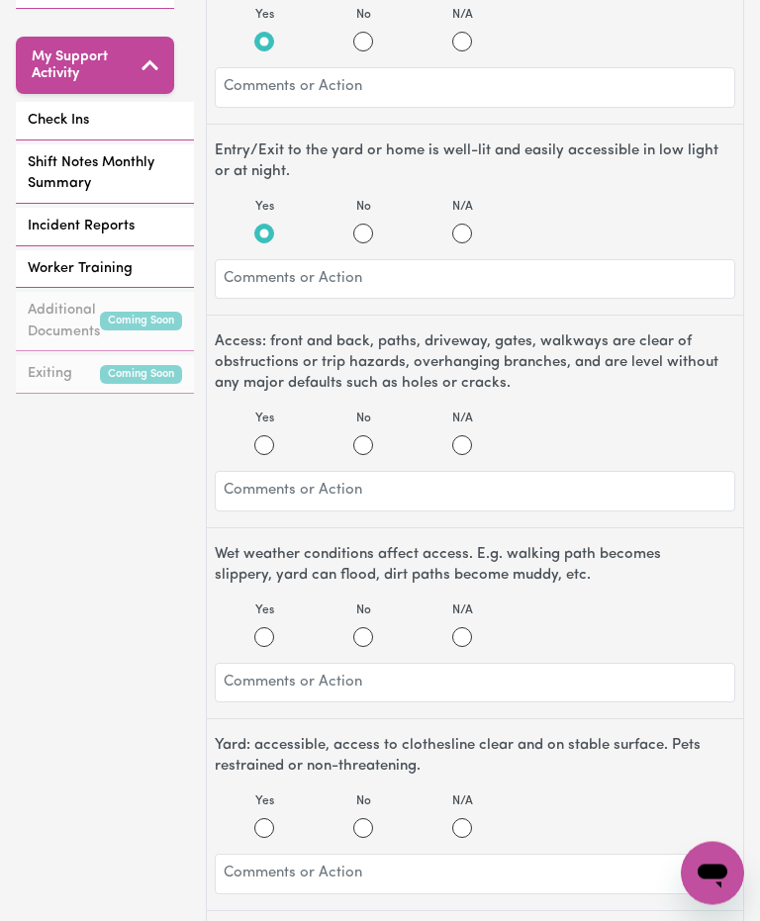
scroll to position [866, 0]
click at [273, 425] on td "House/Unit number clearly marked and identifiable from the street." at bounding box center [296, 410] width 503 height 32
click at [272, 425] on td "House/Unit number clearly marked and identifiable from the street." at bounding box center [296, 410] width 503 height 32
click at [261, 449] on td "Entry/Exit to the yard or home is well-lit and easily accessible in low light o…" at bounding box center [296, 441] width 503 height 32
click at [258, 450] on td "Entry/Exit to the yard or home is well-lit and easily accessible in low light o…" at bounding box center [296, 441] width 503 height 32
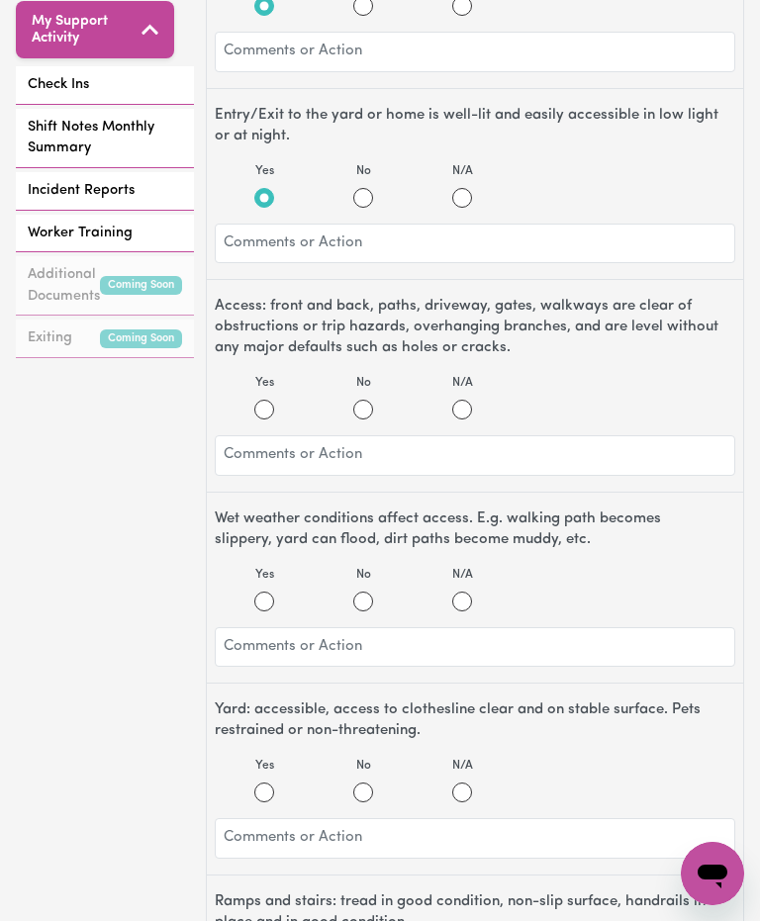
scroll to position [911, 0]
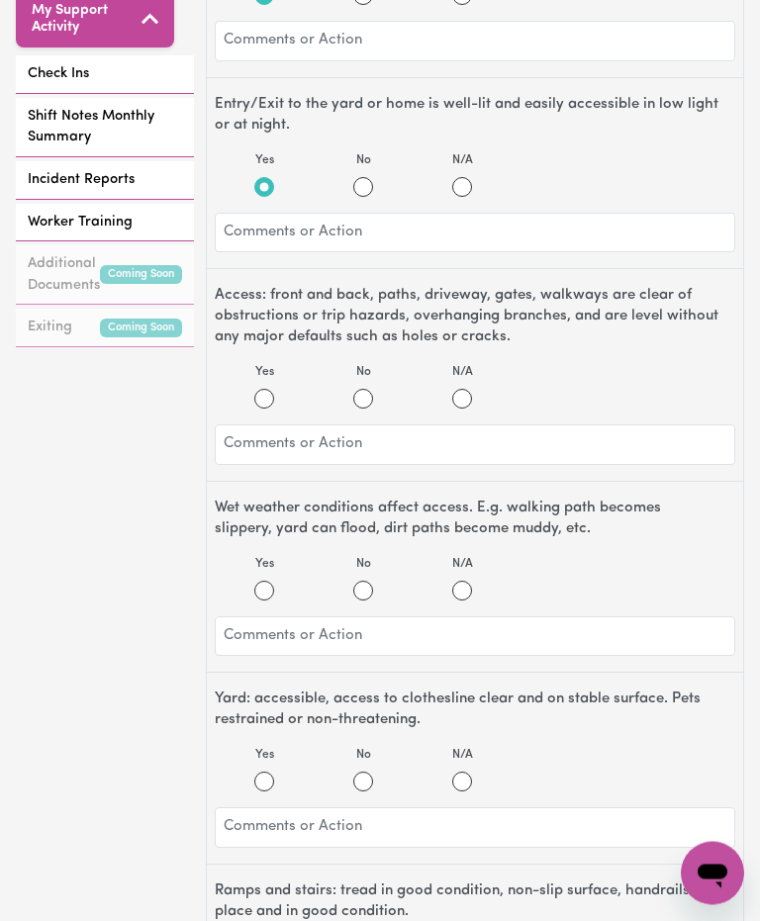
click at [275, 394] on td "Vehicle parking at or near the home." at bounding box center [296, 378] width 503 height 32
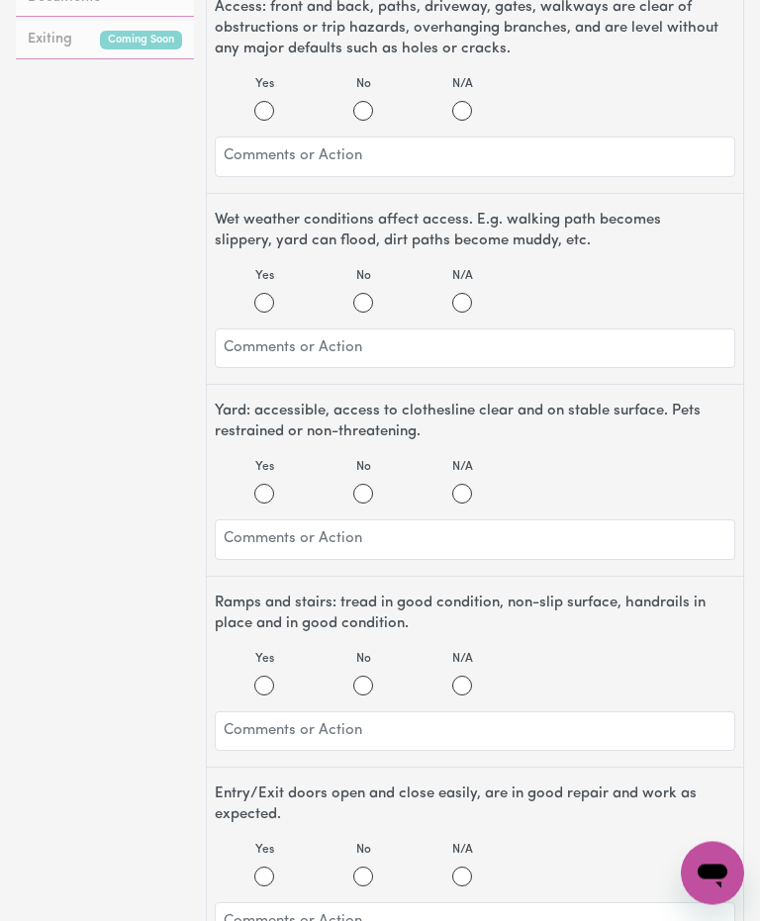
scroll to position [1209, 0]
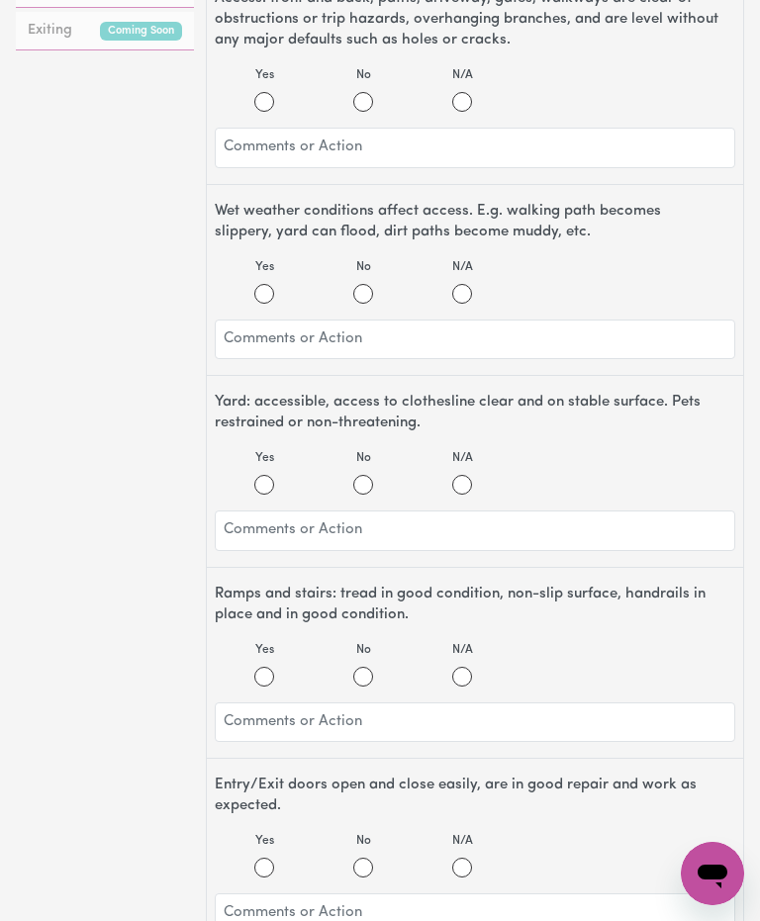
click at [274, 105] on div "Participant Name:" at bounding box center [209, 101] width 329 height 24
click at [461, 490] on td "Access: front and back, paths, driveway, gates, walkways are clear of obstructi…" at bounding box center [296, 481] width 503 height 47
click at [466, 457] on td "Entry/Exit to the yard or home is well-lit and easily accessible in low light o…" at bounding box center [296, 441] width 503 height 32
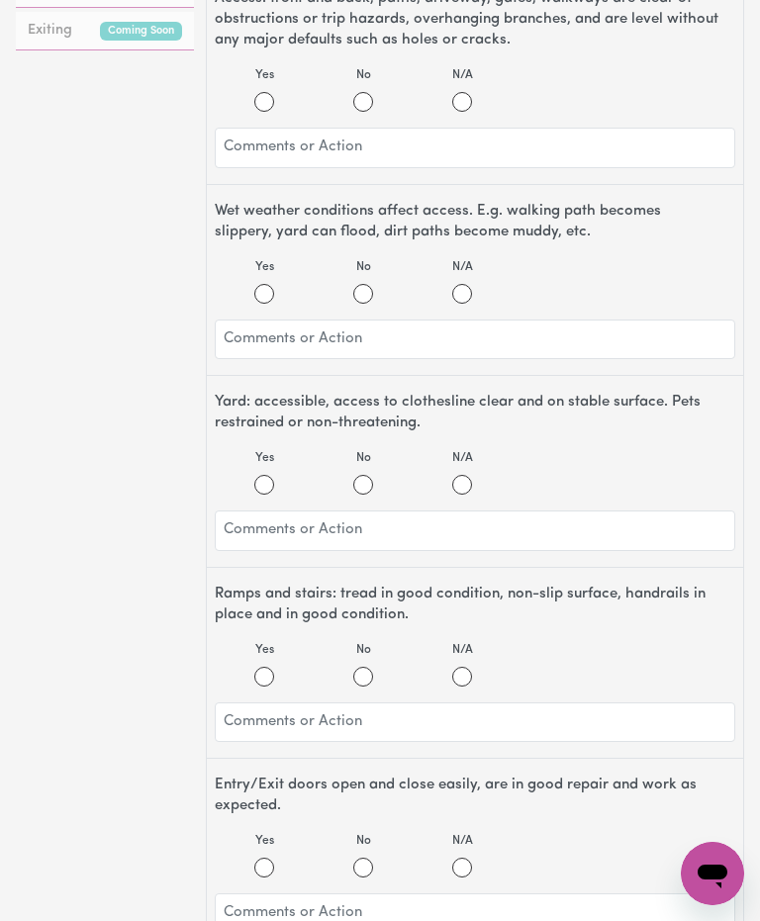
click at [461, 482] on td "Access: front and back, paths, driveway, gates, walkways are clear of obstructi…" at bounding box center [296, 481] width 503 height 47
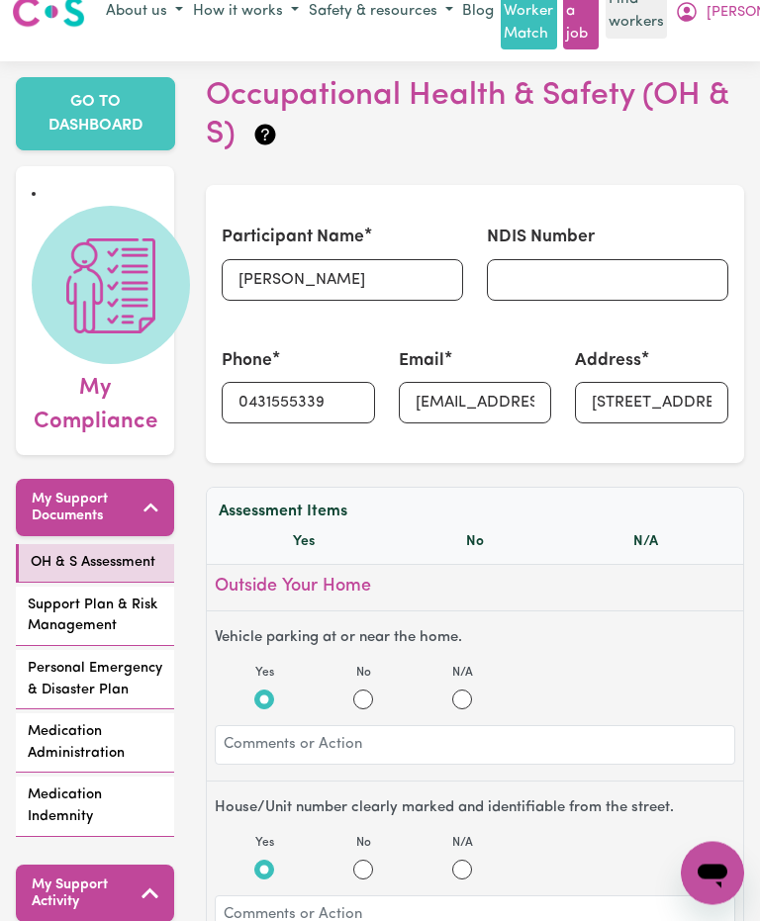
scroll to position [0, 0]
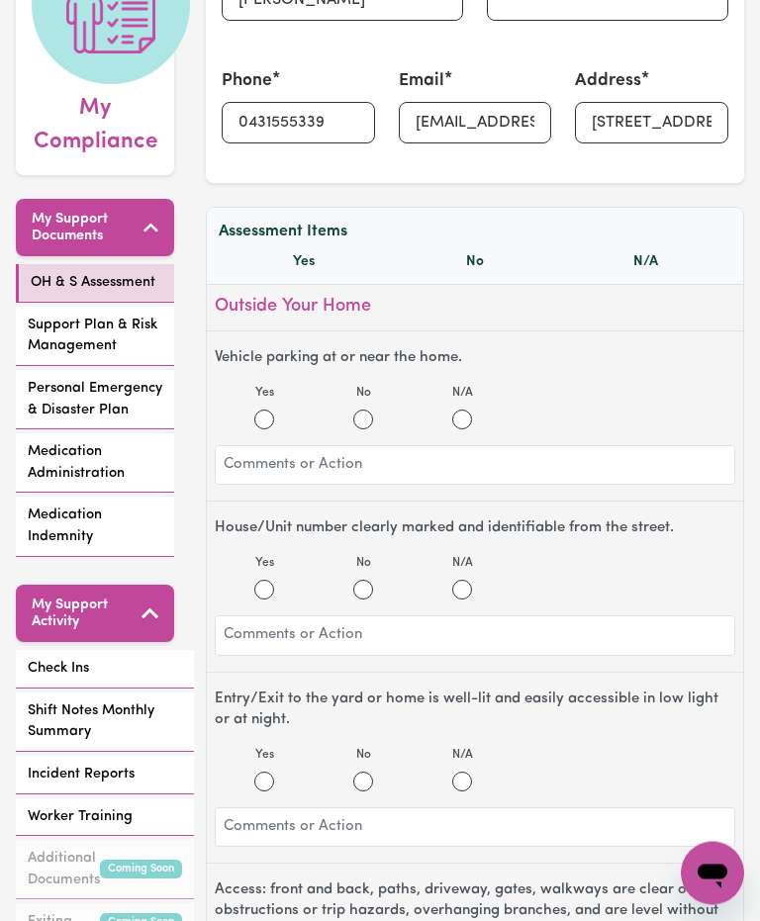
scroll to position [322, 0]
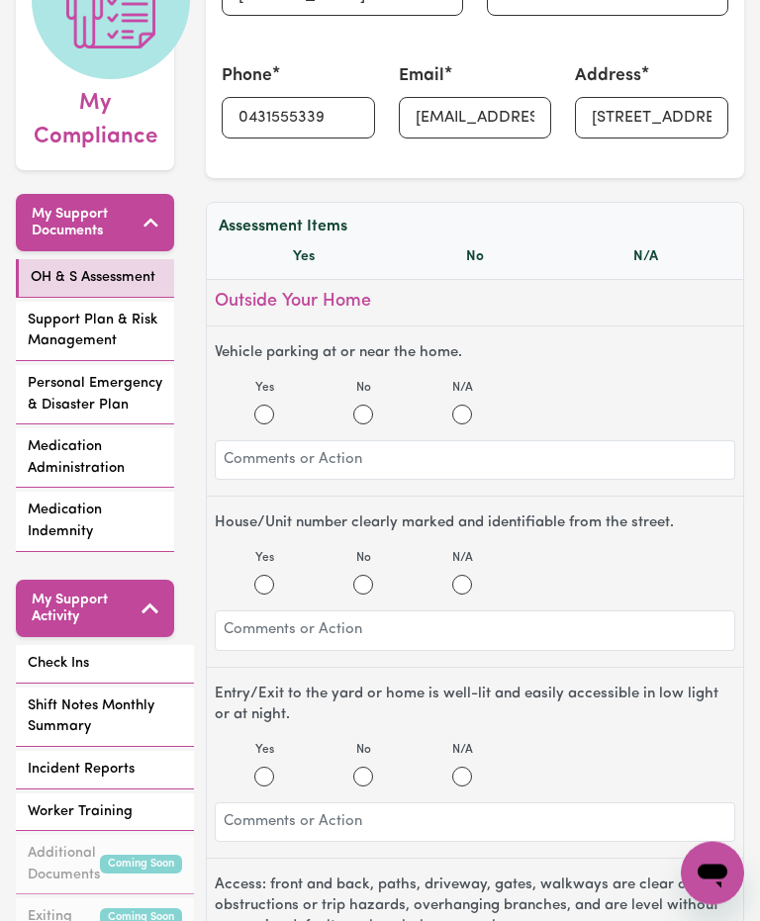
click at [268, 411] on input "Yes" at bounding box center [264, 416] width 20 height 20
radio input "true"
click at [254, 577] on input "Yes" at bounding box center [264, 585] width 20 height 20
radio input "true"
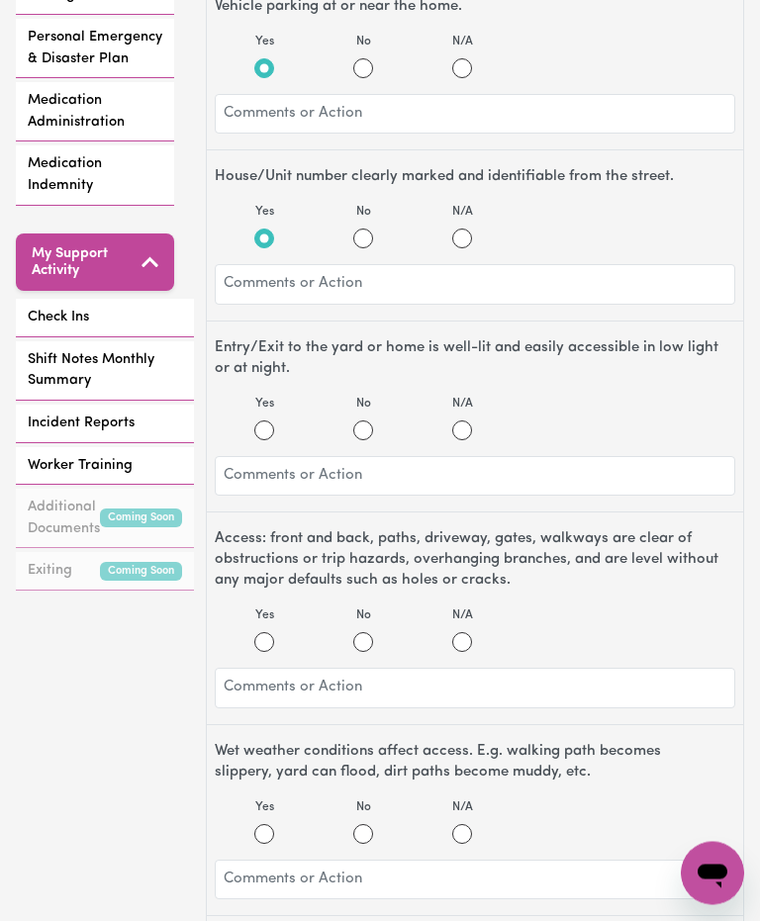
scroll to position [669, 0]
click at [268, 428] on input "Yes" at bounding box center [264, 431] width 20 height 20
radio input "true"
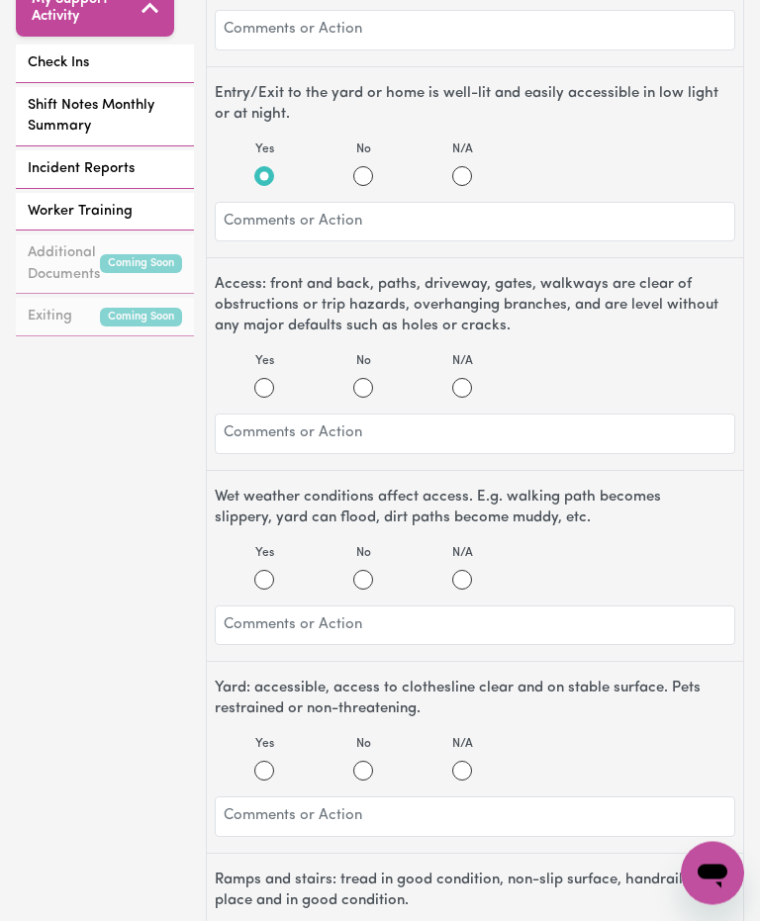
scroll to position [926, 0]
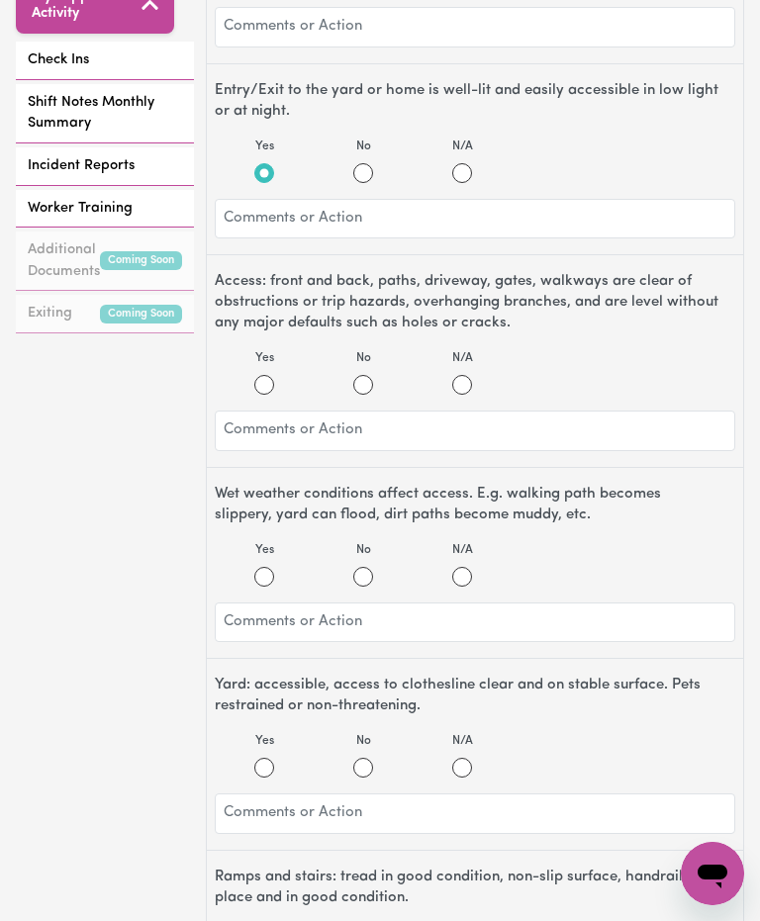
click at [271, 387] on td "Vehicle parking at or near the home." at bounding box center [296, 378] width 503 height 32
click at [276, 361] on th "Assessment Item" at bounding box center [296, 346] width 503 height 32
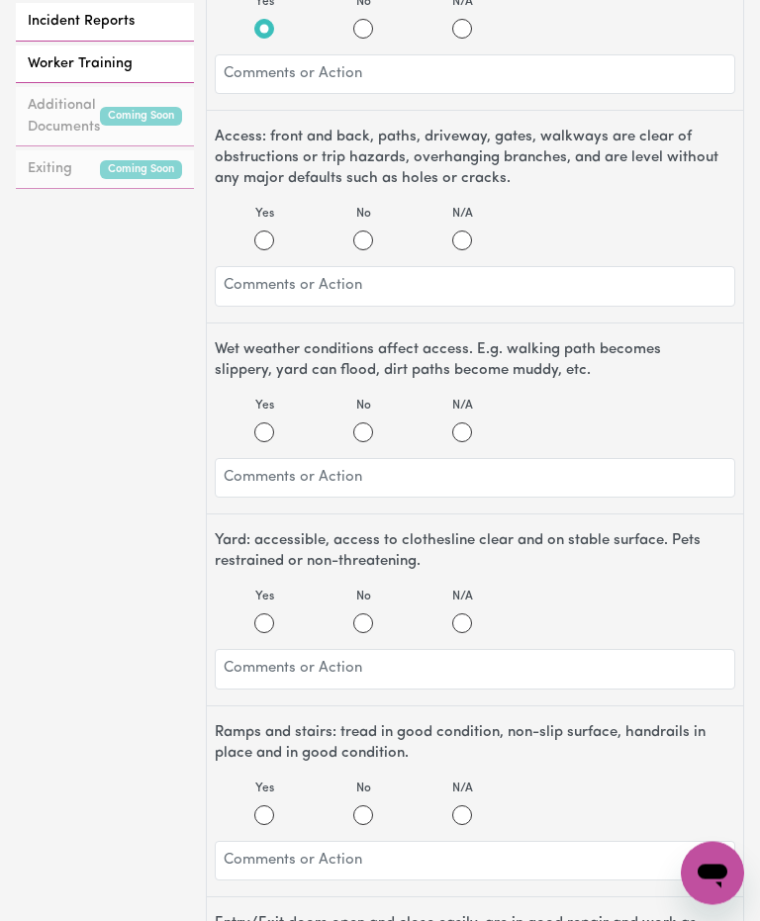
scroll to position [1082, 0]
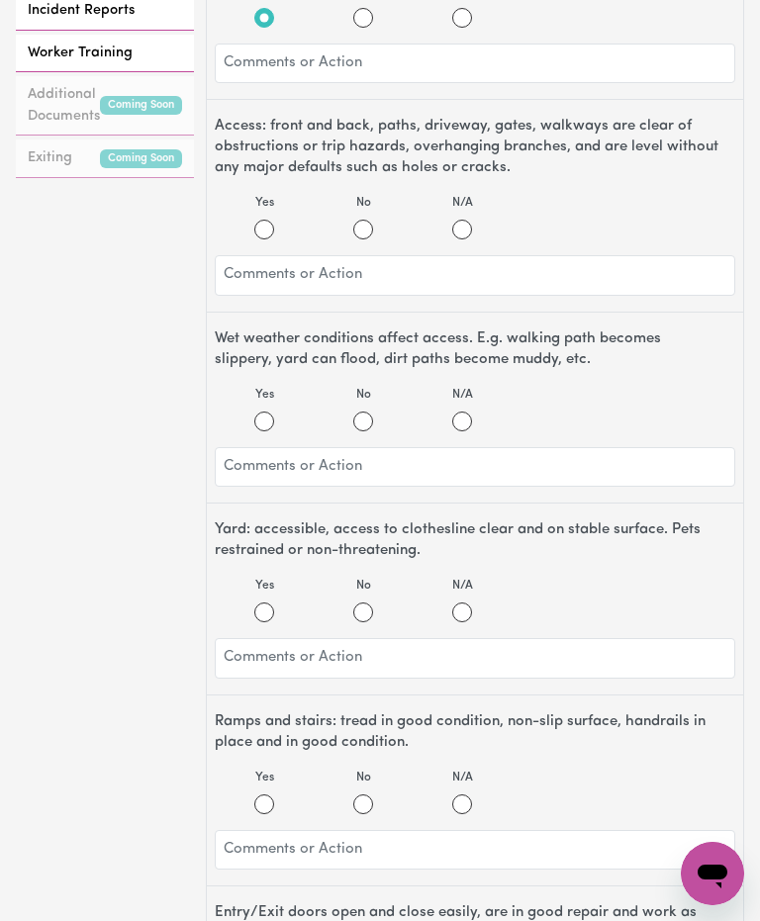
click at [273, 231] on div "Address:" at bounding box center [209, 226] width 329 height 24
click at [271, 229] on div "Address:" at bounding box center [209, 226] width 329 height 24
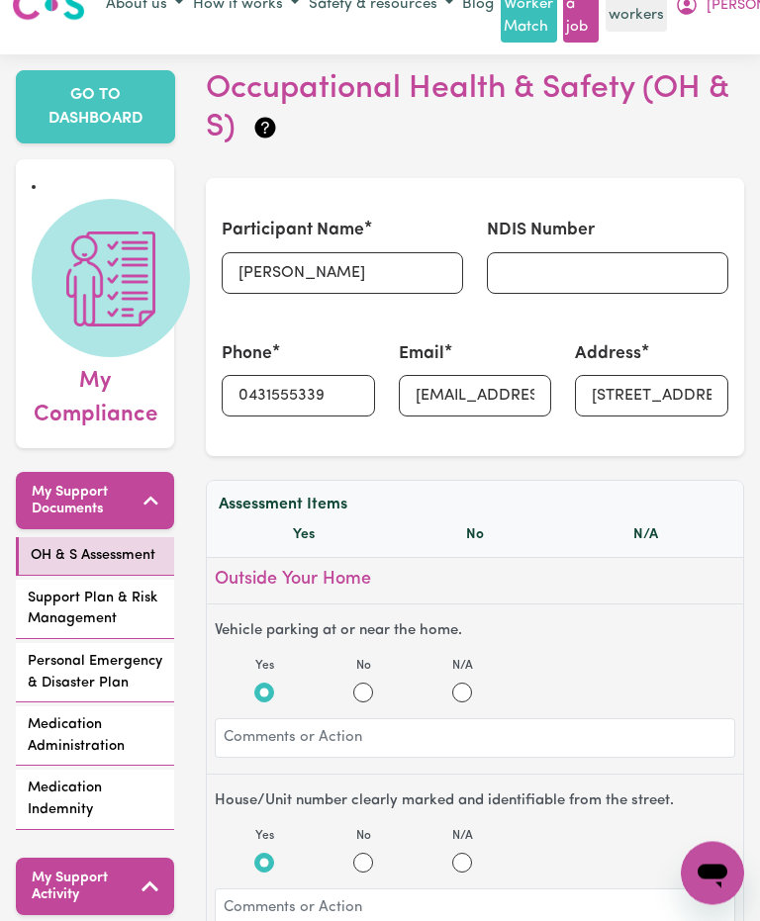
scroll to position [0, 0]
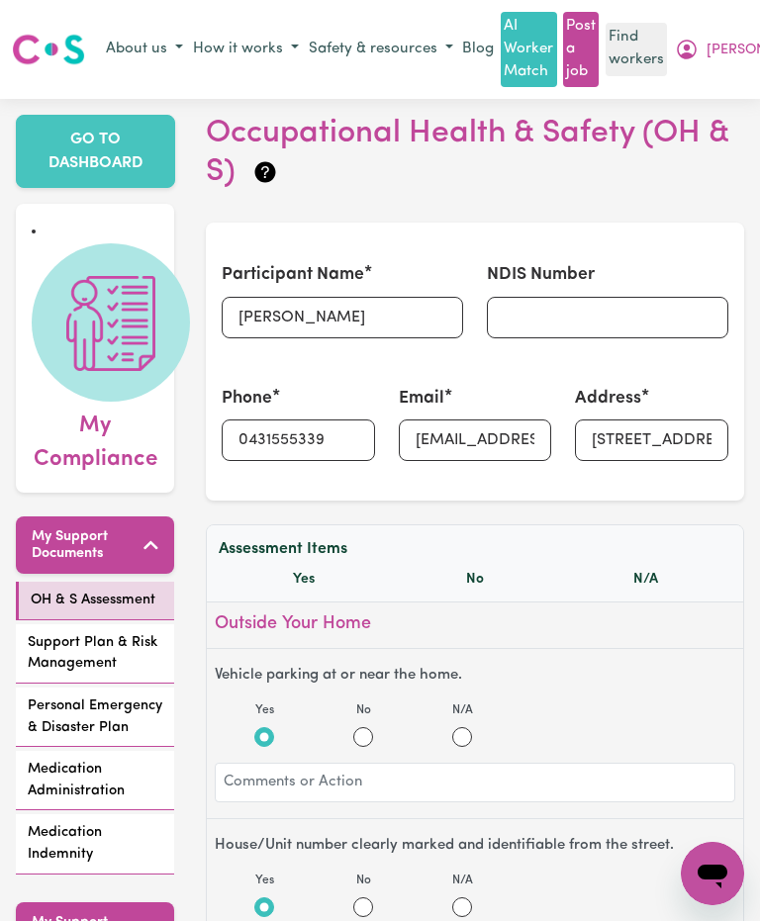
click at [713, 50] on h1 "Occupational Health & Safety Assessment" at bounding box center [380, 40] width 671 height 40
click at [704, 46] on h1 "Occupational Health & Safety Assessment" at bounding box center [380, 40] width 671 height 40
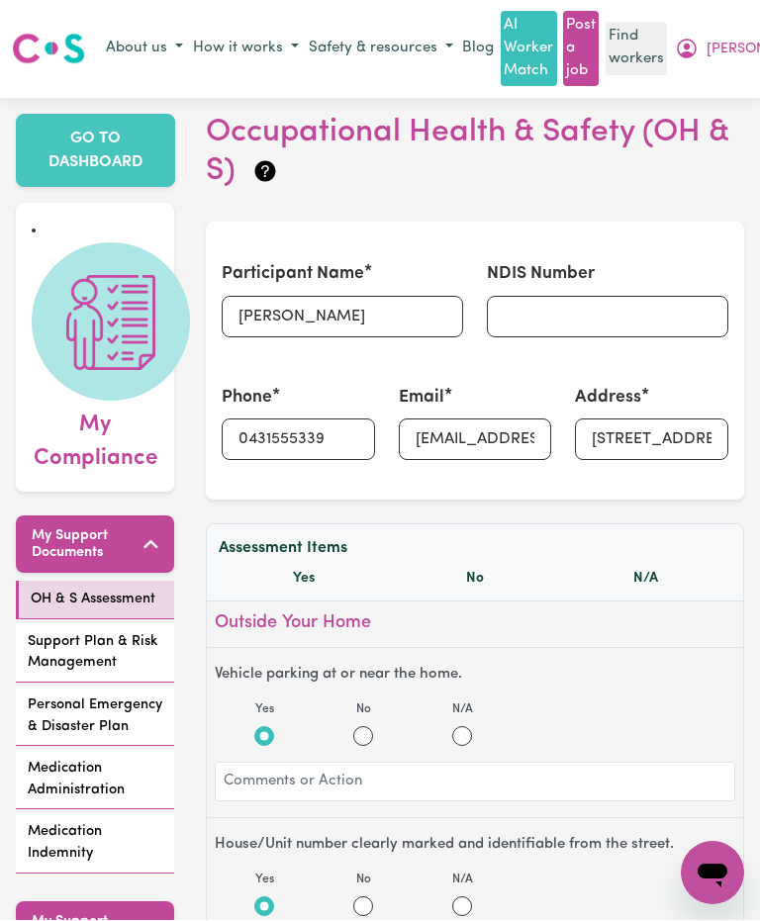
scroll to position [1, 0]
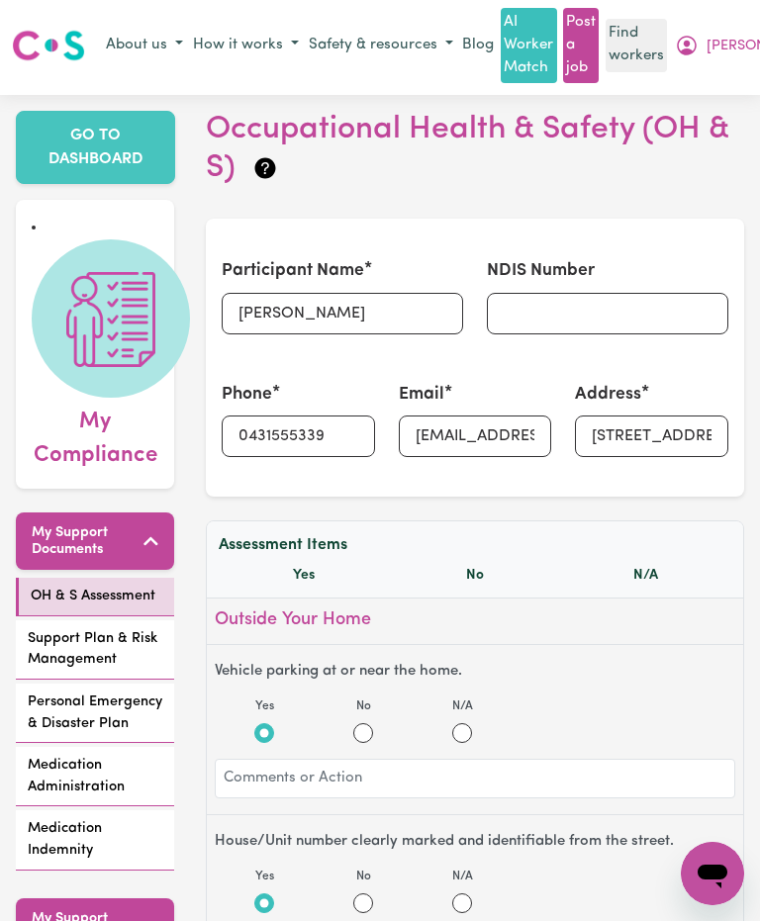
click at [692, 49] on h1 "Occupational Health & Safety Assessment" at bounding box center [380, 40] width 671 height 40
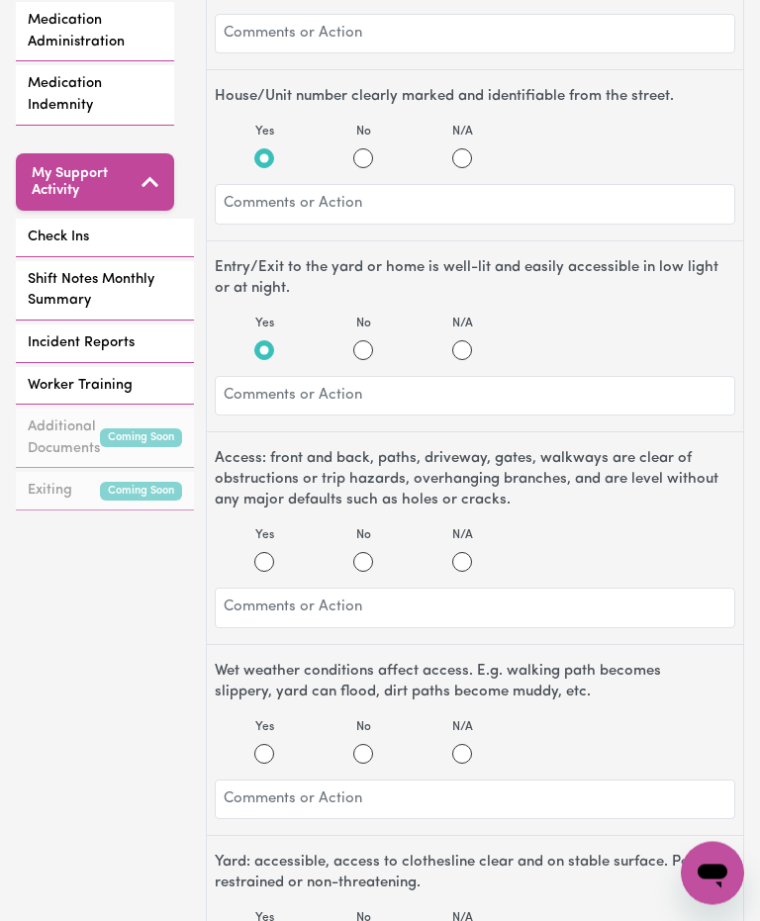
scroll to position [749, 0]
click at [363, 553] on td "Wet weather conditions affect access. E.g. walking path becomes slippery, yard …" at bounding box center [296, 529] width 503 height 47
click at [357, 553] on td "Wet weather conditions affect access. E.g. walking path becomes slippery, yard …" at bounding box center [296, 529] width 503 height 47
click at [388, 551] on td "Wet weather conditions affect access. E.g. walking path becomes slippery, yard …" at bounding box center [296, 529] width 503 height 47
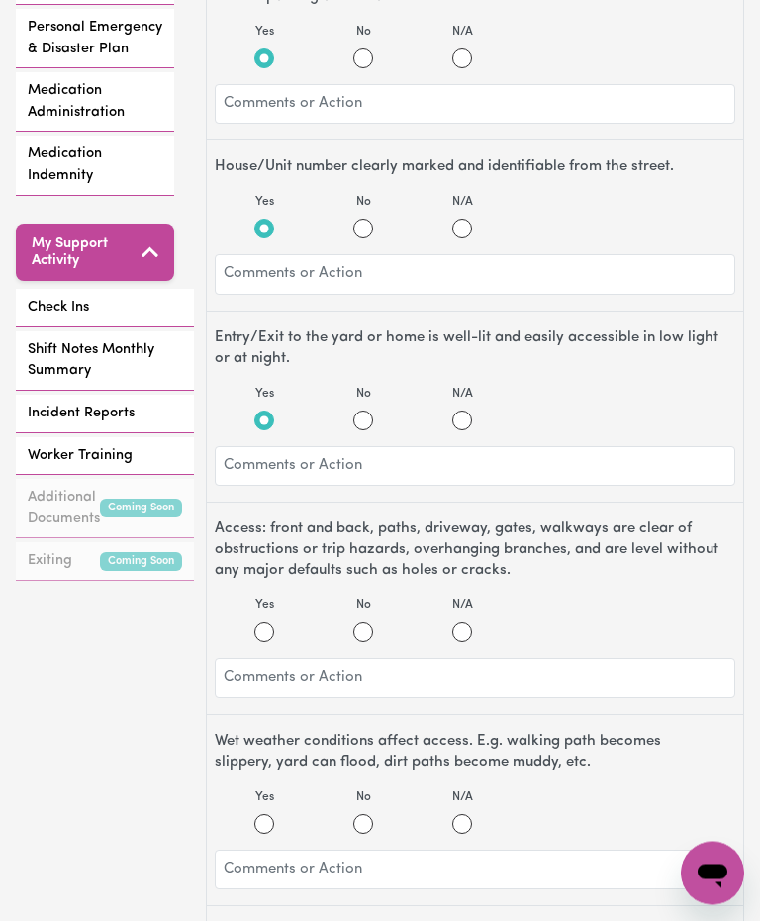
click at [362, 631] on td "Ramps and stairs: tread in good condition, non-slip surface, handrails in place…" at bounding box center [296, 616] width 503 height 32
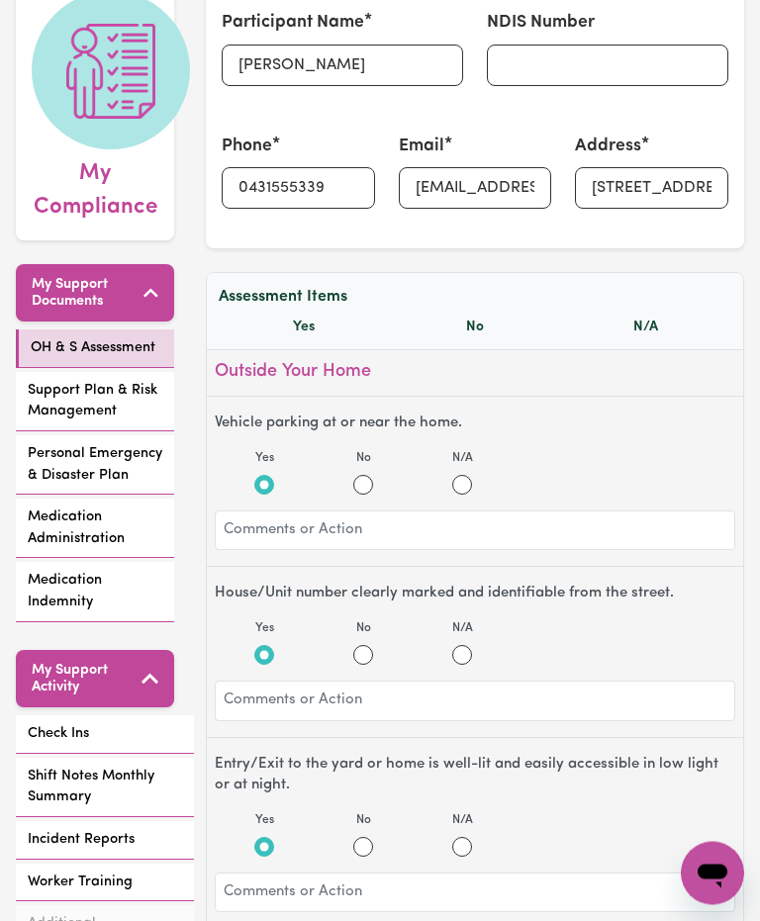
scroll to position [0, 0]
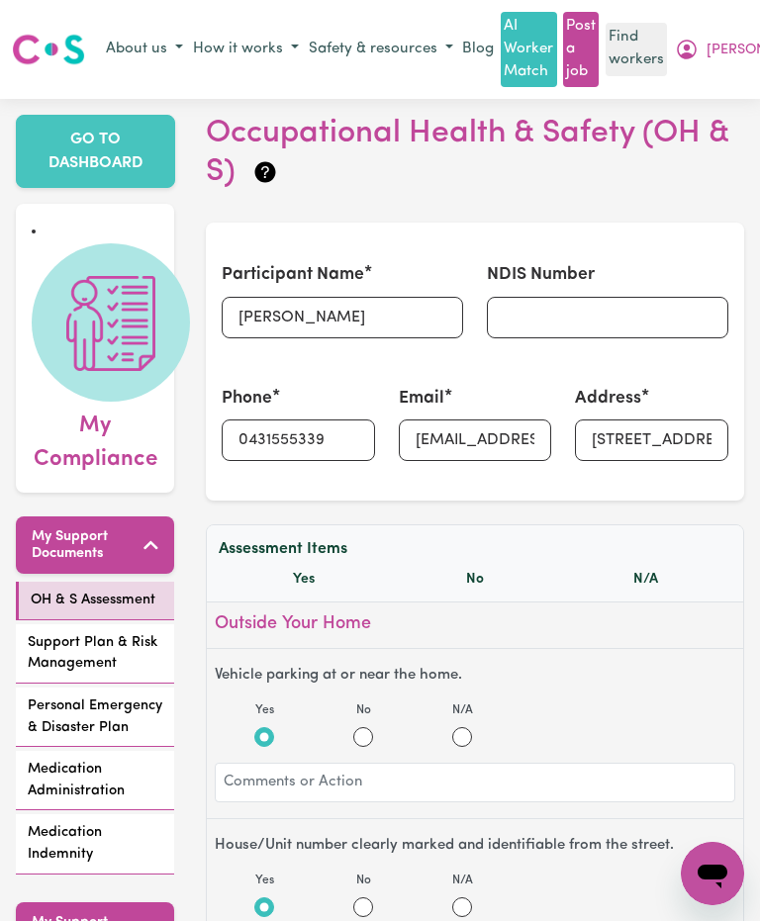
click at [694, 47] on h1 "Occupational Health & Safety Assessment" at bounding box center [380, 40] width 671 height 40
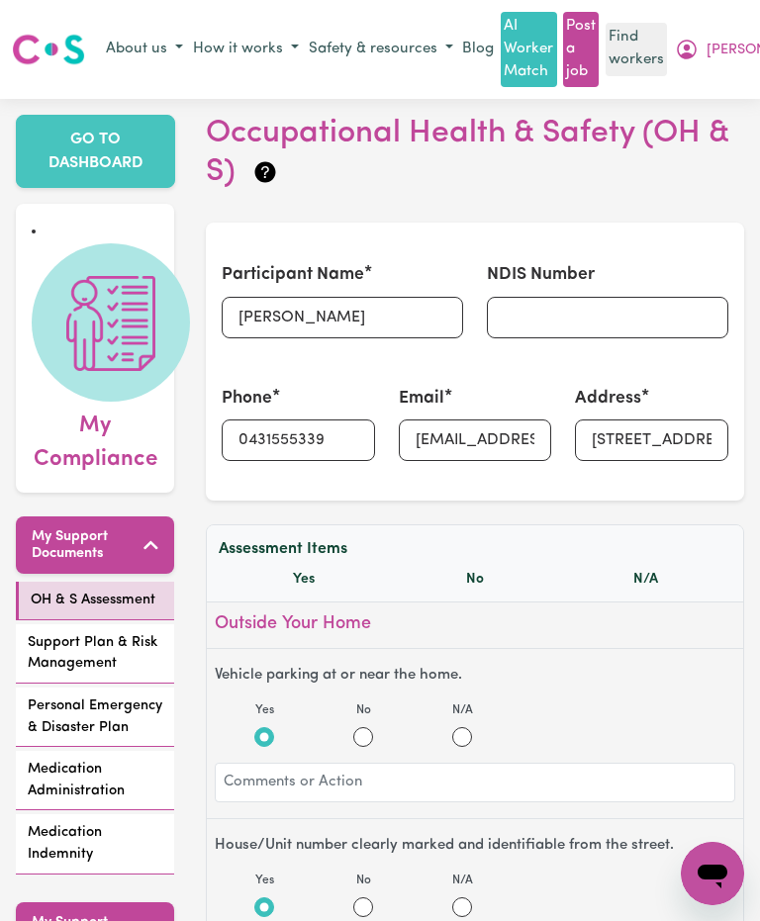
click at [694, 47] on h1 "Occupational Health & Safety Assessment" at bounding box center [380, 40] width 671 height 40
click at [700, 54] on h1 "Occupational Health & Safety Assessment" at bounding box center [380, 40] width 671 height 40
click at [268, 711] on td "The electricity meter box can be easily accessed in the case of an emergency an…" at bounding box center [296, 687] width 503 height 47
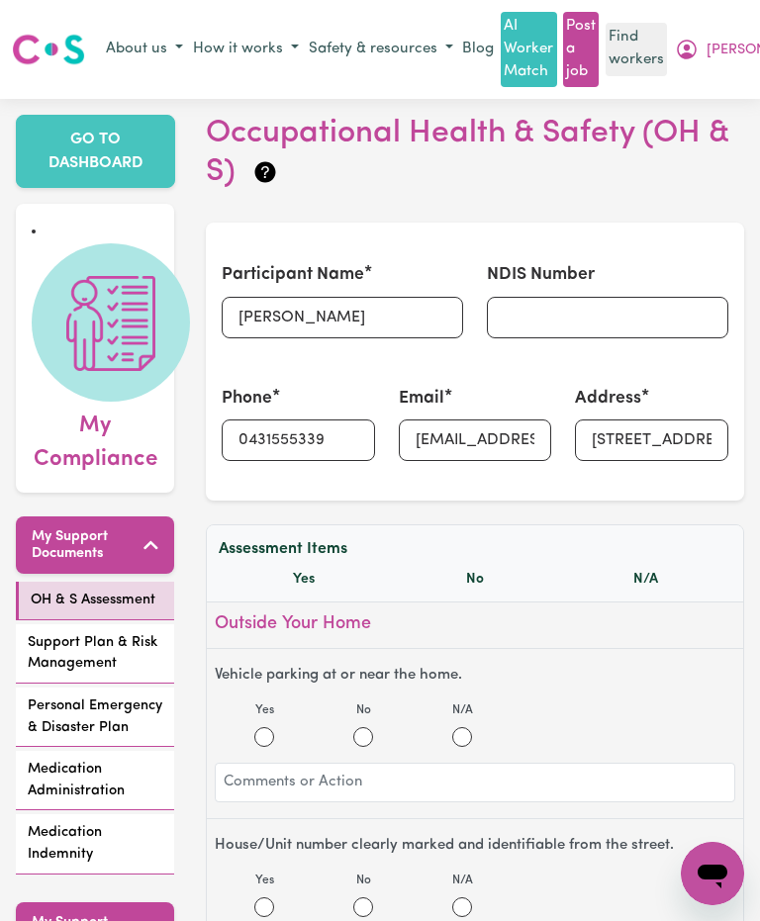
click at [713, 56] on h1 "Occupational Health & Safety Assessment" at bounding box center [380, 40] width 671 height 40
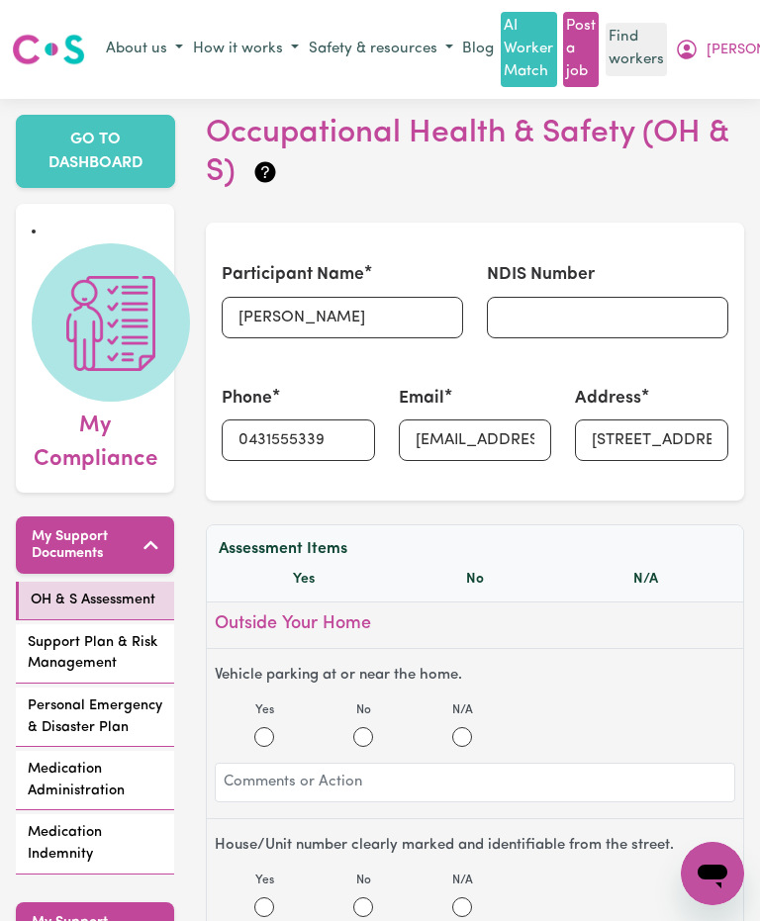
click at [692, 47] on h1 "Occupational Health & Safety Assessment" at bounding box center [380, 40] width 671 height 40
